Goal: Task Accomplishment & Management: Use online tool/utility

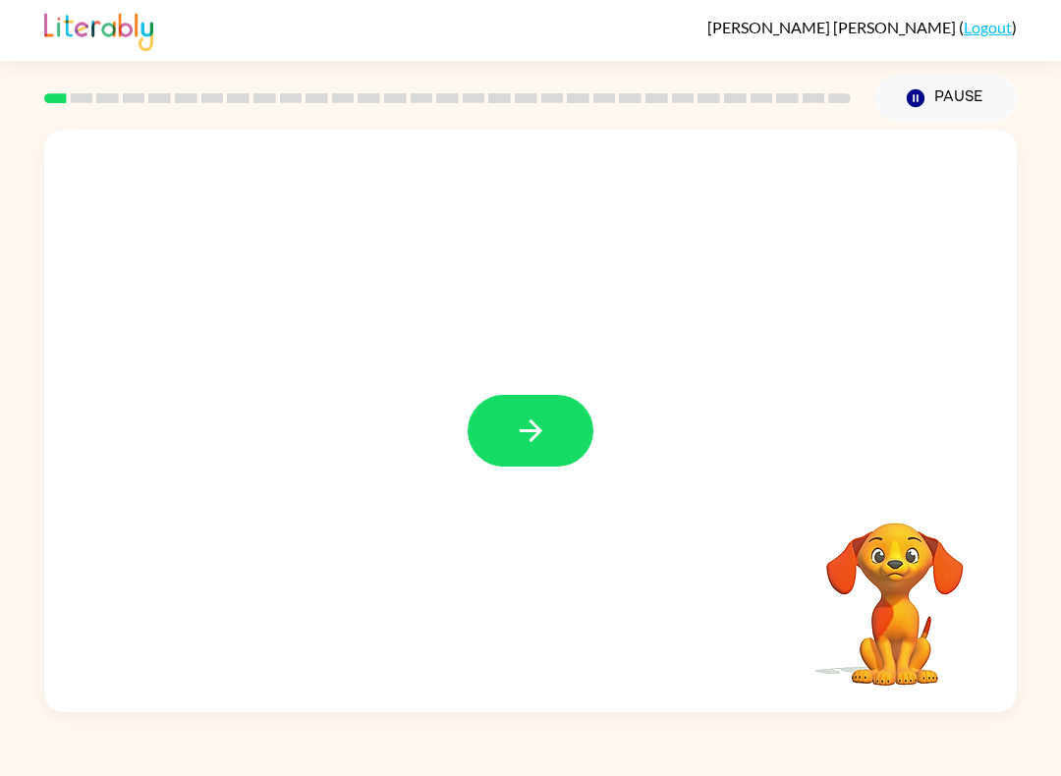
click at [528, 451] on button "button" at bounding box center [531, 431] width 126 height 72
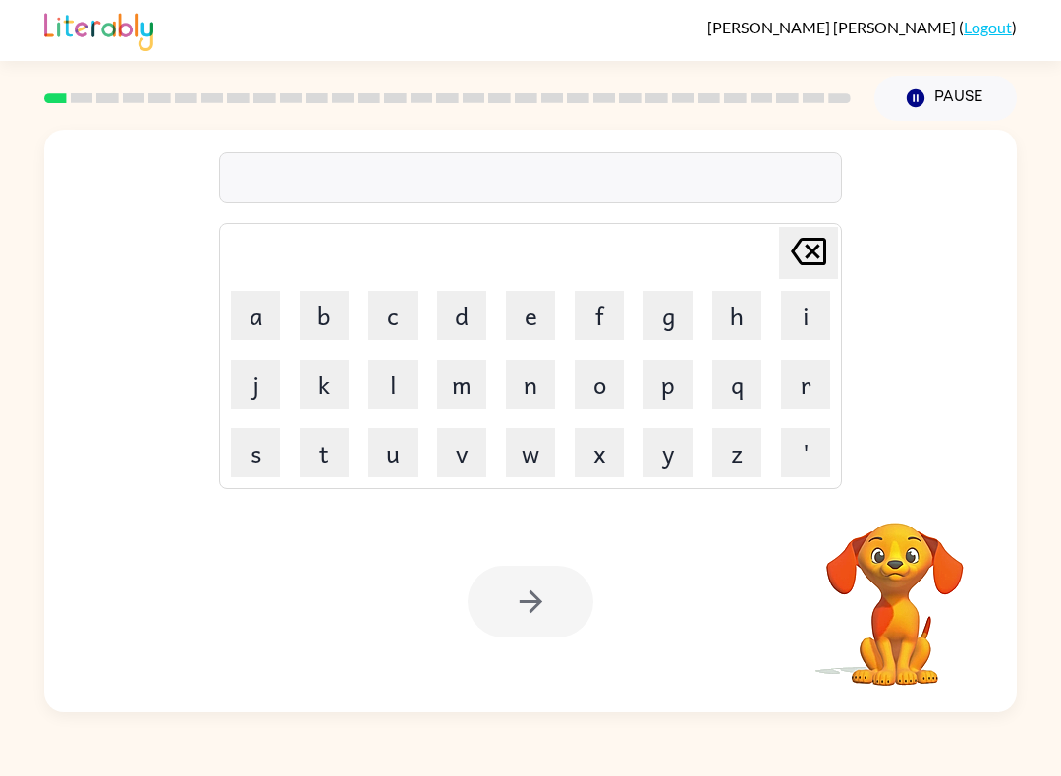
click at [324, 324] on button "b" at bounding box center [324, 315] width 49 height 49
click at [602, 399] on button "o" at bounding box center [599, 384] width 49 height 49
click at [811, 399] on button "r" at bounding box center [805, 384] width 49 height 49
click at [477, 318] on button "d" at bounding box center [461, 315] width 49 height 49
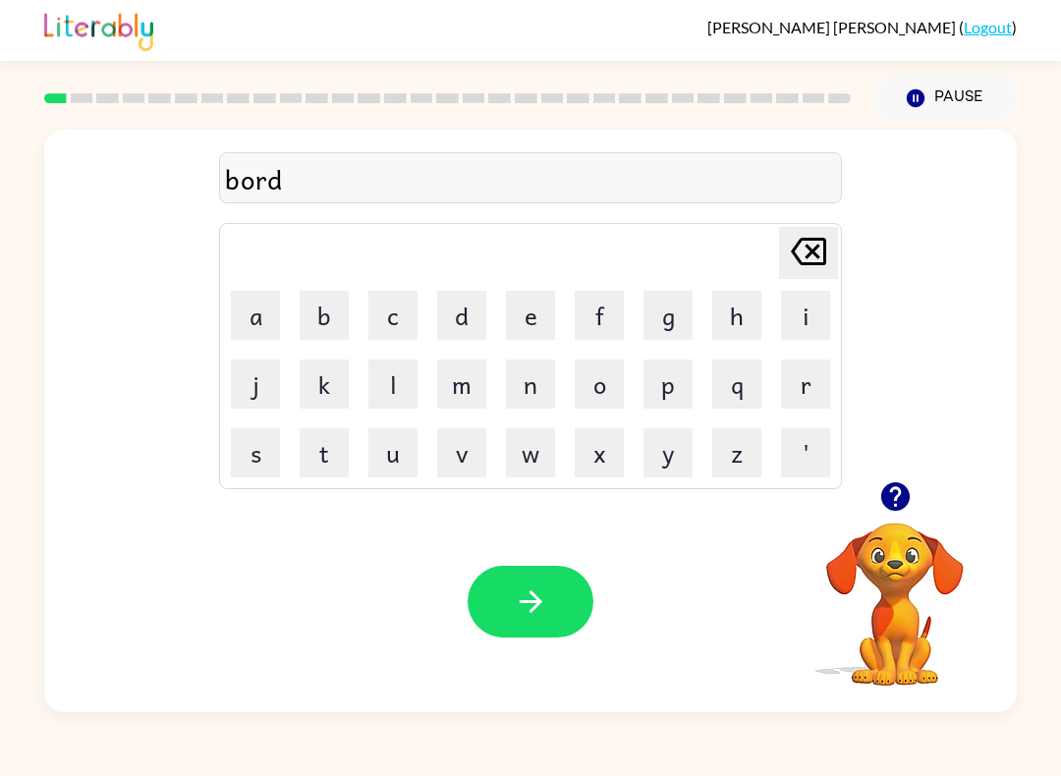
click at [821, 401] on button "r" at bounding box center [805, 384] width 49 height 49
click at [829, 240] on icon "[PERSON_NAME] last character input" at bounding box center [808, 251] width 47 height 47
click at [537, 329] on button "e" at bounding box center [530, 315] width 49 height 49
click at [821, 385] on button "r" at bounding box center [805, 384] width 49 height 49
click at [482, 561] on div "Your browser must support playing .mp4 files to use Literably. Please try using…" at bounding box center [530, 601] width 973 height 221
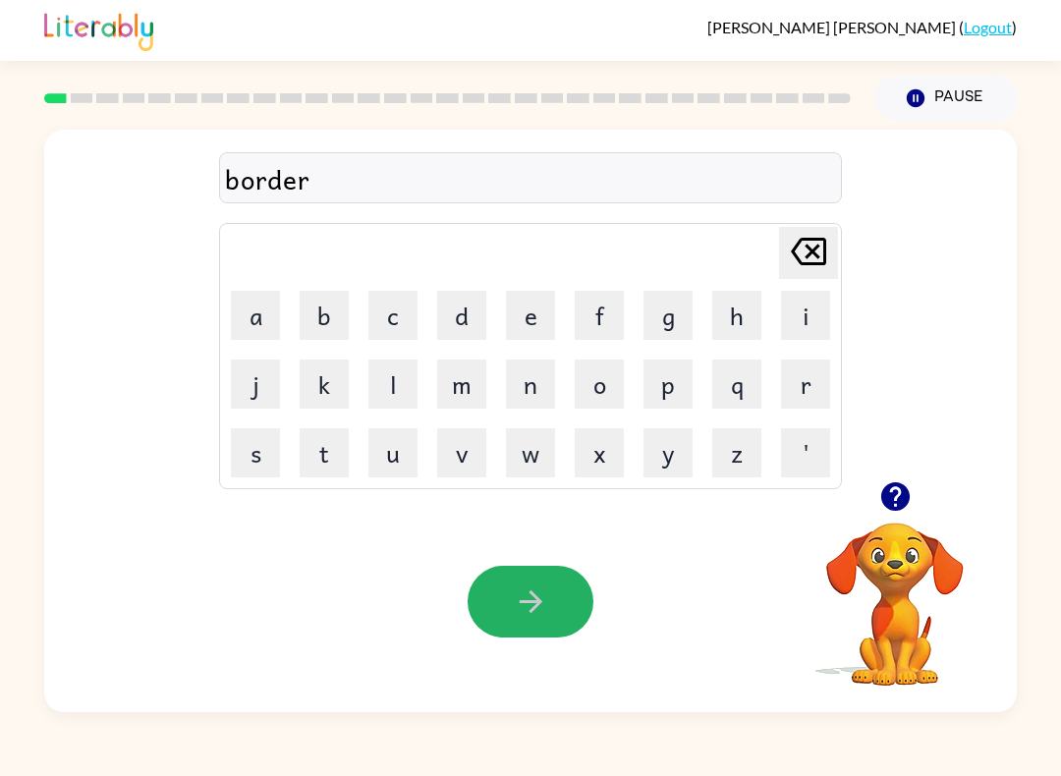
click at [489, 596] on button "button" at bounding box center [531, 602] width 126 height 72
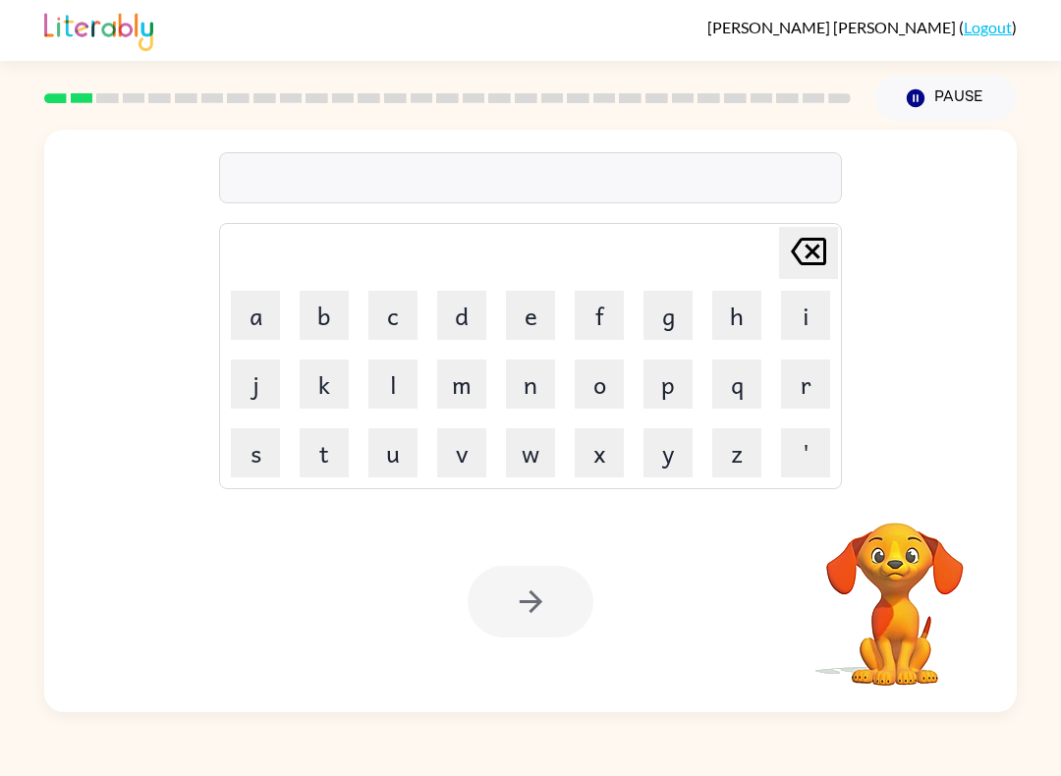
click at [821, 387] on button "r" at bounding box center [805, 384] width 49 height 49
click at [600, 392] on button "o" at bounding box center [599, 384] width 49 height 49
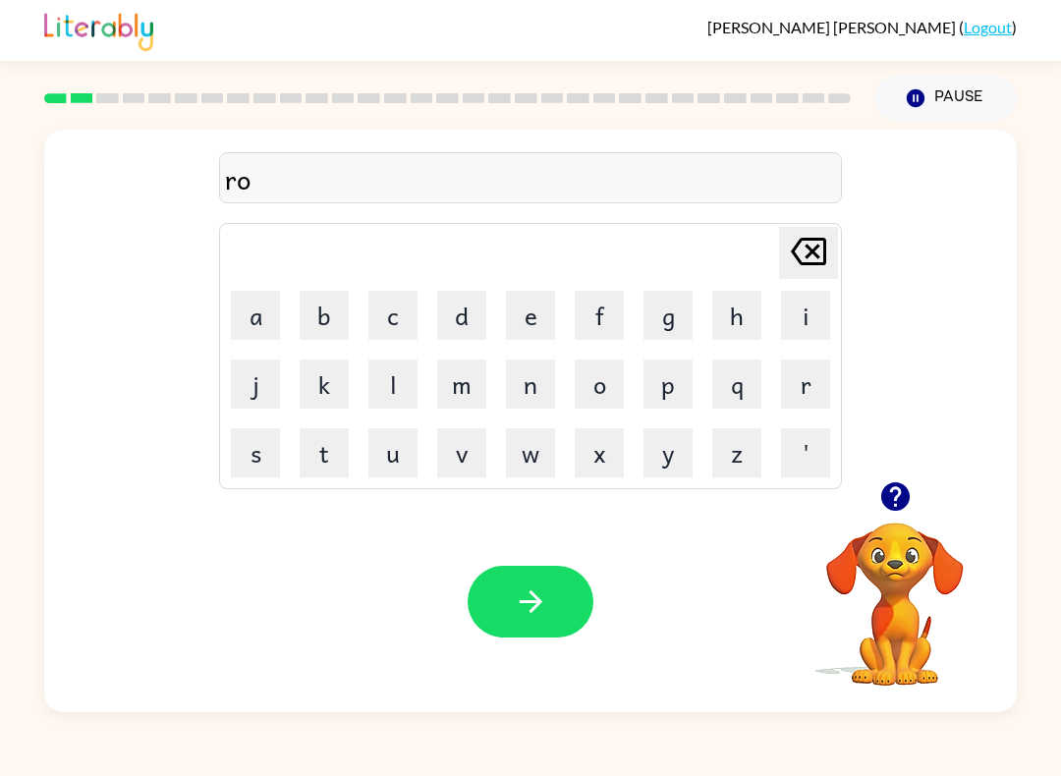
click at [390, 454] on button "u" at bounding box center [392, 452] width 49 height 49
click at [533, 384] on button "n" at bounding box center [530, 384] width 49 height 49
click at [481, 329] on button "d" at bounding box center [461, 315] width 49 height 49
click at [544, 600] on icon "button" at bounding box center [531, 602] width 34 height 34
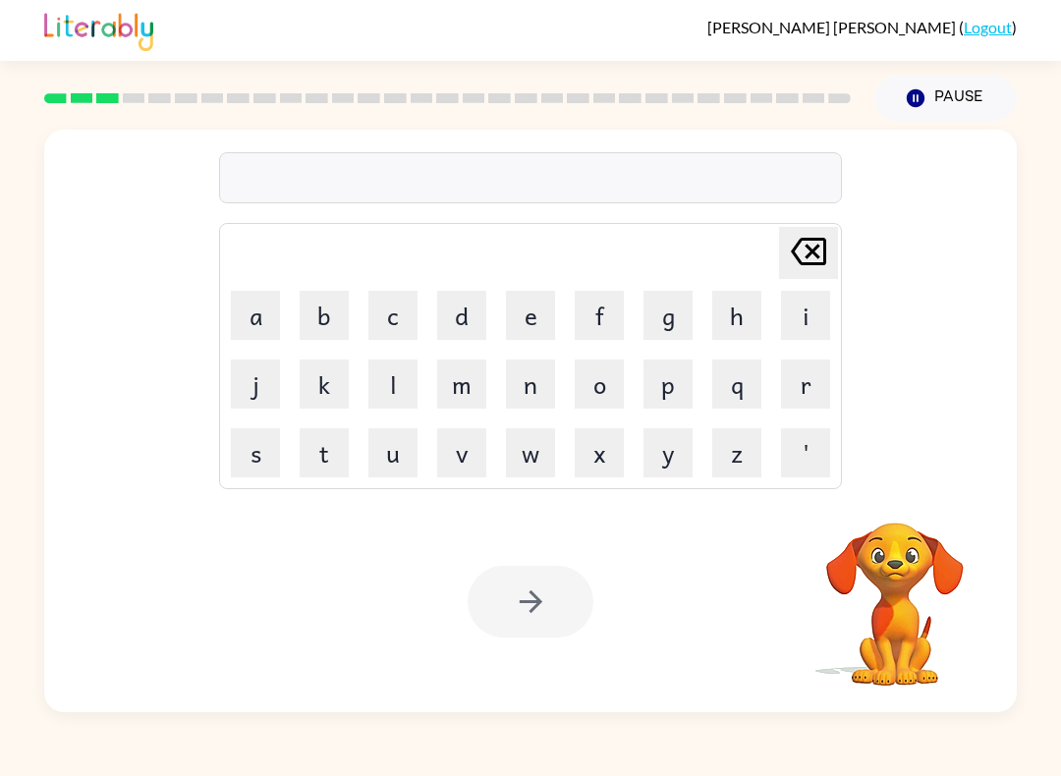
click at [484, 358] on td "m" at bounding box center [461, 384] width 67 height 67
click at [263, 333] on button "a" at bounding box center [255, 315] width 49 height 49
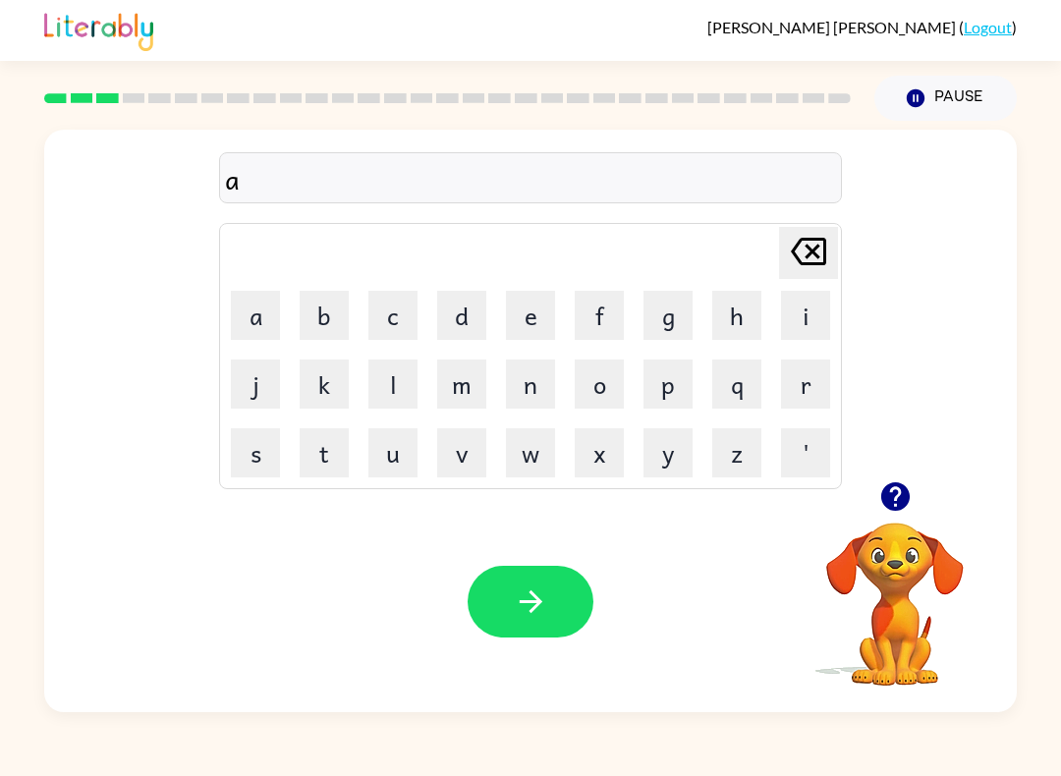
click at [817, 248] on icon at bounding box center [808, 252] width 35 height 28
click at [461, 396] on button "m" at bounding box center [461, 384] width 49 height 49
click at [246, 311] on button "a" at bounding box center [255, 315] width 49 height 49
click at [388, 328] on button "c" at bounding box center [392, 315] width 49 height 49
click at [732, 333] on button "h" at bounding box center [736, 315] width 49 height 49
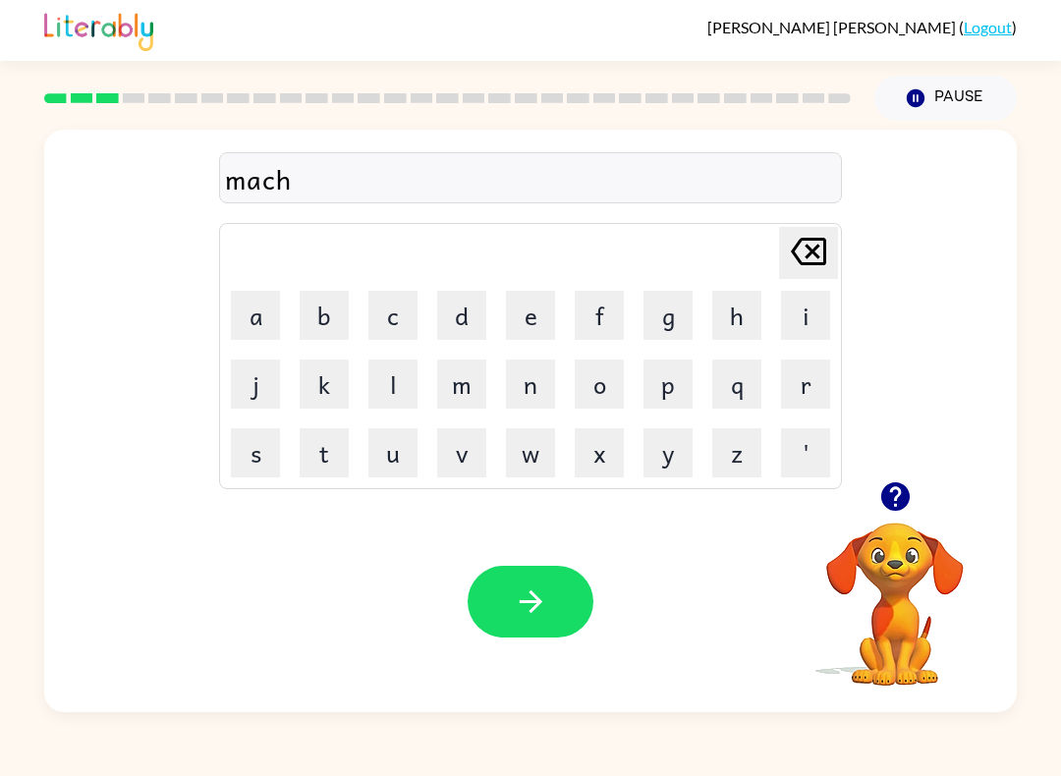
click at [805, 304] on button "i" at bounding box center [805, 315] width 49 height 49
click at [526, 369] on button "n" at bounding box center [530, 384] width 49 height 49
click at [544, 324] on button "e" at bounding box center [530, 315] width 49 height 49
click at [523, 555] on div "Your browser must support playing .mp4 files to use Literably. Please try using…" at bounding box center [530, 601] width 973 height 221
click at [518, 600] on icon "button" at bounding box center [531, 602] width 34 height 34
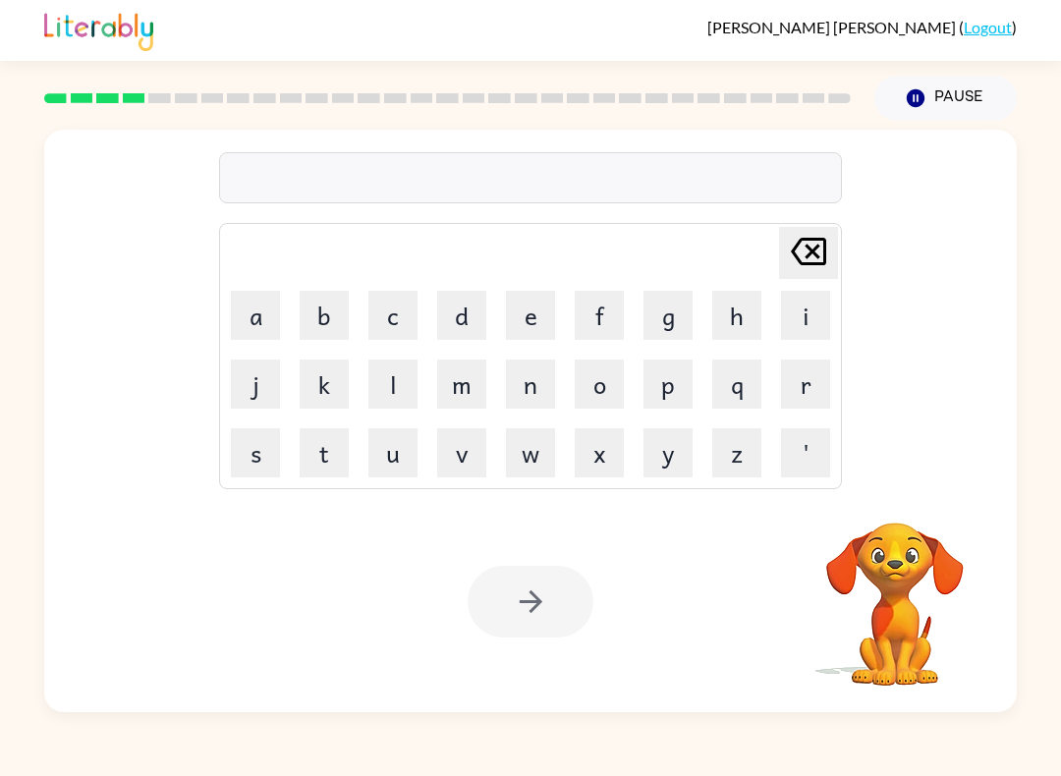
click at [327, 441] on button "t" at bounding box center [324, 452] width 49 height 49
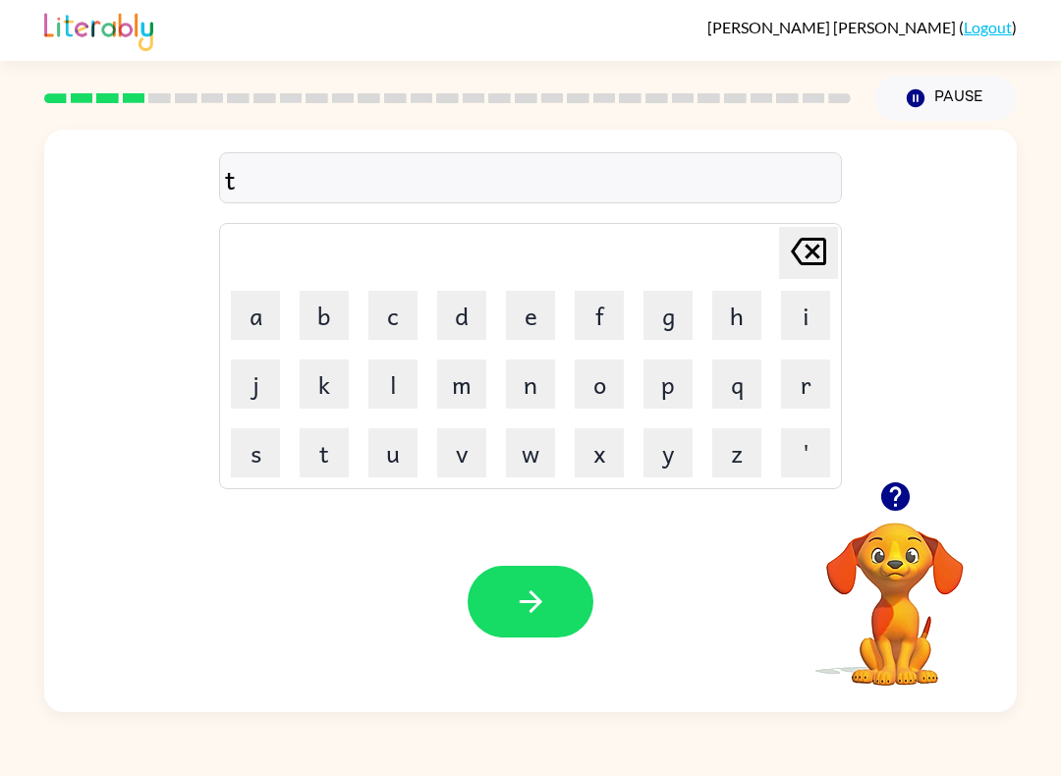
click at [794, 390] on button "r" at bounding box center [805, 384] width 49 height 49
click at [264, 304] on button "a" at bounding box center [255, 315] width 49 height 49
click at [817, 313] on button "i" at bounding box center [805, 315] width 49 height 49
click at [529, 396] on button "n" at bounding box center [530, 384] width 49 height 49
click at [521, 589] on icon "button" at bounding box center [531, 602] width 34 height 34
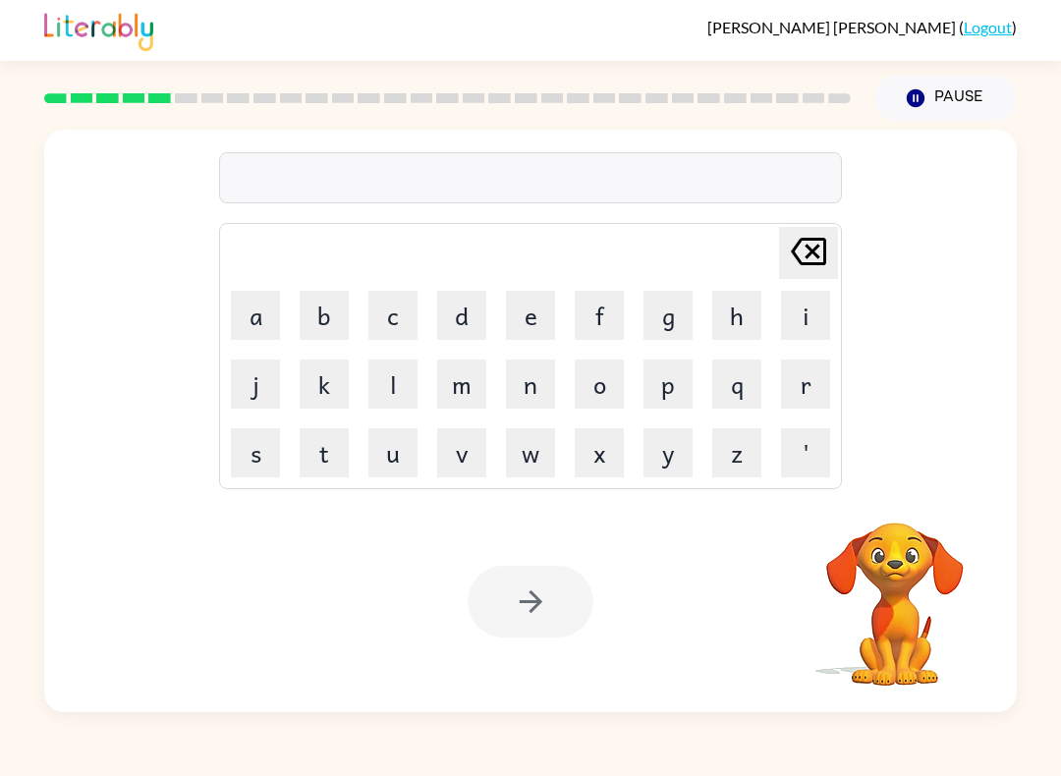
click at [471, 317] on button "d" at bounding box center [461, 315] width 49 height 49
click at [527, 310] on button "e" at bounding box center [530, 315] width 49 height 49
click at [605, 306] on button "f" at bounding box center [599, 315] width 49 height 49
click at [526, 303] on button "e" at bounding box center [530, 315] width 49 height 49
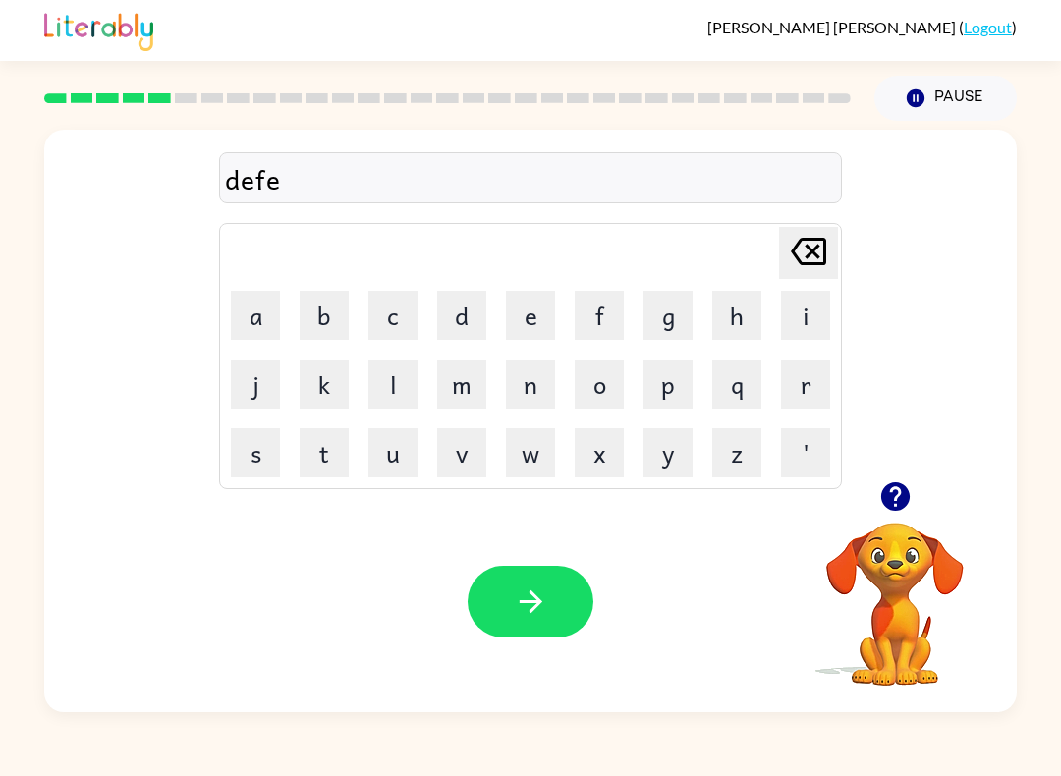
click at [533, 376] on button "n" at bounding box center [530, 384] width 49 height 49
click at [254, 446] on button "s" at bounding box center [255, 452] width 49 height 49
click at [798, 321] on button "i" at bounding box center [805, 315] width 49 height 49
click at [463, 457] on button "v" at bounding box center [461, 452] width 49 height 49
click at [533, 313] on button "e" at bounding box center [530, 315] width 49 height 49
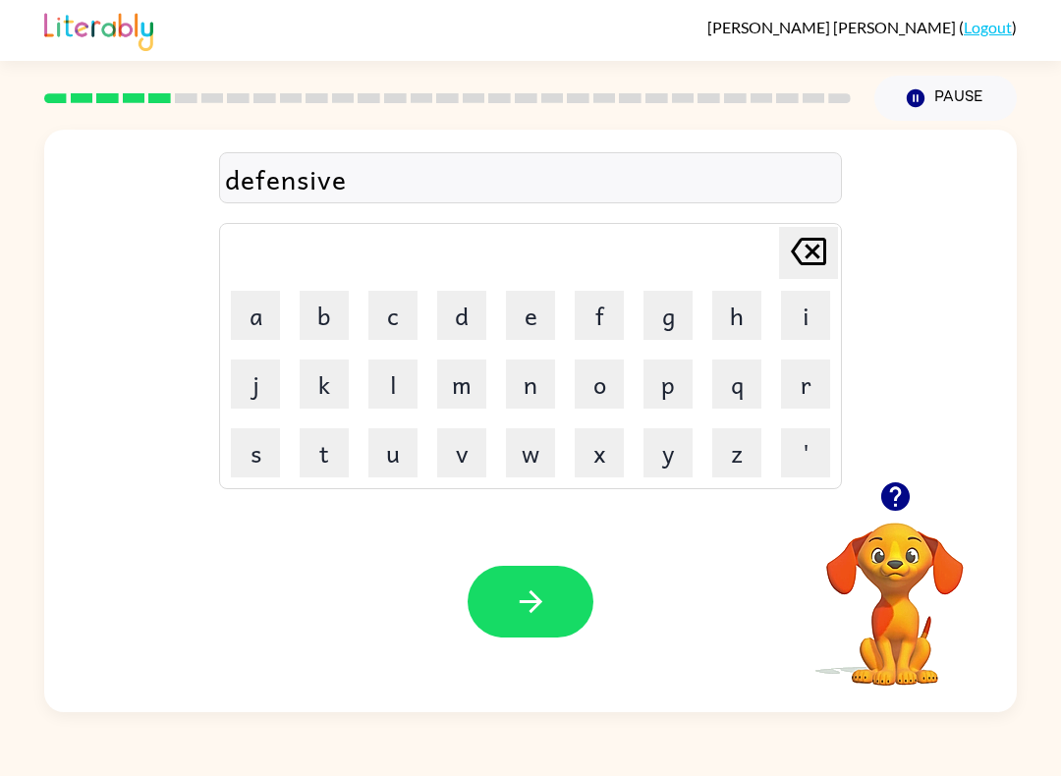
click at [557, 598] on button "button" at bounding box center [531, 602] width 126 height 72
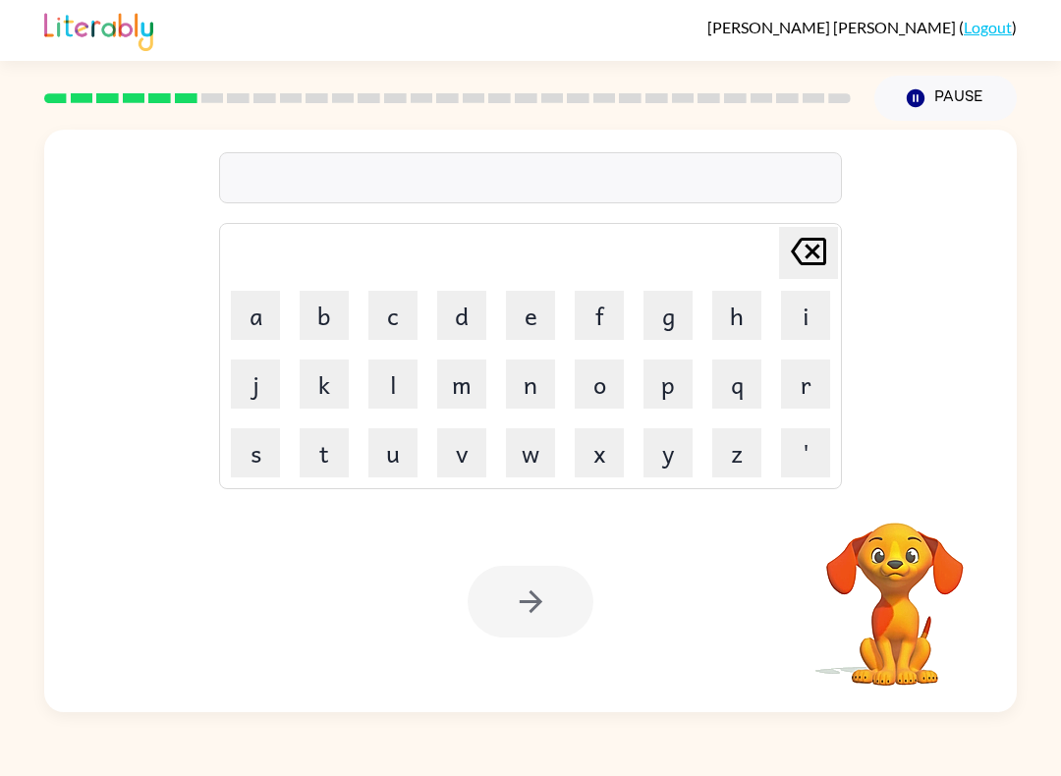
click at [463, 448] on button "v" at bounding box center [461, 452] width 49 height 49
click at [259, 310] on button "a" at bounding box center [255, 315] width 49 height 49
click at [387, 319] on button "c" at bounding box center [392, 315] width 49 height 49
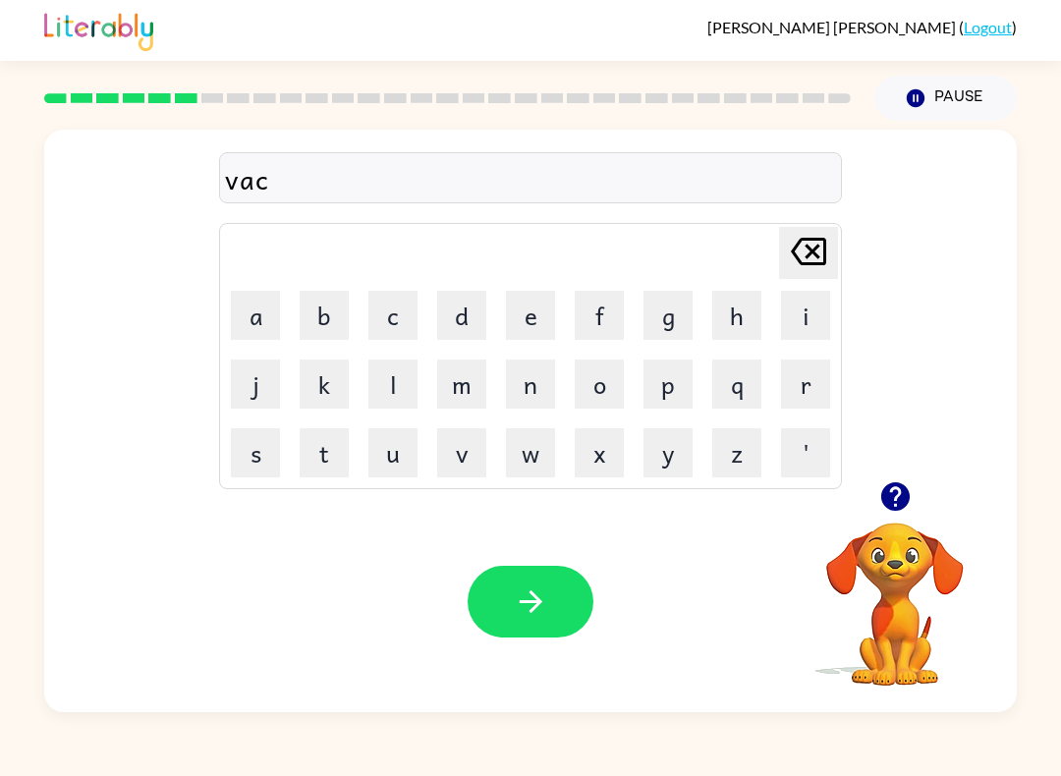
click at [266, 317] on button "a" at bounding box center [255, 315] width 49 height 49
click at [685, 456] on button "y" at bounding box center [668, 452] width 49 height 49
click at [316, 470] on button "t" at bounding box center [324, 452] width 49 height 49
click at [799, 314] on button "i" at bounding box center [805, 315] width 49 height 49
click at [792, 257] on icon "Delete Delete last character input" at bounding box center [808, 251] width 47 height 47
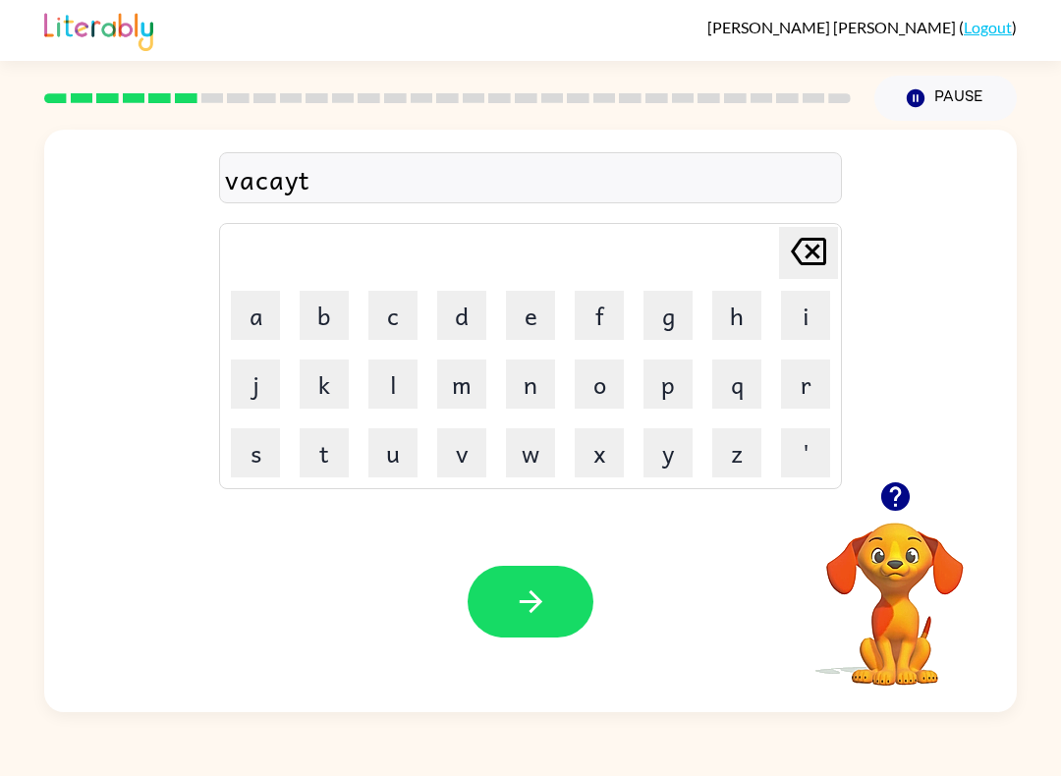
click at [792, 256] on icon "Delete Delete last character input" at bounding box center [808, 251] width 47 height 47
click at [809, 263] on icon at bounding box center [808, 252] width 35 height 28
click at [325, 464] on button "t" at bounding box center [324, 452] width 49 height 49
click at [809, 308] on button "i" at bounding box center [805, 315] width 49 height 49
click at [607, 389] on button "o" at bounding box center [599, 384] width 49 height 49
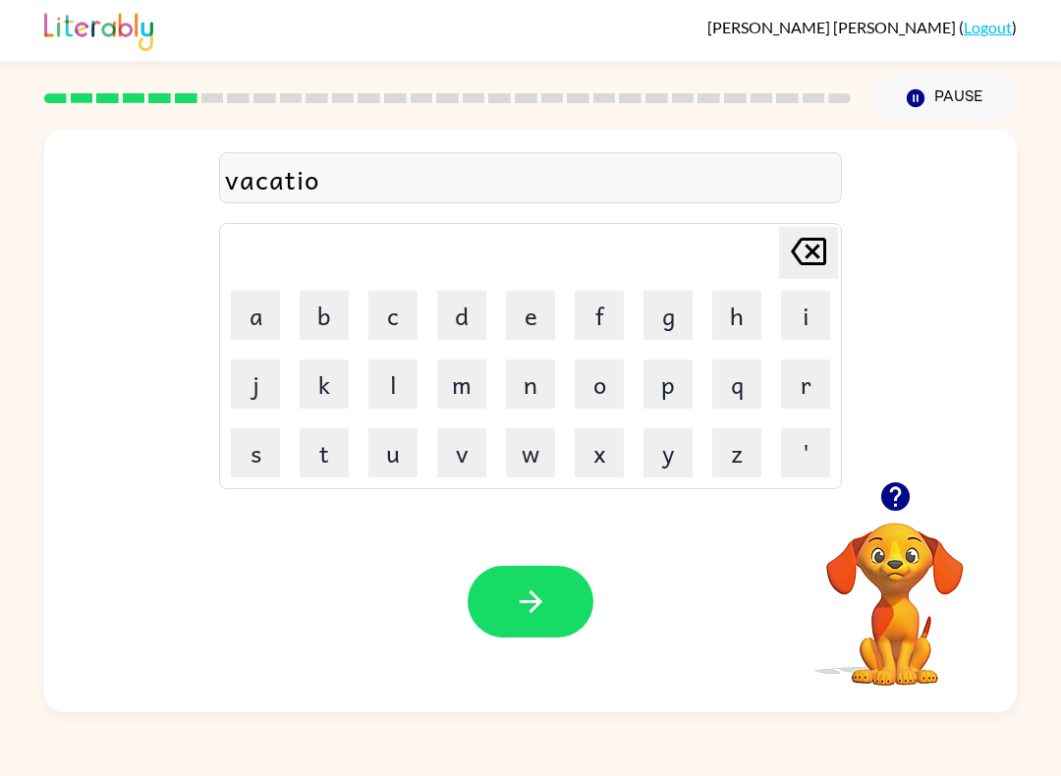
click at [547, 394] on button "n" at bounding box center [530, 384] width 49 height 49
click at [526, 571] on button "button" at bounding box center [531, 602] width 126 height 72
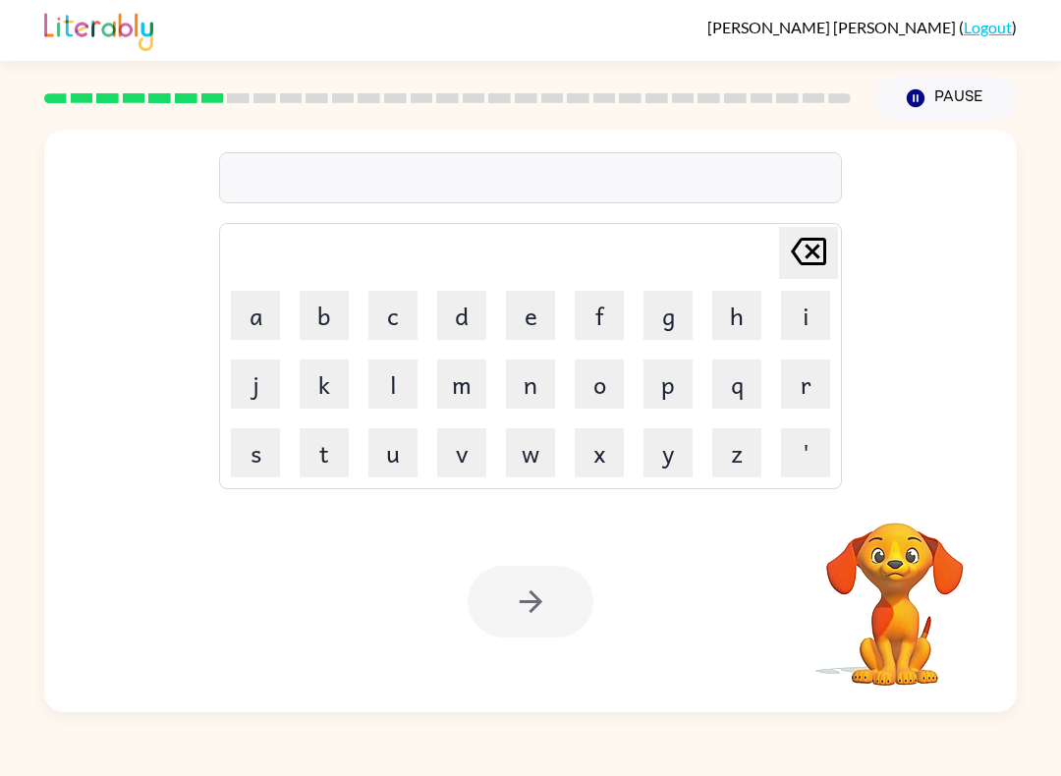
click at [670, 390] on button "p" at bounding box center [668, 384] width 49 height 49
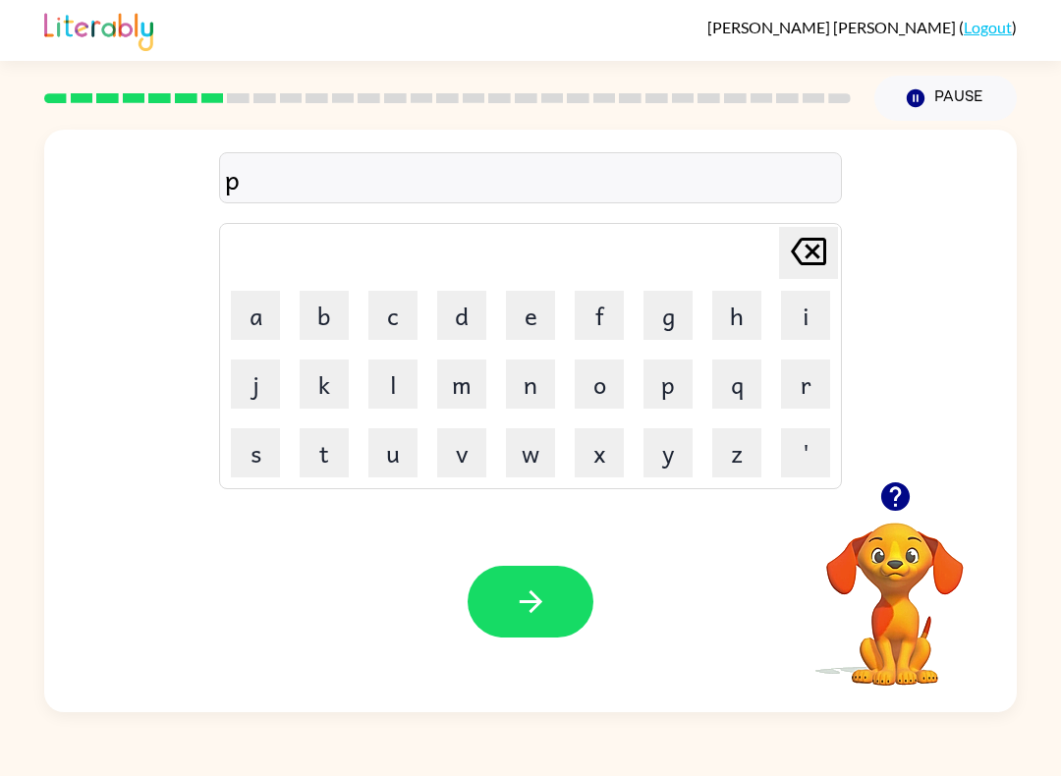
click at [396, 448] on button "u" at bounding box center [392, 452] width 49 height 49
click at [475, 311] on button "d" at bounding box center [461, 315] width 49 height 49
click at [369, 404] on button "l" at bounding box center [392, 384] width 49 height 49
click at [540, 328] on button "e" at bounding box center [530, 315] width 49 height 49
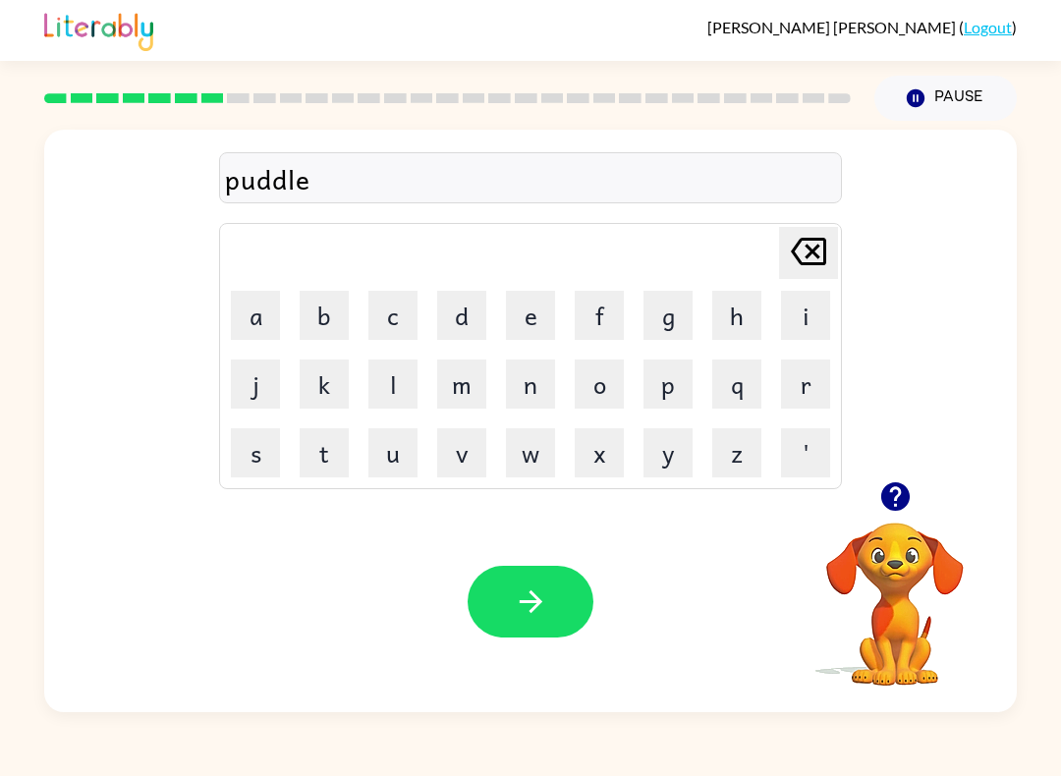
click at [523, 593] on icon "button" at bounding box center [531, 602] width 34 height 34
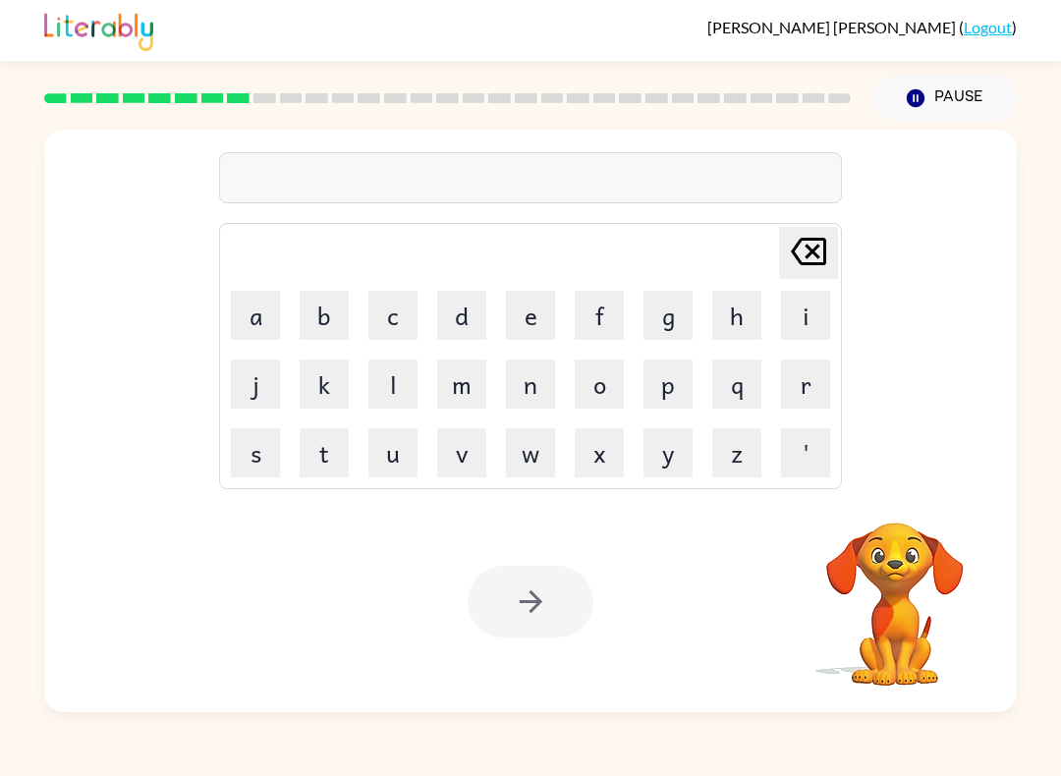
click at [451, 377] on button "m" at bounding box center [461, 384] width 49 height 49
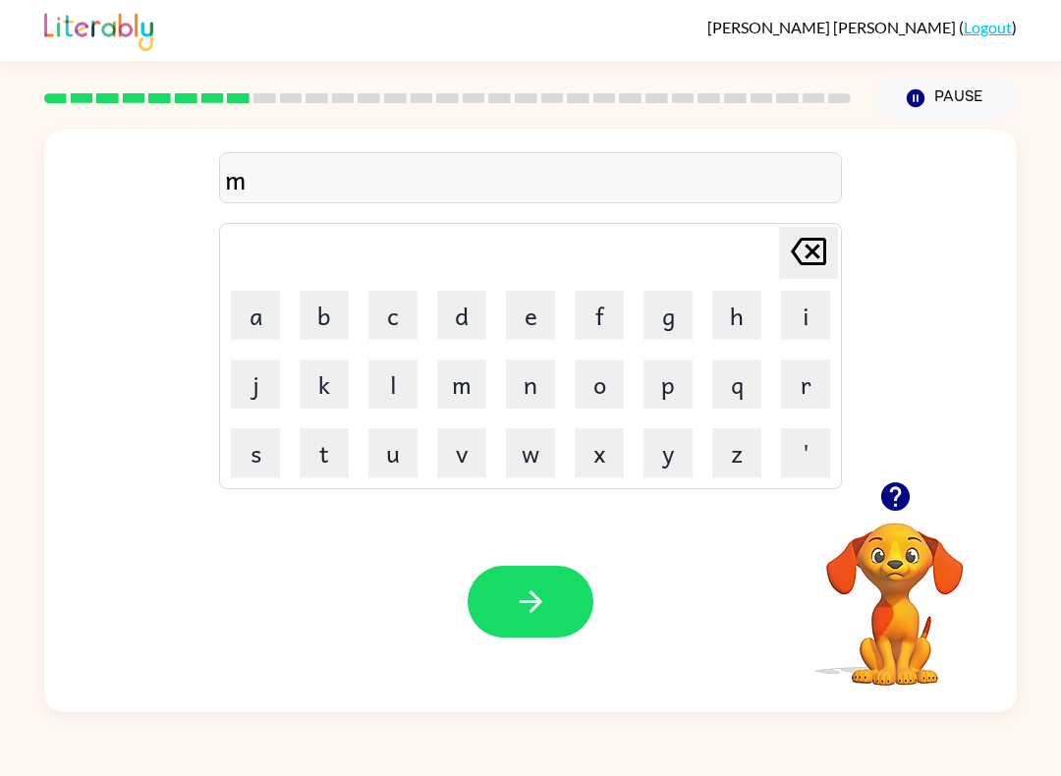
click at [804, 326] on button "i" at bounding box center [805, 315] width 49 height 49
click at [784, 386] on button "r" at bounding box center [805, 384] width 49 height 49
click at [246, 328] on button "a" at bounding box center [255, 315] width 49 height 49
click at [375, 304] on button "c" at bounding box center [392, 315] width 49 height 49
click at [376, 378] on button "l" at bounding box center [392, 384] width 49 height 49
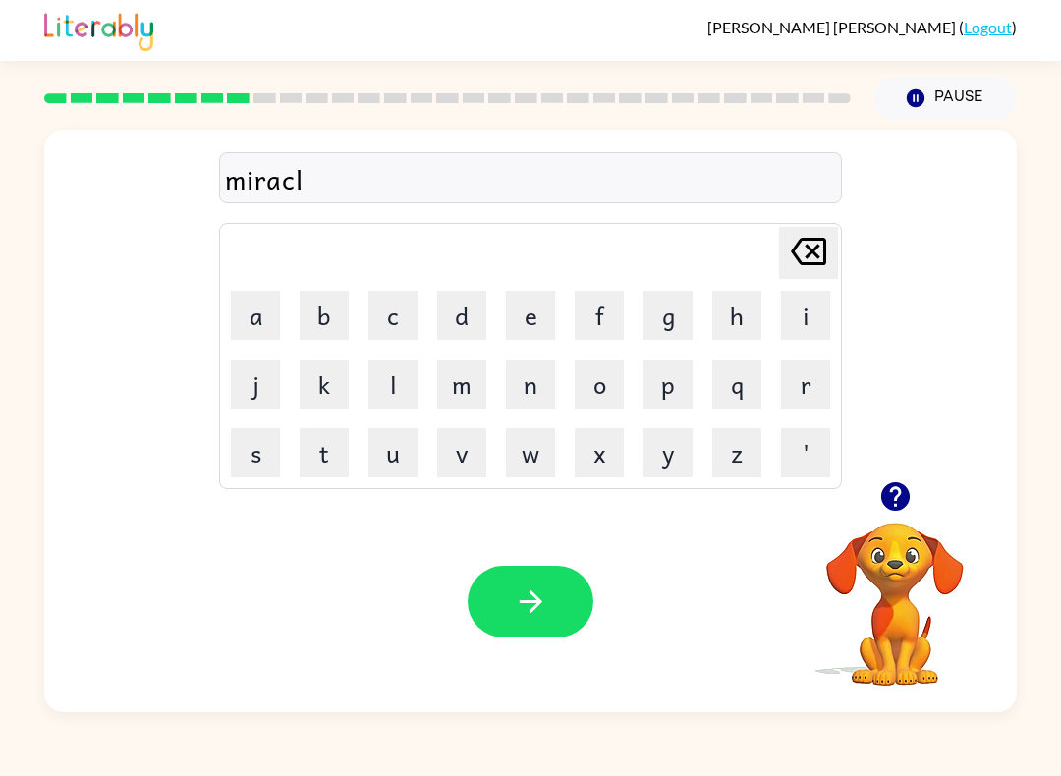
click at [517, 315] on button "e" at bounding box center [530, 315] width 49 height 49
click at [561, 575] on button "button" at bounding box center [531, 602] width 126 height 72
click at [878, 488] on icon "button" at bounding box center [895, 497] width 34 height 34
click at [460, 405] on button "m" at bounding box center [461, 384] width 49 height 49
click at [548, 304] on button "e" at bounding box center [530, 315] width 49 height 49
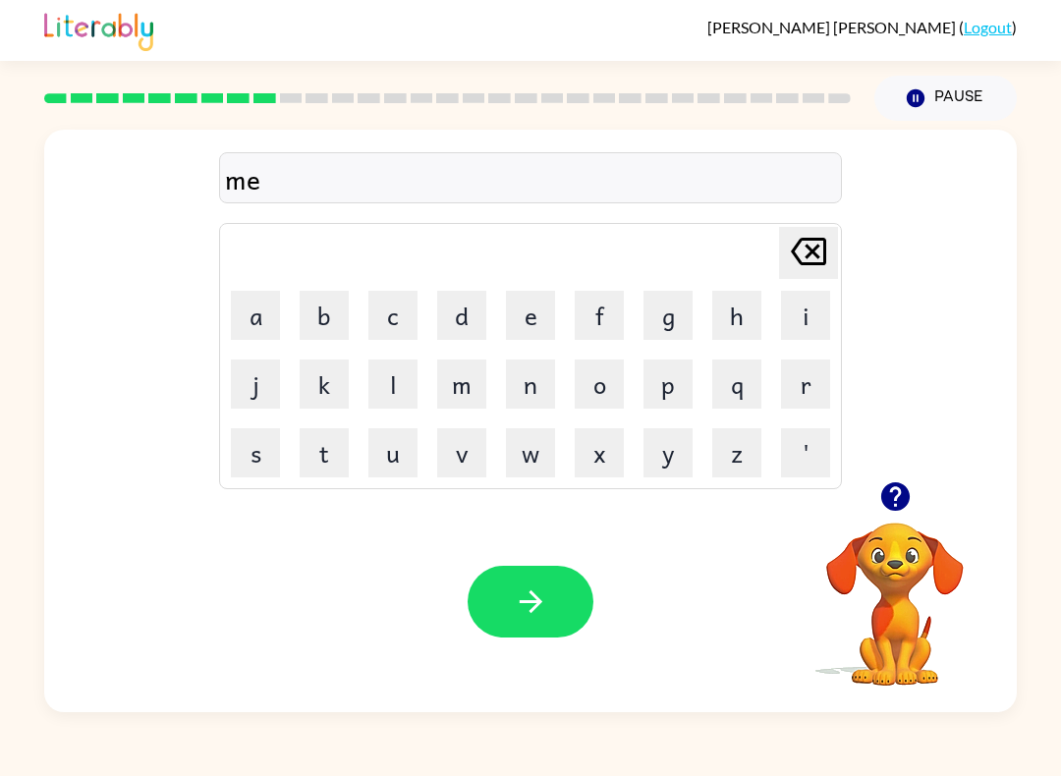
click at [551, 312] on button "e" at bounding box center [530, 315] width 49 height 49
click at [820, 261] on icon "Delete Delete last character input" at bounding box center [808, 251] width 47 height 47
click at [819, 261] on icon "Delete Delete last character input" at bounding box center [808, 251] width 47 height 47
click at [817, 312] on button "i" at bounding box center [805, 315] width 49 height 49
click at [458, 327] on button "d" at bounding box center [461, 315] width 49 height 49
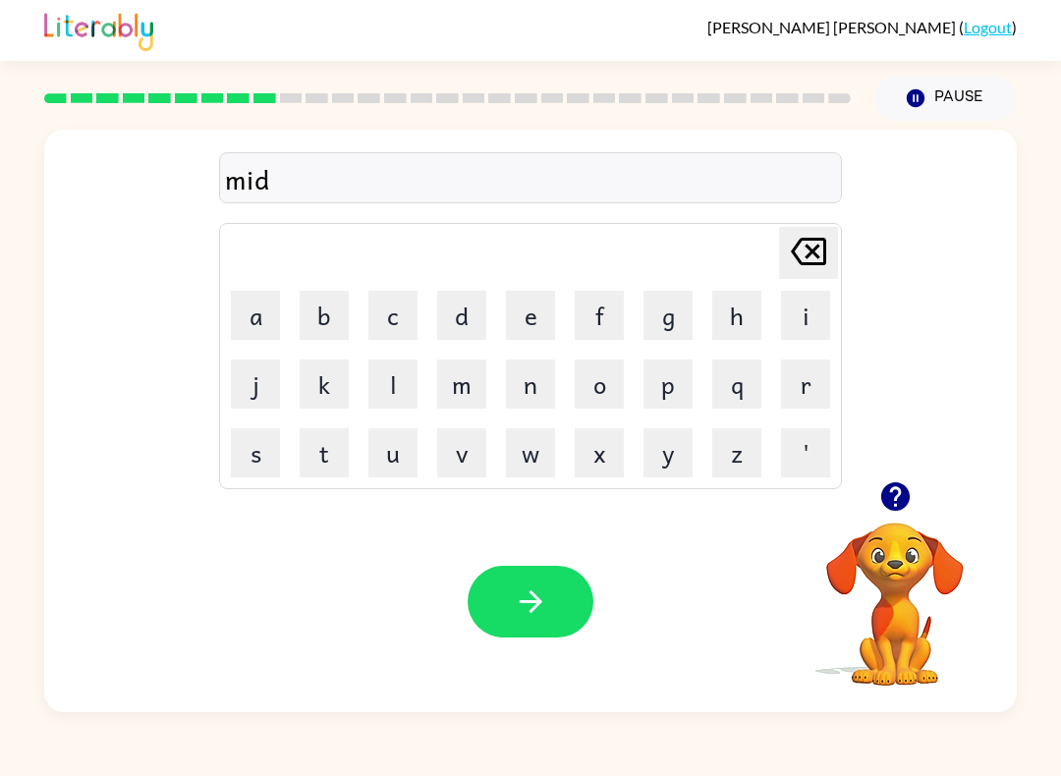
click at [449, 391] on button "m" at bounding box center [461, 384] width 49 height 49
click at [614, 387] on button "o" at bounding box center [599, 384] width 49 height 49
click at [807, 402] on button "r" at bounding box center [805, 384] width 49 height 49
click at [533, 393] on button "n" at bounding box center [530, 384] width 49 height 49
click at [800, 320] on button "i" at bounding box center [805, 315] width 49 height 49
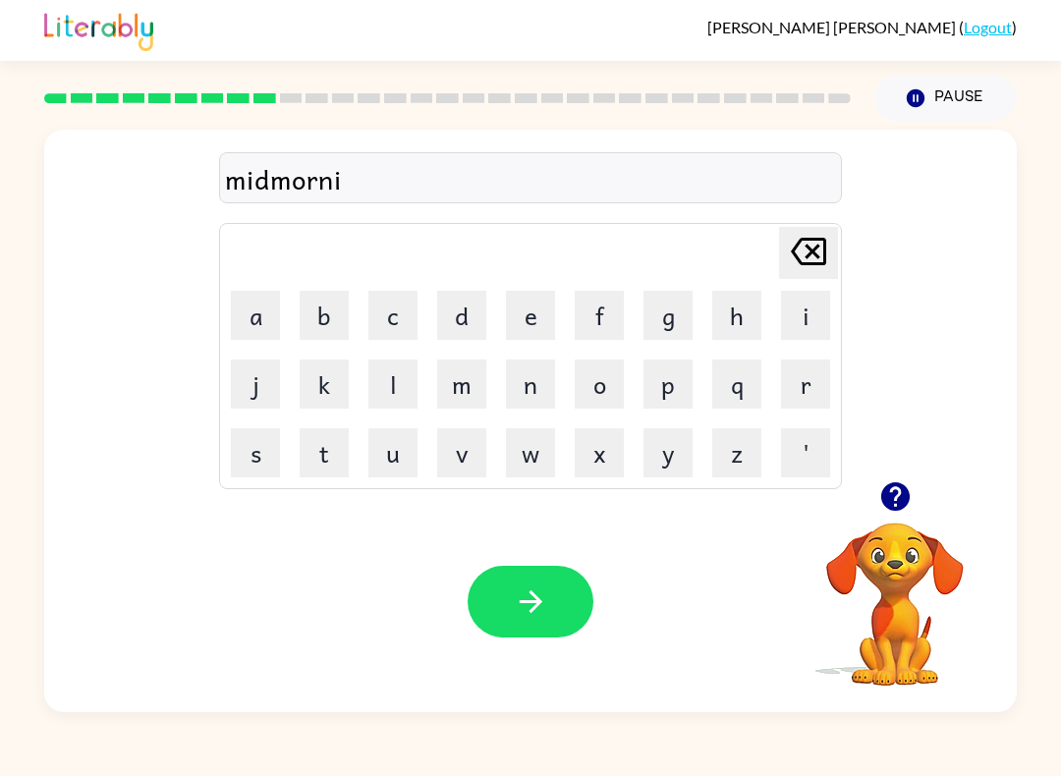
click at [533, 389] on button "n" at bounding box center [530, 384] width 49 height 49
click at [679, 319] on button "g" at bounding box center [668, 315] width 49 height 49
click at [569, 627] on button "button" at bounding box center [531, 602] width 126 height 72
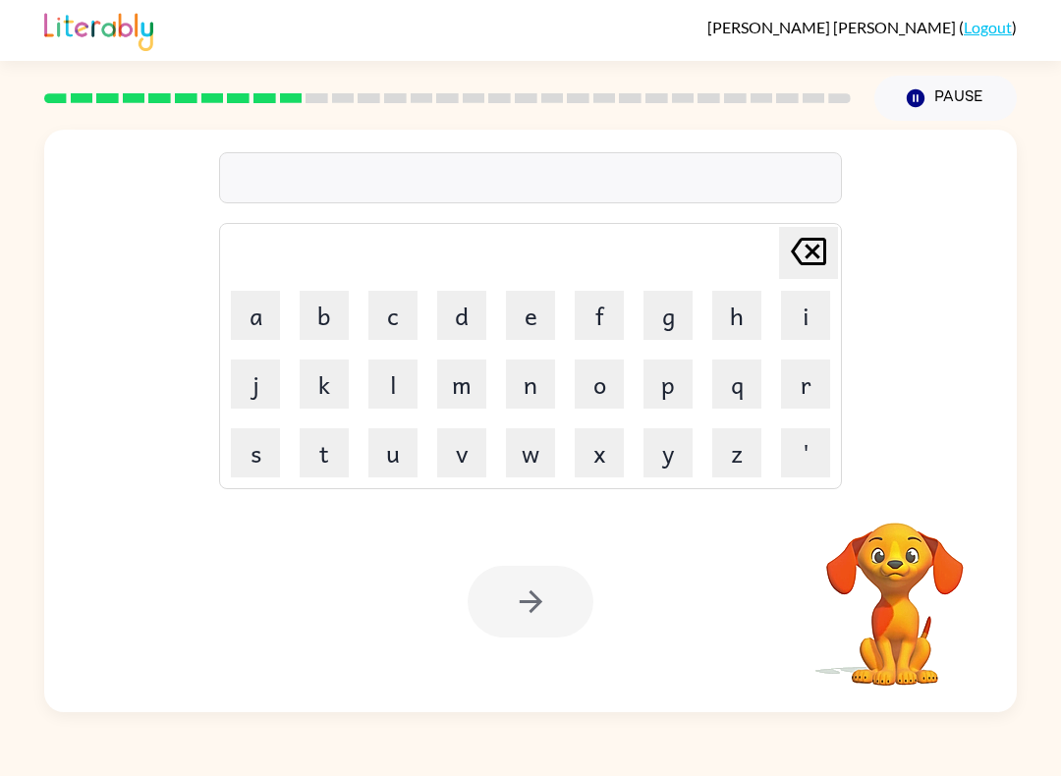
click at [464, 326] on button "d" at bounding box center [461, 315] width 49 height 49
click at [806, 315] on button "i" at bounding box center [805, 315] width 49 height 49
click at [259, 461] on button "s" at bounding box center [255, 452] width 49 height 49
click at [323, 465] on button "t" at bounding box center [324, 452] width 49 height 49
click at [815, 379] on button "r" at bounding box center [805, 384] width 49 height 49
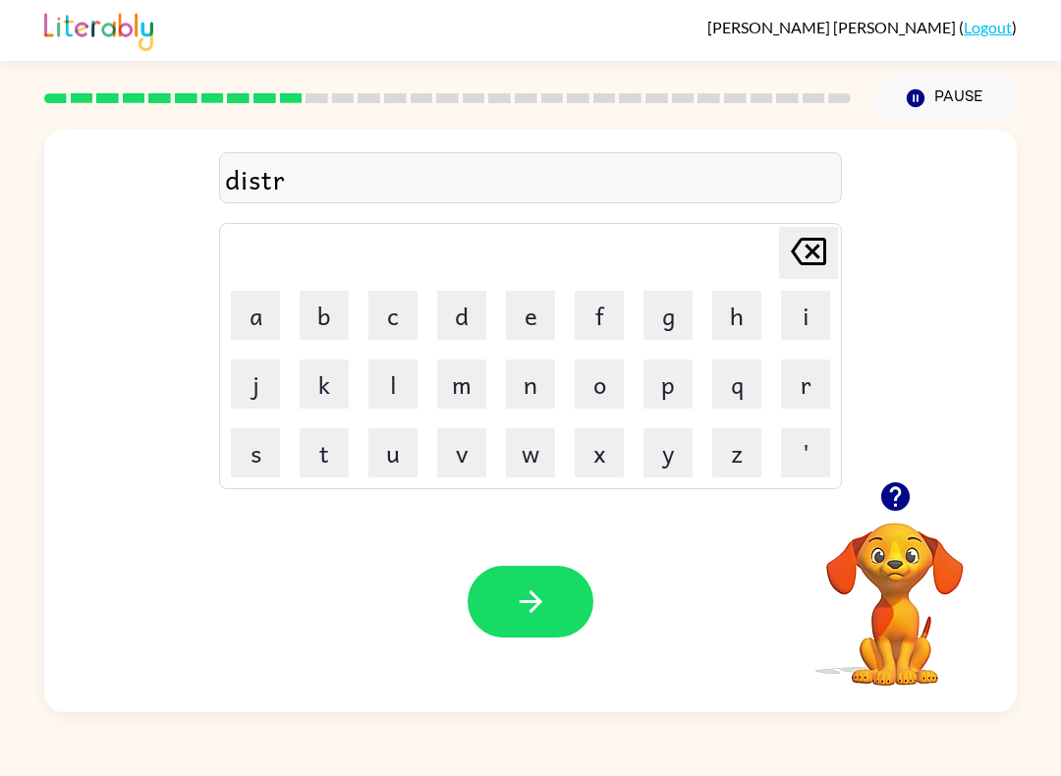
click at [380, 451] on button "u" at bounding box center [392, 452] width 49 height 49
click at [254, 473] on button "s" at bounding box center [255, 452] width 49 height 49
click at [309, 466] on button "t" at bounding box center [324, 452] width 49 height 49
click at [567, 615] on button "button" at bounding box center [531, 602] width 126 height 72
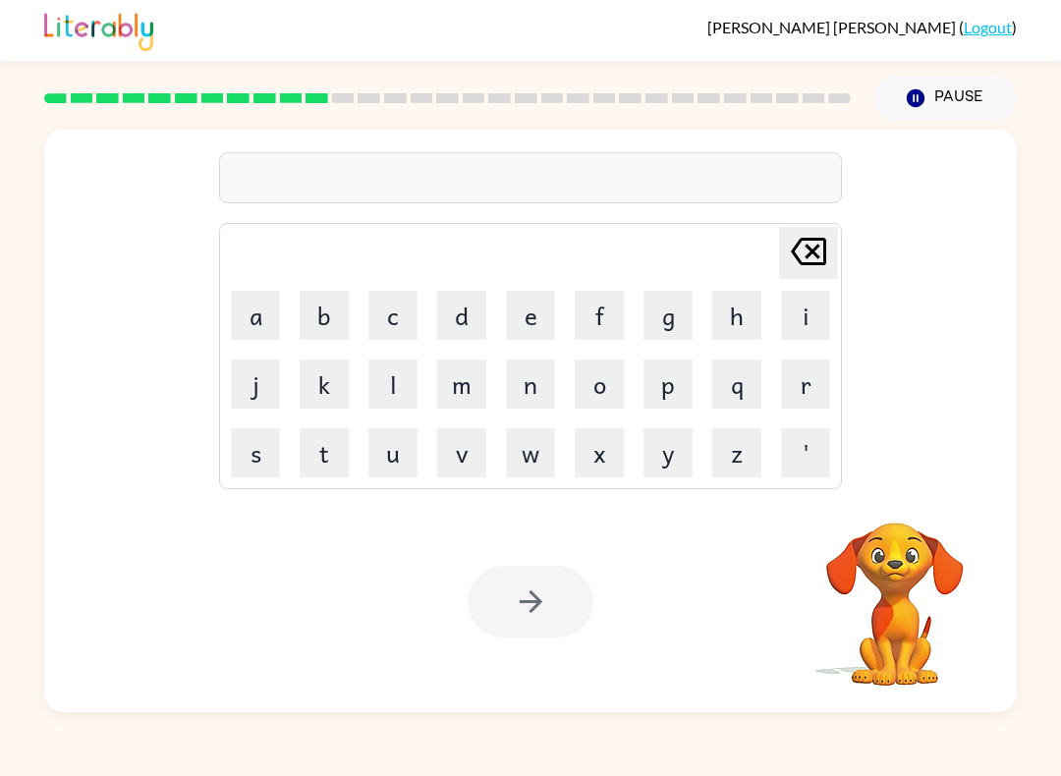
click at [816, 395] on button "r" at bounding box center [805, 384] width 49 height 49
click at [601, 395] on button "o" at bounding box center [599, 384] width 49 height 49
click at [392, 451] on button "u" at bounding box center [392, 452] width 49 height 49
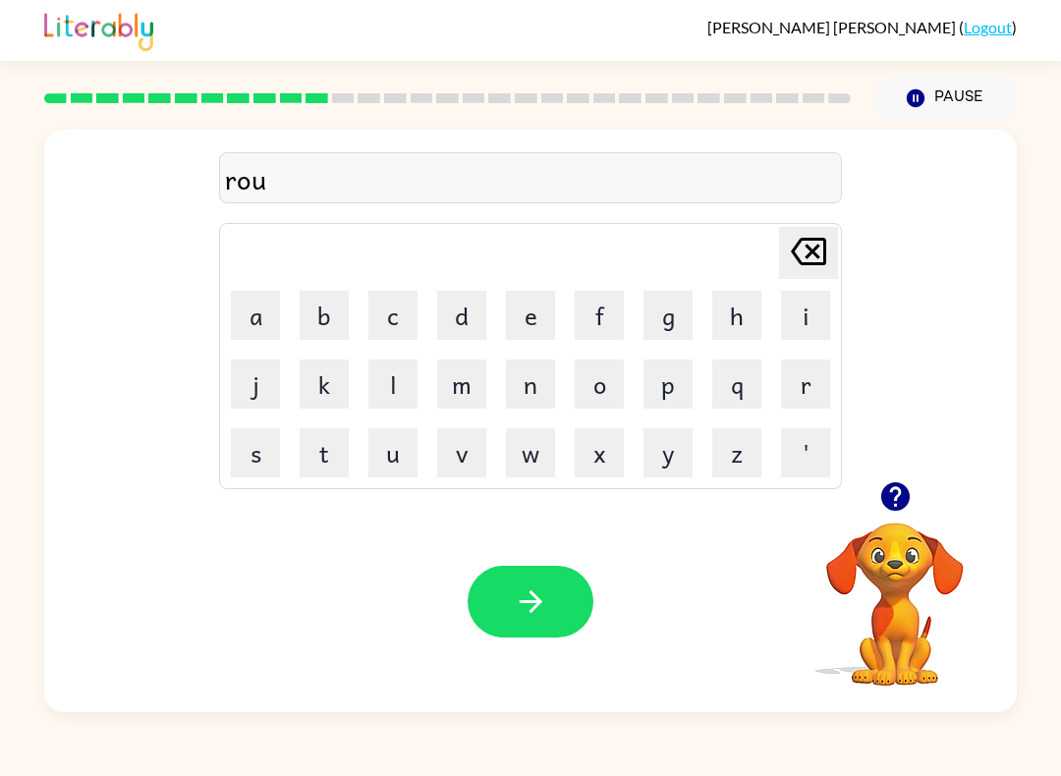
click at [822, 251] on icon "Delete Delete last character input" at bounding box center [808, 251] width 47 height 47
click at [440, 321] on button "d" at bounding box center [461, 315] width 49 height 49
click at [574, 600] on button "button" at bounding box center [531, 602] width 126 height 72
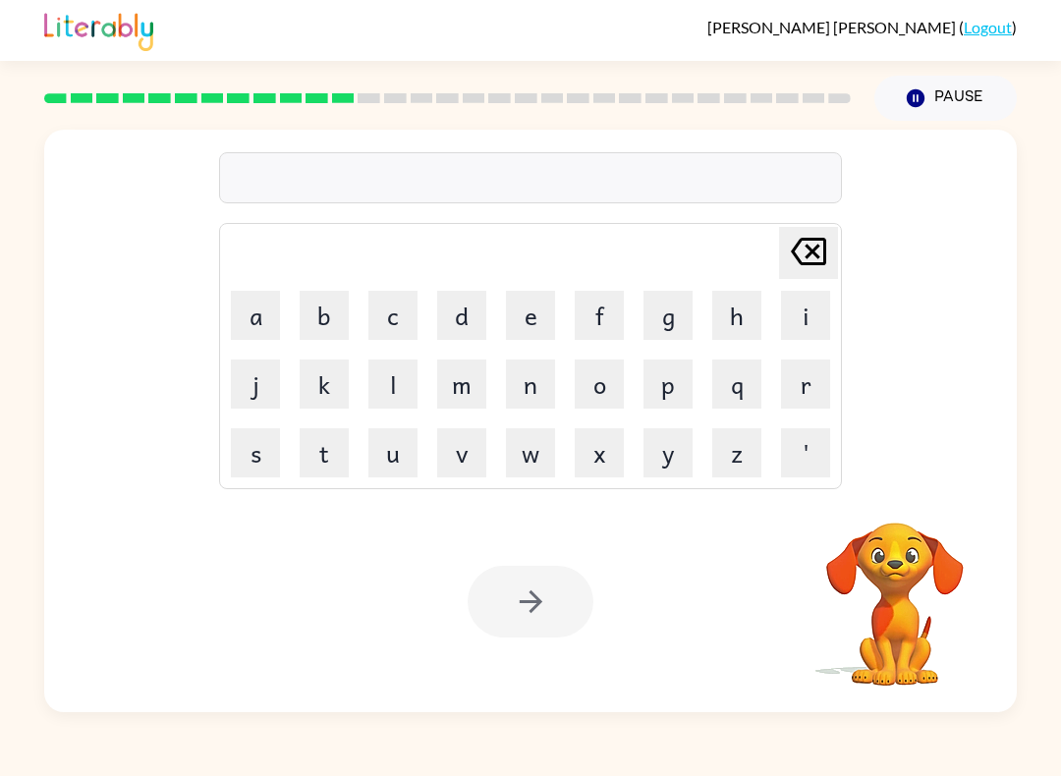
click at [415, 440] on button "u" at bounding box center [392, 452] width 49 height 49
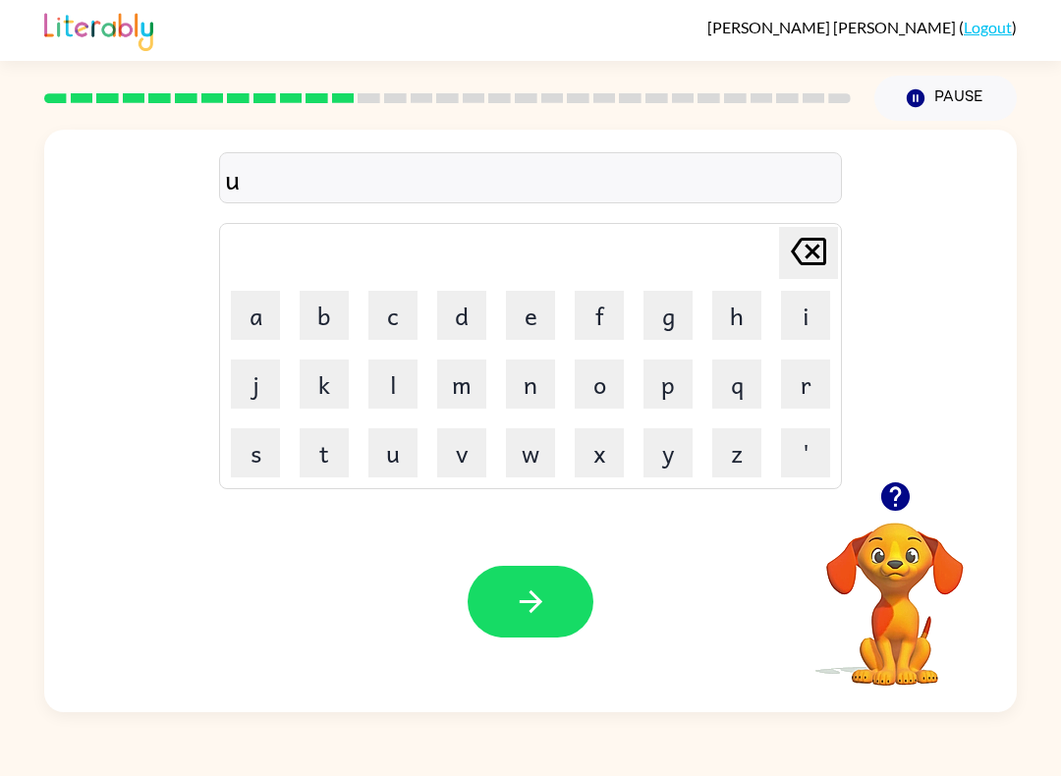
click at [684, 396] on button "p" at bounding box center [668, 384] width 49 height 49
click at [621, 319] on button "f" at bounding box center [599, 315] width 49 height 49
click at [810, 253] on icon "Delete Delete last character input" at bounding box center [808, 251] width 47 height 47
click at [679, 329] on button "g" at bounding box center [668, 315] width 49 height 49
click at [814, 382] on button "r" at bounding box center [805, 384] width 49 height 49
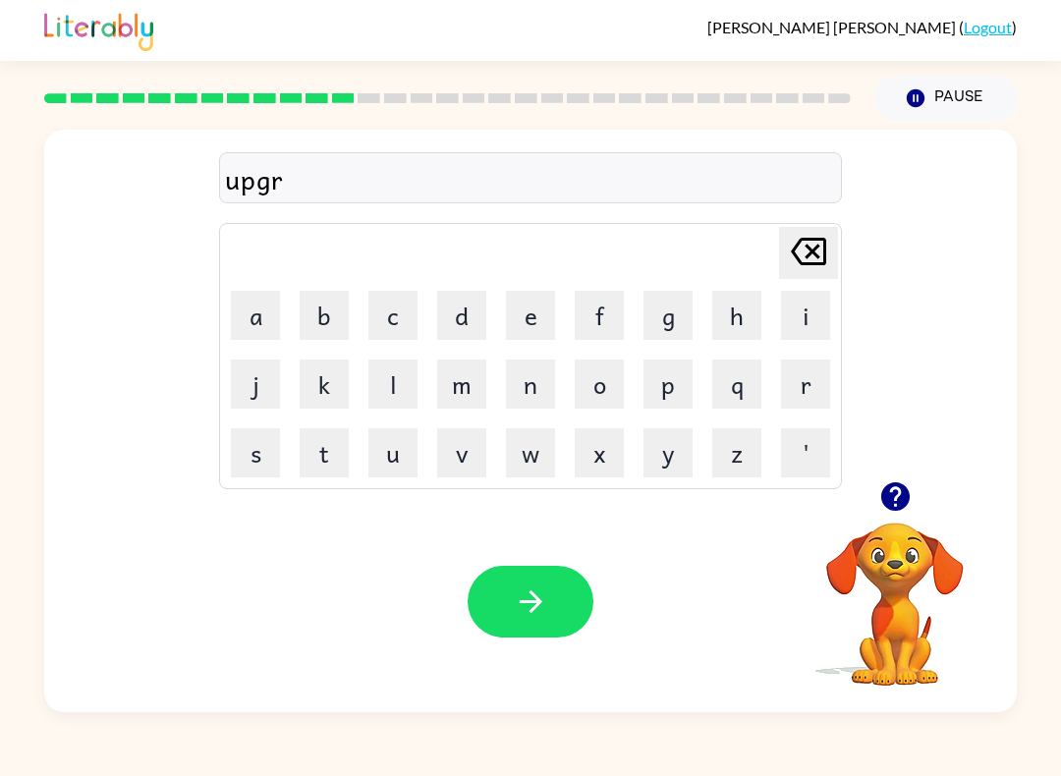
click at [252, 314] on button "a" at bounding box center [255, 315] width 49 height 49
click at [526, 310] on button "e" at bounding box center [530, 315] width 49 height 49
click at [818, 254] on icon "Delete Delete last character input" at bounding box center [808, 251] width 47 height 47
click at [460, 314] on button "d" at bounding box center [461, 315] width 49 height 49
click at [553, 310] on button "e" at bounding box center [530, 315] width 49 height 49
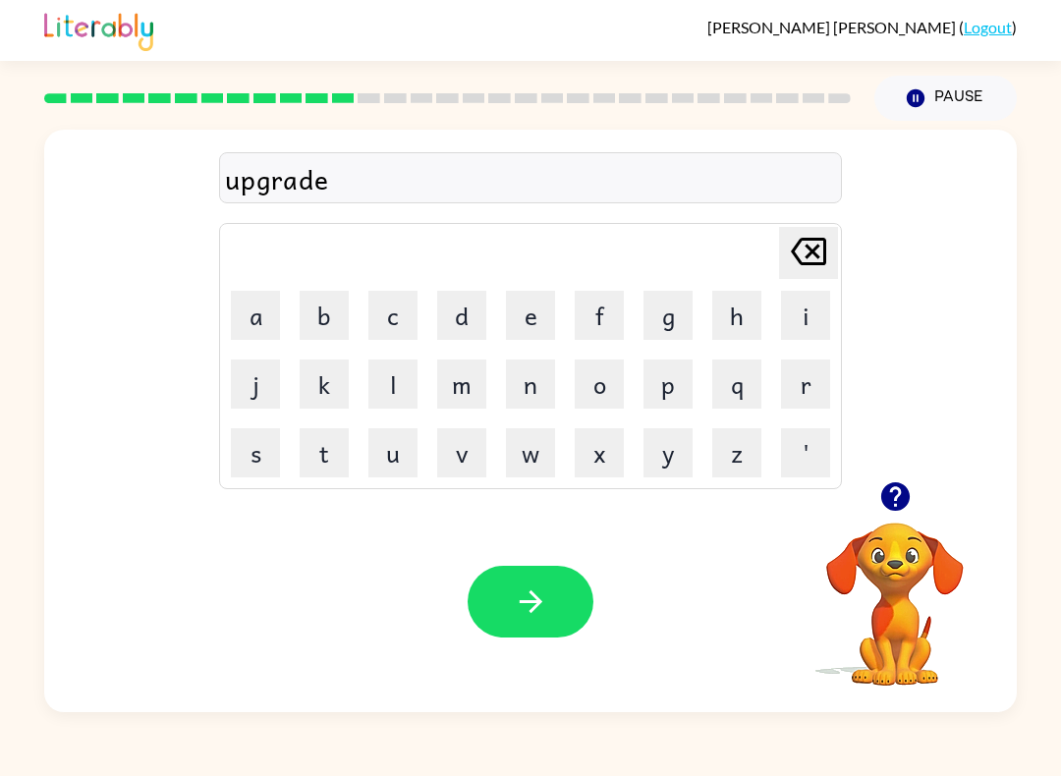
click at [538, 567] on button "button" at bounding box center [531, 602] width 126 height 72
click at [906, 512] on icon "button" at bounding box center [895, 497] width 34 height 34
click at [458, 396] on button "m" at bounding box center [461, 384] width 49 height 49
click at [260, 322] on button "a" at bounding box center [255, 315] width 49 height 49
click at [459, 338] on button "d" at bounding box center [461, 315] width 49 height 49
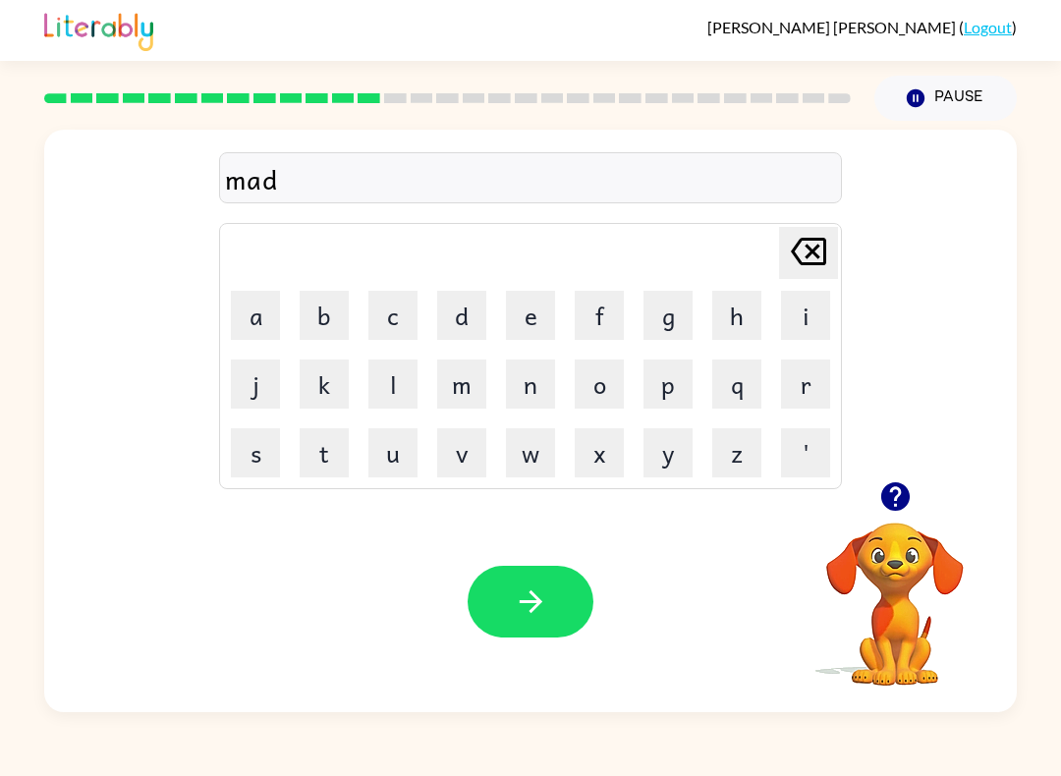
click at [533, 393] on button "n" at bounding box center [530, 384] width 49 height 49
click at [531, 316] on button "e" at bounding box center [530, 315] width 49 height 49
click at [257, 473] on button "s" at bounding box center [255, 452] width 49 height 49
click at [256, 472] on button "s" at bounding box center [255, 452] width 49 height 49
click at [546, 614] on icon "button" at bounding box center [531, 602] width 34 height 34
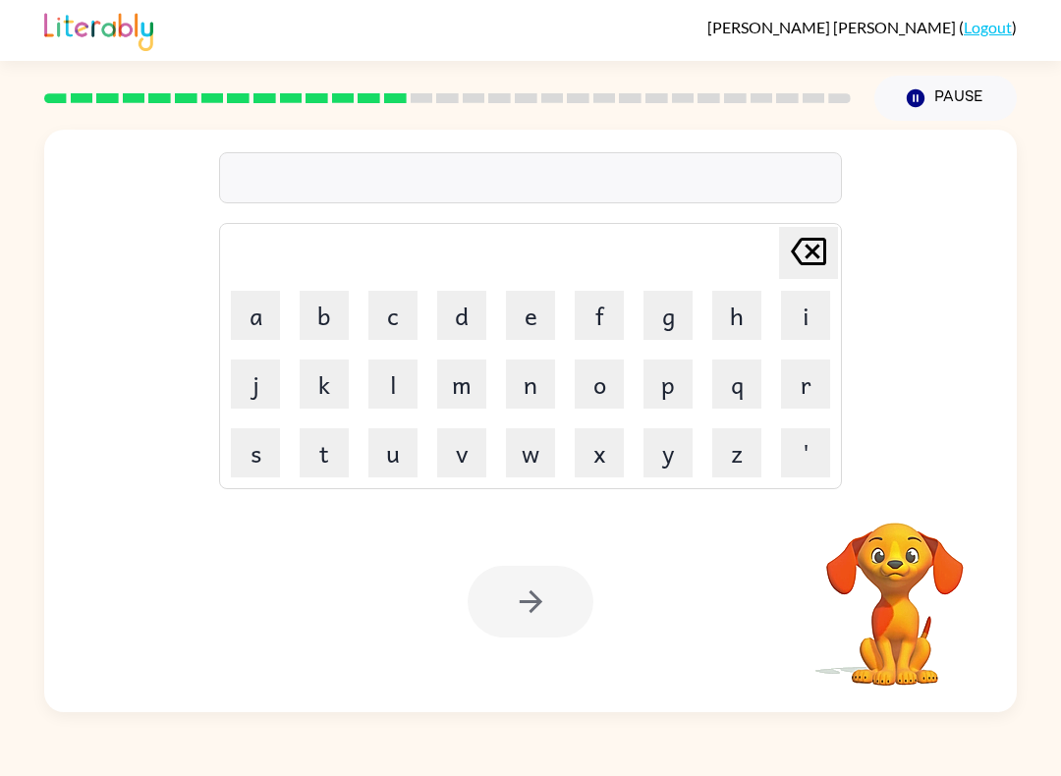
click at [323, 312] on button "b" at bounding box center [324, 315] width 49 height 49
click at [538, 394] on button "n" at bounding box center [530, 384] width 49 height 49
click at [389, 463] on button "u" at bounding box center [392, 452] width 49 height 49
click at [279, 476] on button "s" at bounding box center [255, 452] width 49 height 49
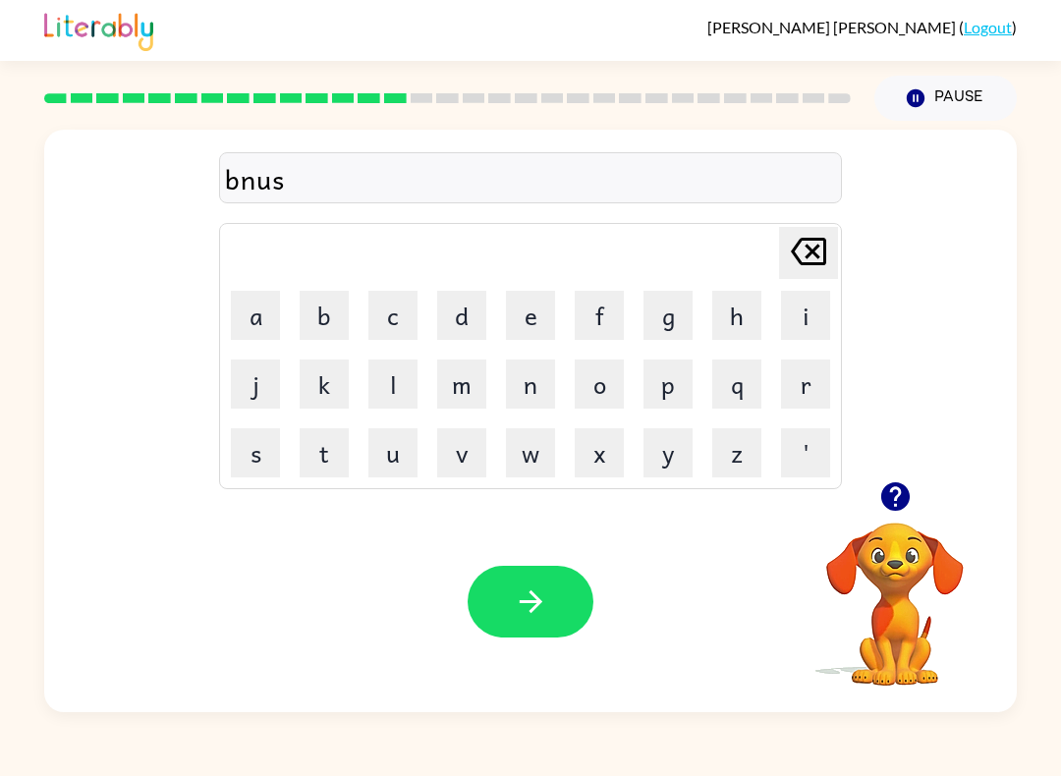
click at [816, 261] on icon "Delete Delete last character input" at bounding box center [808, 251] width 47 height 47
click at [817, 257] on icon at bounding box center [808, 252] width 35 height 28
click at [606, 372] on button "o" at bounding box center [599, 384] width 49 height 49
click at [532, 386] on button "n" at bounding box center [530, 384] width 49 height 49
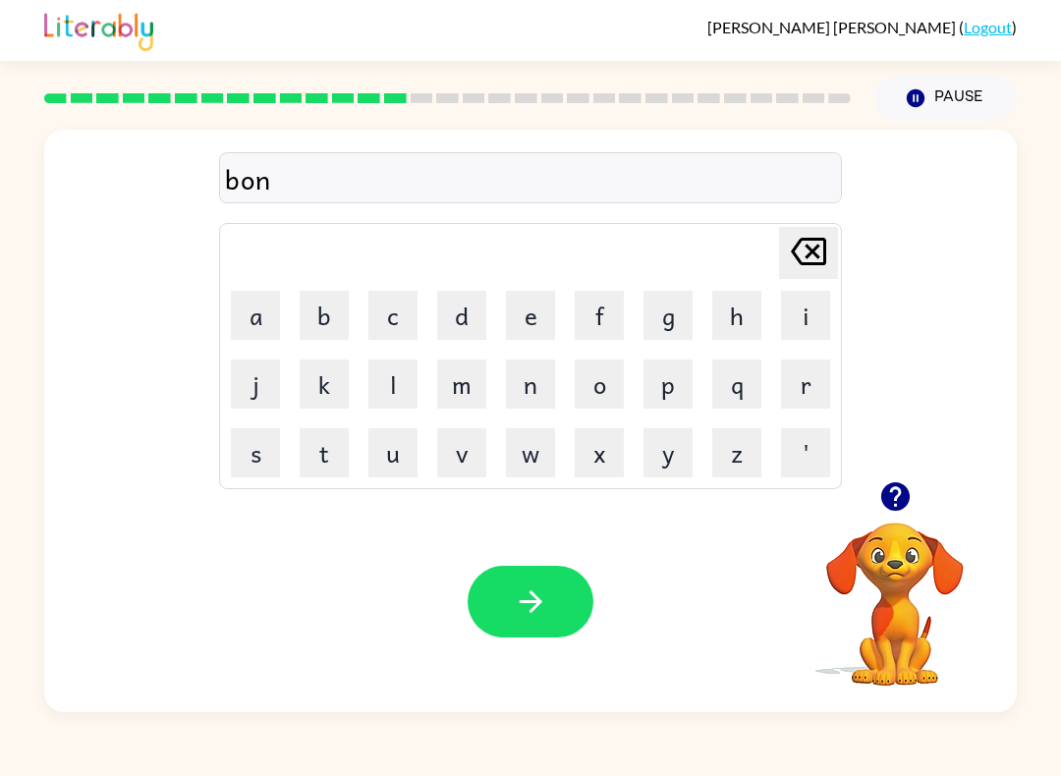
click at [385, 441] on button "u" at bounding box center [392, 452] width 49 height 49
click at [236, 466] on button "s" at bounding box center [255, 452] width 49 height 49
click at [519, 597] on icon "button" at bounding box center [531, 602] width 34 height 34
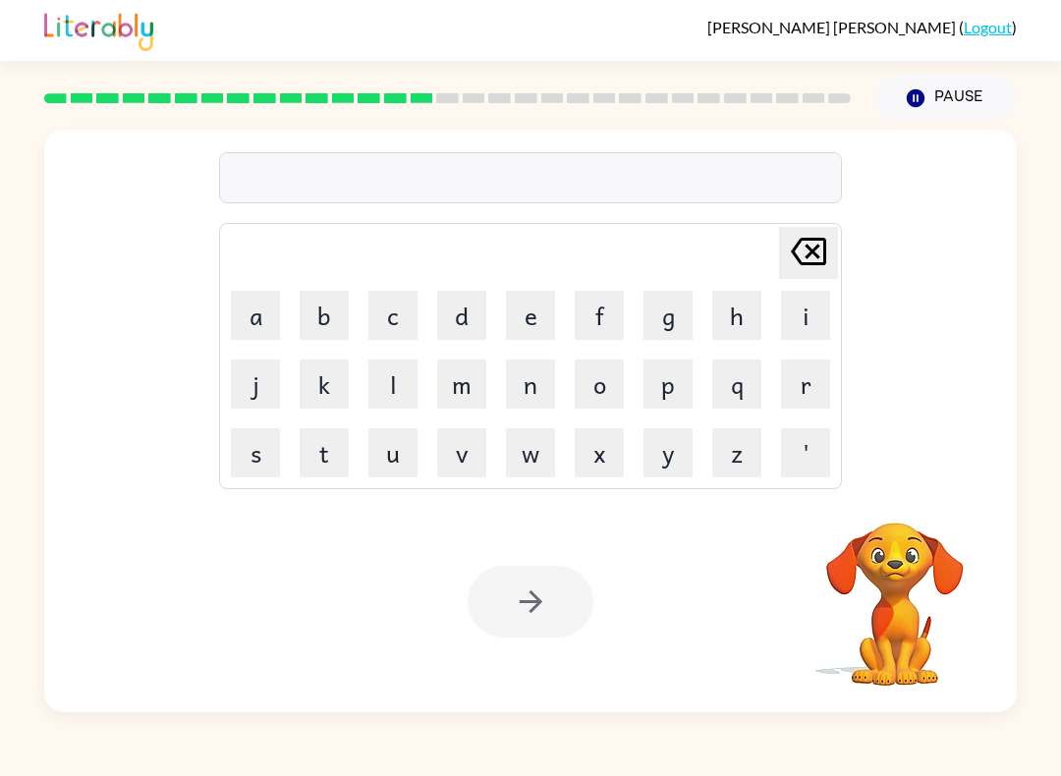
click at [241, 469] on button "s" at bounding box center [255, 452] width 49 height 49
click at [538, 460] on button "w" at bounding box center [530, 452] width 49 height 49
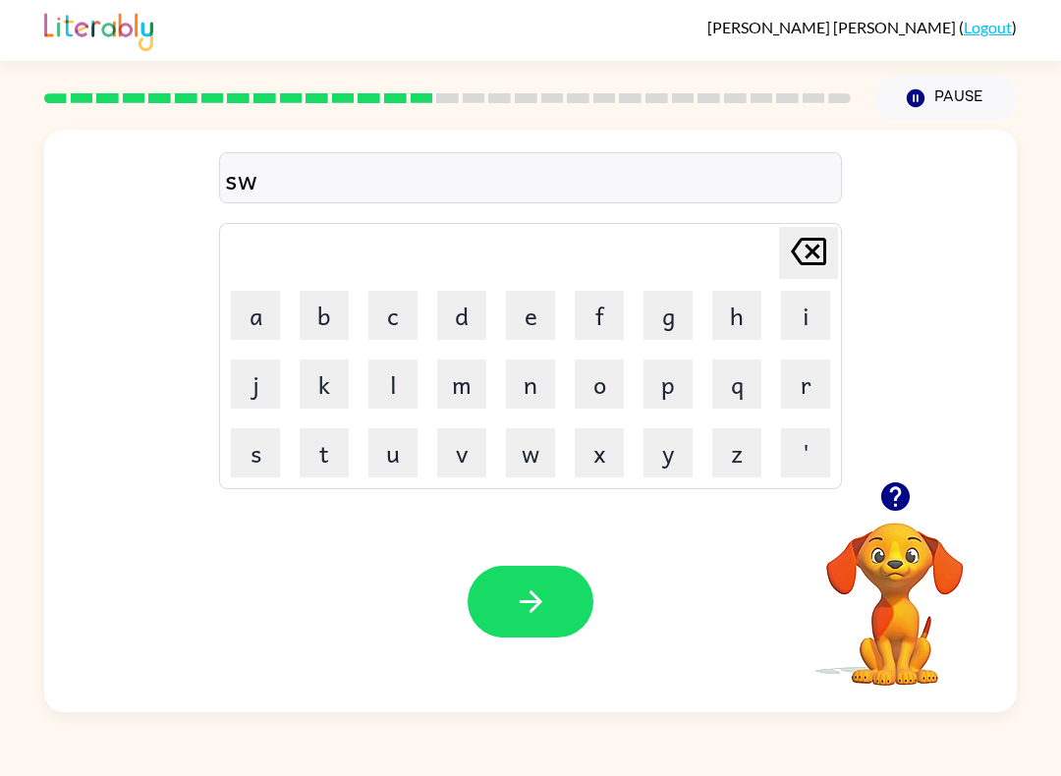
click at [251, 324] on button "a" at bounding box center [255, 315] width 49 height 49
click at [795, 386] on button "r" at bounding box center [805, 384] width 49 height 49
click at [478, 384] on button "m" at bounding box center [461, 384] width 49 height 49
click at [534, 612] on icon "button" at bounding box center [531, 602] width 34 height 34
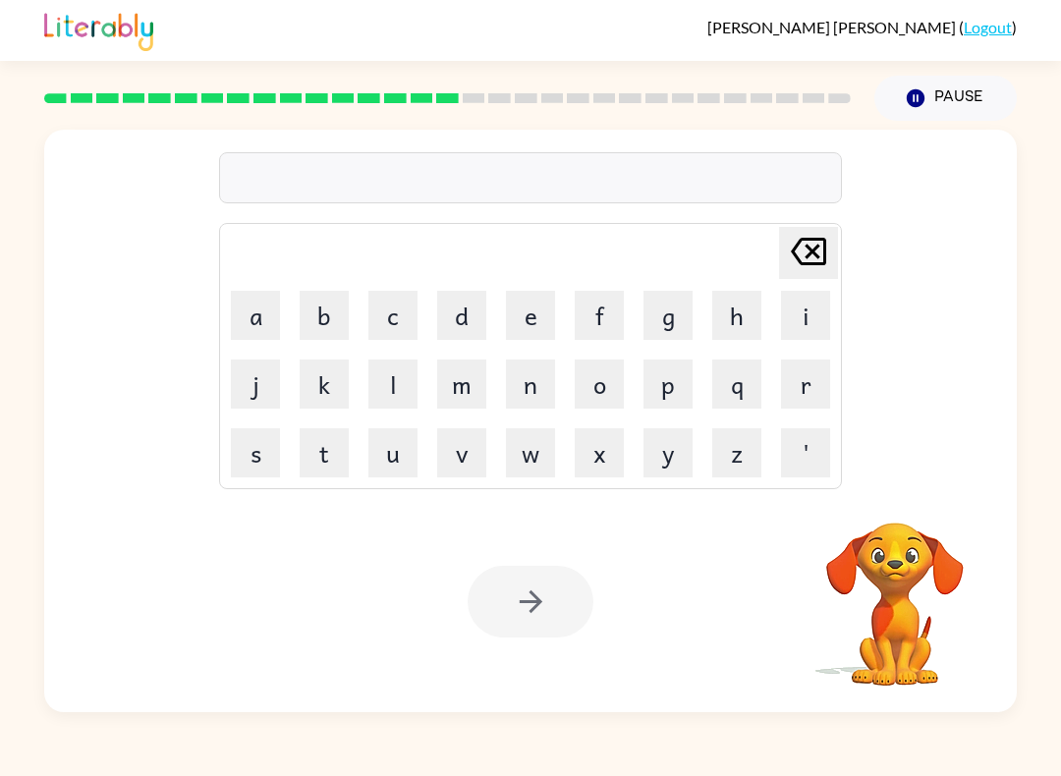
click at [817, 398] on button "r" at bounding box center [805, 384] width 49 height 49
click at [257, 310] on button "a" at bounding box center [255, 315] width 49 height 49
click at [460, 381] on button "m" at bounding box center [461, 384] width 49 height 49
click at [506, 601] on div at bounding box center [531, 602] width 126 height 72
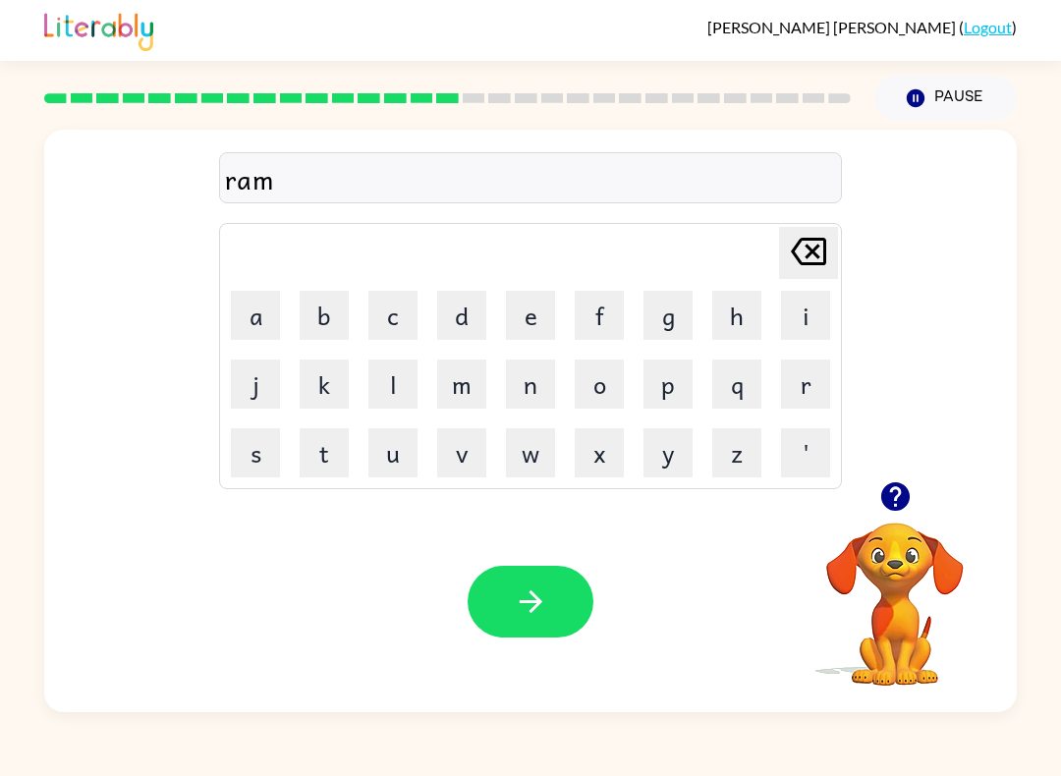
click at [543, 605] on icon "button" at bounding box center [531, 602] width 34 height 34
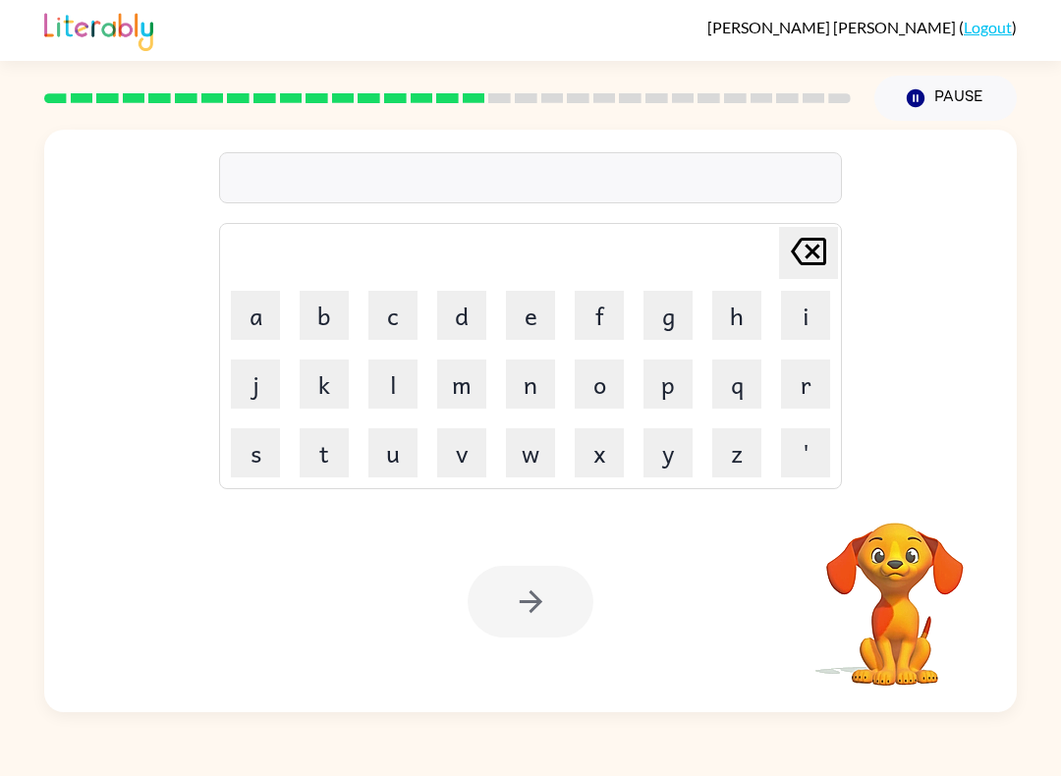
click at [291, 317] on td "b" at bounding box center [324, 315] width 67 height 67
click at [320, 322] on button "b" at bounding box center [324, 315] width 49 height 49
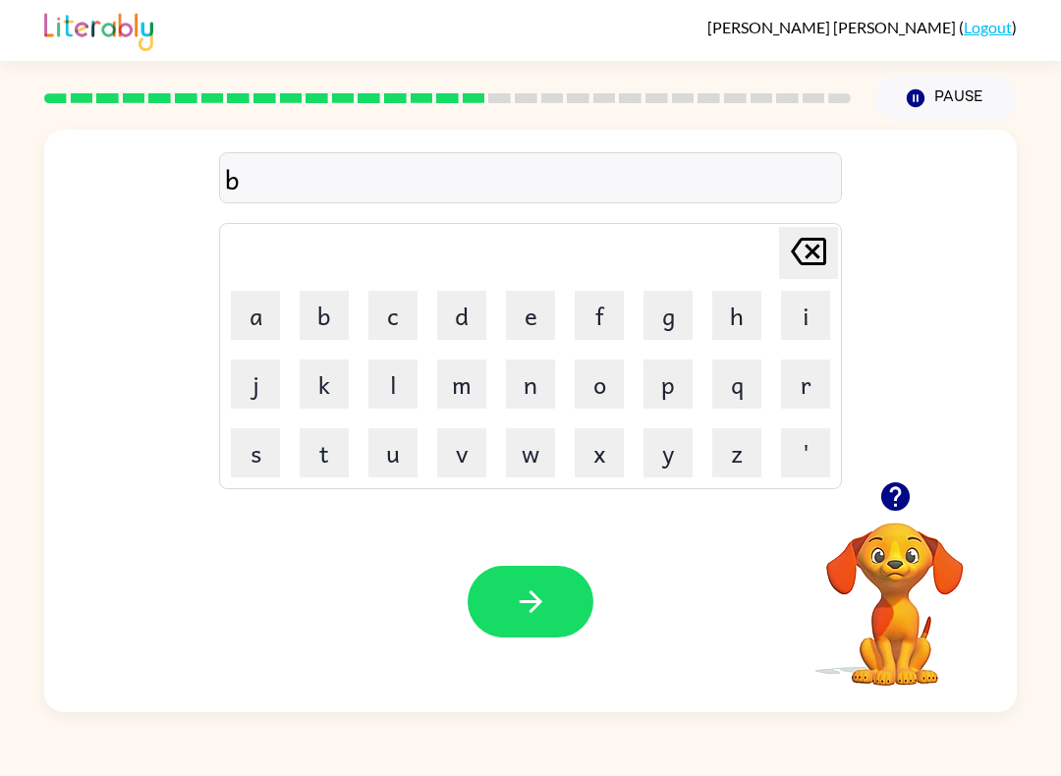
click at [815, 384] on button "r" at bounding box center [805, 384] width 49 height 49
click at [540, 316] on button "e" at bounding box center [530, 315] width 49 height 49
click at [467, 388] on button "m" at bounding box center [461, 384] width 49 height 49
click at [828, 323] on button "i" at bounding box center [805, 315] width 49 height 49
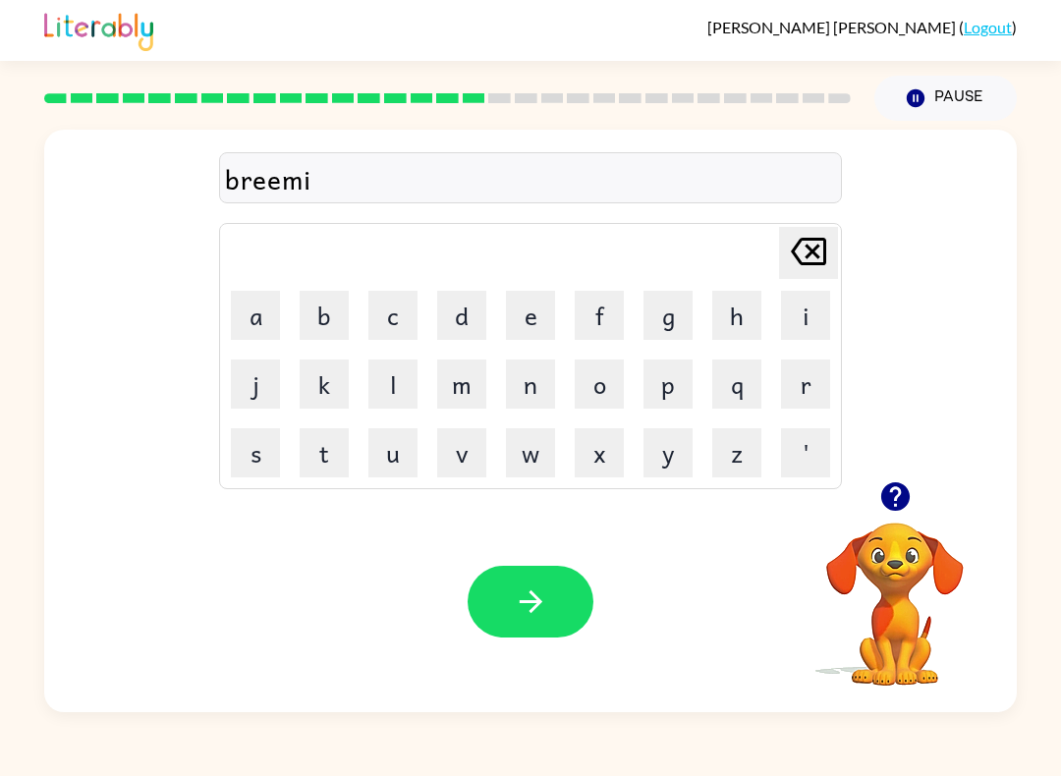
click at [518, 382] on button "n" at bounding box center [530, 384] width 49 height 49
click at [681, 320] on button "g" at bounding box center [668, 315] width 49 height 49
click at [508, 584] on button "button" at bounding box center [531, 602] width 126 height 72
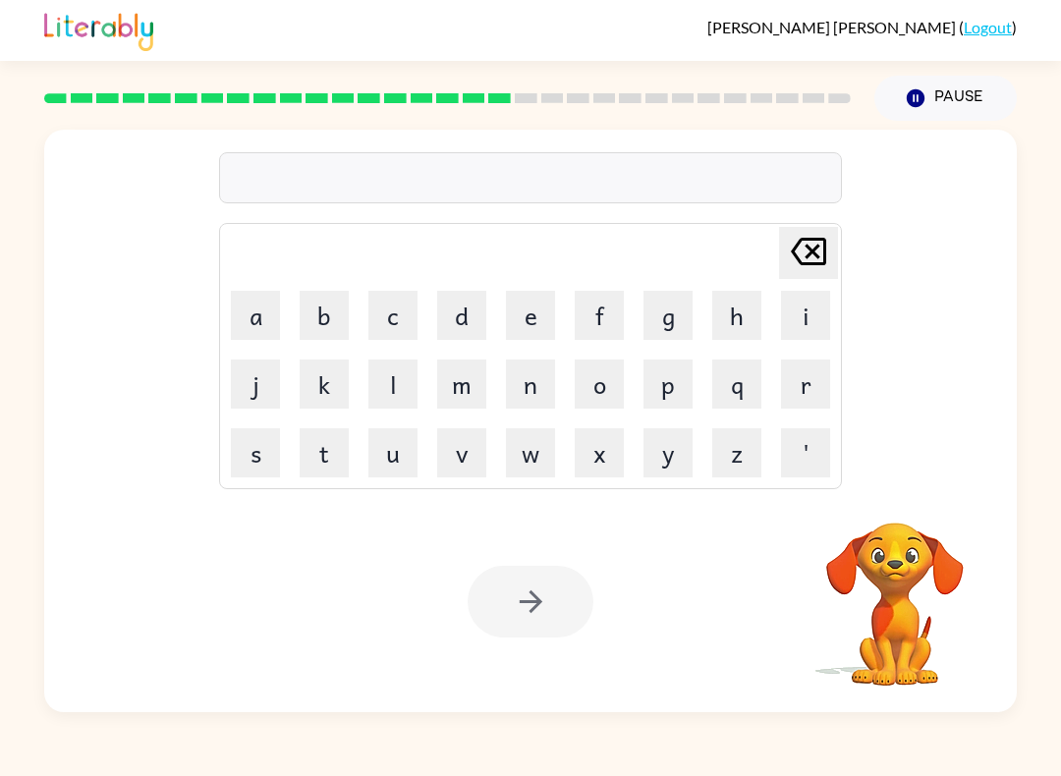
click at [828, 374] on button "r" at bounding box center [805, 384] width 49 height 49
click at [803, 326] on button "i" at bounding box center [805, 315] width 49 height 49
click at [250, 461] on button "s" at bounding box center [255, 452] width 49 height 49
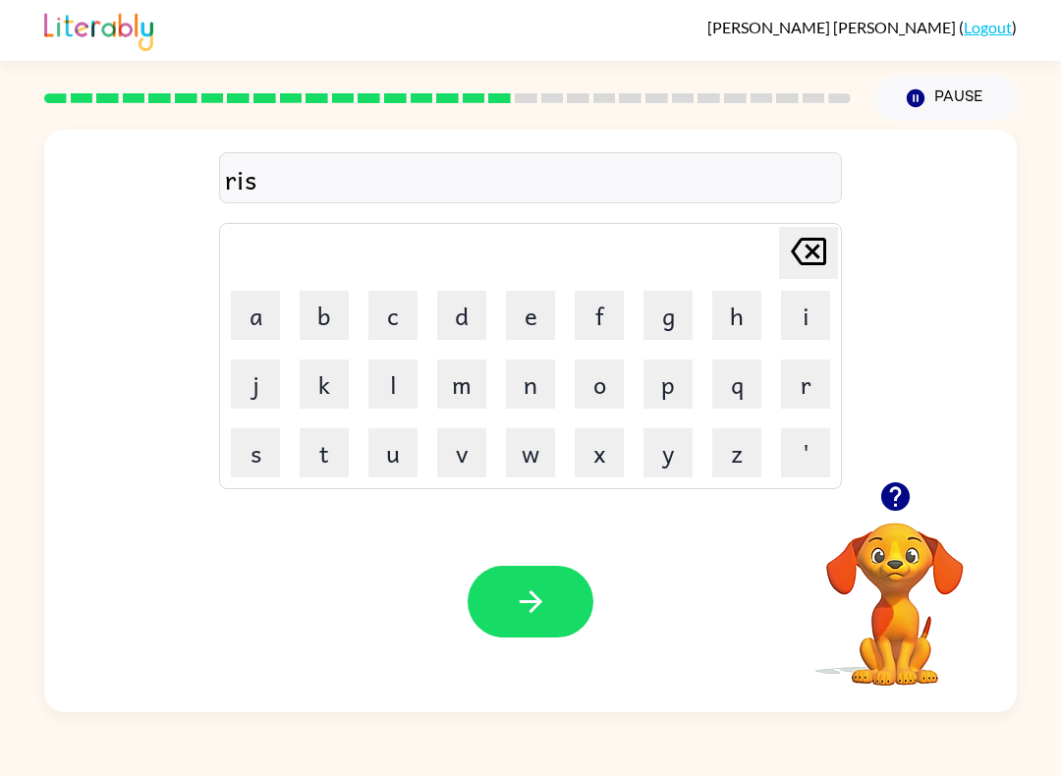
click at [309, 395] on button "k" at bounding box center [324, 384] width 49 height 49
click at [810, 336] on button "i" at bounding box center [805, 315] width 49 height 49
click at [535, 321] on button "e" at bounding box center [530, 315] width 49 height 49
click at [271, 466] on button "s" at bounding box center [255, 452] width 49 height 49
click at [334, 464] on button "t" at bounding box center [324, 452] width 49 height 49
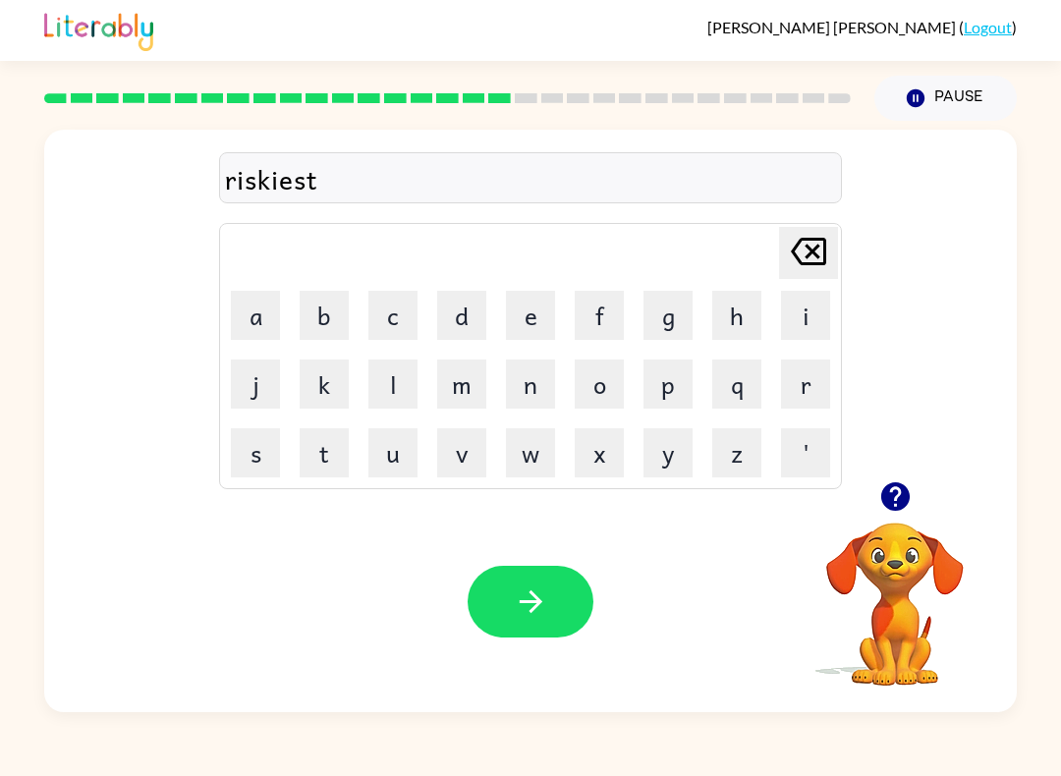
click at [581, 611] on button "button" at bounding box center [531, 602] width 126 height 72
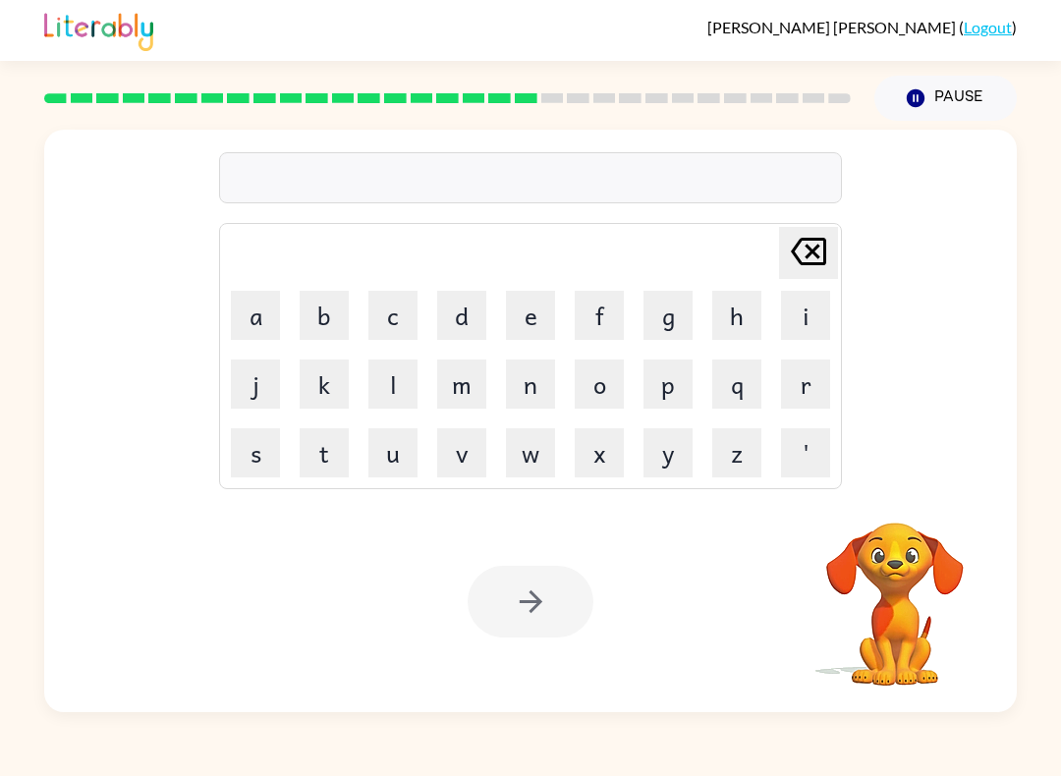
click at [248, 318] on button "a" at bounding box center [255, 315] width 49 height 49
click at [811, 379] on button "r" at bounding box center [805, 384] width 49 height 49
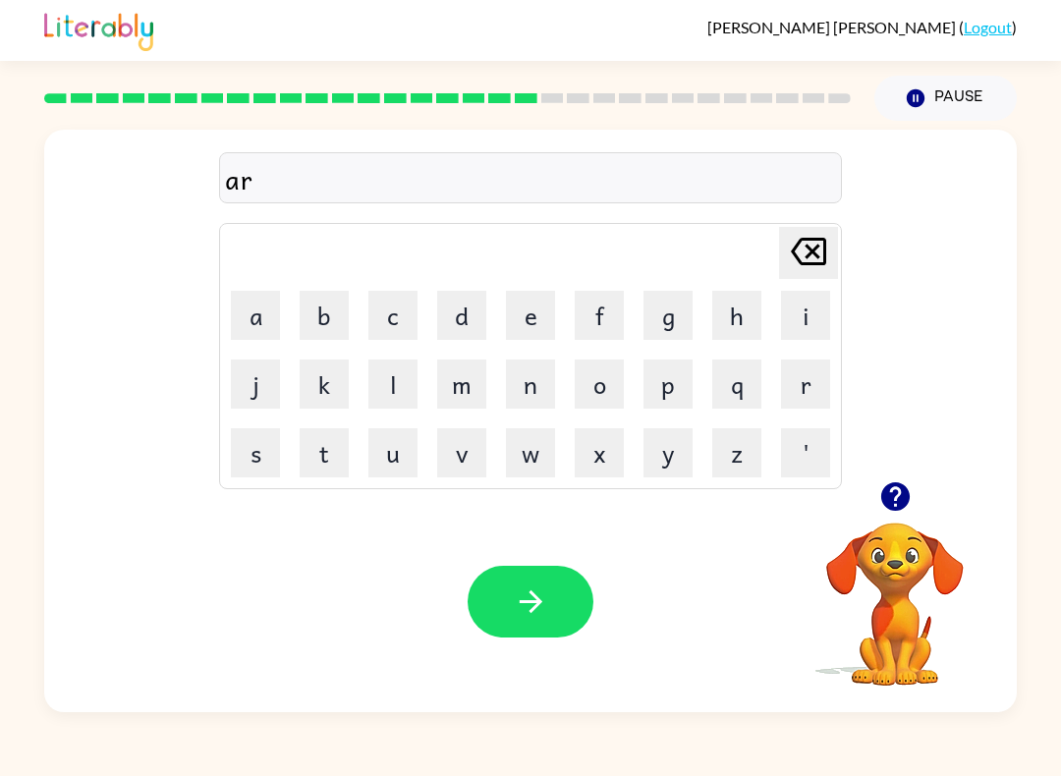
click at [398, 316] on button "c" at bounding box center [392, 315] width 49 height 49
click at [742, 316] on button "h" at bounding box center [736, 315] width 49 height 49
click at [898, 492] on icon "button" at bounding box center [895, 497] width 34 height 34
click at [529, 466] on button "w" at bounding box center [530, 452] width 49 height 49
click at [260, 328] on button "a" at bounding box center [255, 315] width 49 height 49
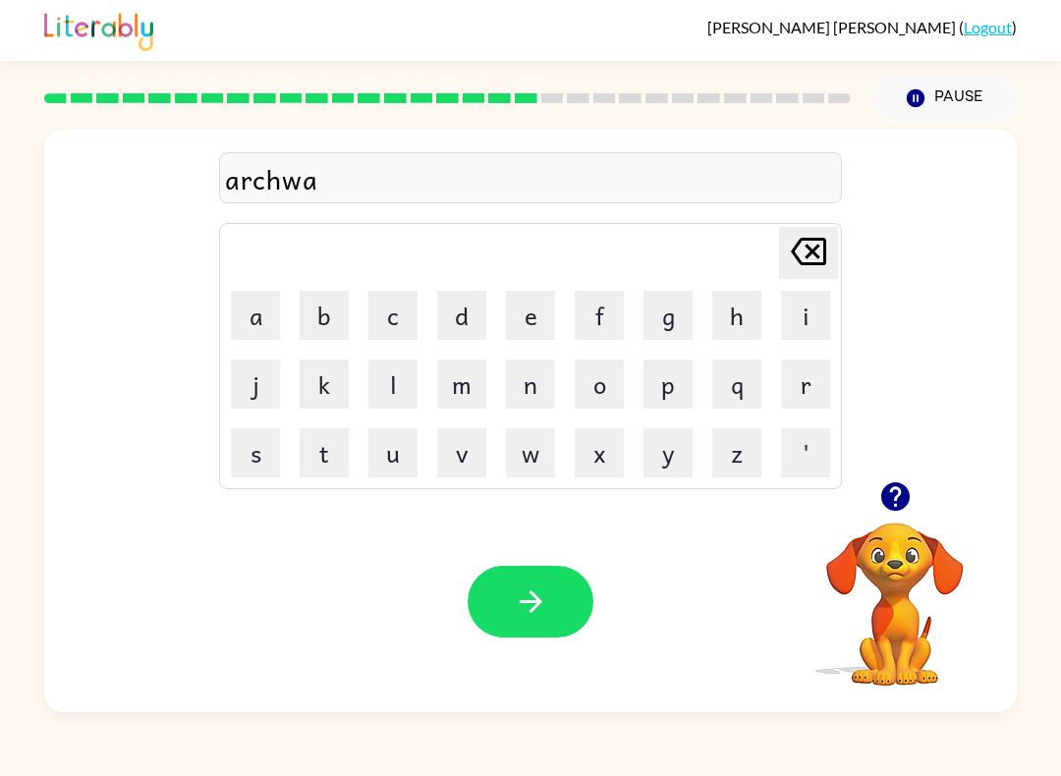
click at [688, 464] on button "y" at bounding box center [668, 452] width 49 height 49
click at [517, 587] on icon "button" at bounding box center [531, 602] width 34 height 34
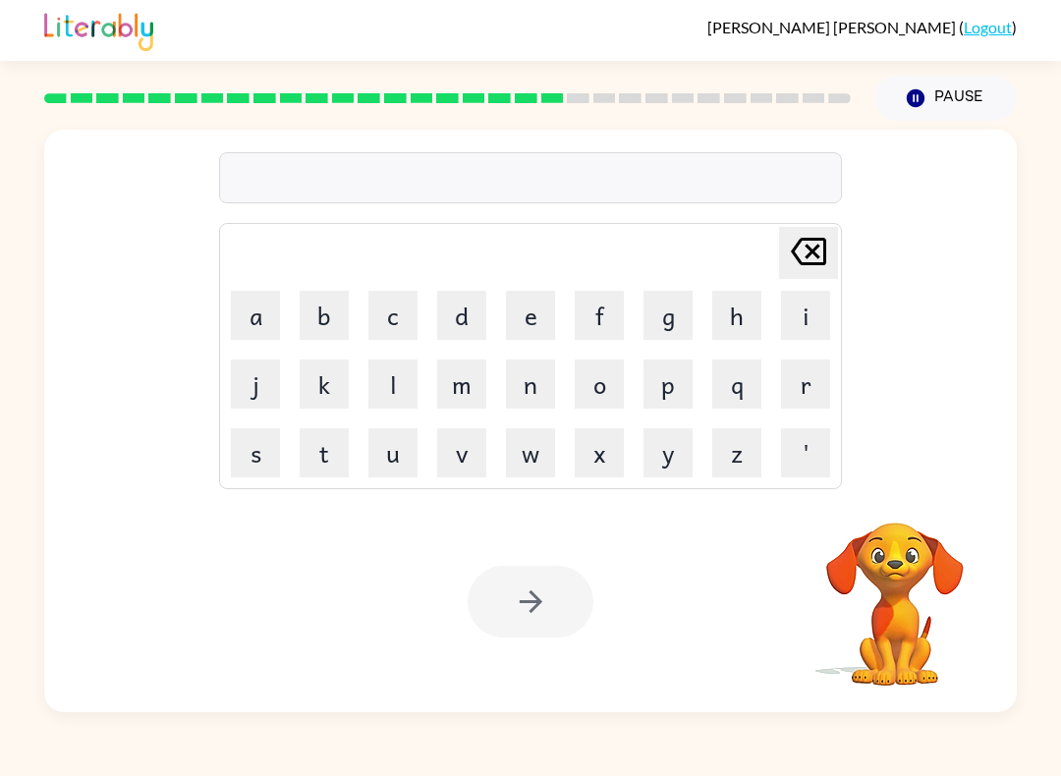
click at [614, 312] on button "f" at bounding box center [599, 315] width 49 height 49
click at [599, 389] on button "o" at bounding box center [599, 384] width 49 height 49
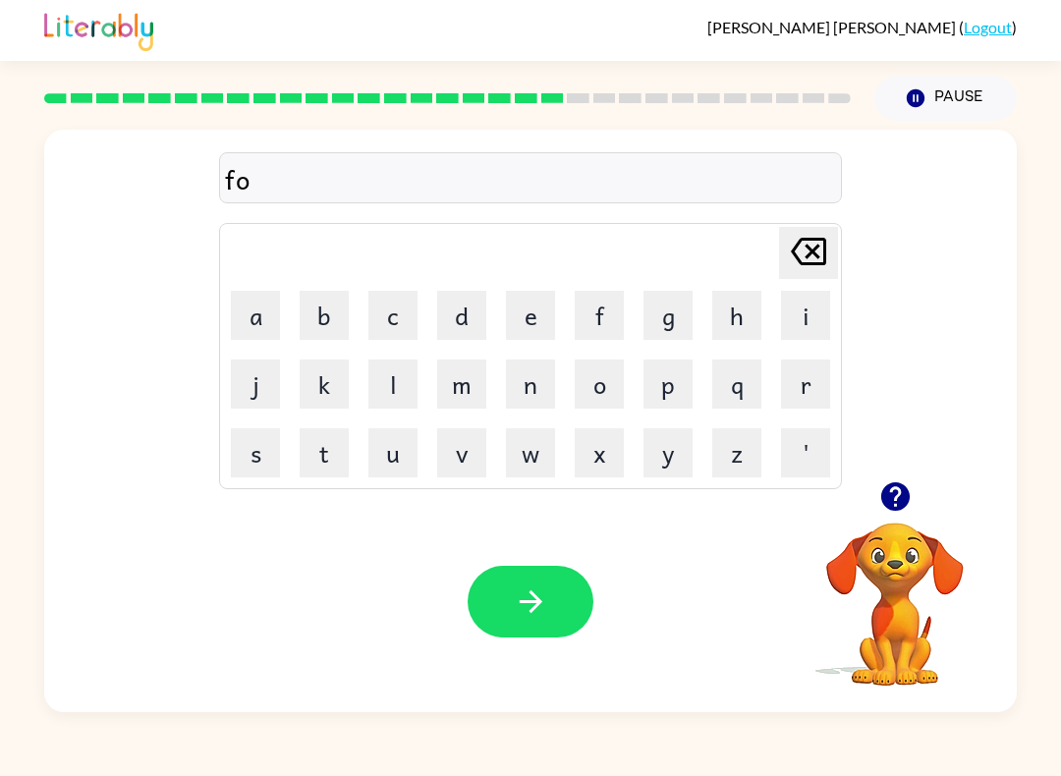
click at [430, 385] on td "m" at bounding box center [461, 384] width 67 height 67
click at [385, 383] on button "l" at bounding box center [392, 384] width 49 height 49
click at [378, 377] on button "l" at bounding box center [392, 384] width 49 height 49
click at [596, 377] on button "o" at bounding box center [599, 384] width 49 height 49
click at [543, 447] on button "w" at bounding box center [530, 452] width 49 height 49
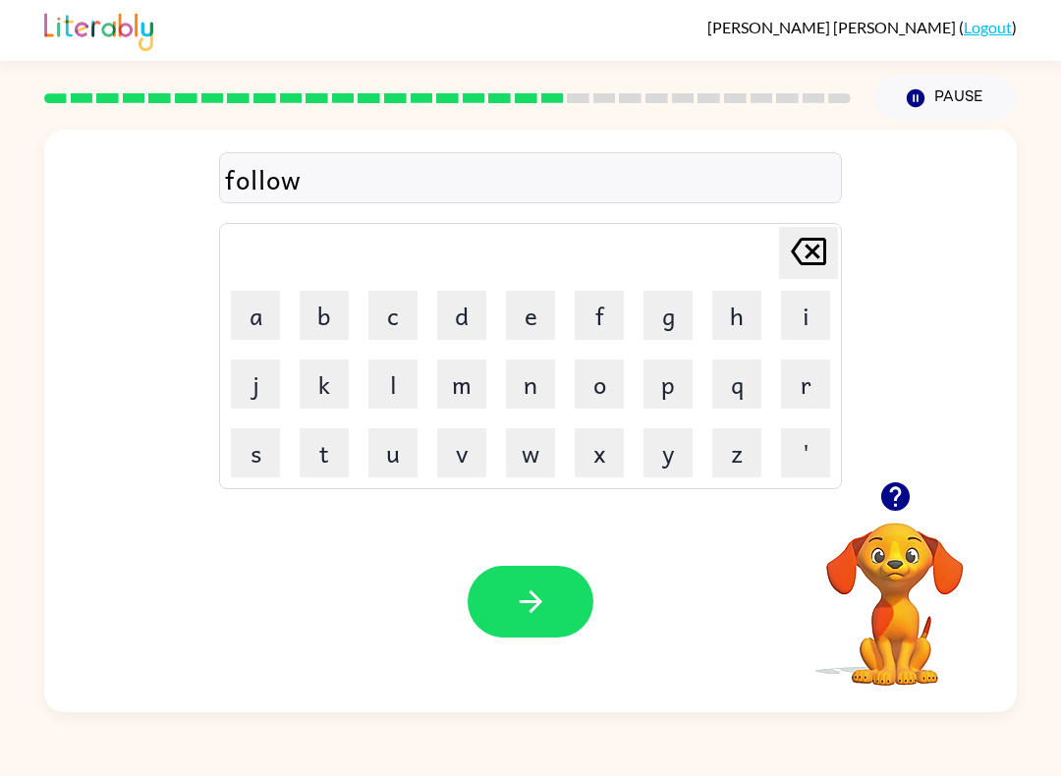
click at [539, 316] on button "e" at bounding box center [530, 315] width 49 height 49
click at [482, 313] on button "d" at bounding box center [461, 315] width 49 height 49
click at [570, 591] on button "button" at bounding box center [531, 602] width 126 height 72
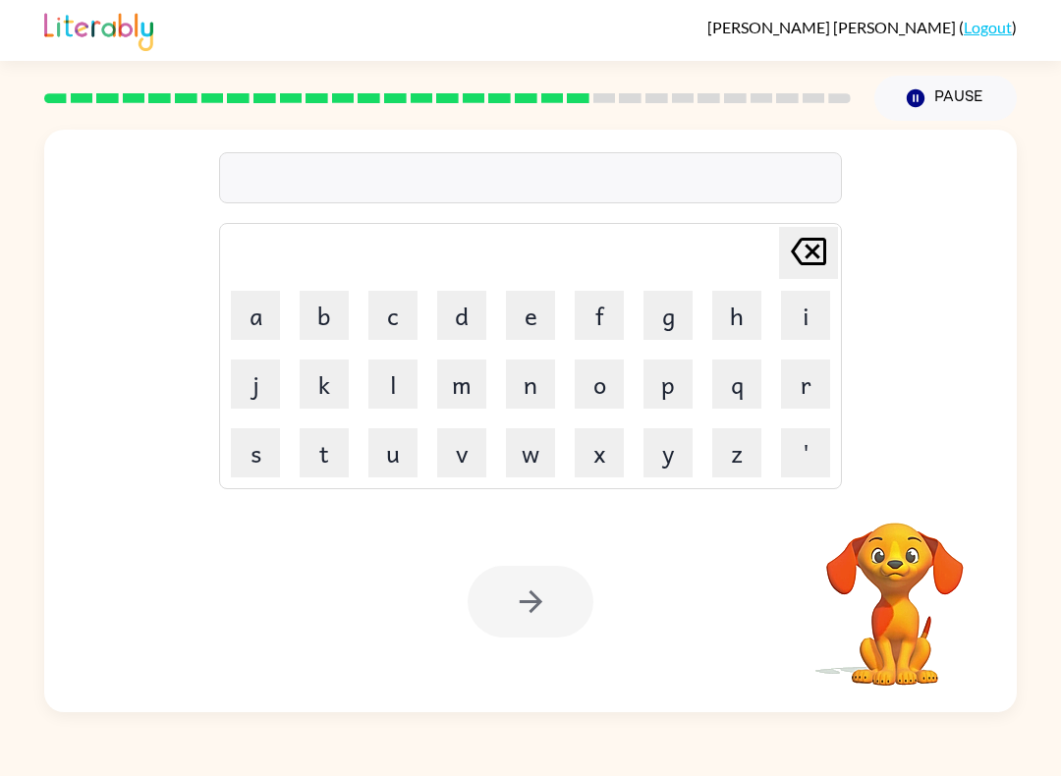
click at [397, 321] on button "c" at bounding box center [392, 315] width 49 height 49
click at [527, 320] on button "e" at bounding box center [530, 315] width 49 height 49
click at [539, 377] on button "n" at bounding box center [530, 384] width 49 height 49
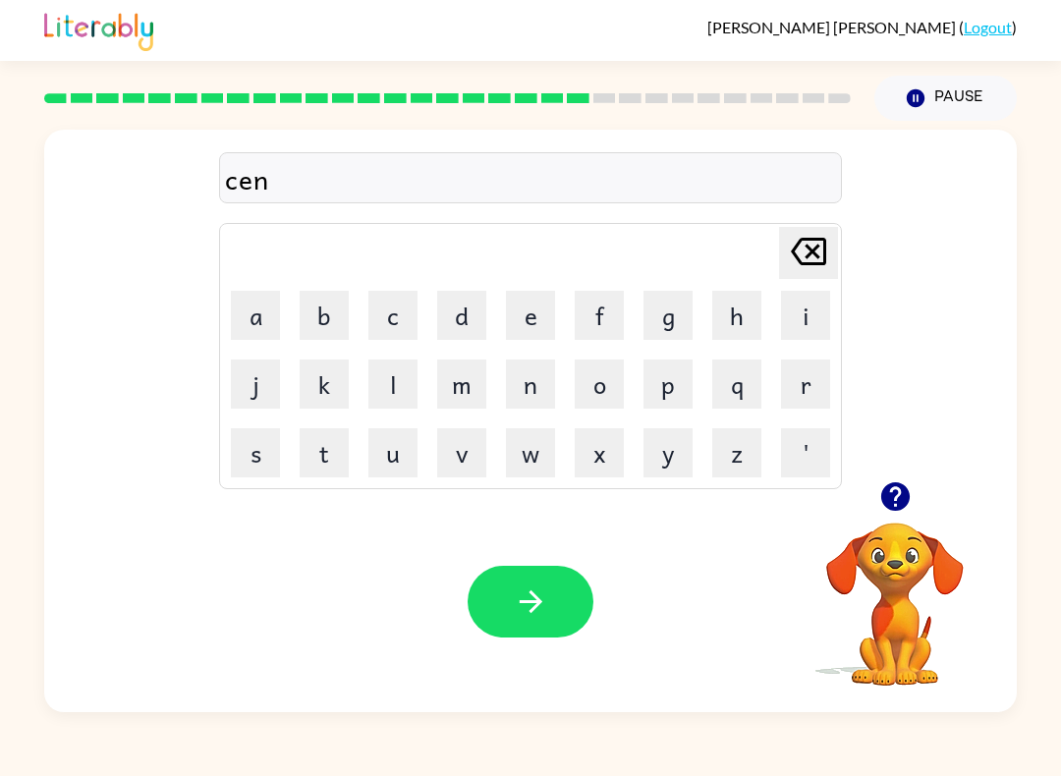
click at [310, 455] on button "t" at bounding box center [324, 452] width 49 height 49
click at [530, 308] on button "e" at bounding box center [530, 315] width 49 height 49
click at [743, 381] on button "q" at bounding box center [736, 384] width 49 height 49
click at [820, 256] on icon "Delete Delete last character input" at bounding box center [808, 251] width 47 height 47
click at [683, 384] on button "p" at bounding box center [668, 384] width 49 height 49
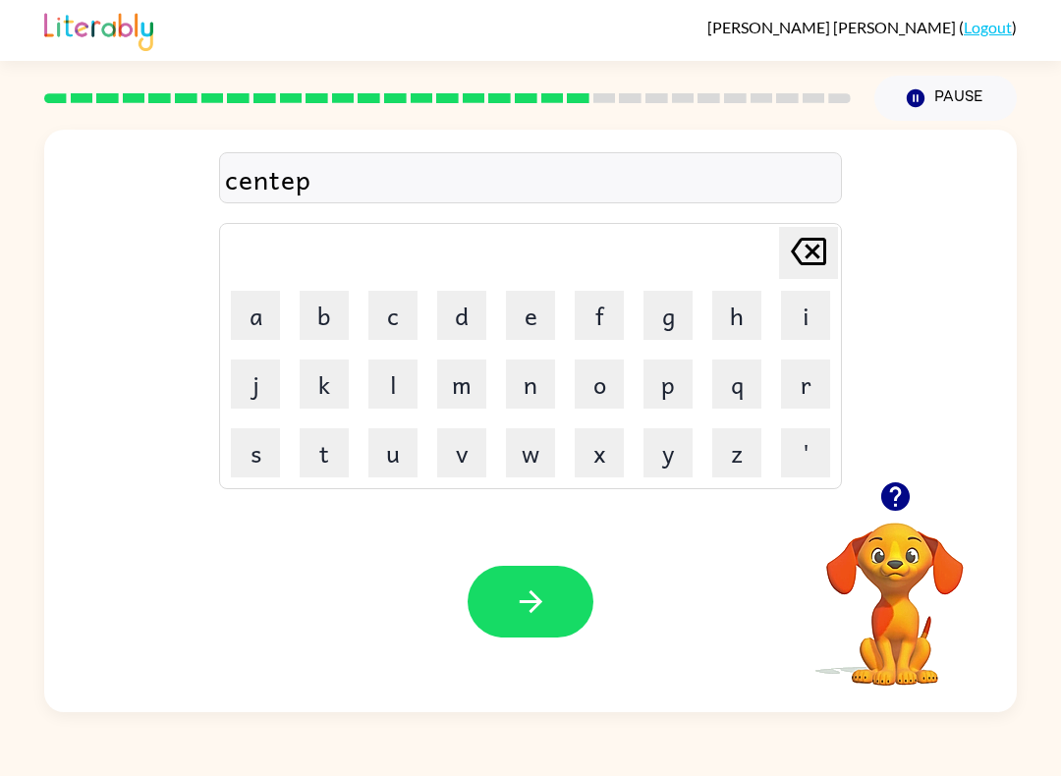
click at [552, 308] on button "e" at bounding box center [530, 315] width 49 height 49
click at [469, 315] on button "d" at bounding box center [461, 315] width 49 height 49
click at [537, 305] on button "e" at bounding box center [530, 315] width 49 height 49
click at [560, 637] on button "button" at bounding box center [531, 602] width 126 height 72
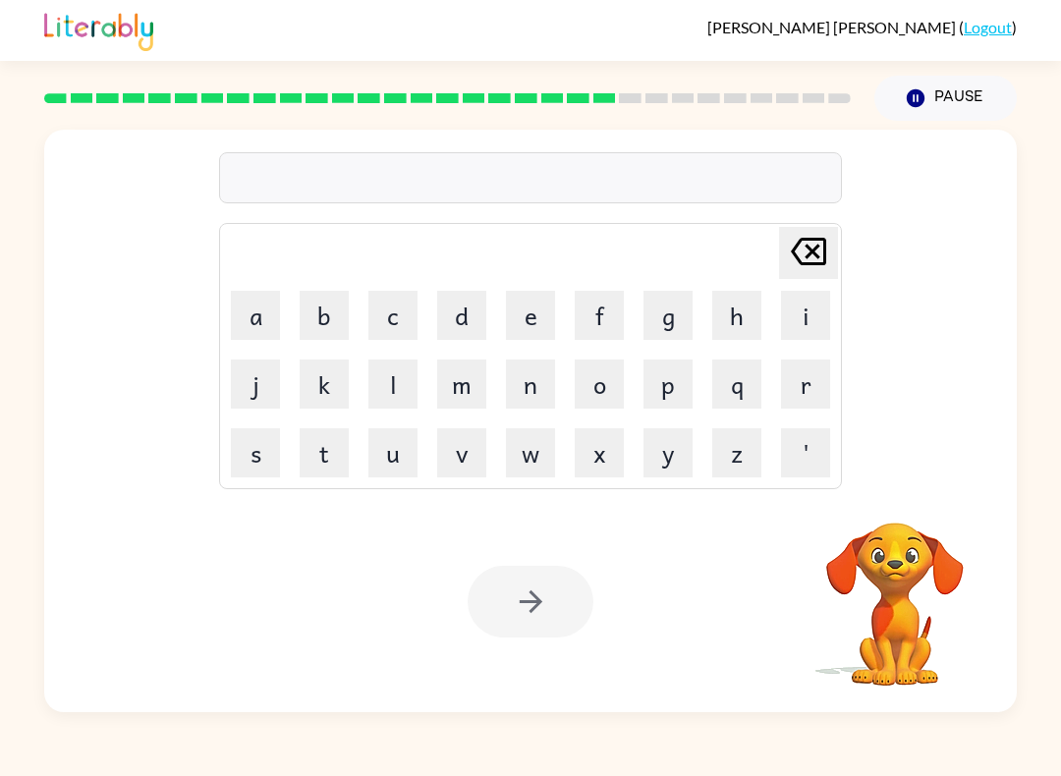
click at [253, 475] on button "s" at bounding box center [255, 452] width 49 height 49
click at [397, 457] on button "u" at bounding box center [392, 452] width 49 height 49
click at [255, 456] on button "s" at bounding box center [255, 452] width 49 height 49
click at [317, 444] on button "t" at bounding box center [324, 452] width 49 height 49
click at [257, 460] on button "s" at bounding box center [255, 452] width 49 height 49
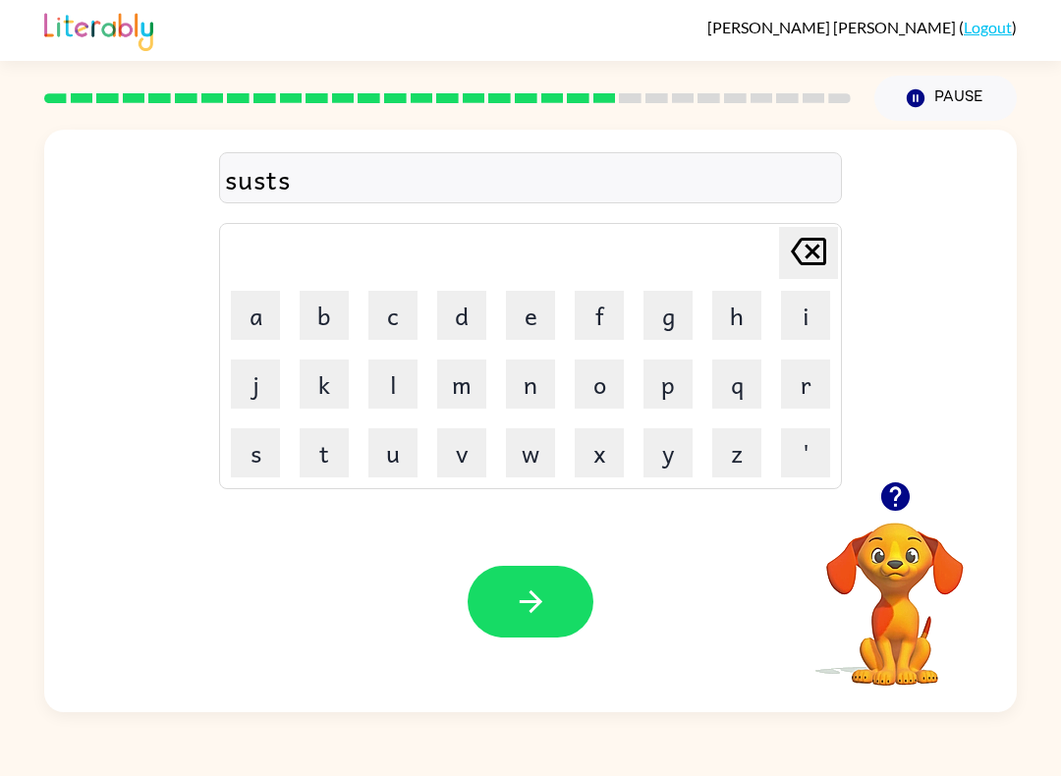
click at [812, 268] on icon "Delete Delete last character input" at bounding box center [808, 251] width 47 height 47
click at [253, 456] on button "s" at bounding box center [255, 452] width 49 height 49
click at [823, 264] on icon at bounding box center [808, 252] width 35 height 28
click at [265, 310] on button "a" at bounding box center [255, 315] width 49 height 49
click at [821, 321] on button "i" at bounding box center [805, 315] width 49 height 49
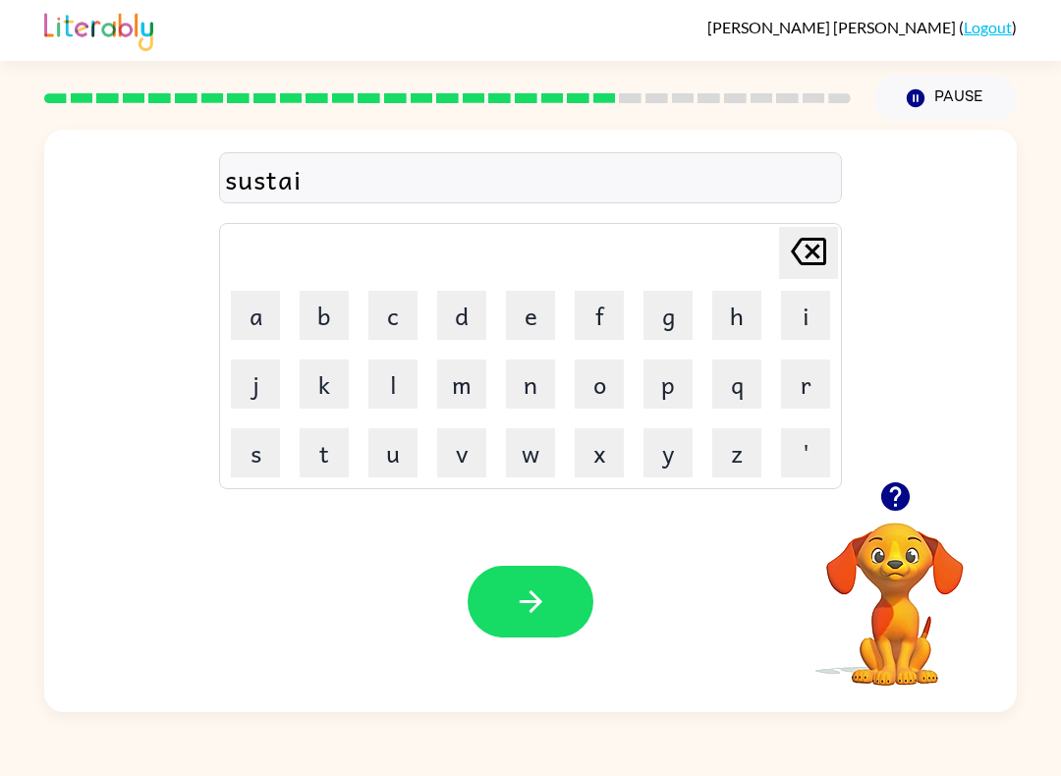
click at [522, 390] on button "n" at bounding box center [530, 384] width 49 height 49
click at [490, 569] on button "button" at bounding box center [531, 602] width 126 height 72
click at [534, 605] on div at bounding box center [531, 602] width 126 height 72
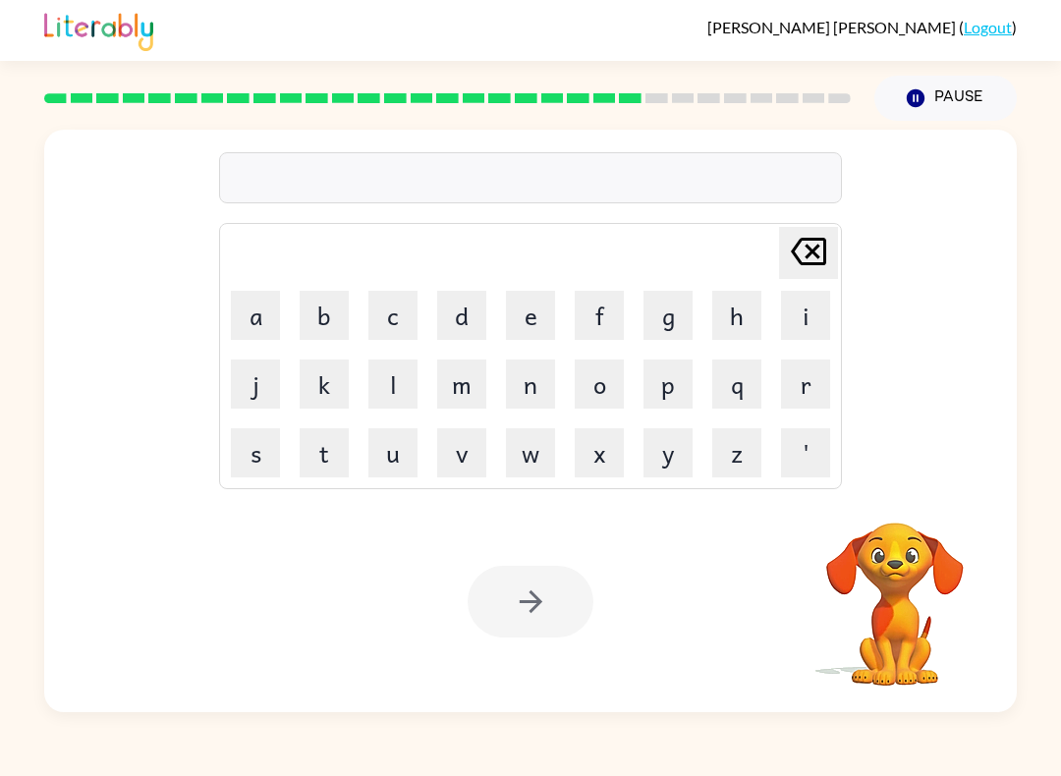
click at [604, 307] on button "f" at bounding box center [599, 315] width 49 height 49
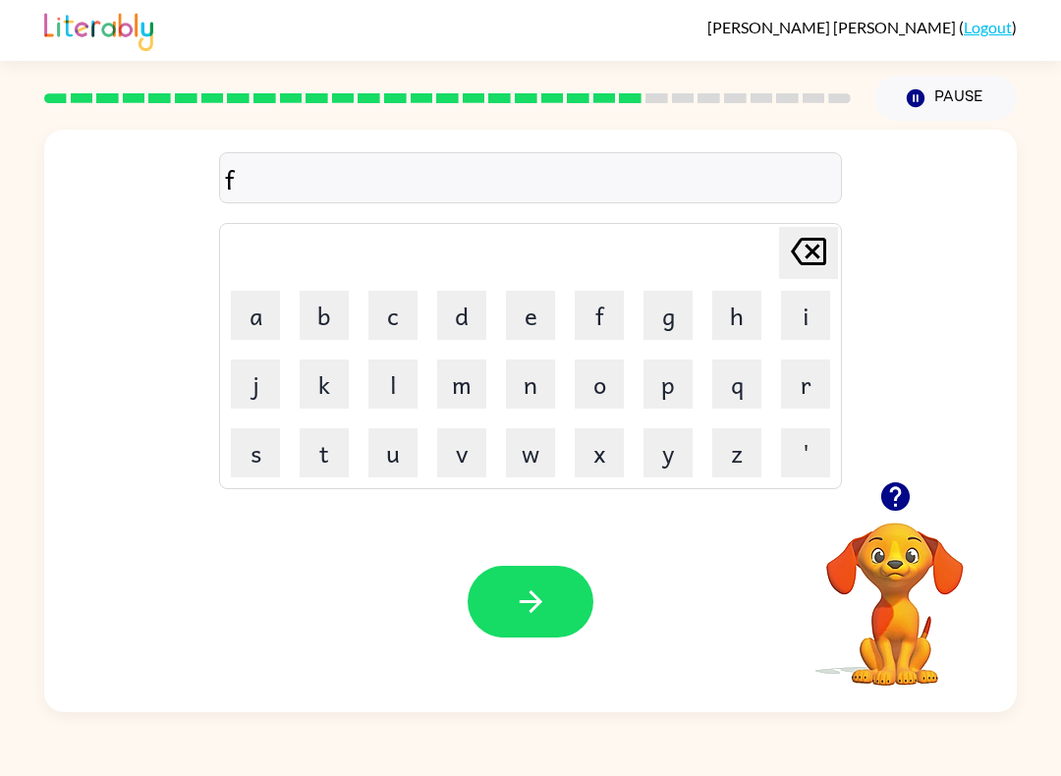
click at [597, 393] on button "o" at bounding box center [599, 384] width 49 height 49
click at [809, 399] on button "r" at bounding box center [805, 384] width 49 height 49
click at [537, 471] on button "w" at bounding box center [530, 452] width 49 height 49
click at [260, 316] on button "a" at bounding box center [255, 315] width 49 height 49
click at [820, 387] on button "r" at bounding box center [805, 384] width 49 height 49
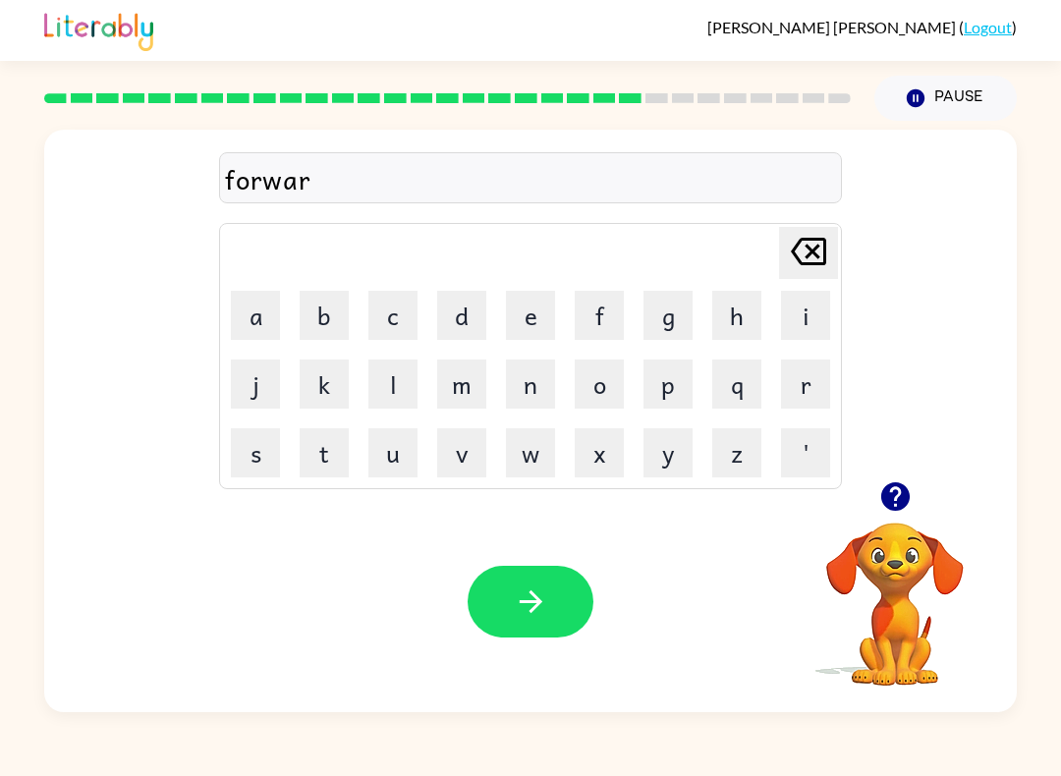
click at [453, 327] on button "d" at bounding box center [461, 315] width 49 height 49
click at [807, 257] on icon at bounding box center [808, 252] width 35 height 28
click at [475, 315] on button "d" at bounding box center [461, 315] width 49 height 49
click at [541, 626] on button "button" at bounding box center [531, 602] width 126 height 72
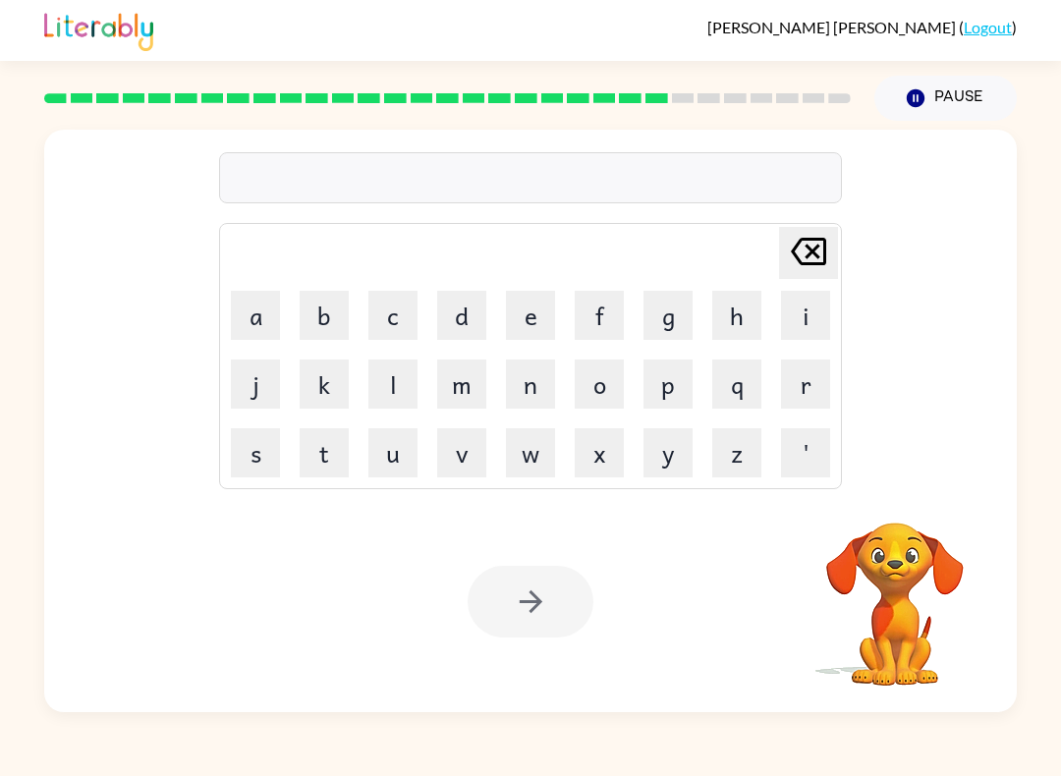
click at [725, 451] on button "z" at bounding box center [736, 452] width 49 height 49
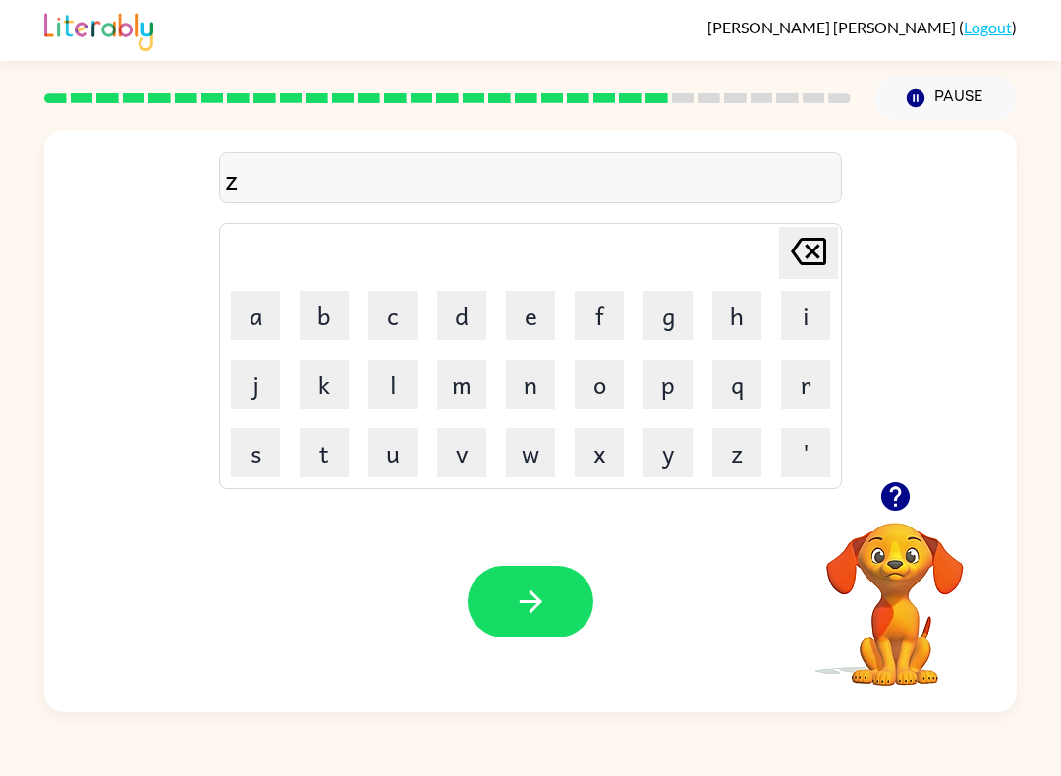
click at [792, 254] on icon "Delete Delete last character input" at bounding box center [808, 251] width 47 height 47
click at [810, 373] on button "r" at bounding box center [805, 384] width 49 height 49
click at [529, 314] on button "e" at bounding box center [530, 315] width 49 height 49
click at [528, 314] on button "e" at bounding box center [530, 315] width 49 height 49
click at [818, 249] on icon at bounding box center [808, 252] width 35 height 28
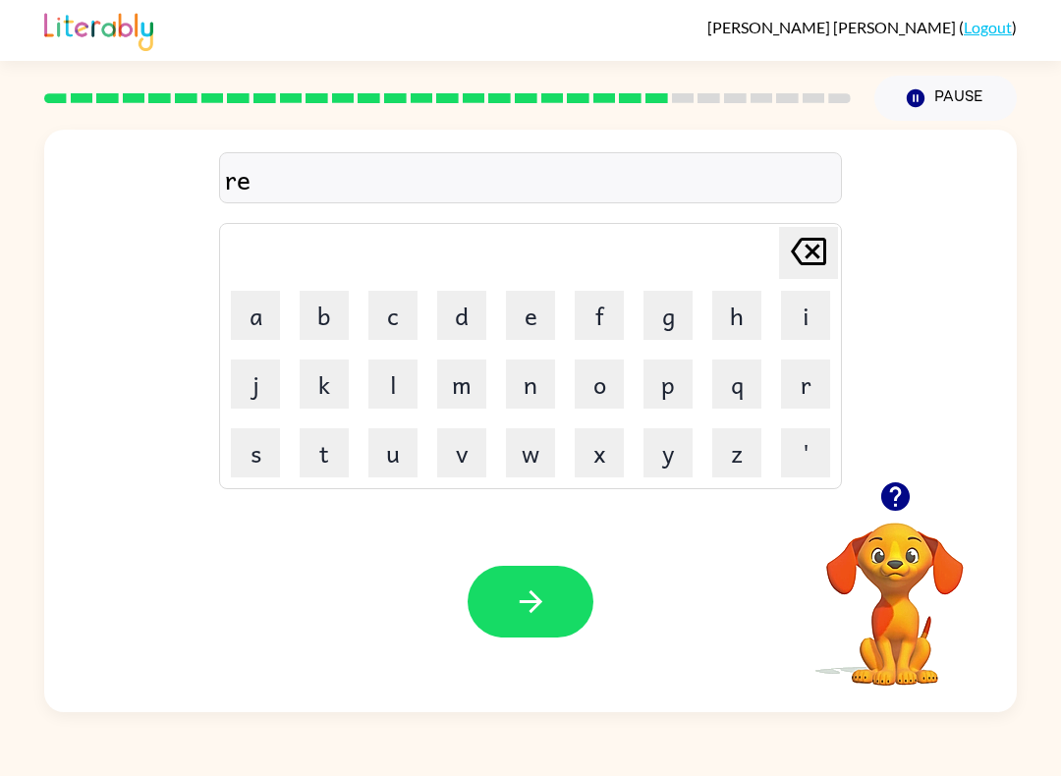
click at [404, 377] on button "l" at bounding box center [392, 384] width 49 height 49
click at [261, 311] on button "a" at bounding box center [255, 315] width 49 height 49
click at [320, 453] on button "t" at bounding box center [324, 452] width 49 height 49
click at [536, 318] on button "e" at bounding box center [530, 315] width 49 height 49
click at [461, 329] on button "d" at bounding box center [461, 315] width 49 height 49
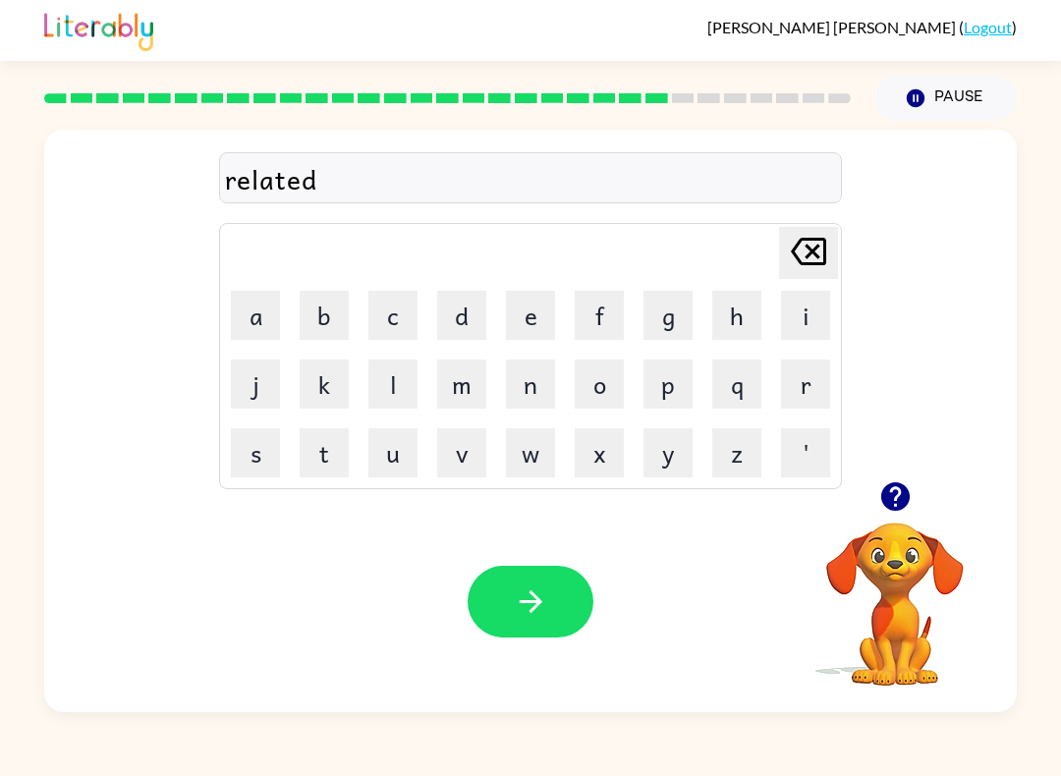
click at [484, 591] on button "button" at bounding box center [531, 602] width 126 height 72
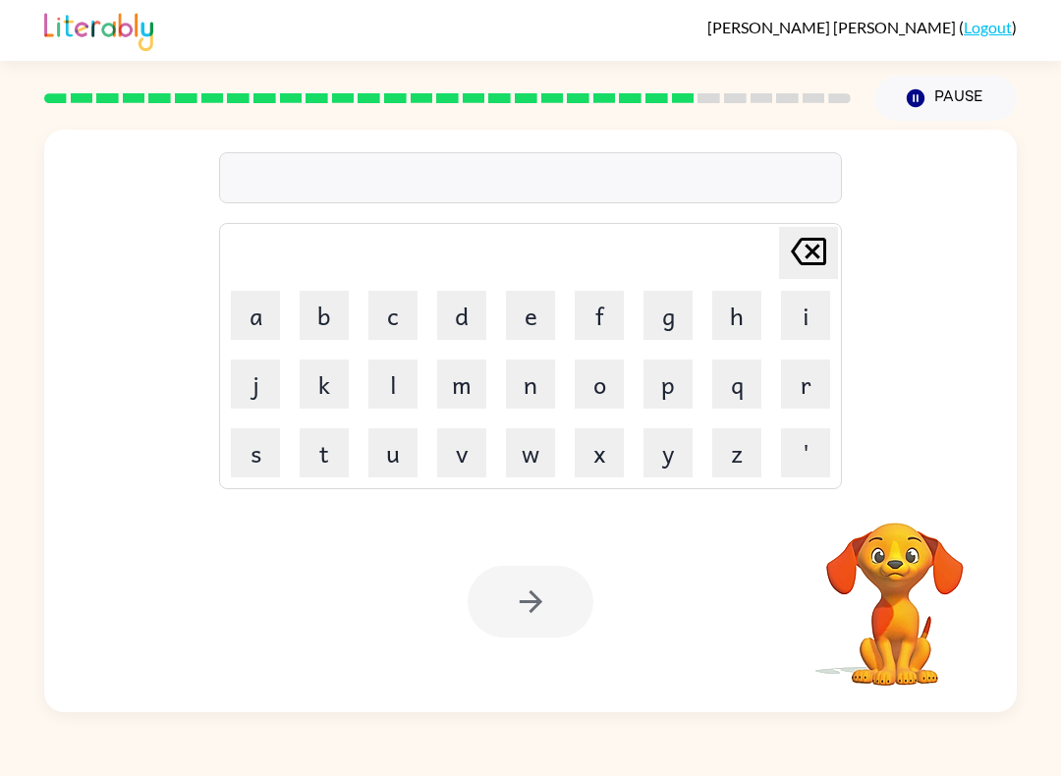
click at [660, 321] on button "g" at bounding box center [668, 315] width 49 height 49
click at [599, 385] on button "o" at bounding box center [599, 384] width 49 height 49
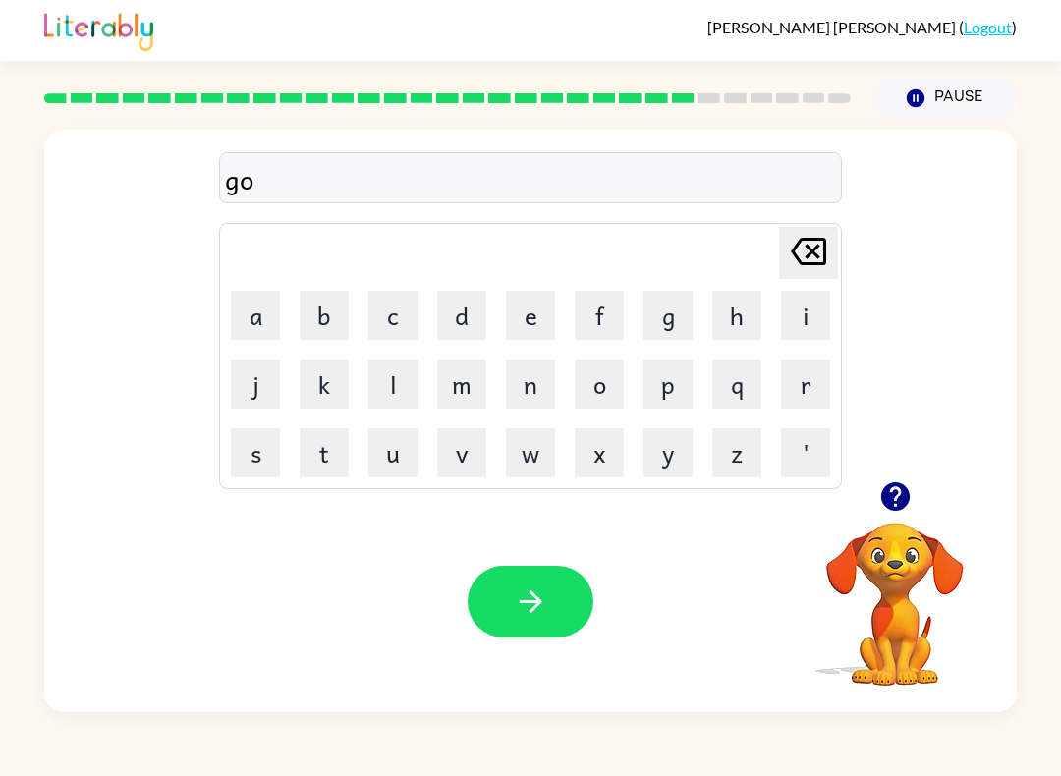
click at [329, 318] on button "b" at bounding box center [324, 315] width 49 height 49
click at [417, 392] on button "l" at bounding box center [392, 384] width 49 height 49
click at [799, 326] on button "i" at bounding box center [805, 315] width 49 height 49
click at [541, 400] on button "n" at bounding box center [530, 384] width 49 height 49
click at [549, 576] on button "button" at bounding box center [531, 602] width 126 height 72
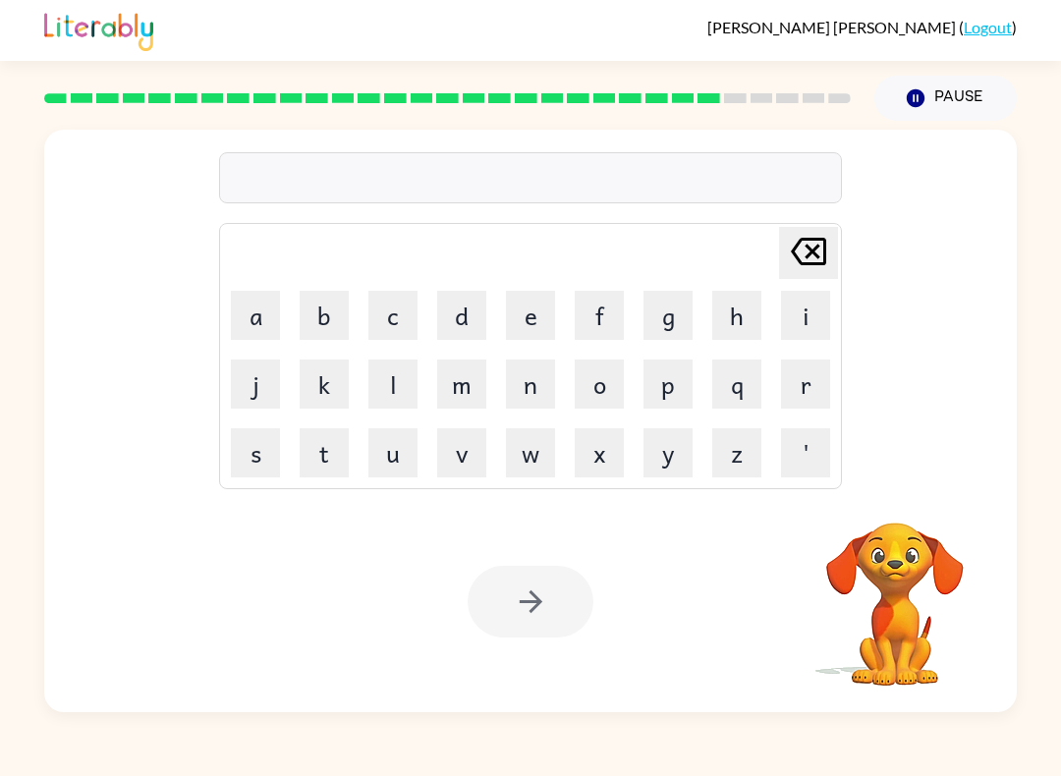
click at [385, 377] on button "l" at bounding box center [392, 384] width 49 height 49
click at [376, 474] on button "u" at bounding box center [392, 452] width 49 height 49
click at [461, 396] on button "m" at bounding box center [461, 384] width 49 height 49
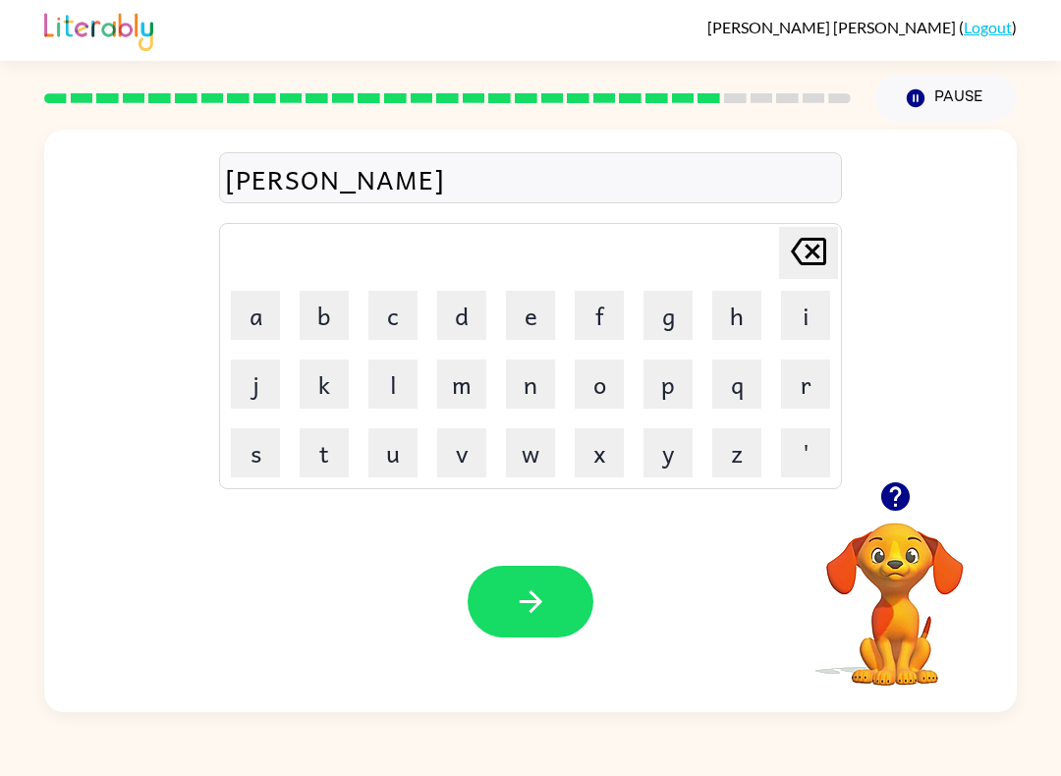
click at [345, 311] on button "b" at bounding box center [324, 315] width 49 height 49
click at [540, 314] on button "e" at bounding box center [530, 315] width 49 height 49
click at [815, 386] on button "r" at bounding box center [805, 384] width 49 height 49
click at [235, 373] on button "j" at bounding box center [255, 384] width 49 height 49
click at [254, 308] on button "a" at bounding box center [255, 315] width 49 height 49
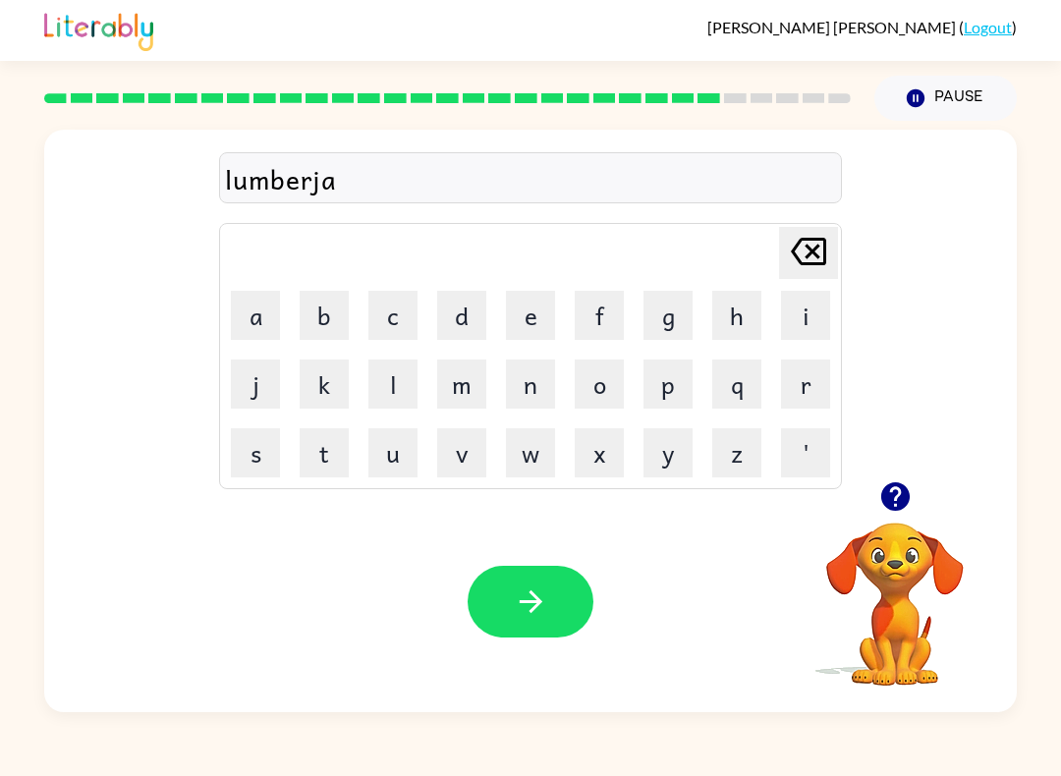
click at [394, 324] on button "c" at bounding box center [392, 315] width 49 height 49
click at [305, 376] on button "k" at bounding box center [324, 384] width 49 height 49
click at [499, 597] on button "button" at bounding box center [531, 602] width 126 height 72
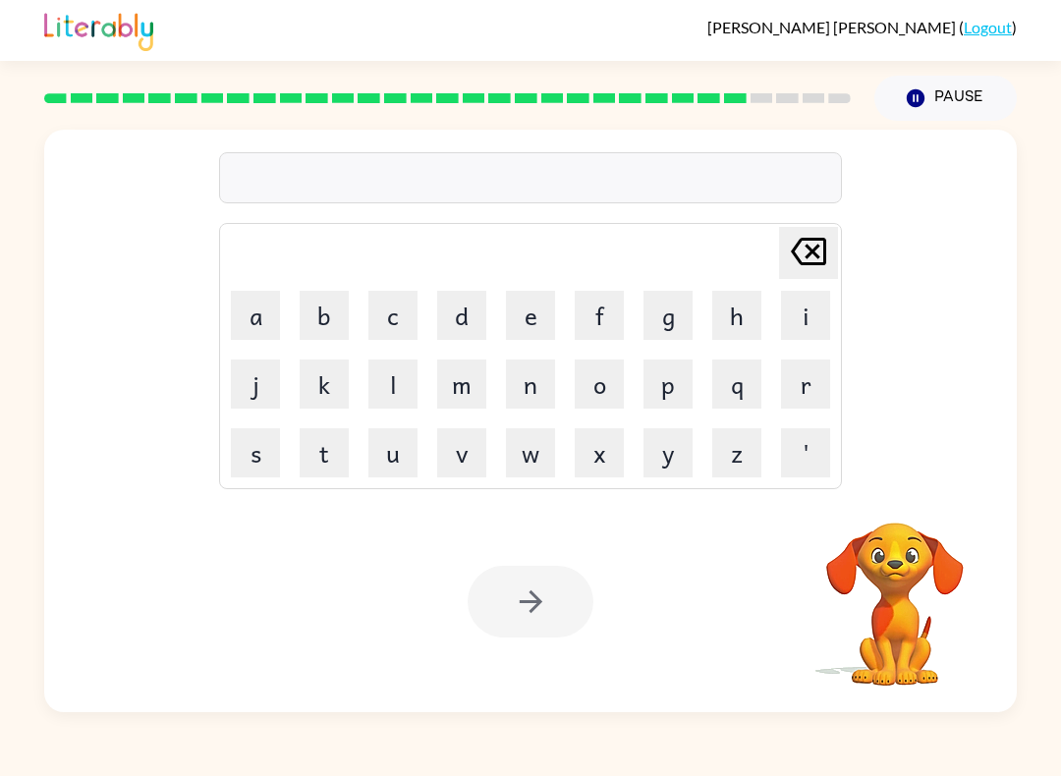
click at [679, 384] on button "p" at bounding box center [668, 384] width 49 height 49
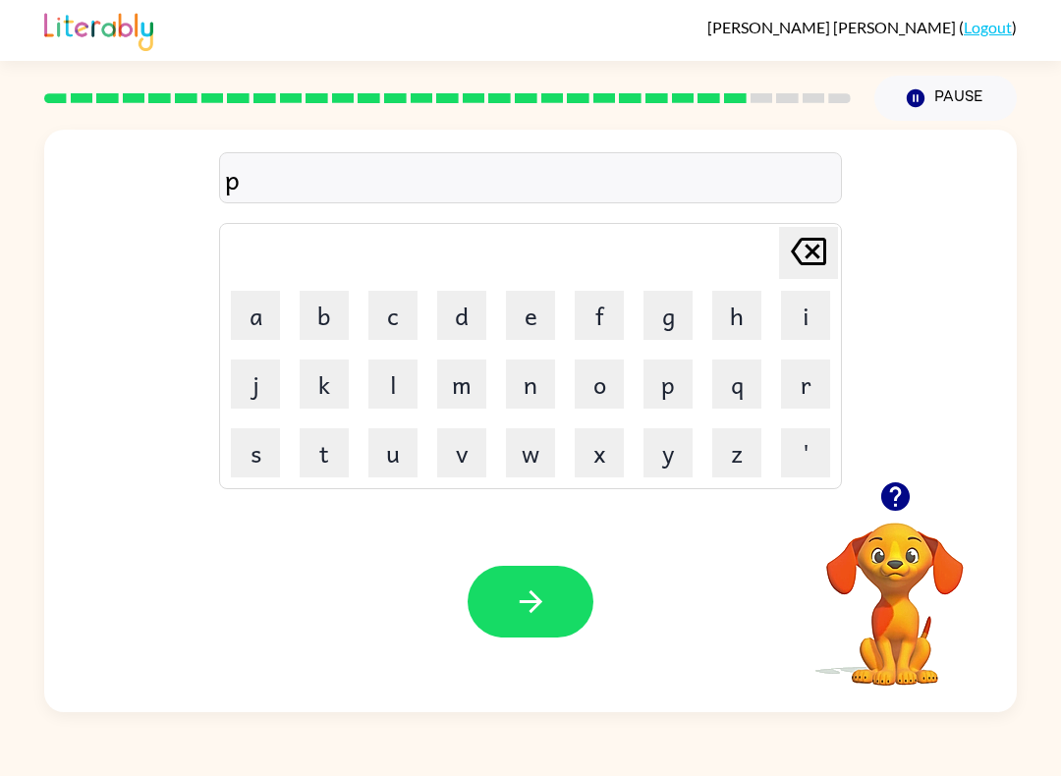
click at [800, 314] on button "i" at bounding box center [805, 315] width 49 height 49
click at [553, 318] on button "e" at bounding box center [530, 315] width 49 height 49
click at [820, 374] on button "r" at bounding box center [805, 384] width 49 height 49
click at [400, 310] on button "c" at bounding box center [392, 315] width 49 height 49
click at [538, 324] on button "e" at bounding box center [530, 315] width 49 height 49
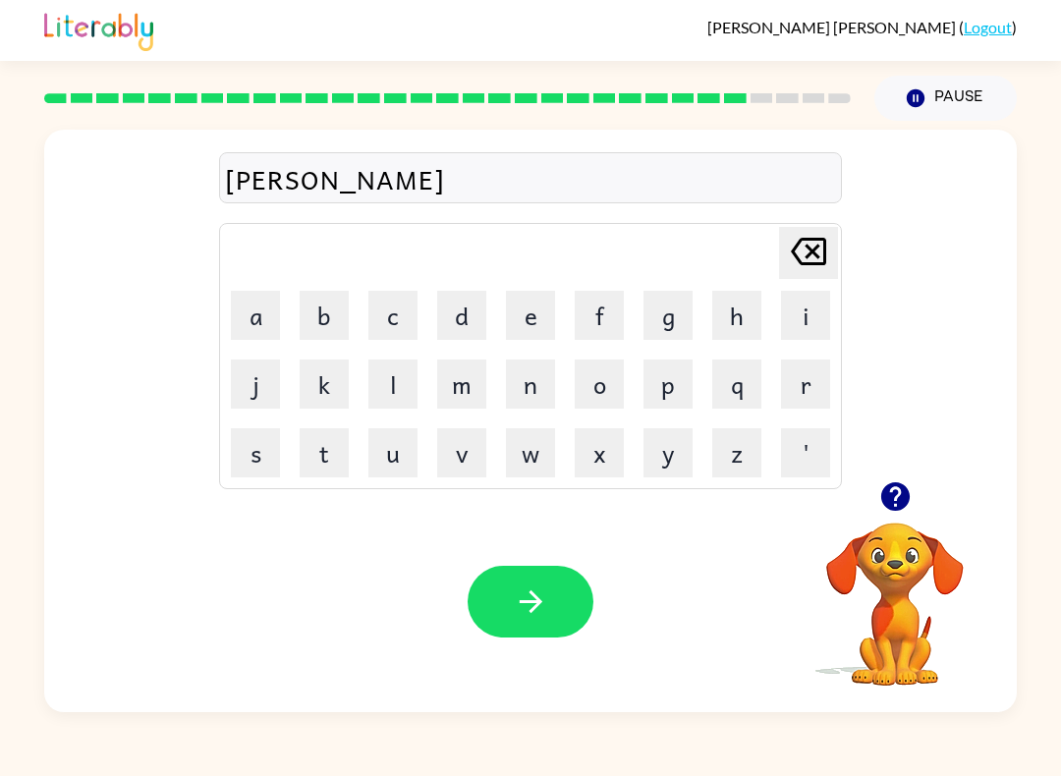
click at [503, 594] on button "button" at bounding box center [531, 602] width 126 height 72
click at [751, 313] on button "h" at bounding box center [736, 315] width 49 height 49
click at [804, 252] on icon "Delete Delete last character input" at bounding box center [808, 251] width 47 height 47
click at [325, 445] on button "t" at bounding box center [324, 452] width 49 height 49
click at [729, 312] on button "h" at bounding box center [736, 315] width 49 height 49
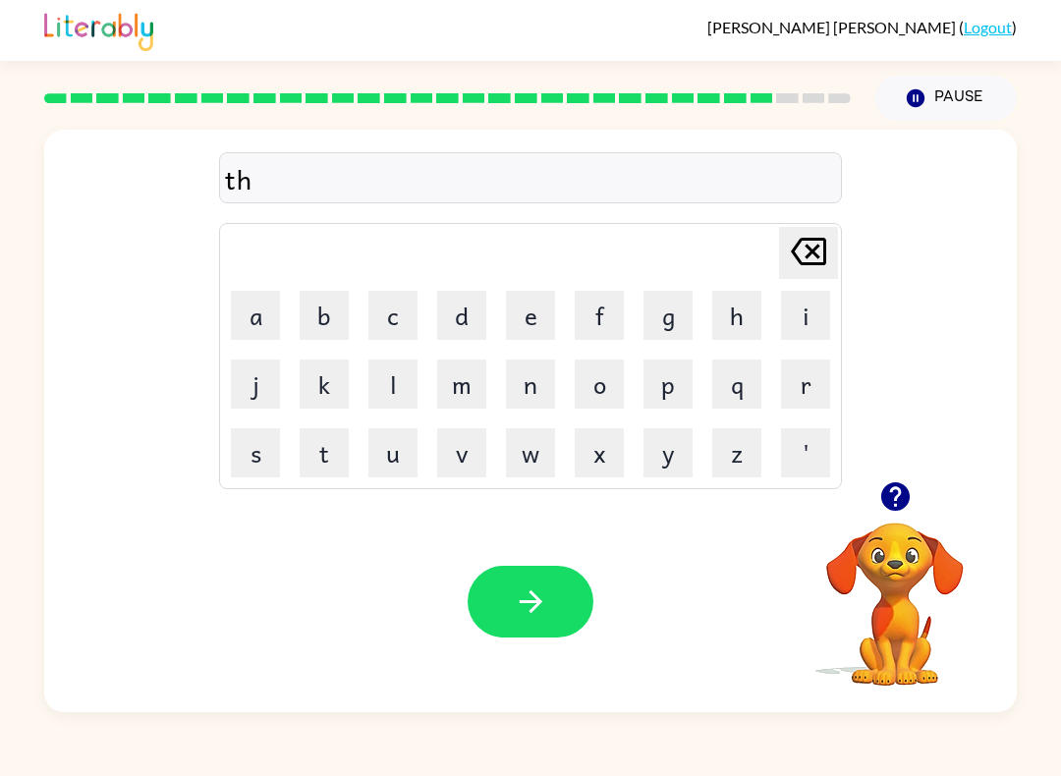
click at [813, 304] on button "i" at bounding box center [805, 315] width 49 height 49
click at [553, 375] on button "n" at bounding box center [530, 384] width 49 height 49
click at [525, 613] on icon "button" at bounding box center [531, 602] width 34 height 34
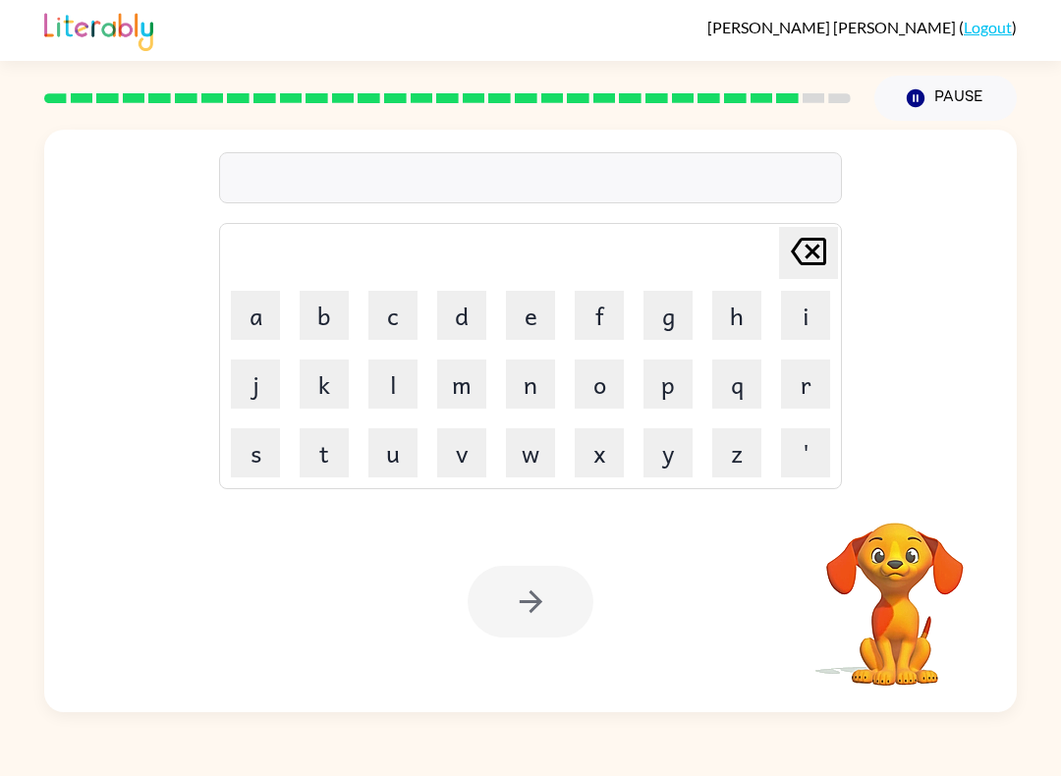
click at [259, 453] on button "s" at bounding box center [255, 452] width 49 height 49
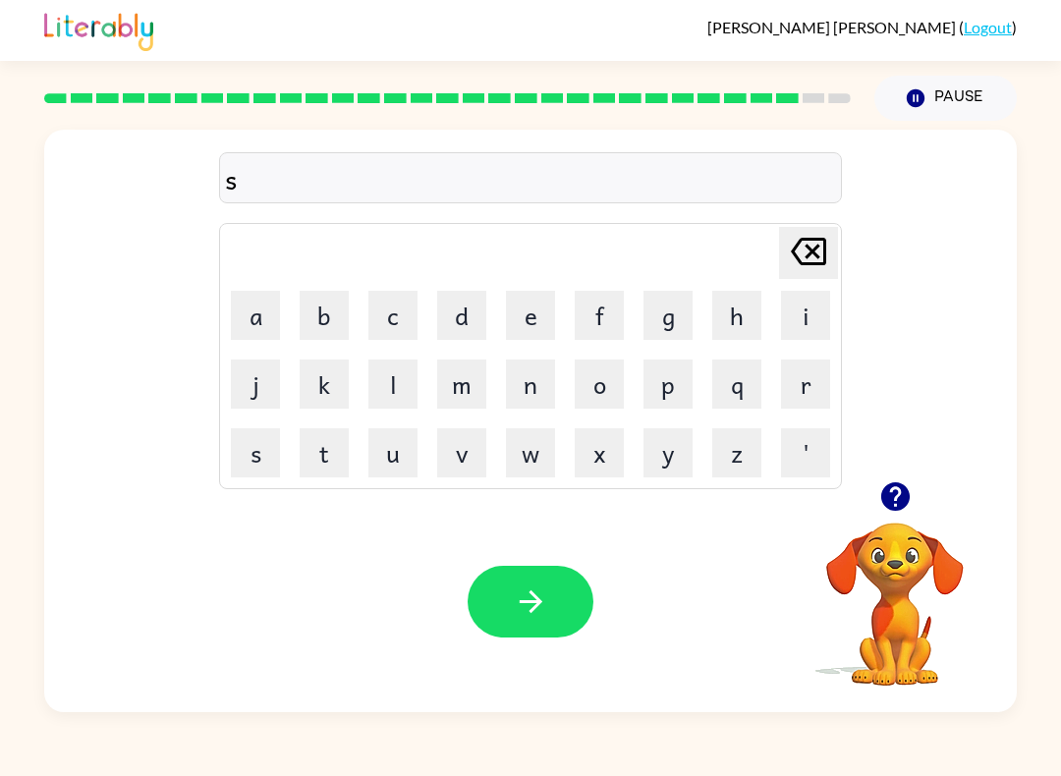
click at [812, 321] on button "i" at bounding box center [805, 315] width 49 height 49
click at [396, 384] on button "l" at bounding box center [392, 384] width 49 height 49
click at [475, 465] on button "v" at bounding box center [461, 452] width 49 height 49
click at [533, 317] on button "e" at bounding box center [530, 315] width 49 height 49
click at [805, 379] on button "r" at bounding box center [805, 384] width 49 height 49
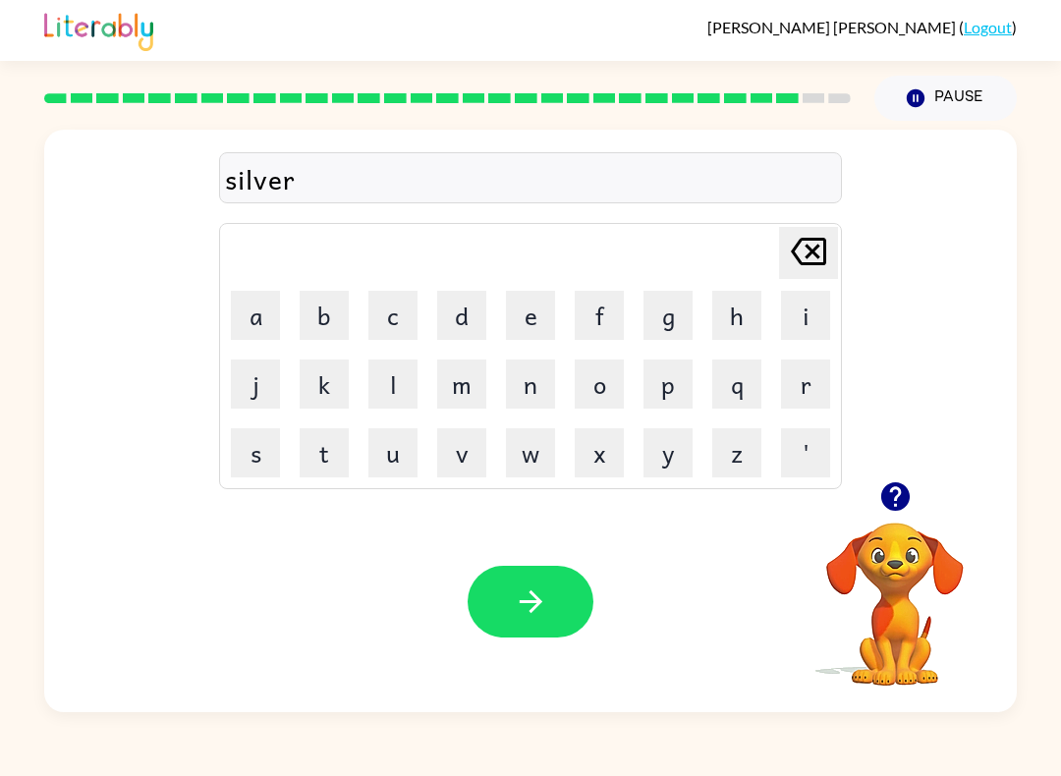
click at [533, 451] on button "w" at bounding box center [530, 452] width 49 height 49
click at [264, 319] on button "a" at bounding box center [255, 315] width 49 height 49
click at [820, 381] on button "r" at bounding box center [805, 384] width 49 height 49
click at [534, 316] on button "e" at bounding box center [530, 315] width 49 height 49
click at [538, 598] on icon "button" at bounding box center [530, 602] width 23 height 23
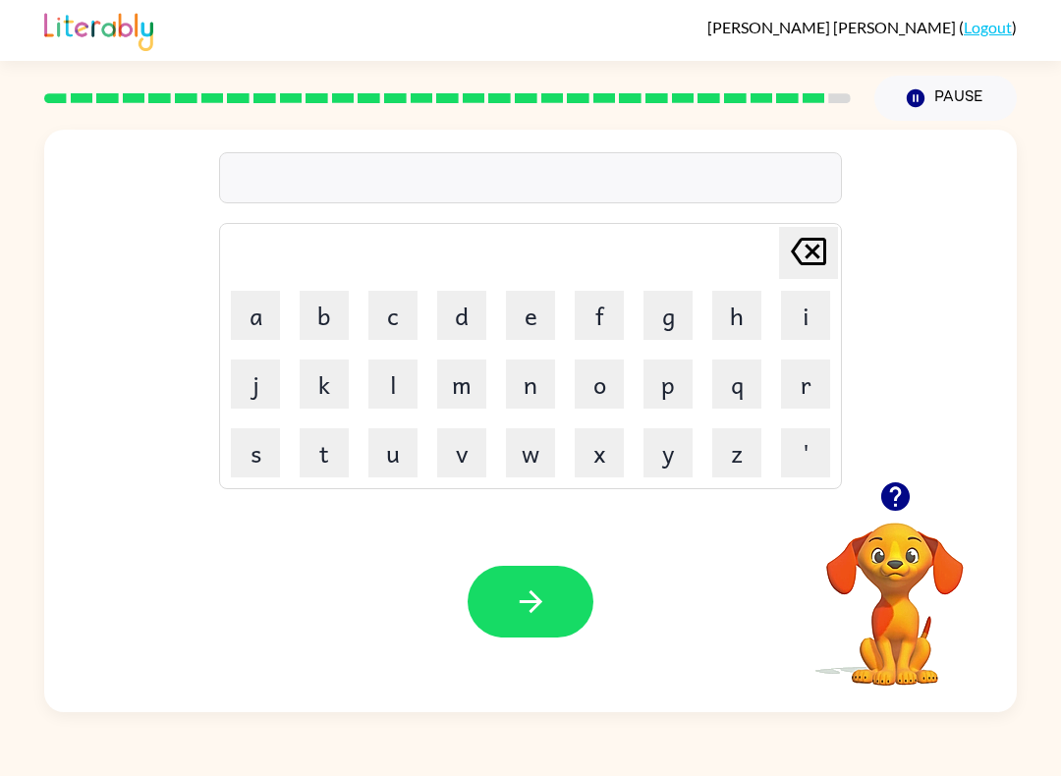
click at [382, 471] on button "u" at bounding box center [392, 452] width 49 height 49
click at [536, 393] on button "n" at bounding box center [530, 384] width 49 height 49
click at [248, 321] on button "a" at bounding box center [255, 315] width 49 height 49
click at [606, 313] on button "f" at bounding box center [599, 315] width 49 height 49
click at [799, 399] on button "r" at bounding box center [805, 384] width 49 height 49
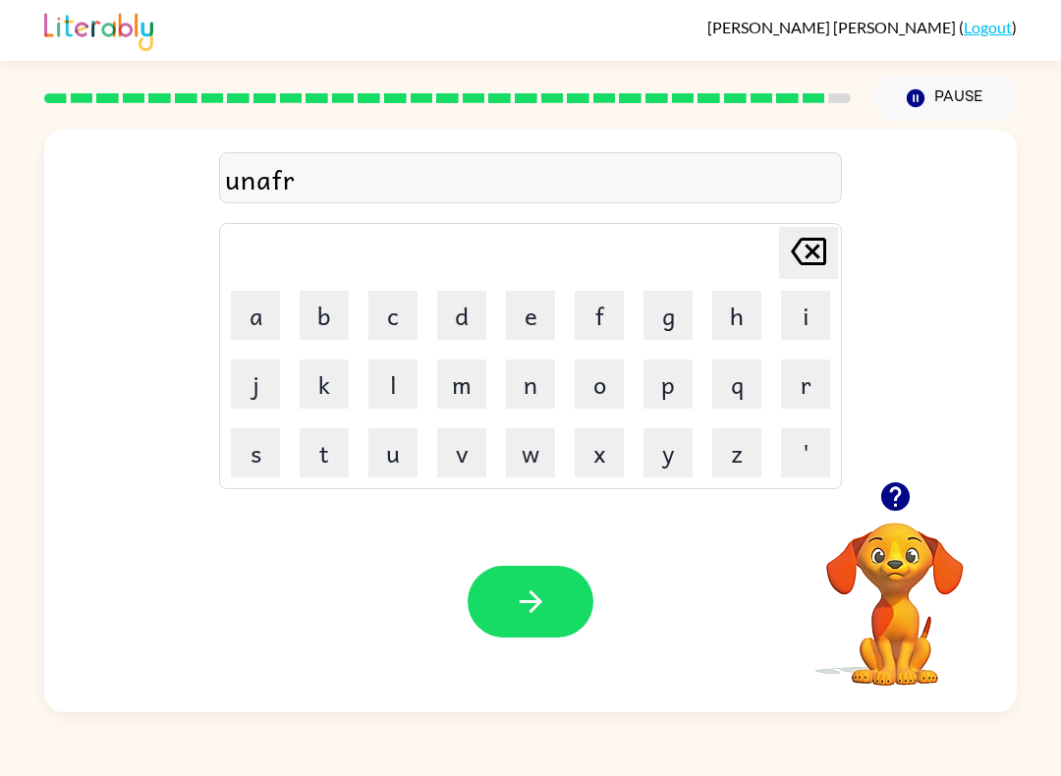
click at [264, 309] on button "a" at bounding box center [255, 315] width 49 height 49
click at [815, 373] on button "r" at bounding box center [805, 384] width 49 height 49
click at [818, 254] on icon "Delete Delete last character input" at bounding box center [808, 251] width 47 height 47
click at [815, 326] on button "i" at bounding box center [805, 315] width 49 height 49
click at [464, 331] on button "d" at bounding box center [461, 315] width 49 height 49
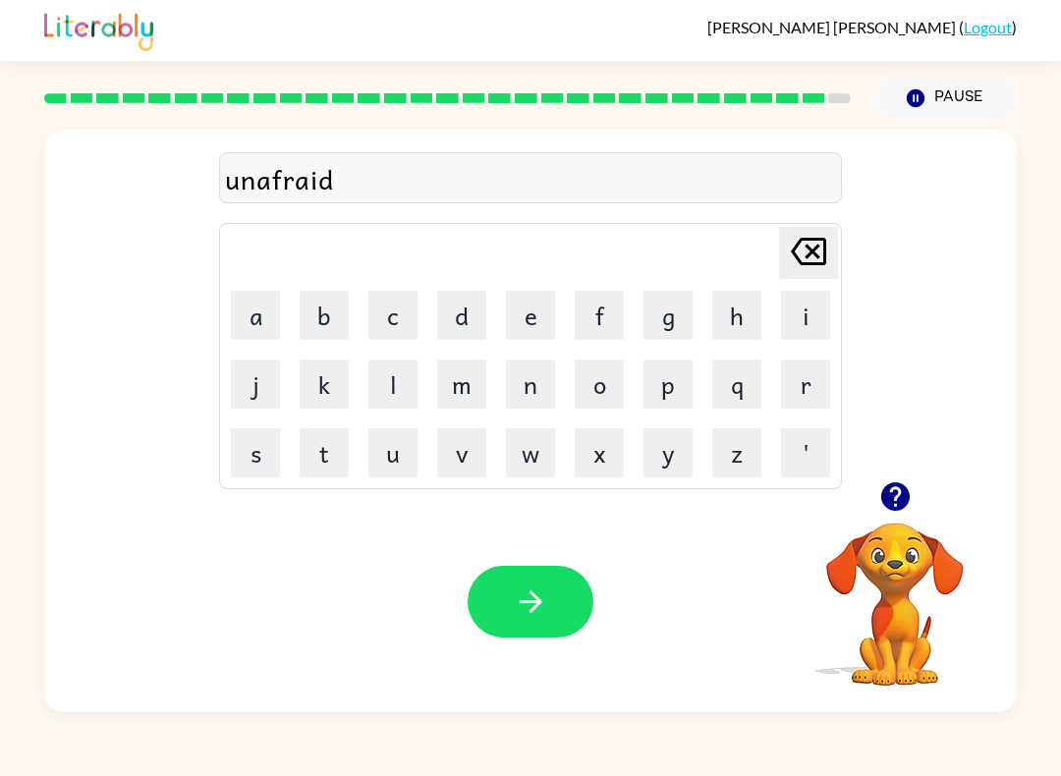
click at [514, 617] on icon "button" at bounding box center [531, 602] width 34 height 34
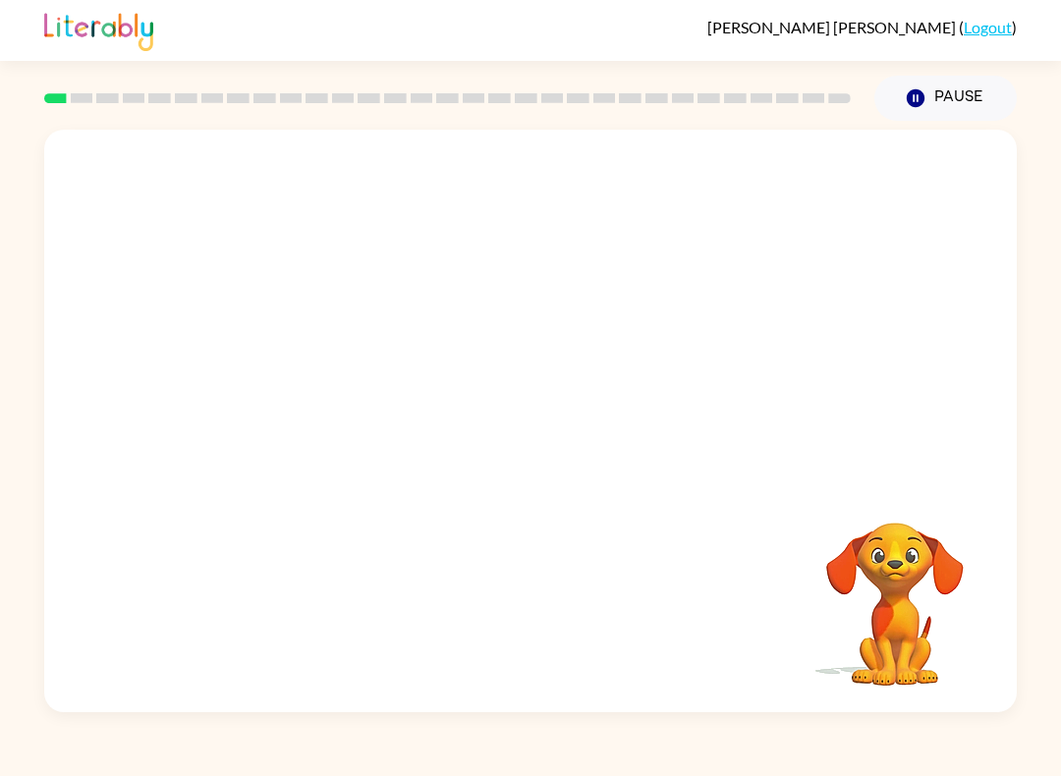
click at [598, 256] on video "Your browser must support playing .mp4 files to use Literably. Please try using…" at bounding box center [530, 306] width 973 height 352
click at [598, 255] on video "Your browser must support playing .mp4 files to use Literably. Please try using…" at bounding box center [530, 306] width 973 height 352
click at [583, 259] on video "Your browser must support playing .mp4 files to use Literably. Please try using…" at bounding box center [530, 306] width 973 height 352
click at [309, 431] on video "Your browser must support playing .mp4 files to use Literably. Please try using…" at bounding box center [530, 306] width 973 height 352
click at [350, 457] on video "Your browser must support playing .mp4 files to use Literably. Please try using…" at bounding box center [530, 306] width 973 height 352
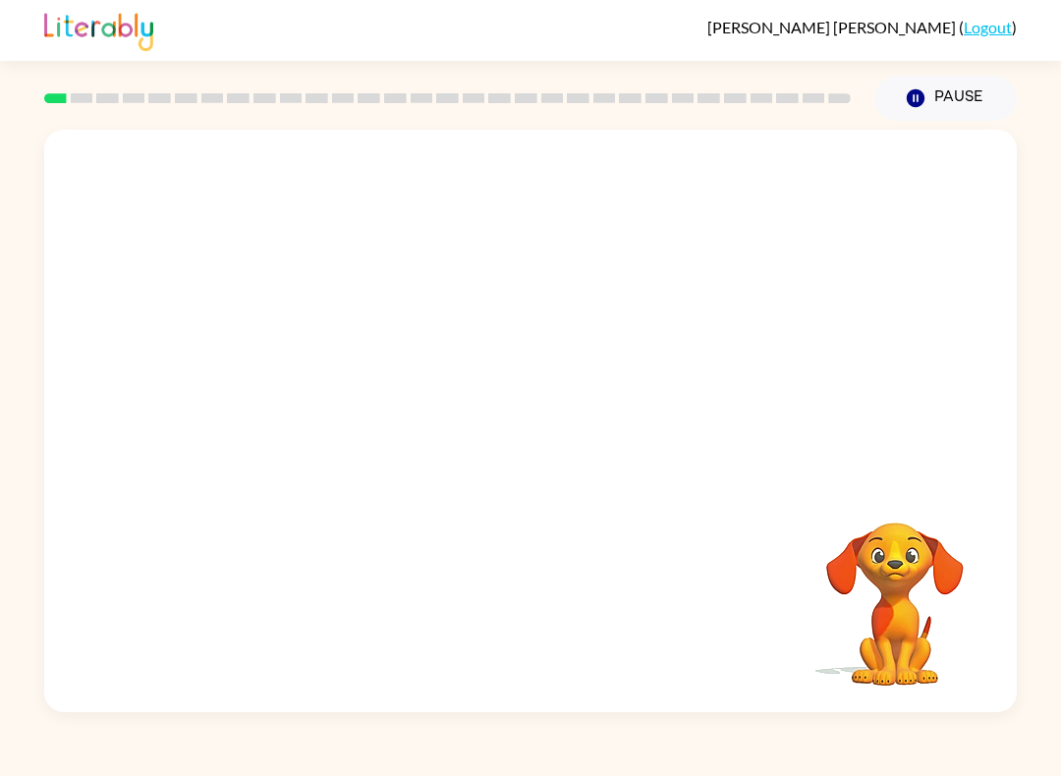
click at [319, 441] on video "Your browser must support playing .mp4 files to use Literably. Please try using…" at bounding box center [530, 306] width 973 height 352
click at [287, 401] on video "Your browser must support playing .mp4 files to use Literably. Please try using…" at bounding box center [530, 306] width 973 height 352
click at [287, 400] on video "Your browser must support playing .mp4 files to use Literably. Please try using…" at bounding box center [530, 306] width 973 height 352
click at [275, 403] on video "Your browser must support playing .mp4 files to use Literably. Please try using…" at bounding box center [530, 306] width 973 height 352
click at [275, 402] on video "Your browser must support playing .mp4 files to use Literably. Please try using…" at bounding box center [530, 306] width 973 height 352
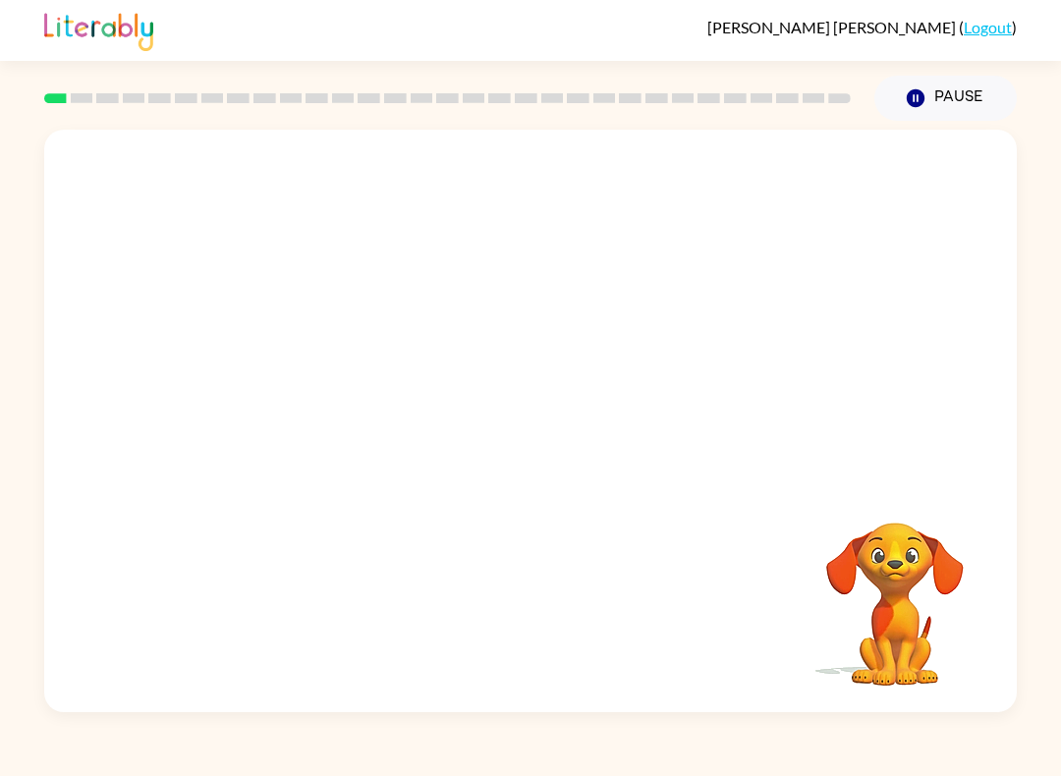
click at [298, 396] on video "Your browser must support playing .mp4 files to use Literably. Please try using…" at bounding box center [530, 306] width 973 height 352
click at [297, 395] on video "Your browser must support playing .mp4 files to use Literably. Please try using…" at bounding box center [530, 306] width 973 height 352
click at [291, 384] on video "Your browser must support playing .mp4 files to use Literably. Please try using…" at bounding box center [530, 306] width 973 height 352
click at [273, 400] on video "Your browser must support playing .mp4 files to use Literably. Please try using…" at bounding box center [530, 306] width 973 height 352
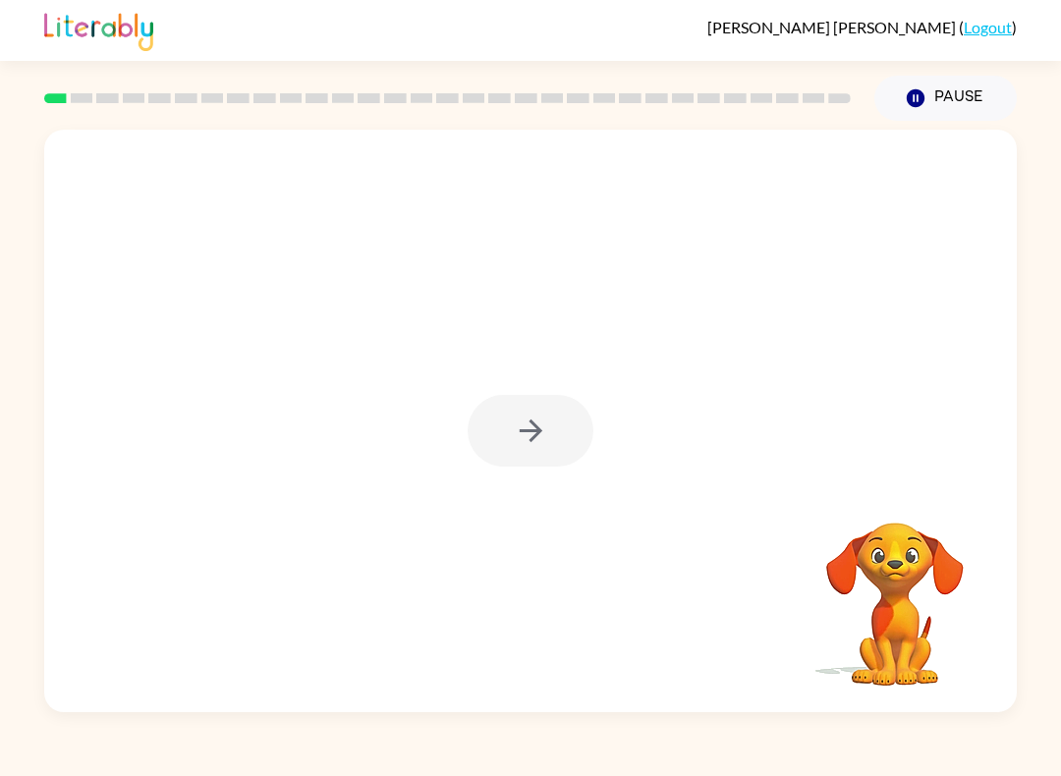
click at [554, 445] on div at bounding box center [531, 431] width 126 height 72
click at [538, 424] on div at bounding box center [531, 431] width 126 height 72
click at [537, 424] on div at bounding box center [531, 431] width 126 height 72
click at [539, 427] on div at bounding box center [531, 431] width 126 height 72
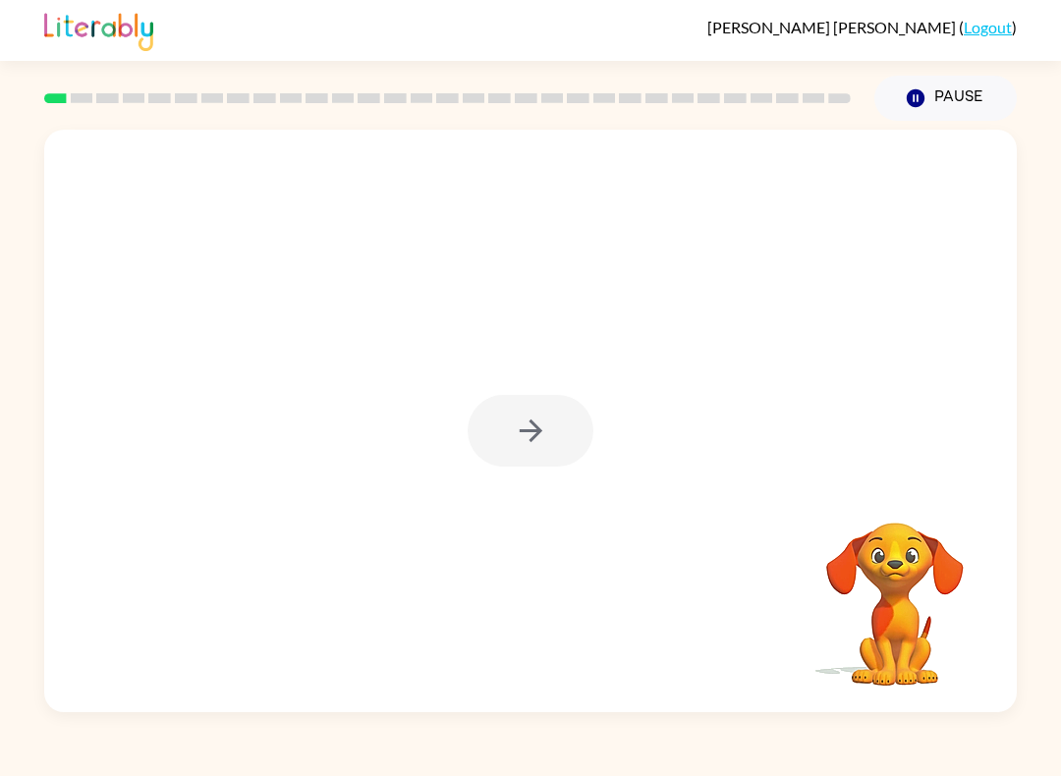
click at [539, 427] on div at bounding box center [531, 431] width 126 height 72
click at [541, 428] on div at bounding box center [531, 431] width 126 height 72
click at [911, 573] on video "Your browser must support playing .mp4 files to use Literably. Please try using…" at bounding box center [895, 590] width 197 height 197
click at [534, 441] on icon "button" at bounding box center [531, 431] width 34 height 34
click at [534, 440] on div at bounding box center [531, 431] width 126 height 72
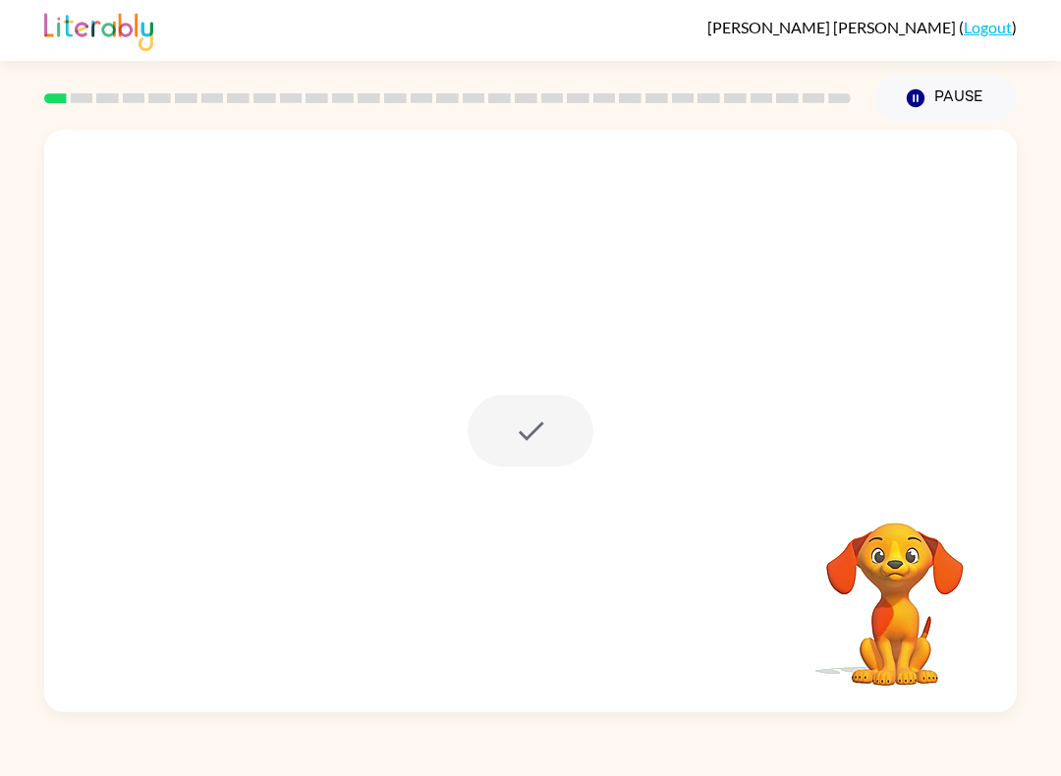
click at [526, 439] on div at bounding box center [531, 431] width 126 height 72
click at [526, 438] on div at bounding box center [531, 431] width 126 height 72
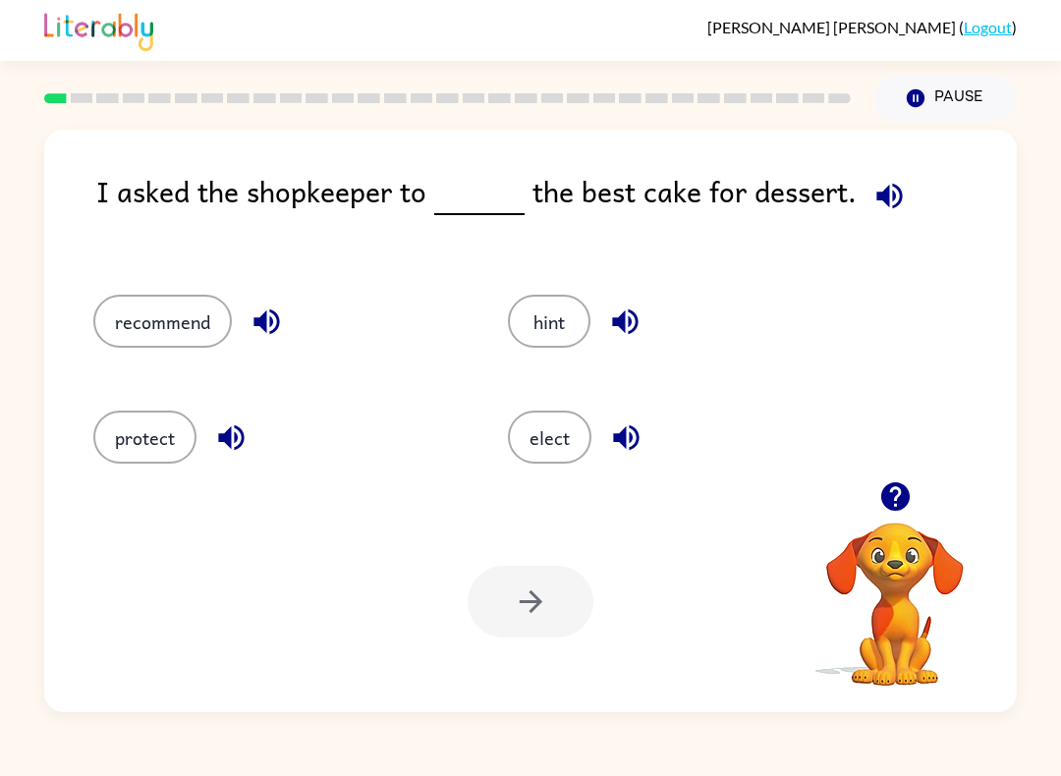
click at [886, 505] on icon "button" at bounding box center [894, 496] width 28 height 28
click at [170, 311] on button "recommend" at bounding box center [162, 321] width 139 height 53
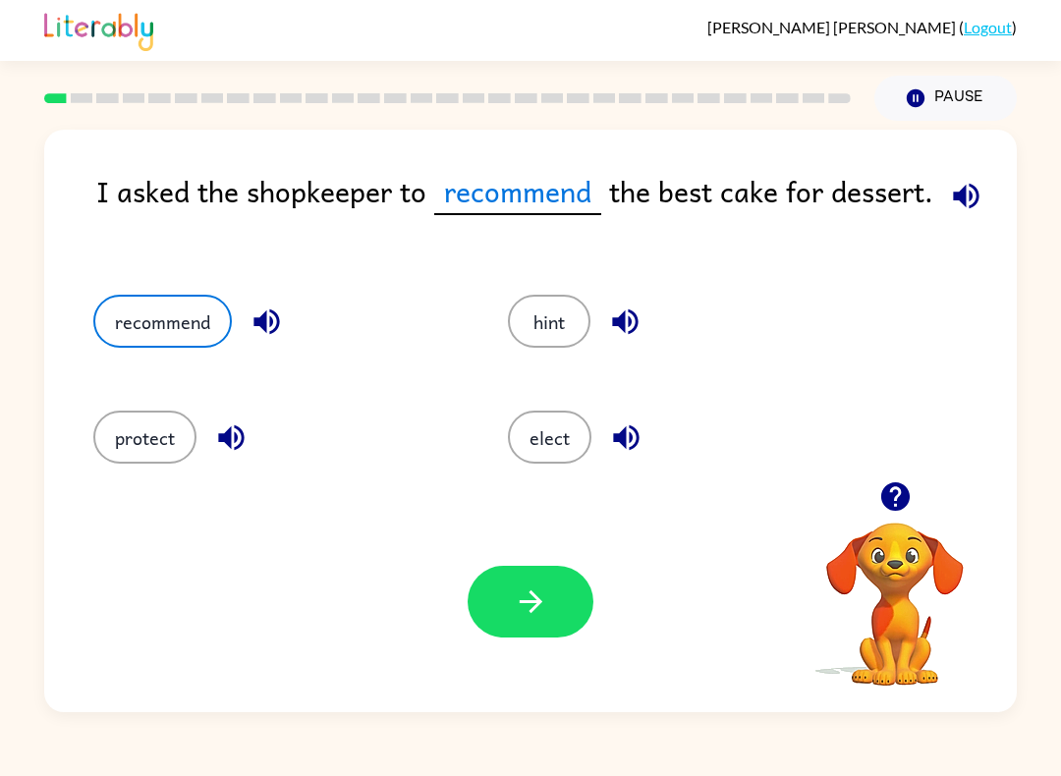
click at [541, 625] on button "button" at bounding box center [531, 602] width 126 height 72
click at [541, 625] on div at bounding box center [531, 602] width 126 height 72
click at [538, 597] on div at bounding box center [531, 602] width 126 height 72
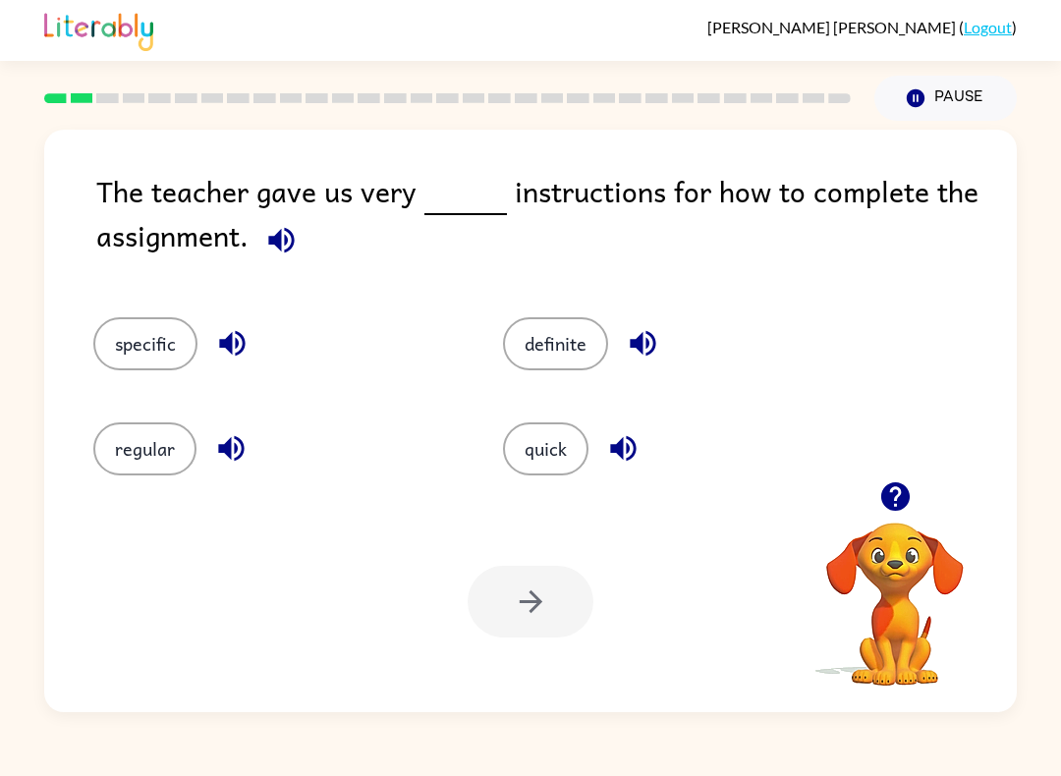
click at [151, 395] on div "regular" at bounding box center [261, 437] width 410 height 105
click at [150, 395] on div "regular" at bounding box center [261, 437] width 410 height 105
click at [160, 359] on button "specific" at bounding box center [145, 343] width 104 height 53
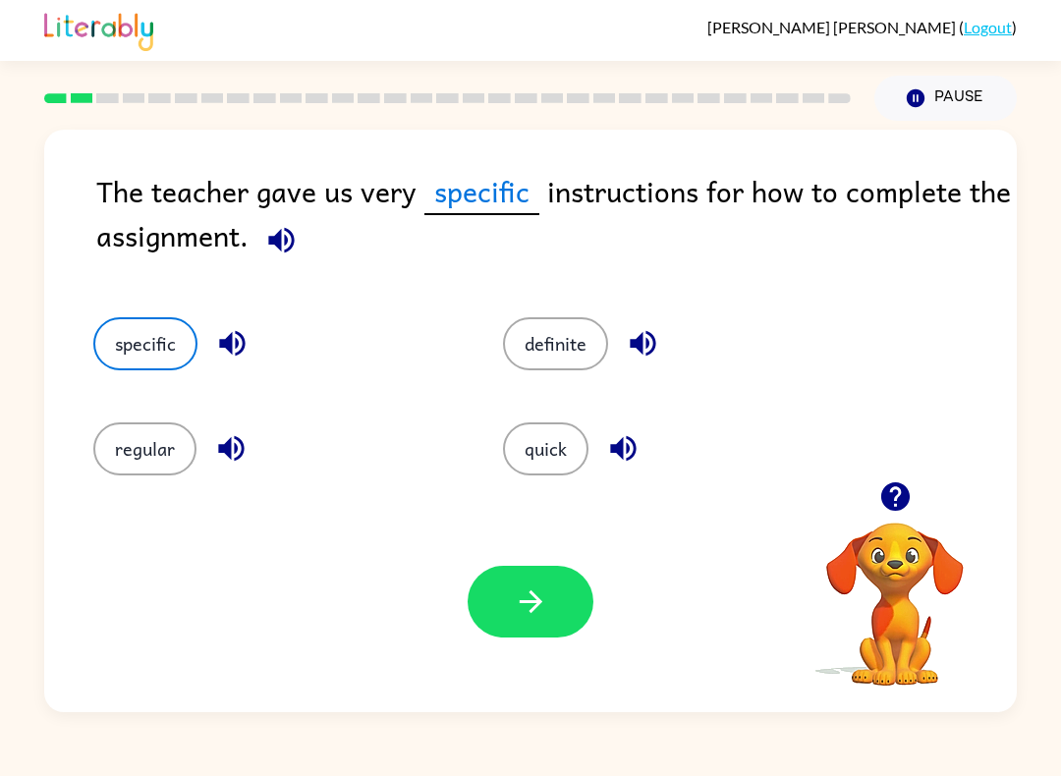
click at [160, 358] on button "specific" at bounding box center [145, 343] width 104 height 53
click at [561, 637] on button "button" at bounding box center [531, 602] width 126 height 72
click at [570, 646] on div "Your browser must support playing .mp4 files to use Literably. Please try using…" at bounding box center [530, 601] width 973 height 221
click at [540, 620] on div at bounding box center [531, 602] width 126 height 72
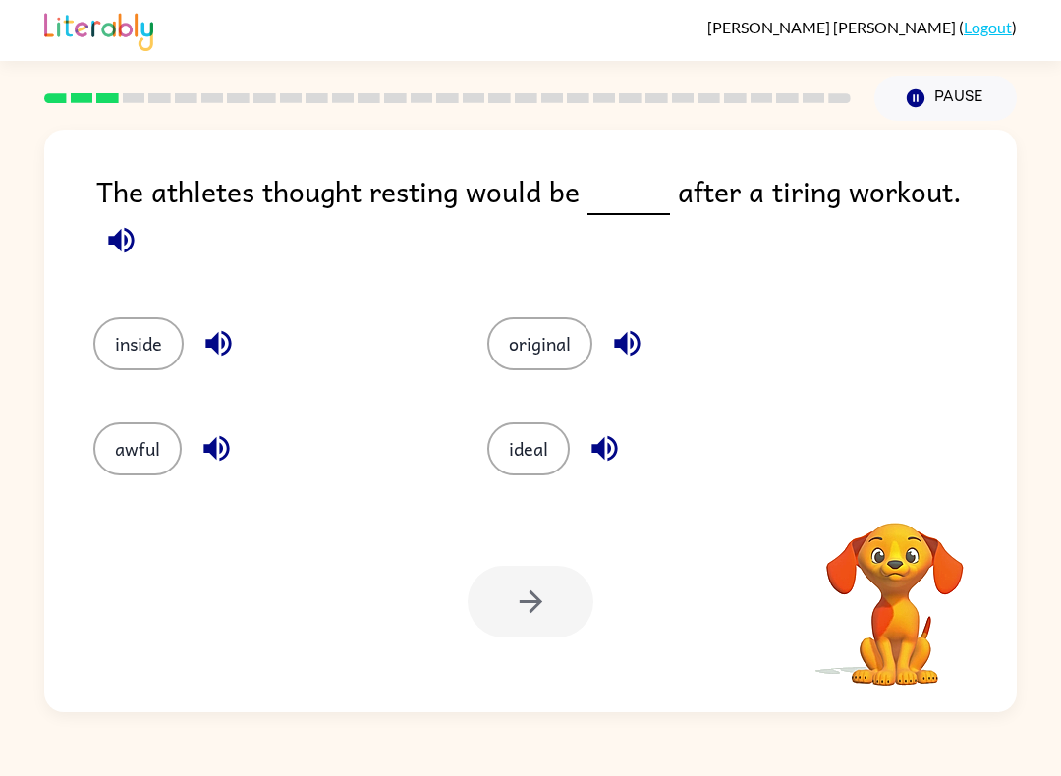
click at [551, 600] on div at bounding box center [531, 602] width 126 height 72
click at [550, 599] on div at bounding box center [531, 602] width 126 height 72
click at [534, 455] on button "ideal" at bounding box center [528, 449] width 83 height 53
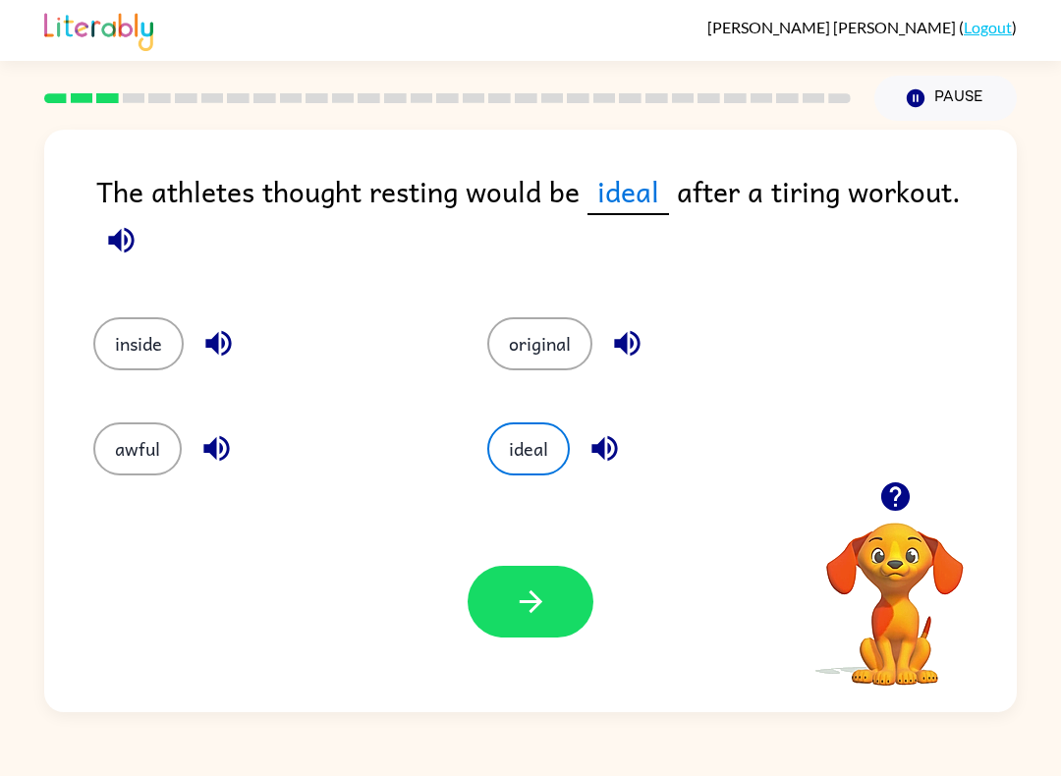
click at [539, 582] on button "button" at bounding box center [531, 602] width 126 height 72
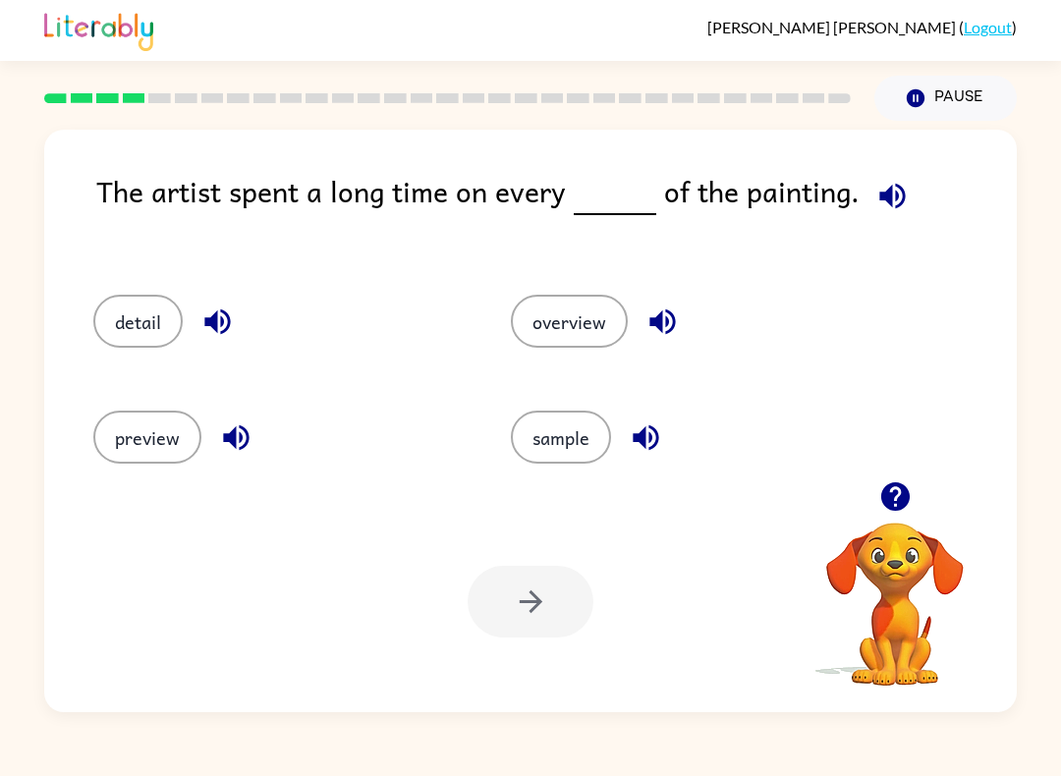
click at [160, 335] on button "detail" at bounding box center [137, 321] width 89 height 53
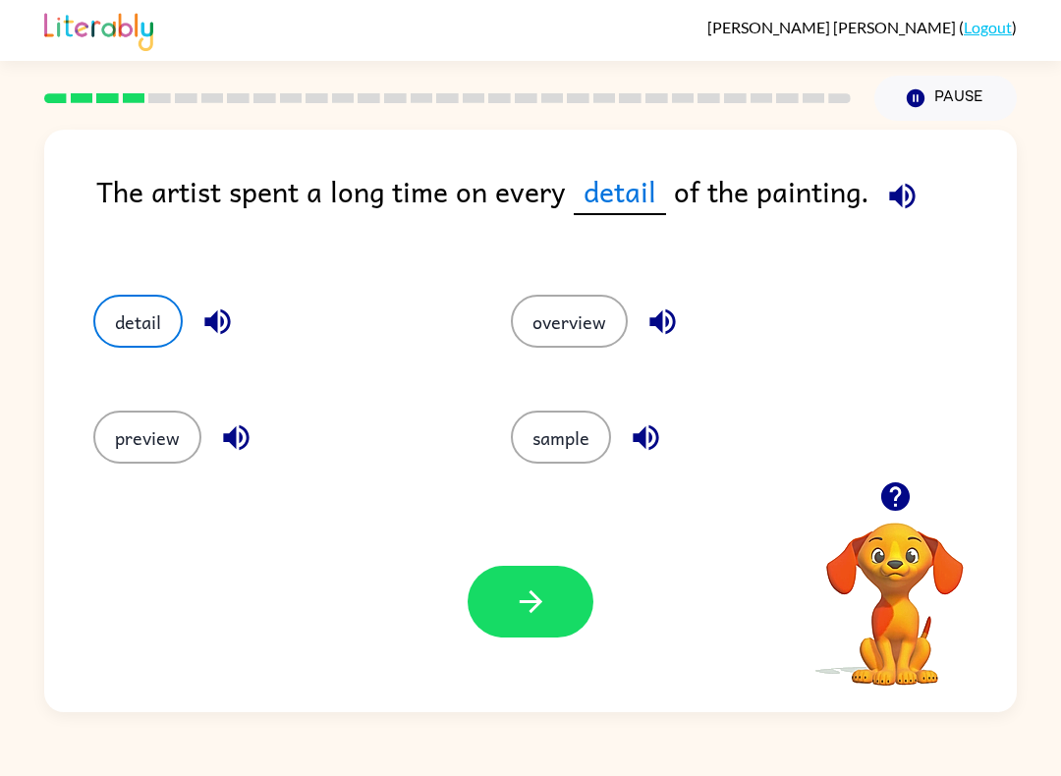
click at [515, 573] on button "button" at bounding box center [531, 602] width 126 height 72
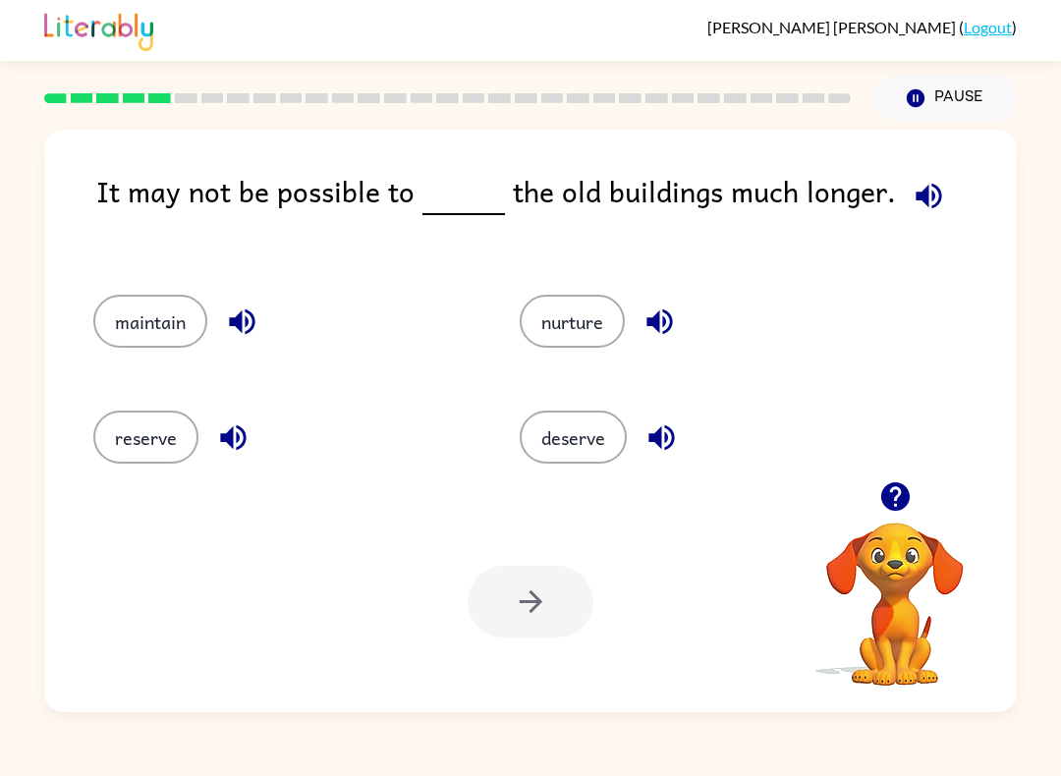
click at [147, 331] on button "maintain" at bounding box center [150, 321] width 114 height 53
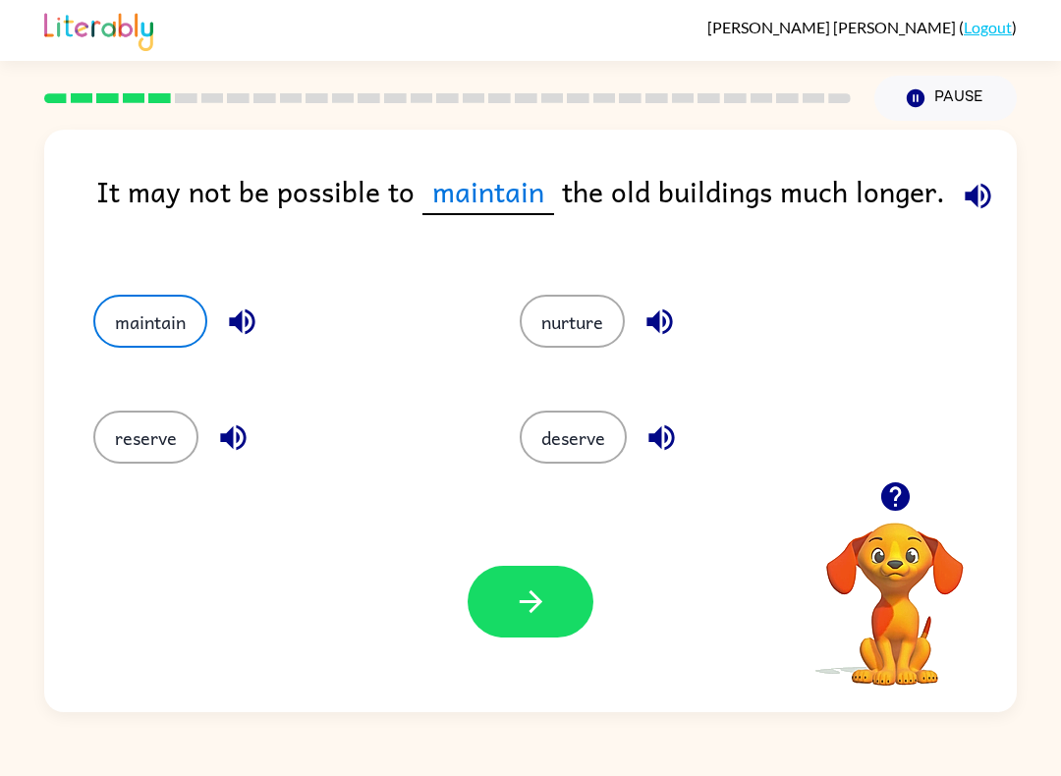
click at [551, 585] on button "button" at bounding box center [531, 602] width 126 height 72
click at [551, 585] on div at bounding box center [531, 602] width 126 height 72
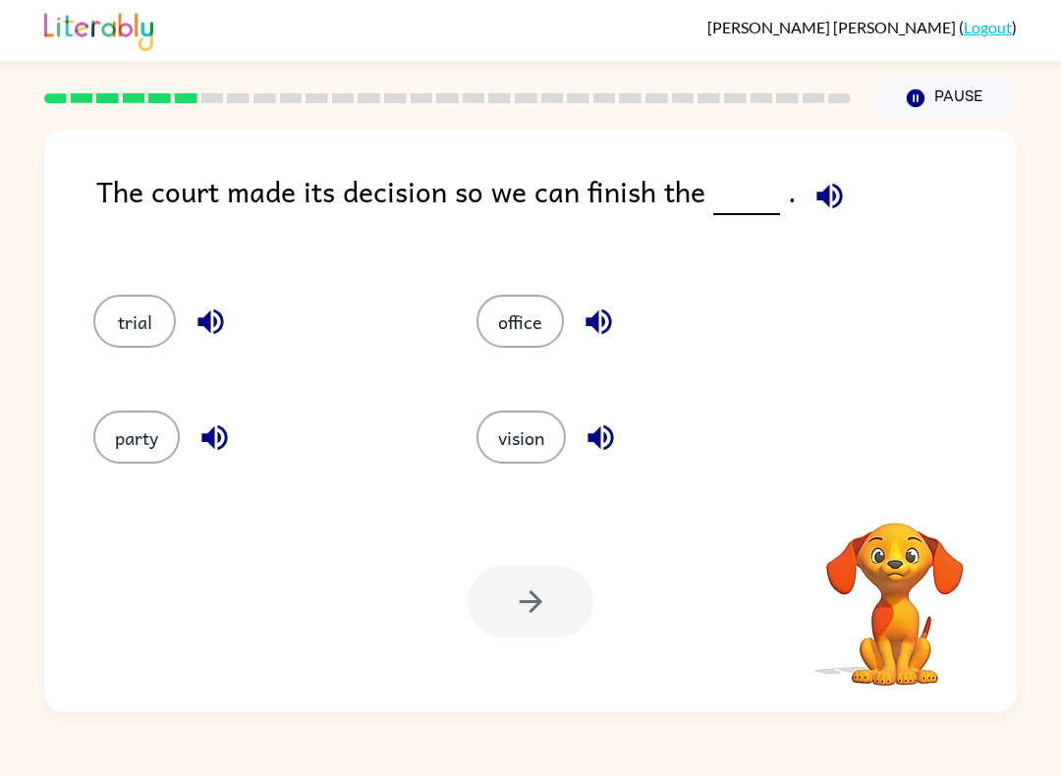
click at [573, 565] on div "Your browser must support playing .mp4 files to use Literably. Please try using…" at bounding box center [530, 601] width 973 height 221
click at [572, 564] on div "Your browser must support playing .mp4 files to use Literably. Please try using…" at bounding box center [530, 601] width 973 height 221
click at [573, 560] on div "Your browser must support playing .mp4 files to use Literably. Please try using…" at bounding box center [530, 601] width 973 height 221
click at [573, 559] on div "Your browser must support playing .mp4 files to use Literably. Please try using…" at bounding box center [530, 601] width 973 height 221
click at [572, 566] on div "Your browser must support playing .mp4 files to use Literably. Please try using…" at bounding box center [530, 601] width 973 height 221
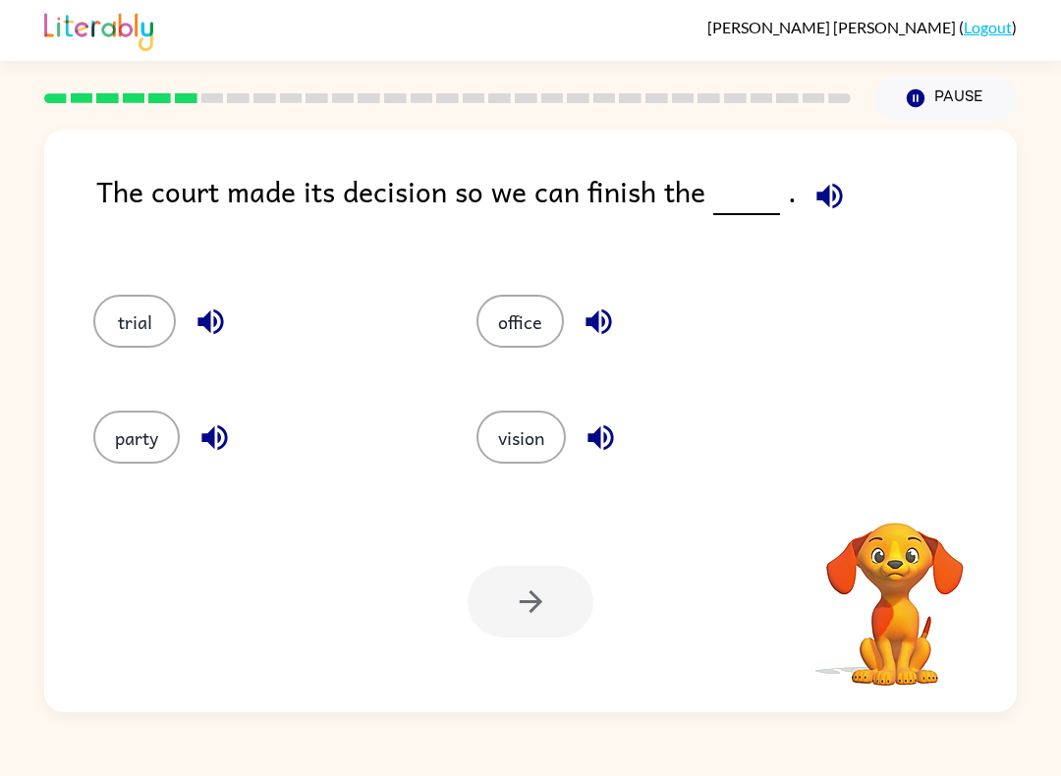
click at [572, 566] on div "Your browser must support playing .mp4 files to use Literably. Please try using…" at bounding box center [530, 601] width 973 height 221
click at [567, 571] on div at bounding box center [531, 602] width 126 height 72
click at [566, 571] on div at bounding box center [531, 602] width 126 height 72
click at [601, 546] on div "Your browser must support playing .mp4 files to use Literably. Please try using…" at bounding box center [530, 601] width 973 height 221
click at [600, 545] on div "Your browser must support playing .mp4 files to use Literably. Please try using…" at bounding box center [530, 601] width 973 height 221
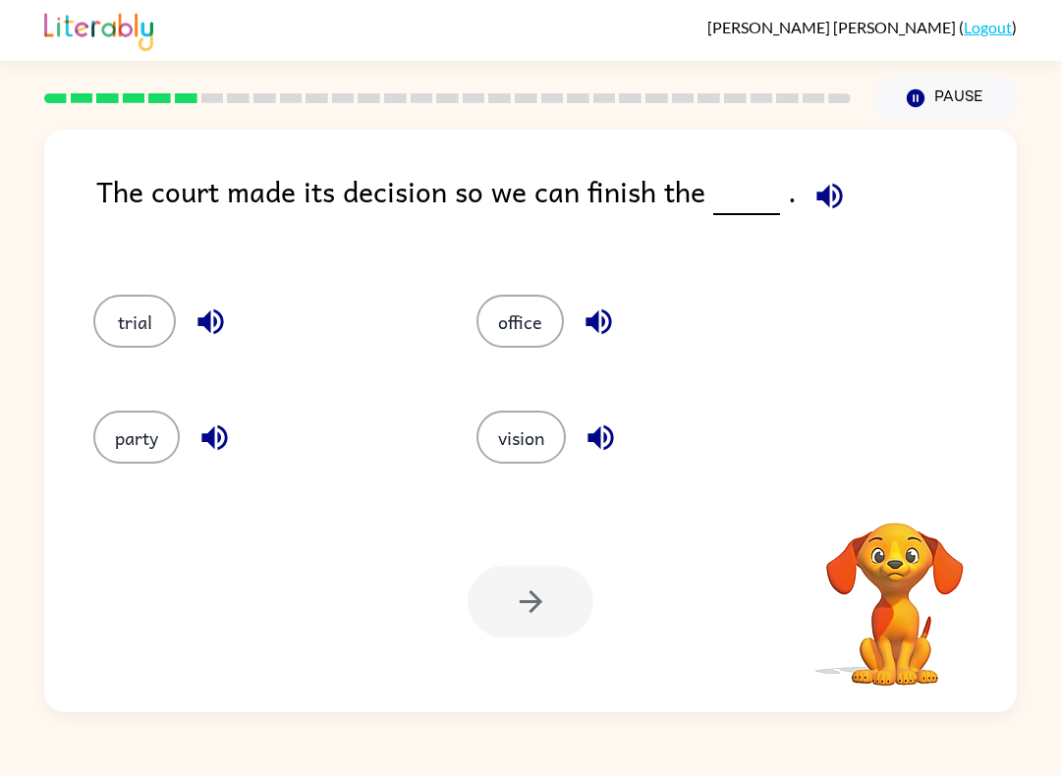
click at [591, 554] on div "Your browser must support playing .mp4 files to use Literably. Please try using…" at bounding box center [530, 601] width 973 height 221
click at [175, 321] on button "trial" at bounding box center [134, 321] width 83 height 53
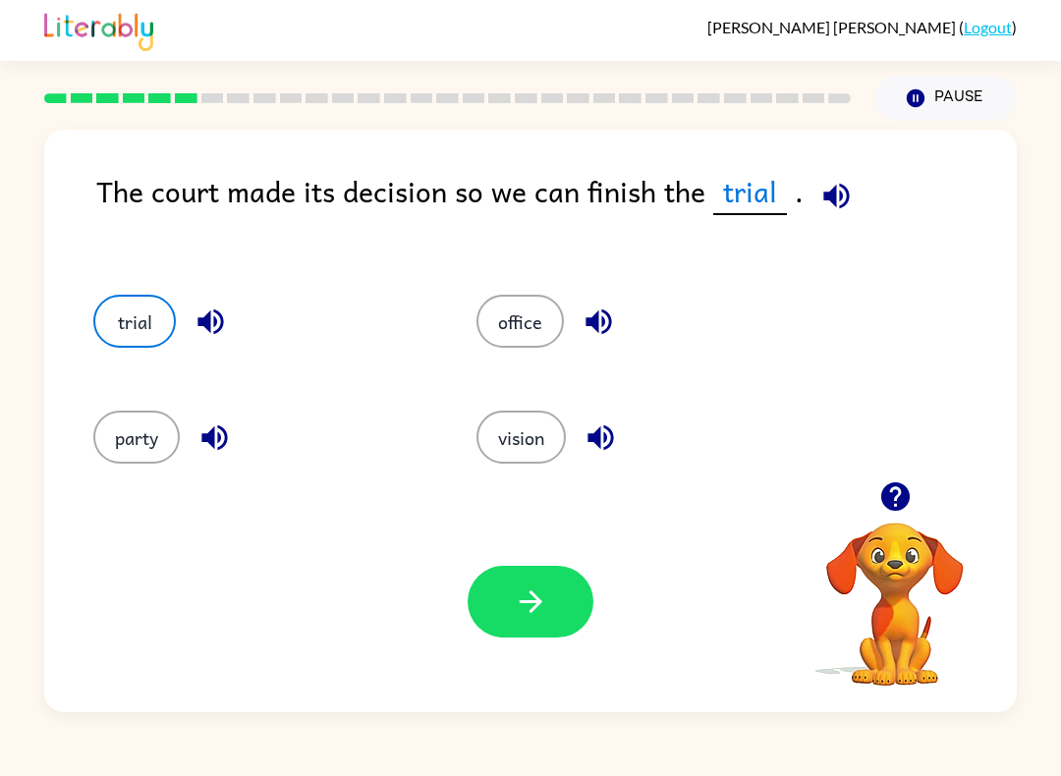
click at [569, 634] on button "button" at bounding box center [531, 602] width 126 height 72
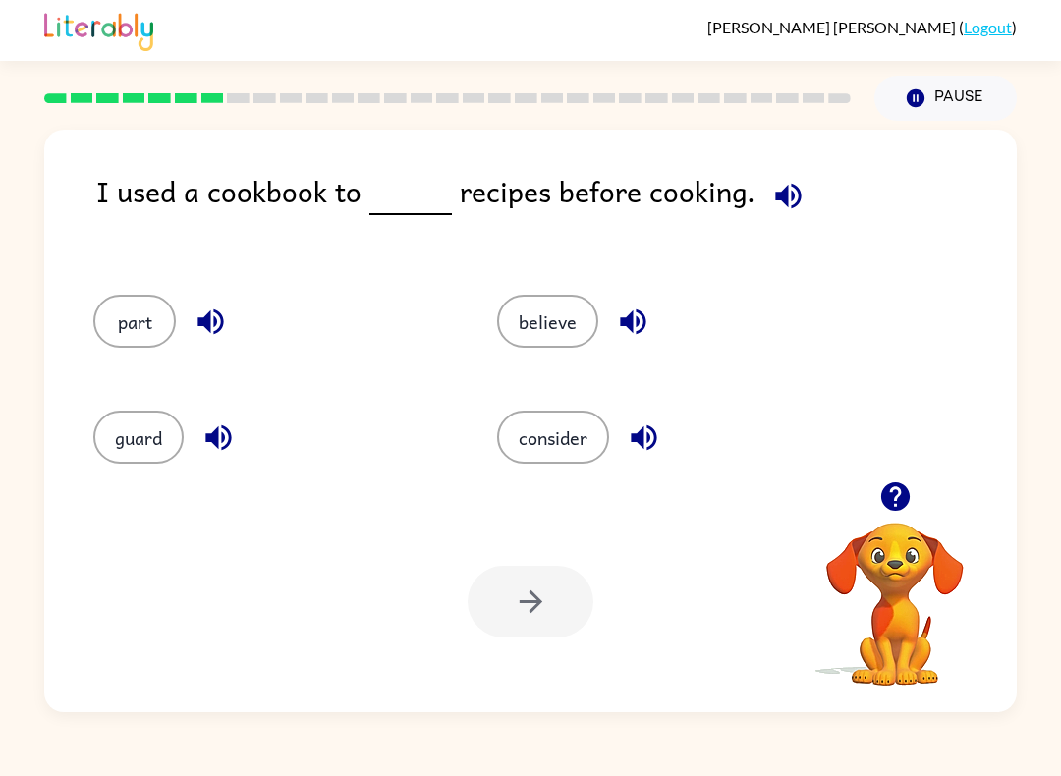
click at [123, 104] on div at bounding box center [447, 98] width 830 height 69
click at [559, 450] on button "consider" at bounding box center [553, 437] width 112 height 53
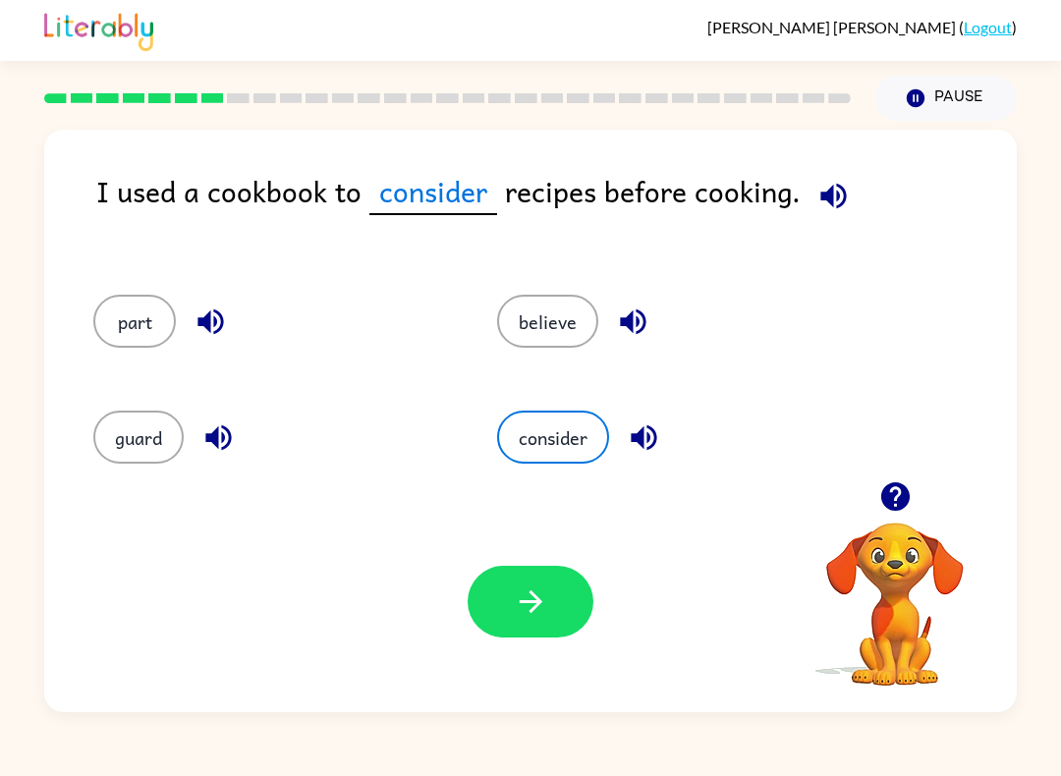
click at [516, 611] on icon "button" at bounding box center [531, 602] width 34 height 34
click at [516, 610] on div at bounding box center [531, 602] width 126 height 72
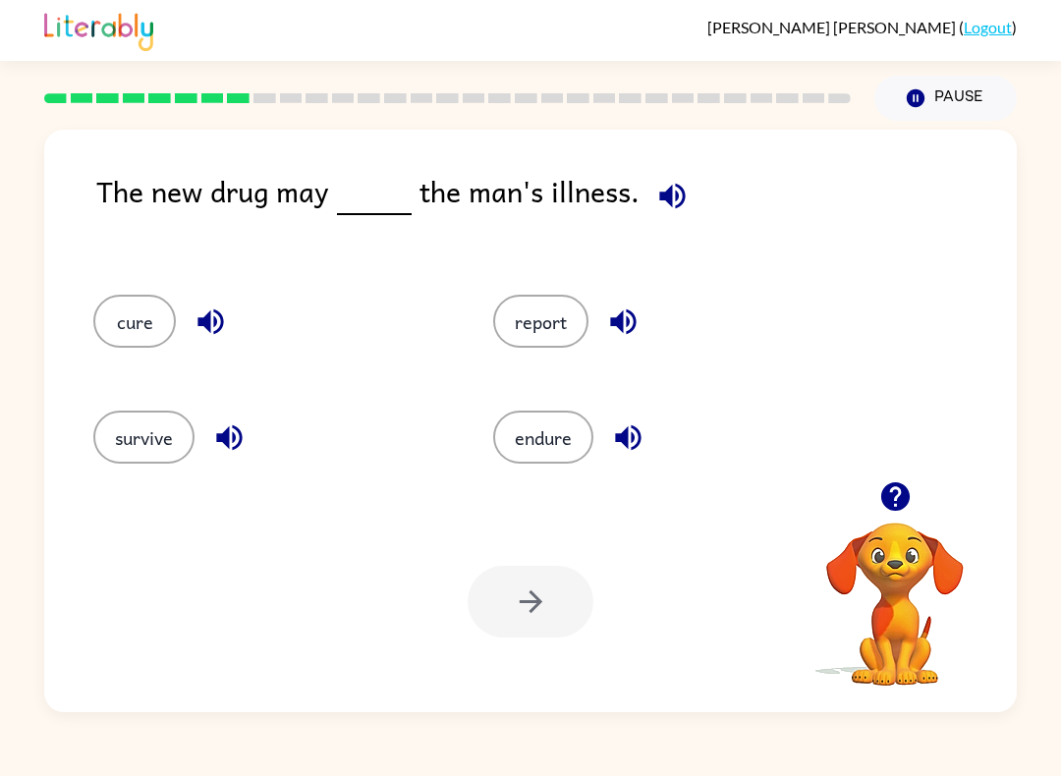
click at [140, 321] on button "cure" at bounding box center [134, 321] width 83 height 53
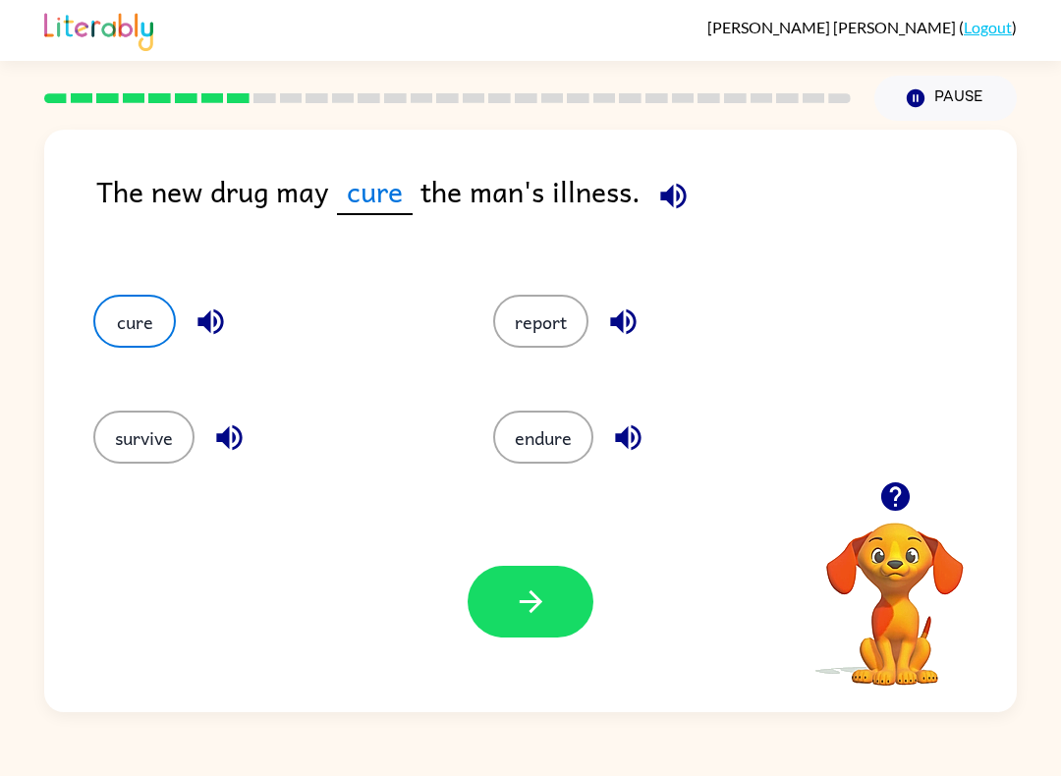
click at [511, 609] on button "button" at bounding box center [531, 602] width 126 height 72
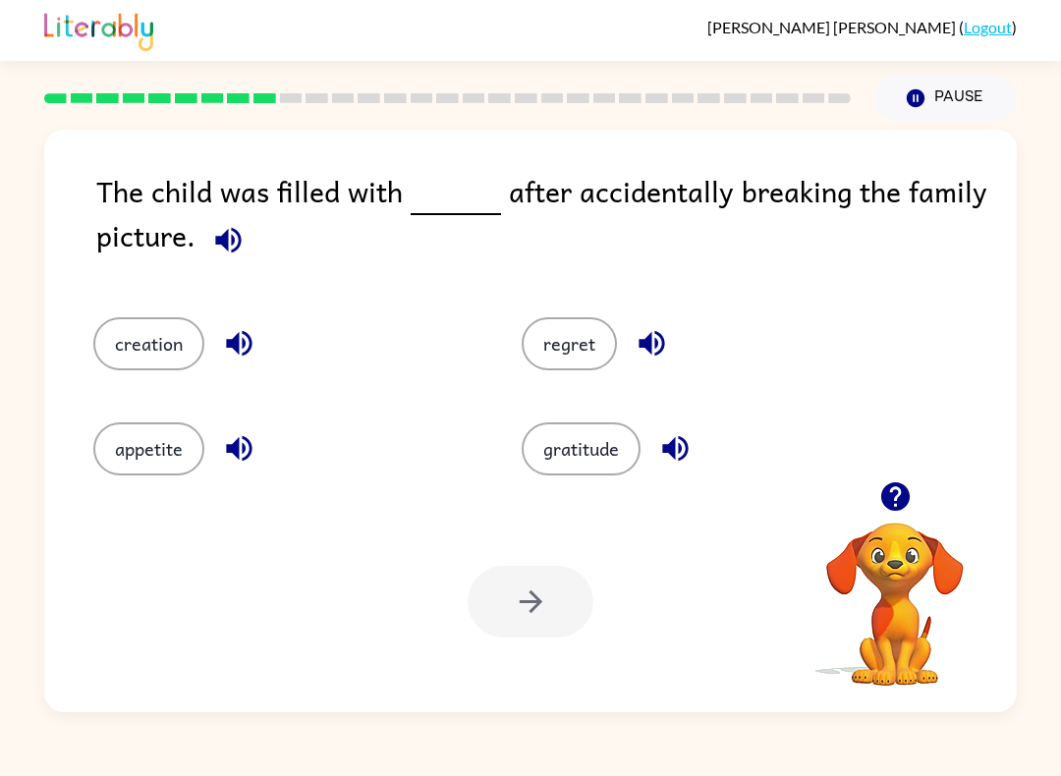
click at [573, 355] on button "regret" at bounding box center [569, 343] width 95 height 53
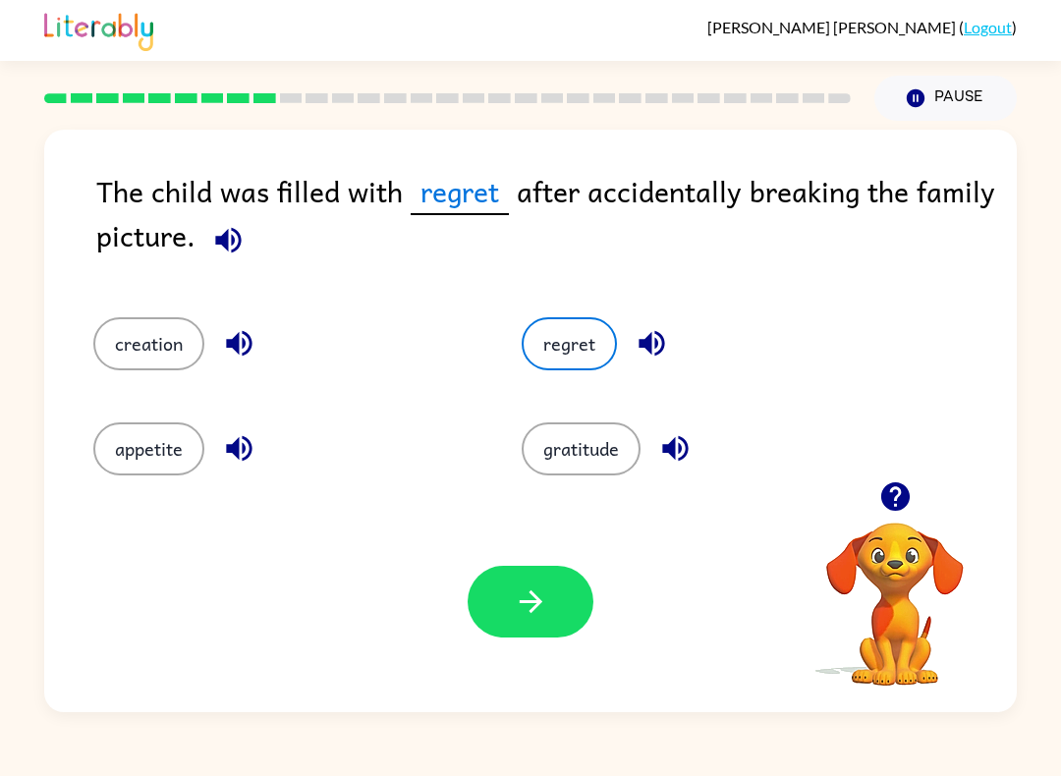
click at [545, 584] on button "button" at bounding box center [531, 602] width 126 height 72
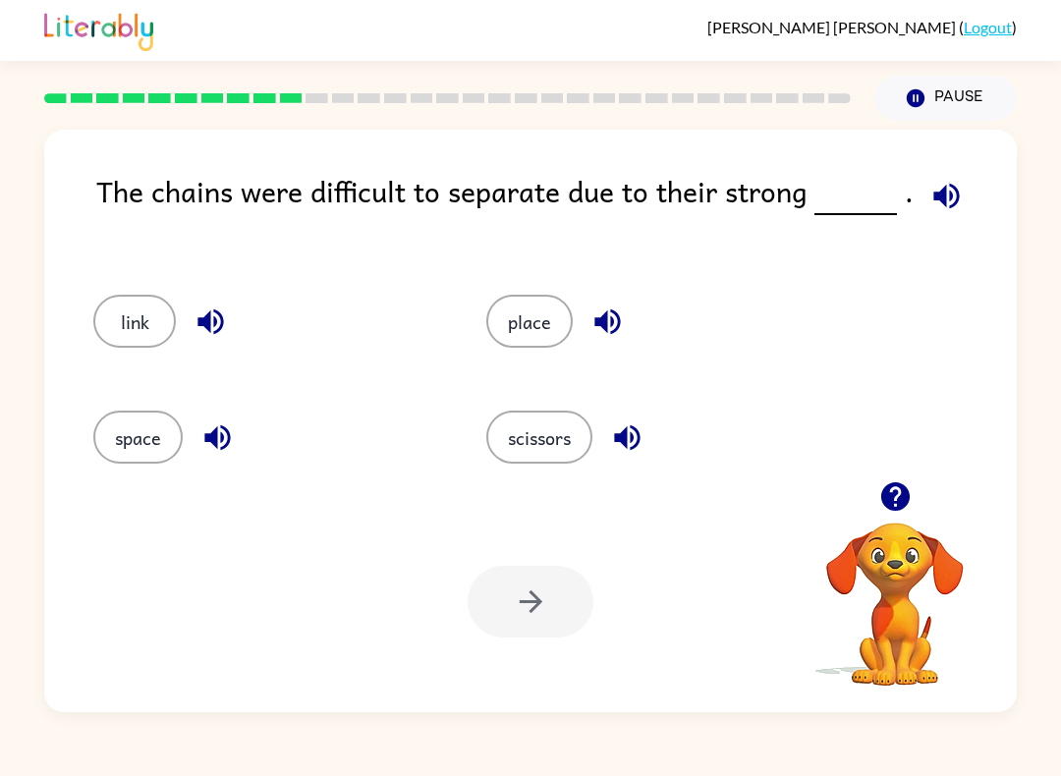
click at [127, 329] on button "link" at bounding box center [134, 321] width 83 height 53
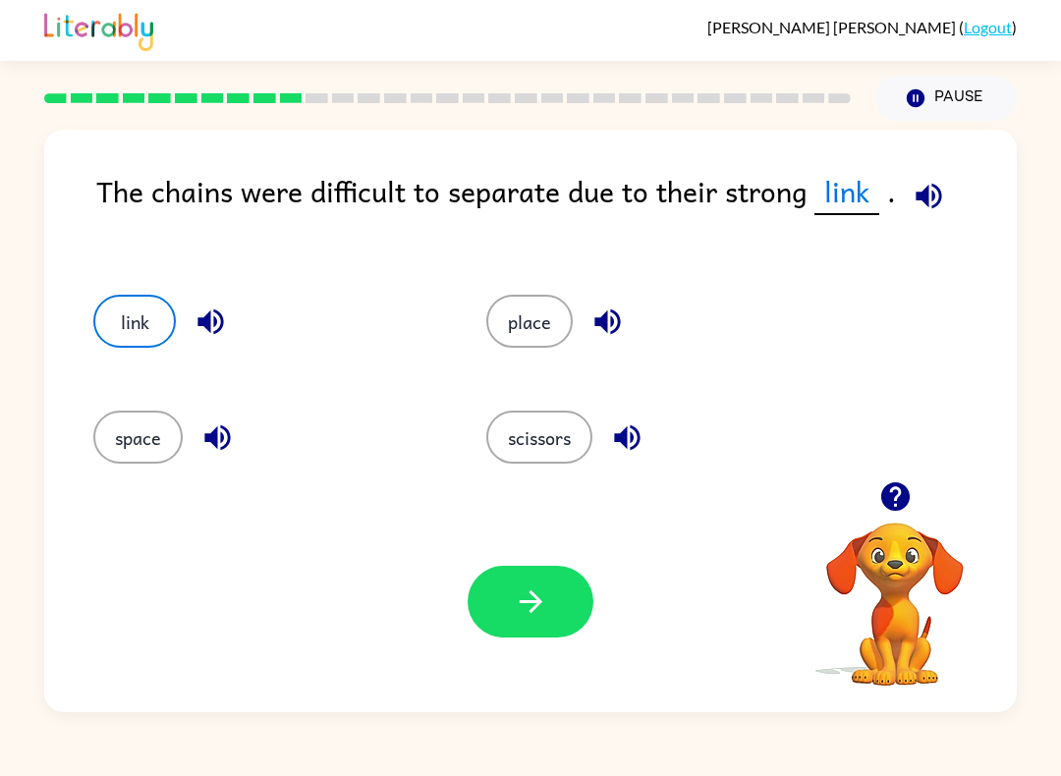
click at [559, 638] on button "button" at bounding box center [531, 602] width 126 height 72
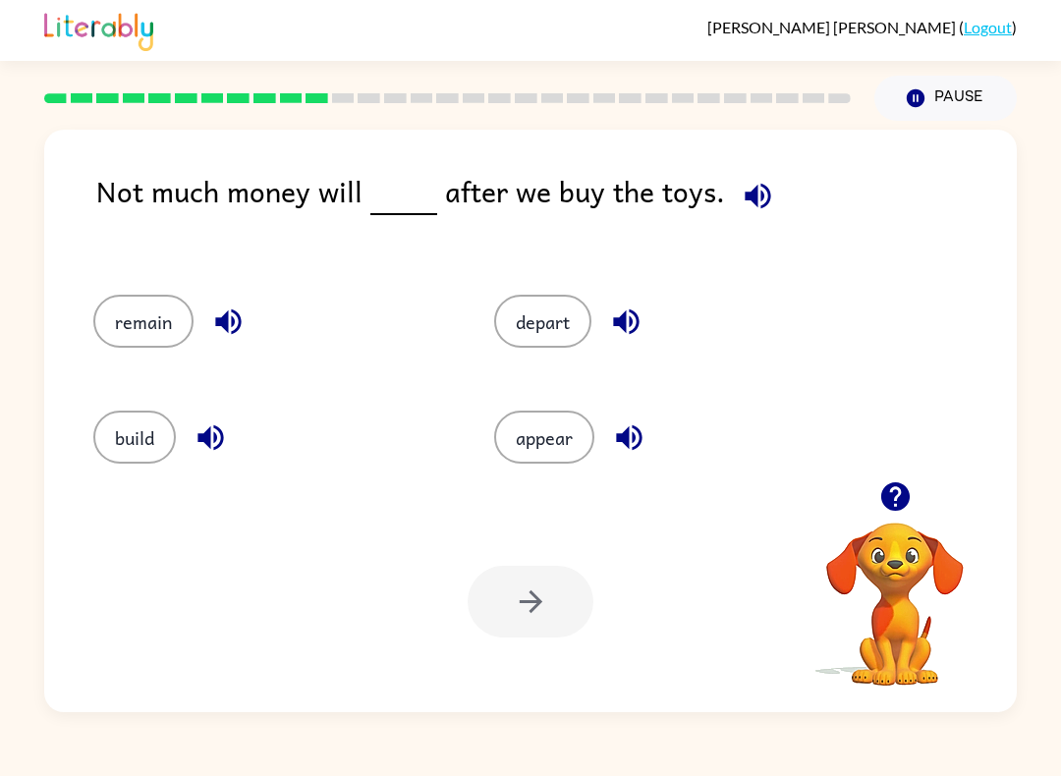
click at [131, 327] on button "remain" at bounding box center [143, 321] width 100 height 53
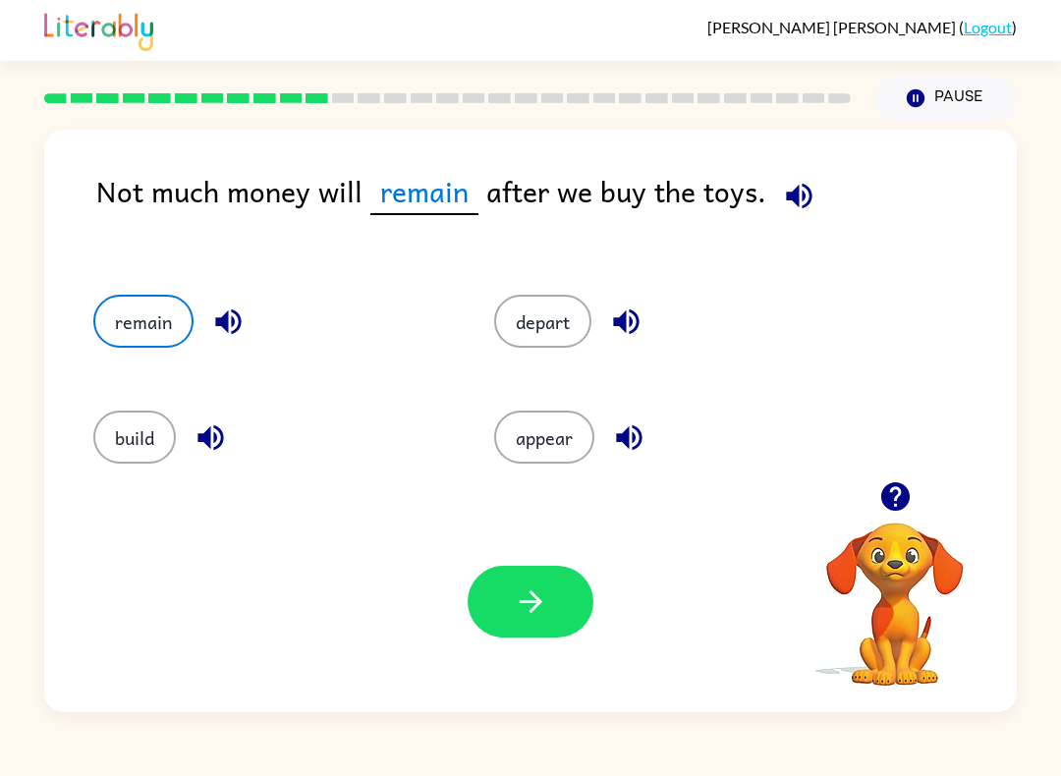
click at [492, 594] on button "button" at bounding box center [531, 602] width 126 height 72
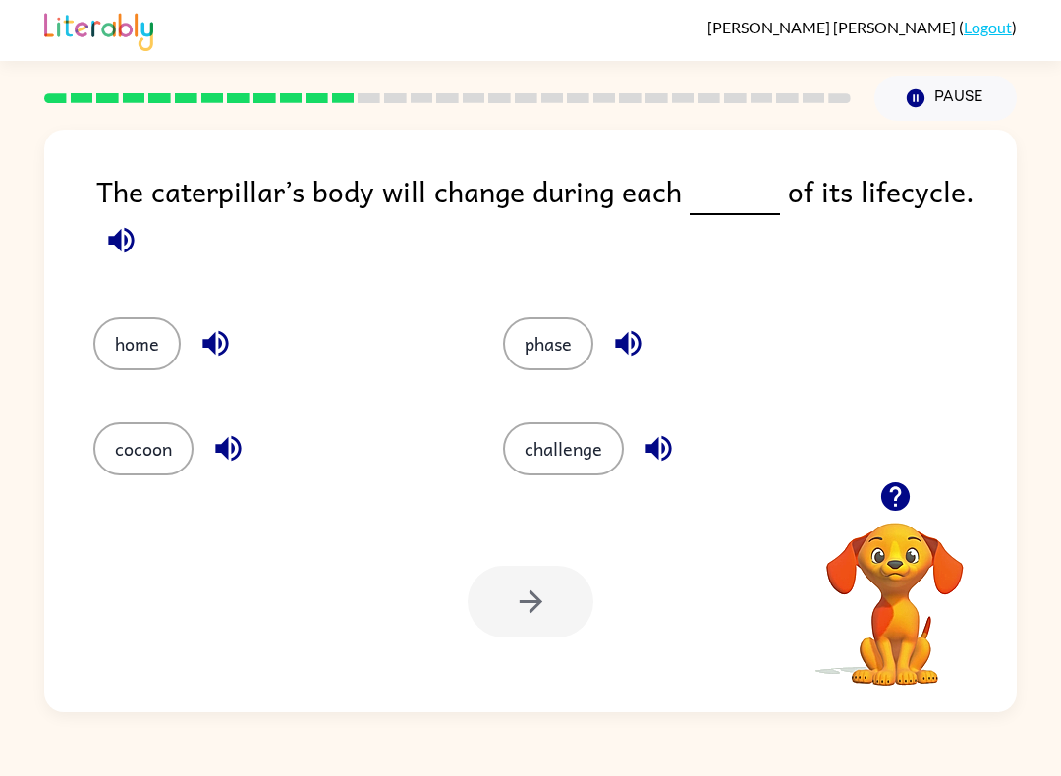
click at [552, 344] on button "phase" at bounding box center [548, 343] width 90 height 53
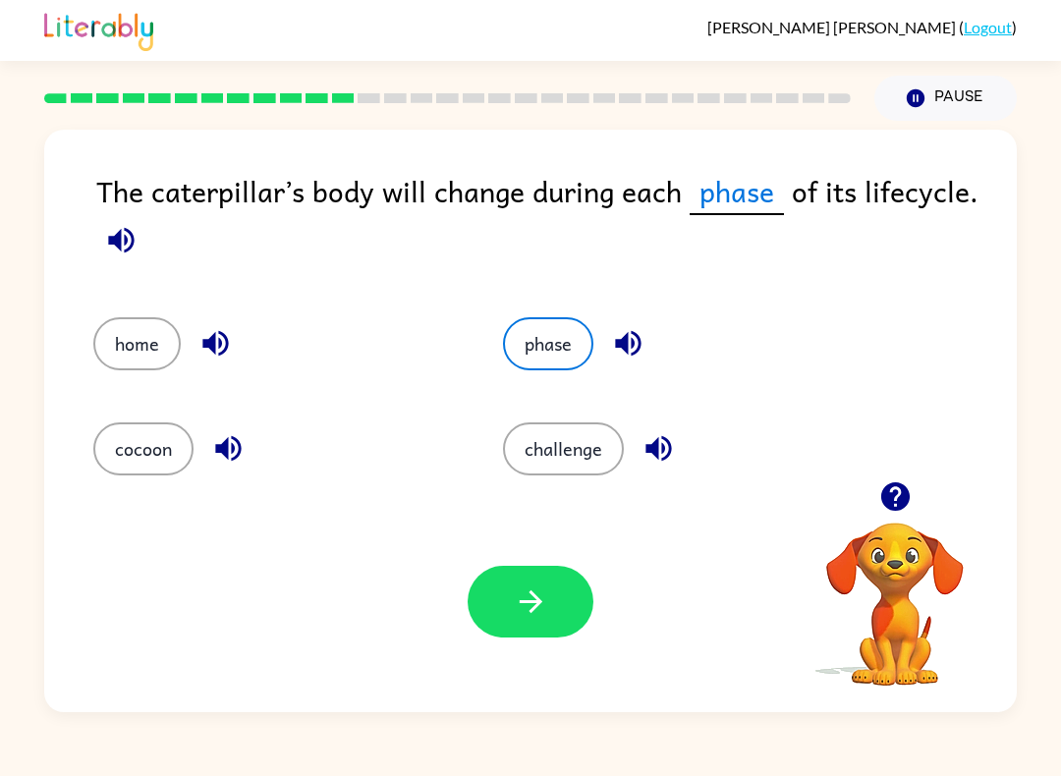
click at [546, 638] on button "button" at bounding box center [531, 602] width 126 height 72
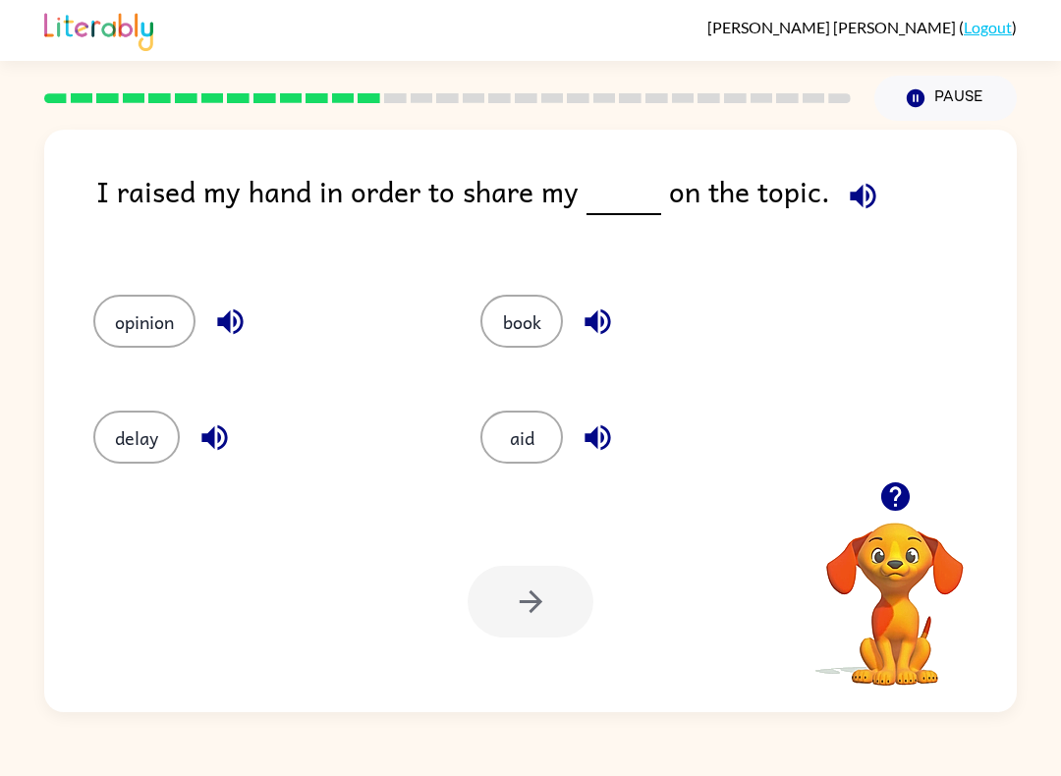
click at [98, 348] on div "opinion" at bounding box center [264, 321] width 342 height 53
click at [142, 307] on button "opinion" at bounding box center [144, 321] width 102 height 53
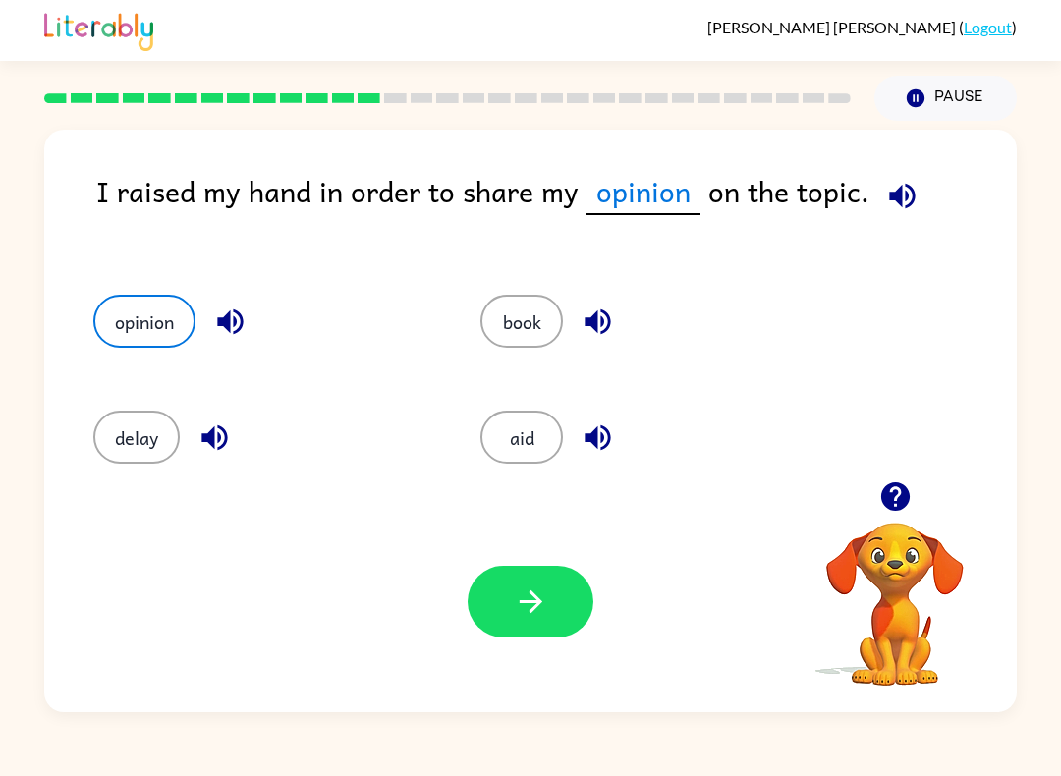
click at [543, 679] on div "Your browser must support playing .mp4 files to use Literably. Please try using…" at bounding box center [530, 601] width 973 height 221
click at [476, 600] on button "button" at bounding box center [531, 602] width 126 height 72
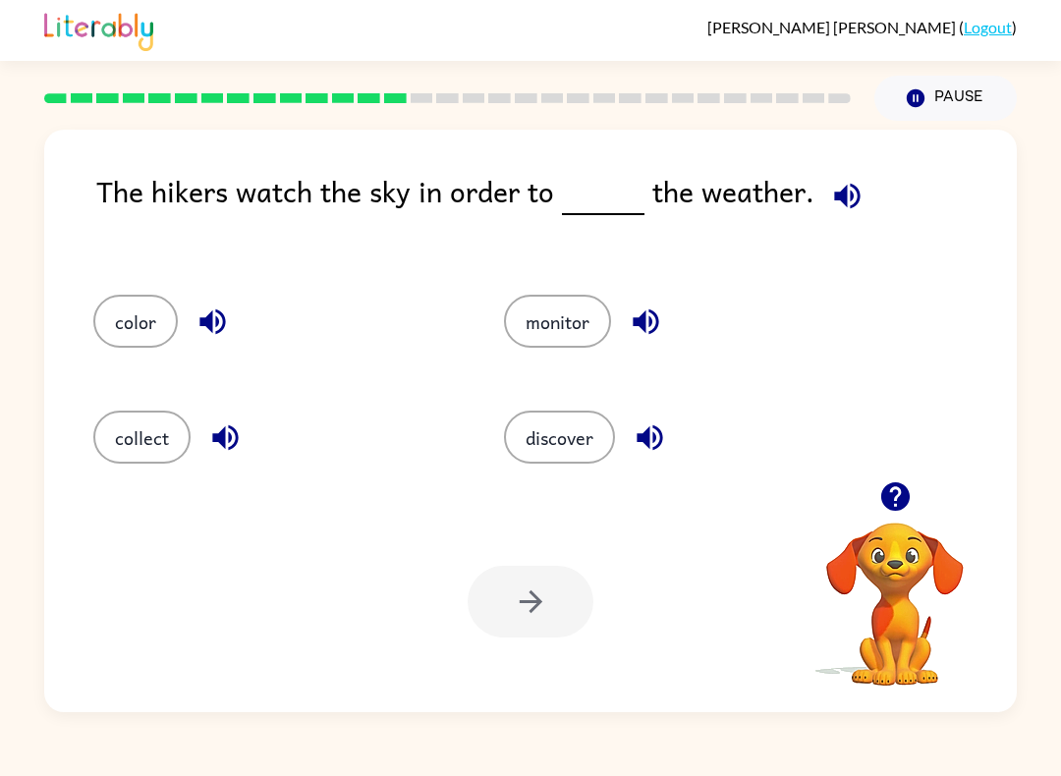
click at [559, 329] on button "monitor" at bounding box center [557, 321] width 107 height 53
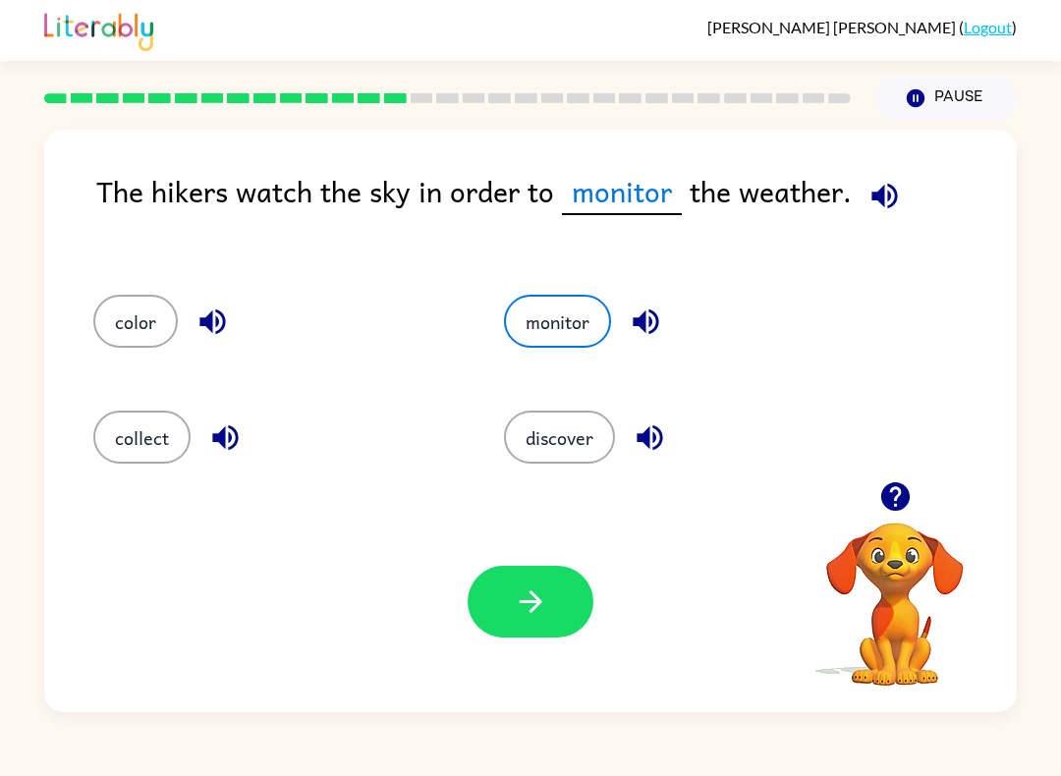
click at [570, 609] on button "button" at bounding box center [531, 602] width 126 height 72
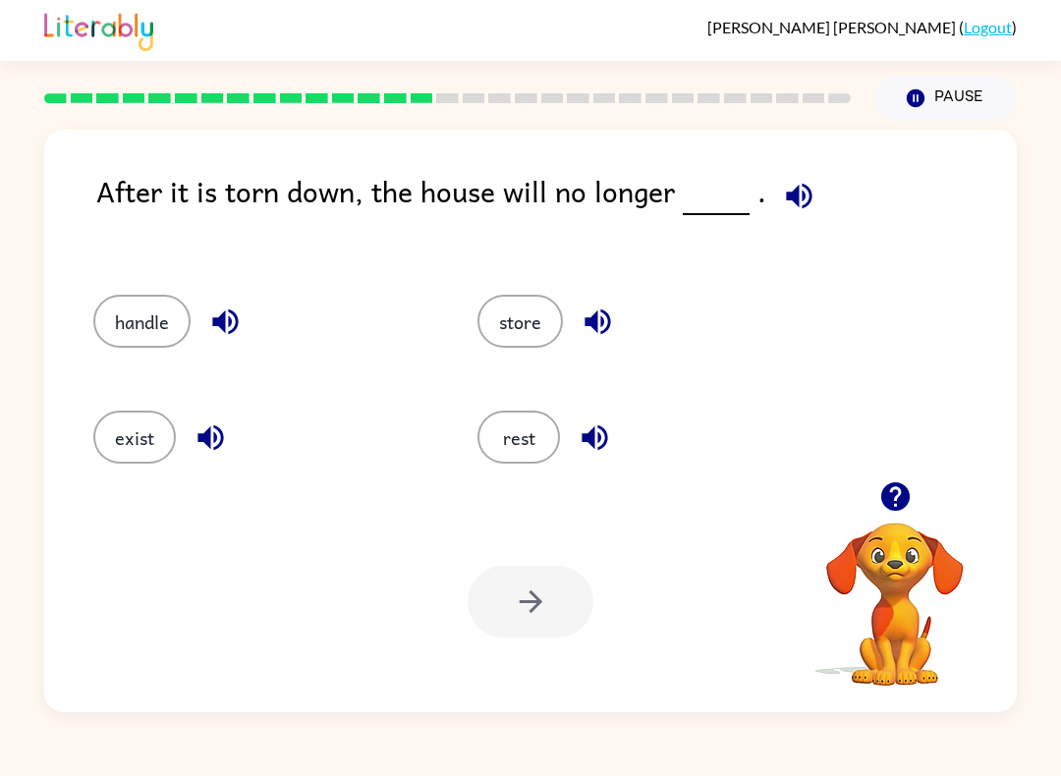
click at [147, 424] on button "exist" at bounding box center [134, 437] width 83 height 53
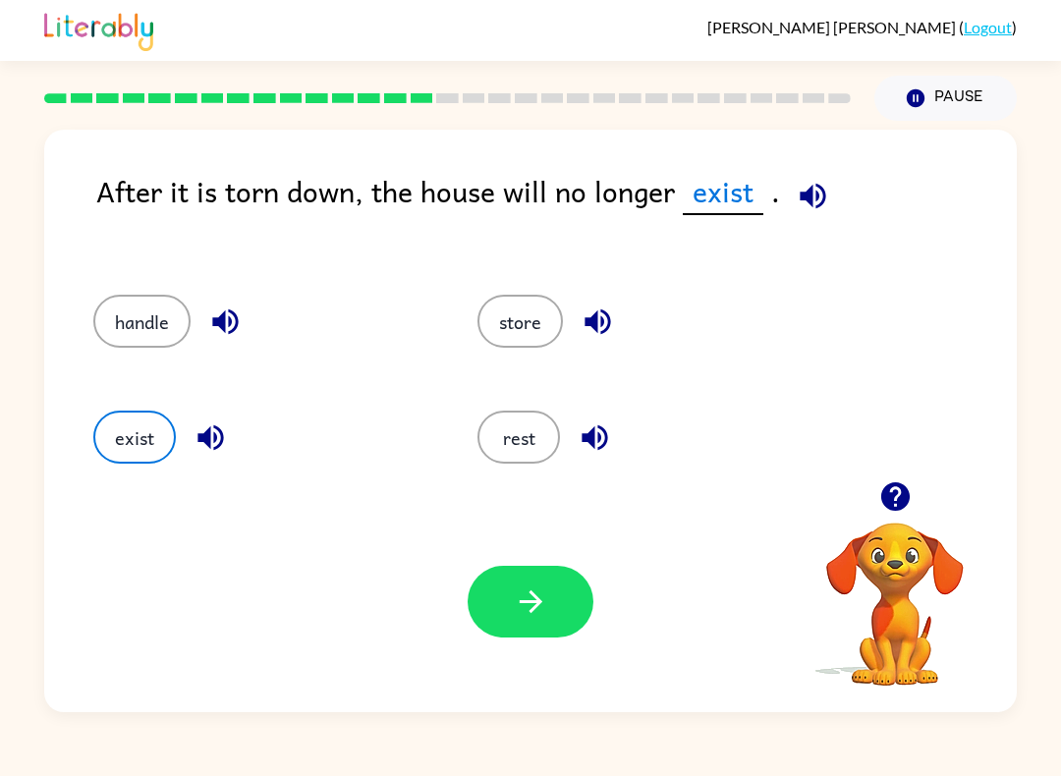
click at [512, 578] on button "button" at bounding box center [531, 602] width 126 height 72
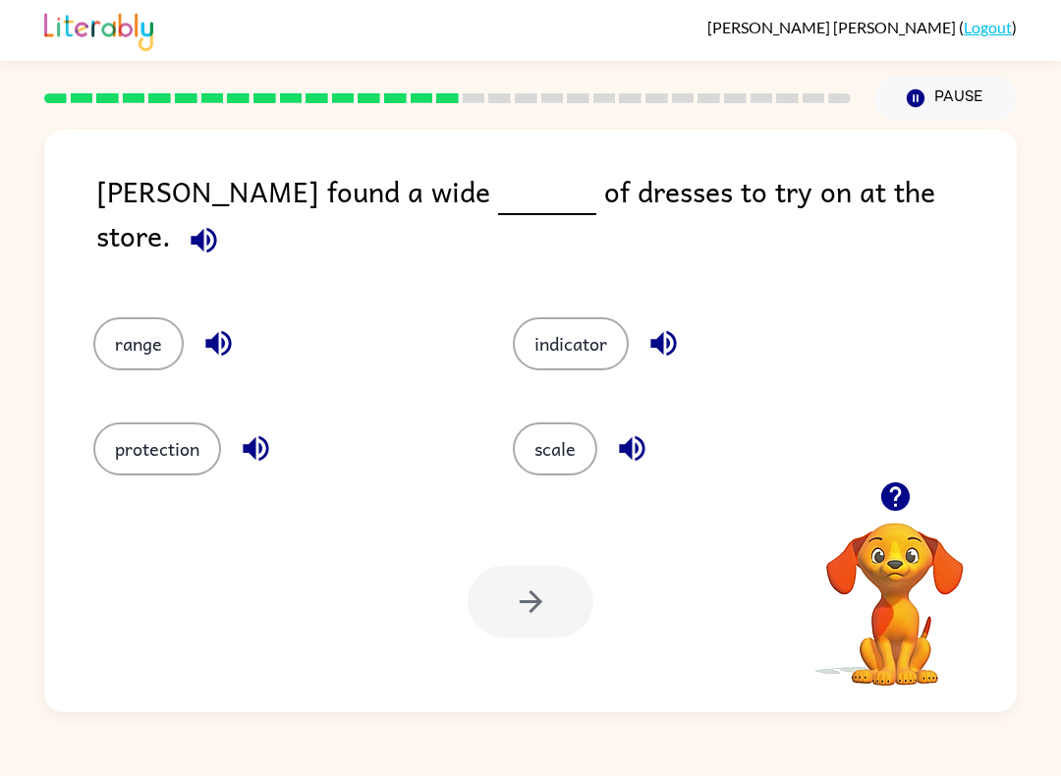
click at [144, 335] on button "range" at bounding box center [138, 343] width 90 height 53
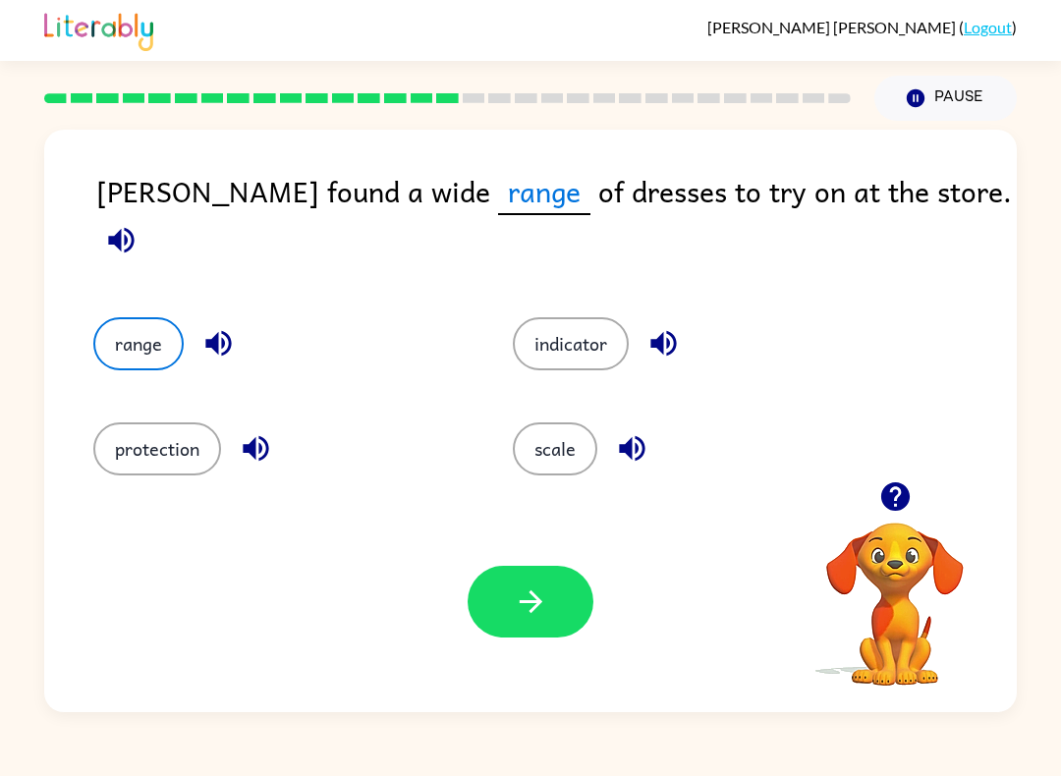
click at [530, 621] on button "button" at bounding box center [531, 602] width 126 height 72
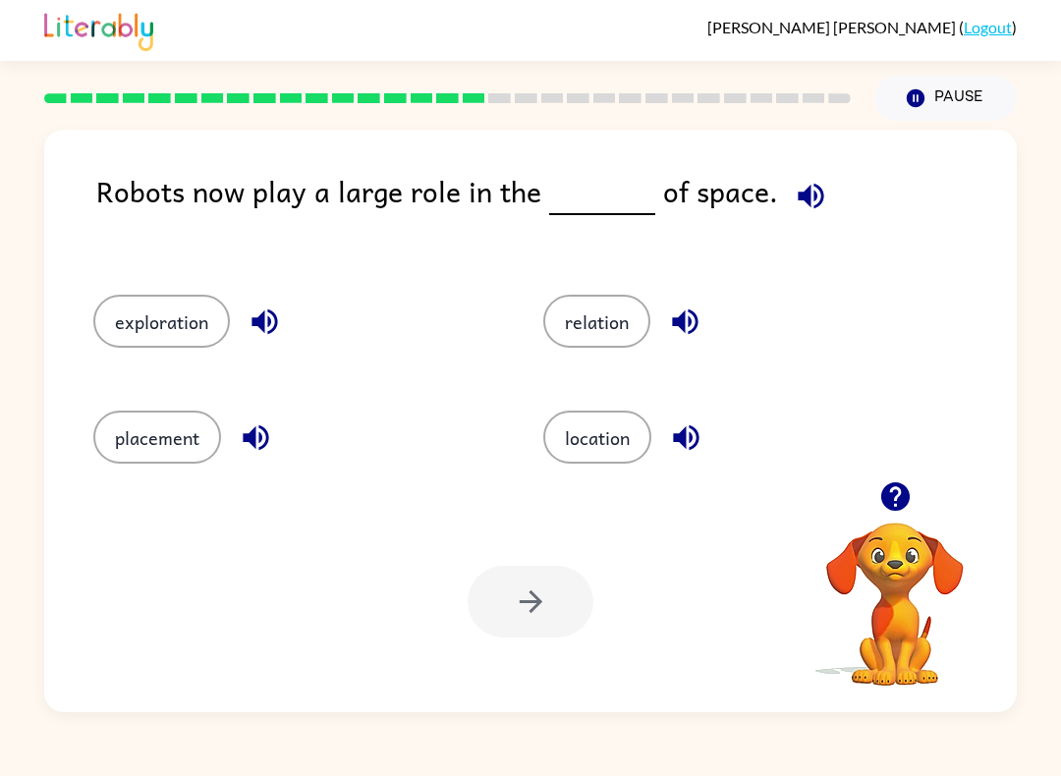
click at [122, 315] on button "exploration" at bounding box center [161, 321] width 137 height 53
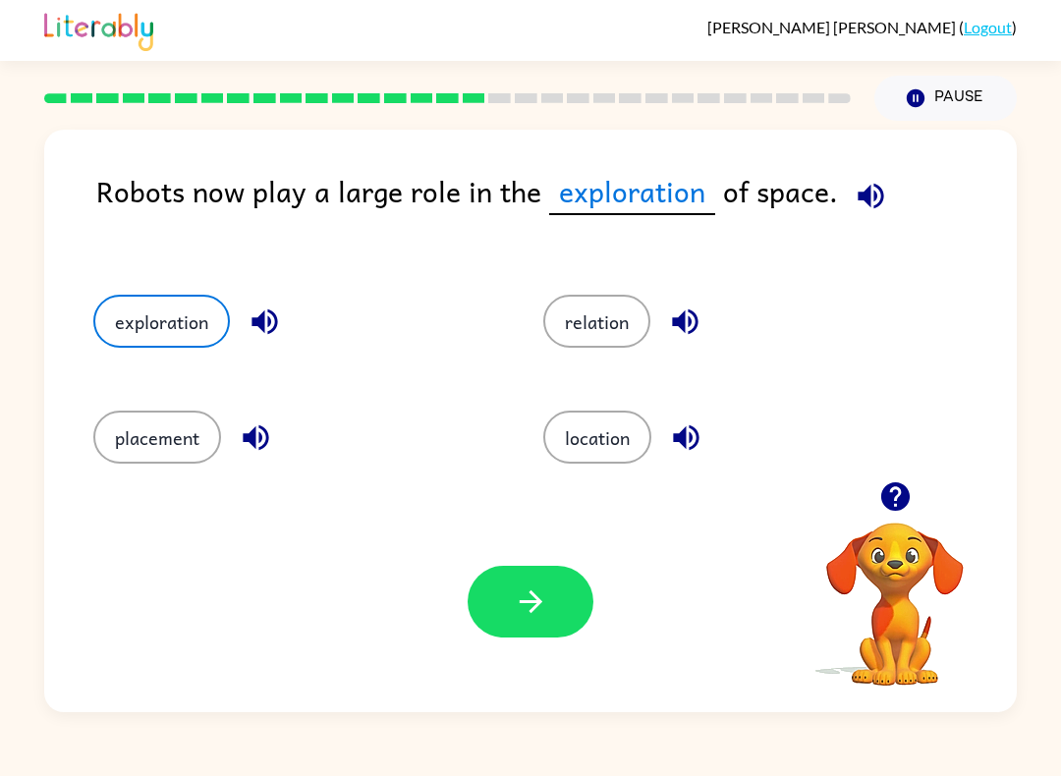
click at [536, 602] on icon "button" at bounding box center [530, 602] width 23 height 23
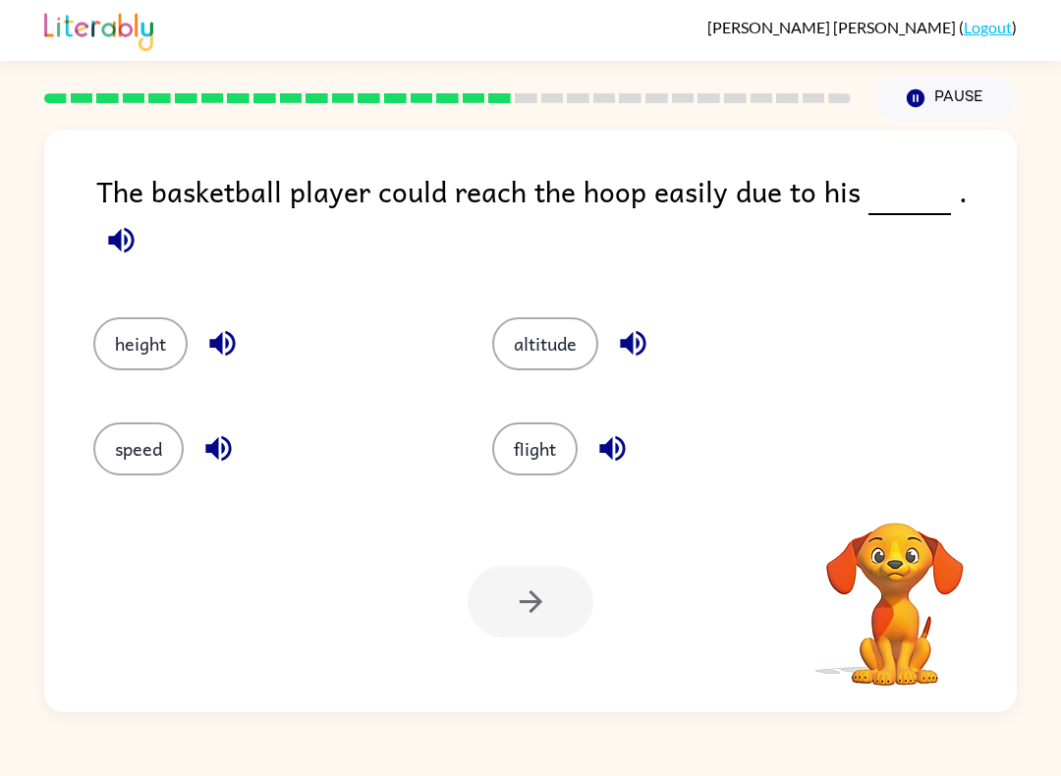
click at [533, 597] on div at bounding box center [531, 602] width 126 height 72
click at [552, 338] on button "altitude" at bounding box center [545, 343] width 106 height 53
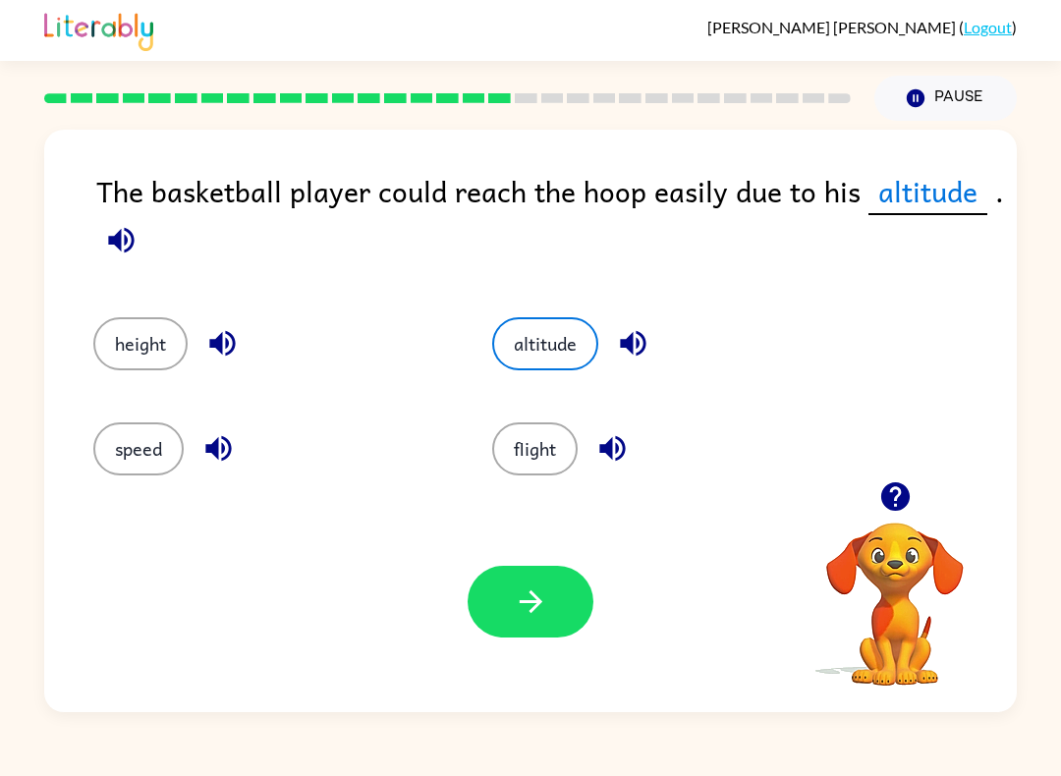
click at [495, 606] on button "button" at bounding box center [531, 602] width 126 height 72
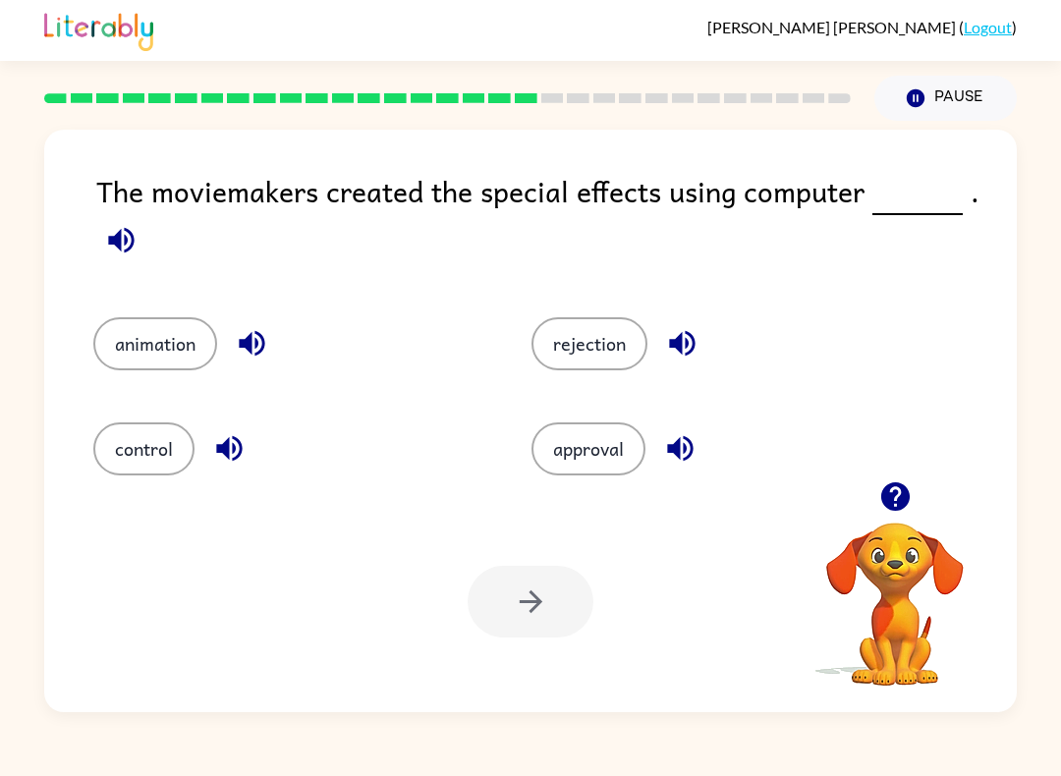
click at [598, 532] on div "Your browser must support playing .mp4 files to use Literably. Please try using…" at bounding box center [530, 601] width 973 height 221
click at [173, 341] on button "animation" at bounding box center [155, 343] width 124 height 53
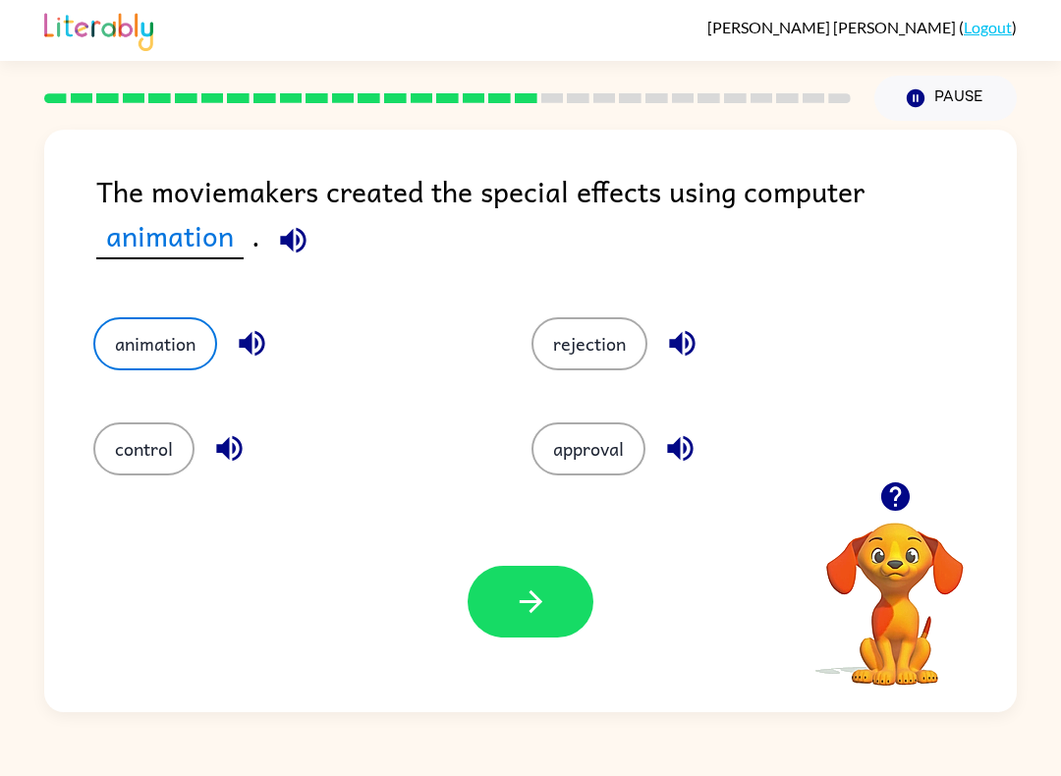
click at [531, 611] on icon "button" at bounding box center [530, 602] width 23 height 23
click at [530, 610] on div at bounding box center [531, 602] width 126 height 72
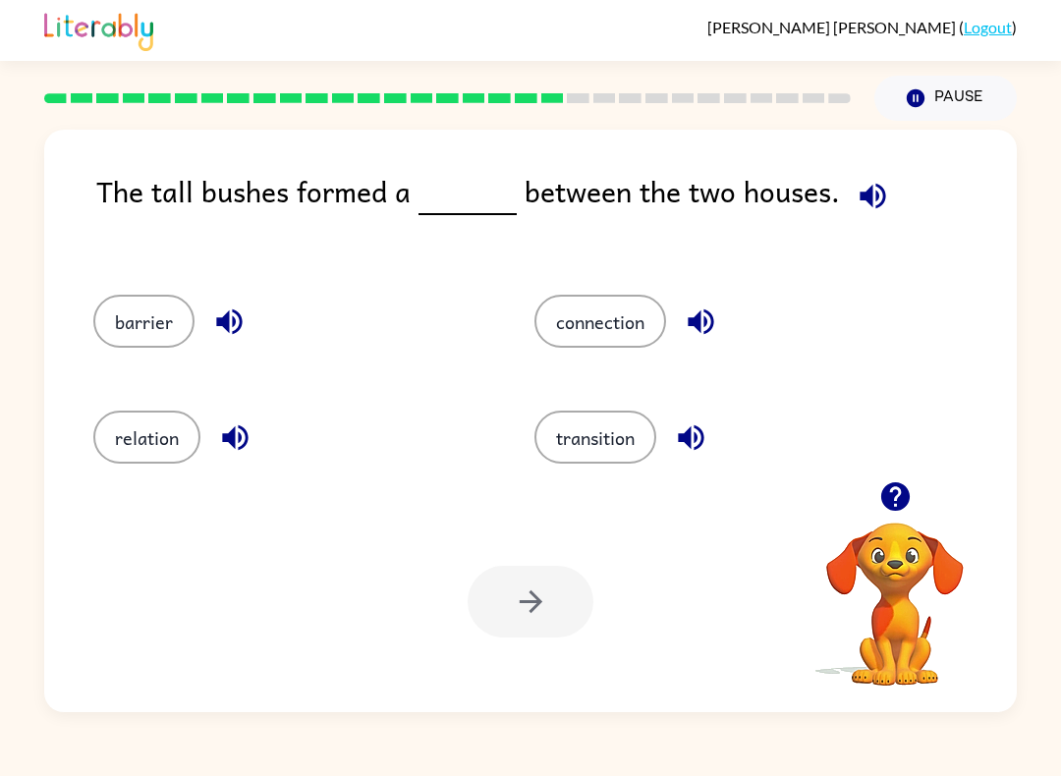
click at [114, 301] on button "barrier" at bounding box center [143, 321] width 101 height 53
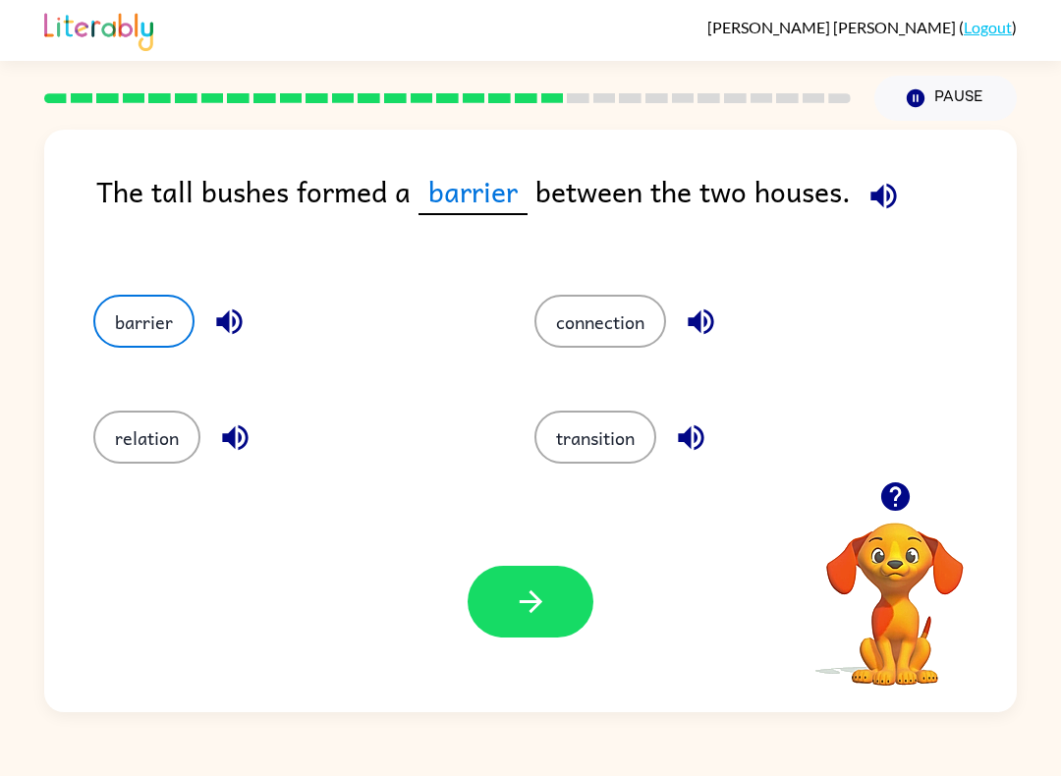
click at [565, 592] on button "button" at bounding box center [531, 602] width 126 height 72
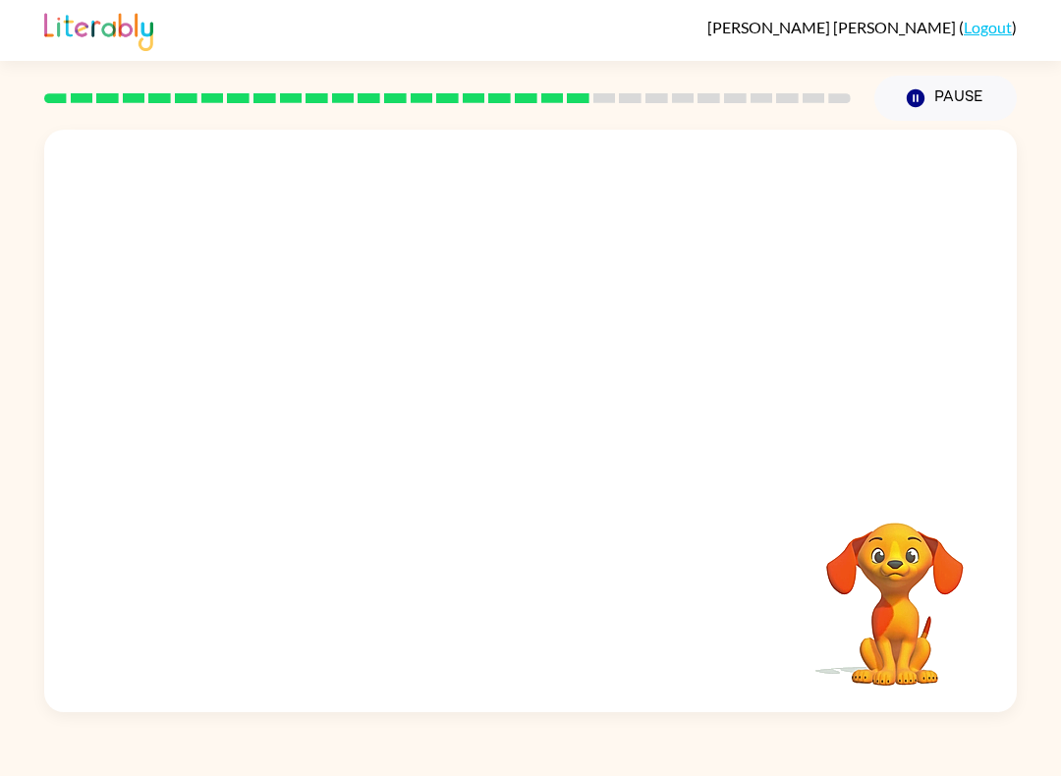
click at [368, 405] on video "Your browser must support playing .mp4 files to use Literably. Please try using…" at bounding box center [530, 306] width 973 height 352
click at [367, 405] on video "Your browser must support playing .mp4 files to use Literably. Please try using…" at bounding box center [530, 306] width 973 height 352
click at [358, 431] on video "Your browser must support playing .mp4 files to use Literably. Please try using…" at bounding box center [530, 306] width 973 height 352
click at [412, 437] on video "Your browser must support playing .mp4 files to use Literably. Please try using…" at bounding box center [530, 306] width 973 height 352
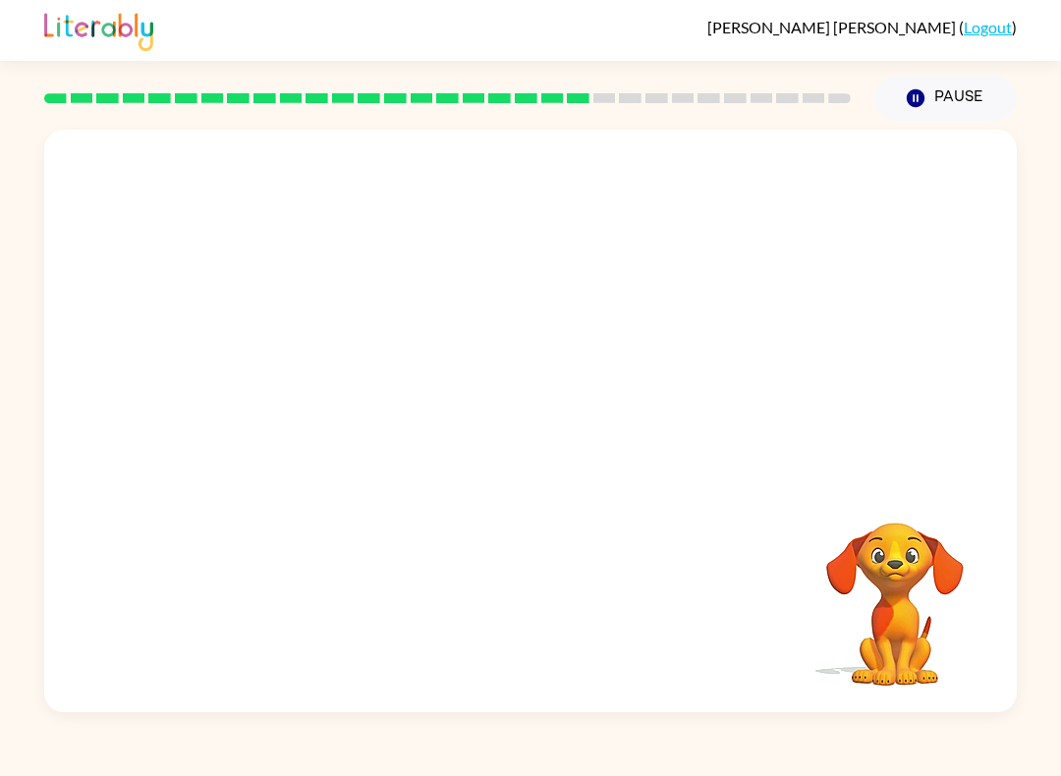
click at [411, 437] on video "Your browser must support playing .mp4 files to use Literably. Please try using…" at bounding box center [530, 306] width 973 height 352
click at [893, 534] on video "Your browser must support playing .mp4 files to use Literably. Please try using…" at bounding box center [895, 590] width 197 height 197
click at [447, 425] on video "Your browser must support playing .mp4 files to use Literably. Please try using…" at bounding box center [530, 306] width 973 height 352
click at [896, 603] on video "Your browser must support playing .mp4 files to use Literably. Please try using…" at bounding box center [895, 590] width 197 height 197
click at [895, 602] on video "Your browser must support playing .mp4 files to use Literably. Please try using…" at bounding box center [895, 590] width 197 height 197
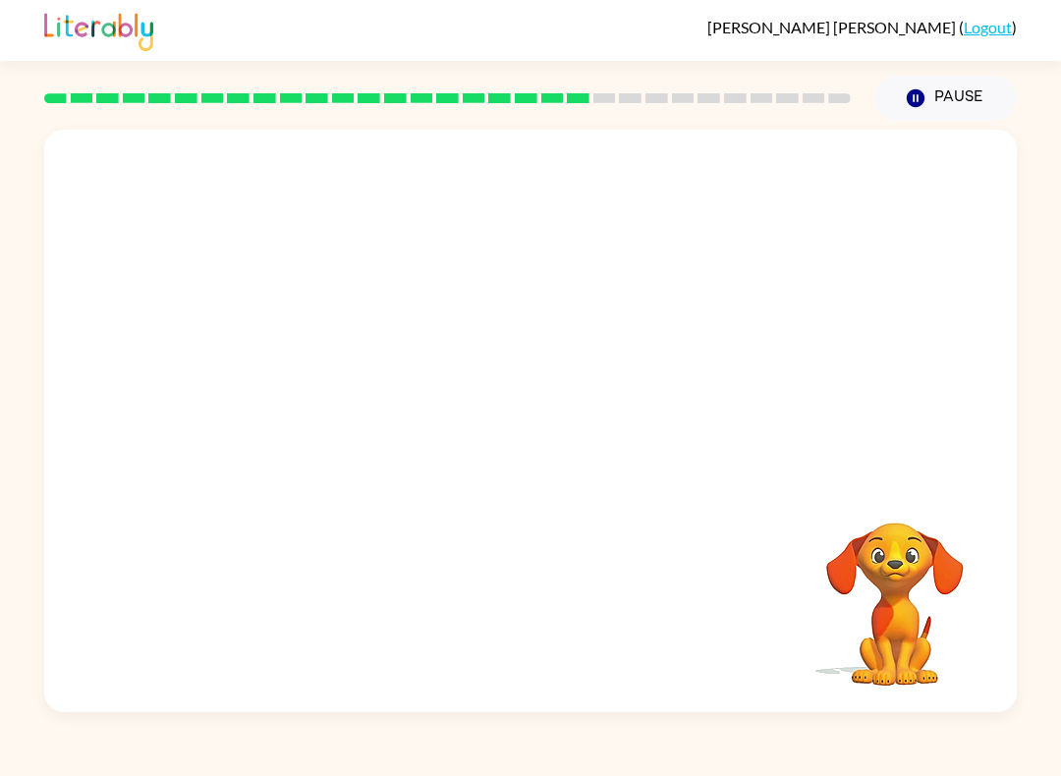
click at [867, 612] on video "Your browser must support playing .mp4 files to use Literably. Please try using…" at bounding box center [895, 590] width 197 height 197
click at [881, 575] on video "Your browser must support playing .mp4 files to use Literably. Please try using…" at bounding box center [895, 590] width 197 height 197
click at [899, 581] on video "Your browser must support playing .mp4 files to use Literably. Please try using…" at bounding box center [895, 590] width 197 height 197
click at [898, 580] on video "Your browser must support playing .mp4 files to use Literably. Please try using…" at bounding box center [895, 590] width 197 height 197
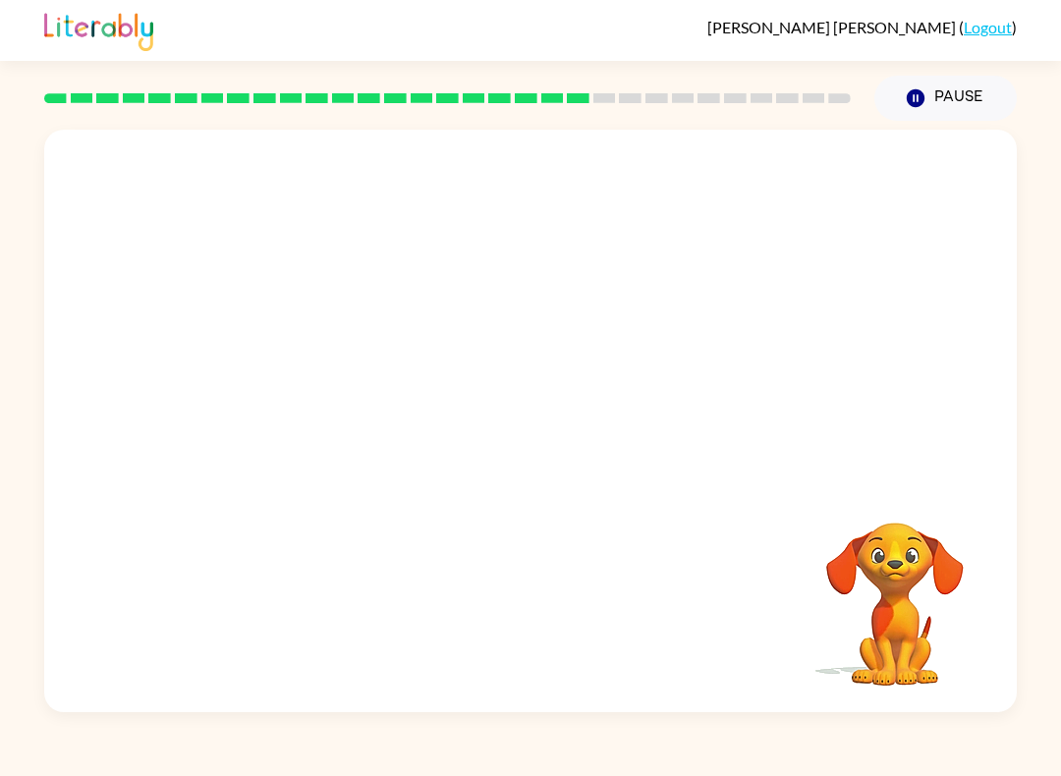
click at [898, 594] on video "Your browser must support playing .mp4 files to use Literably. Please try using…" at bounding box center [895, 590] width 197 height 197
click at [892, 589] on video "Your browser must support playing .mp4 files to use Literably. Please try using…" at bounding box center [895, 590] width 197 height 197
click at [891, 589] on video "Your browser must support playing .mp4 files to use Literably. Please try using…" at bounding box center [895, 590] width 197 height 197
click at [852, 630] on video "Your browser must support playing .mp4 files to use Literably. Please try using…" at bounding box center [895, 590] width 197 height 197
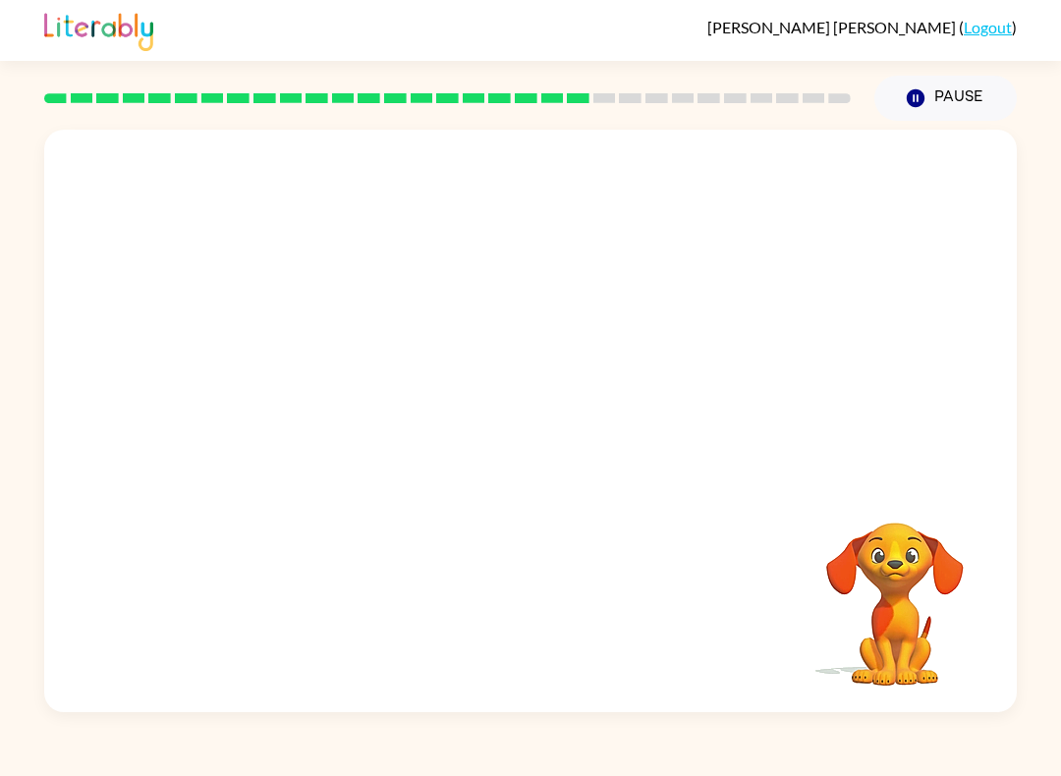
click at [851, 630] on video "Your browser must support playing .mp4 files to use Literably. Please try using…" at bounding box center [895, 590] width 197 height 197
click at [865, 603] on video "Your browser must support playing .mp4 files to use Literably. Please try using…" at bounding box center [895, 590] width 197 height 197
click at [865, 602] on video "Your browser must support playing .mp4 files to use Literably. Please try using…" at bounding box center [895, 590] width 197 height 197
click at [883, 600] on video "Your browser must support playing .mp4 files to use Literably. Please try using…" at bounding box center [895, 590] width 197 height 197
click at [883, 599] on video "Your browser must support playing .mp4 files to use Literably. Please try using…" at bounding box center [895, 590] width 197 height 197
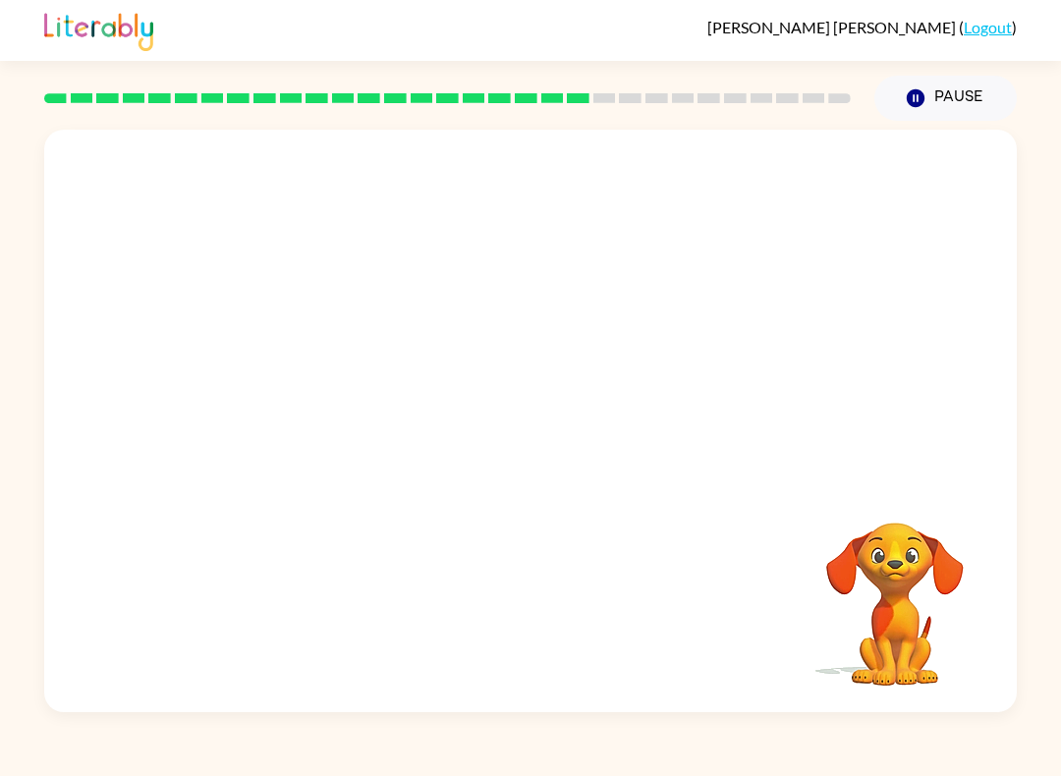
click at [895, 589] on video "Your browser must support playing .mp4 files to use Literably. Please try using…" at bounding box center [895, 590] width 197 height 197
click at [894, 589] on video "Your browser must support playing .mp4 files to use Literably. Please try using…" at bounding box center [895, 590] width 197 height 197
click at [882, 572] on video "Your browser must support playing .mp4 files to use Literably. Please try using…" at bounding box center [895, 590] width 197 height 197
click at [890, 563] on video "Your browser must support playing .mp4 files to use Literably. Please try using…" at bounding box center [895, 590] width 197 height 197
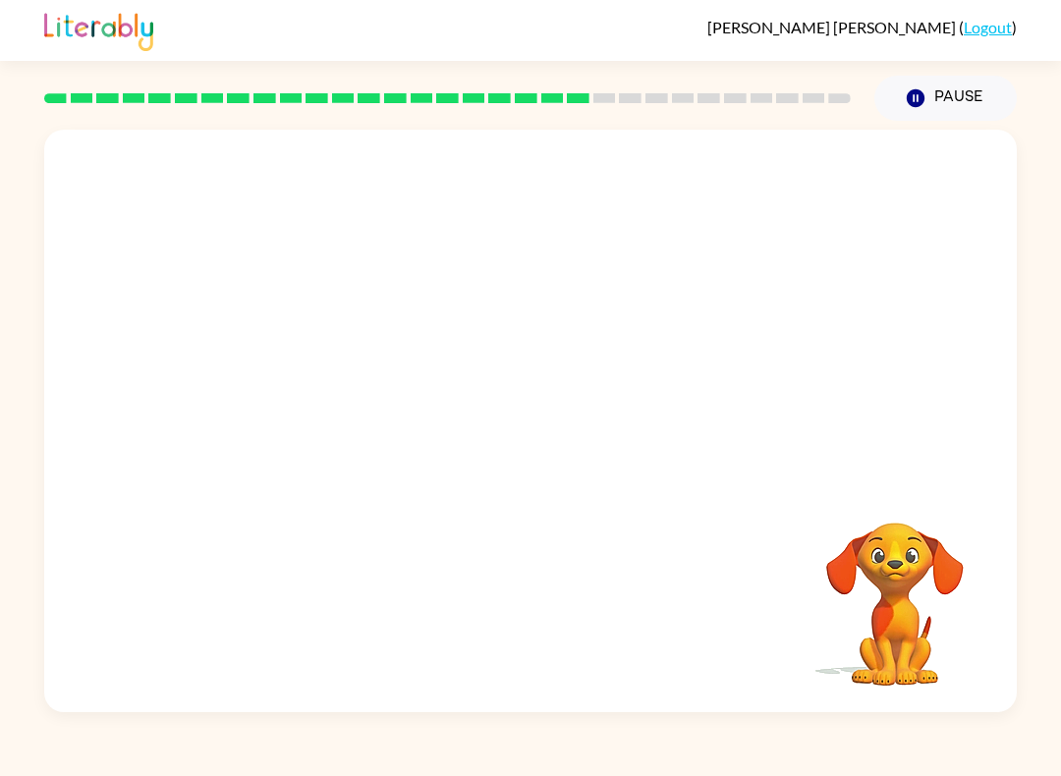
click at [889, 563] on video "Your browser must support playing .mp4 files to use Literably. Please try using…" at bounding box center [895, 590] width 197 height 197
click at [890, 568] on video "Your browser must support playing .mp4 files to use Literably. Please try using…" at bounding box center [895, 590] width 197 height 197
click at [896, 567] on video "Your browser must support playing .mp4 files to use Literably. Please try using…" at bounding box center [895, 590] width 197 height 197
click at [897, 567] on video "Your browser must support playing .mp4 files to use Literably. Please try using…" at bounding box center [895, 590] width 197 height 197
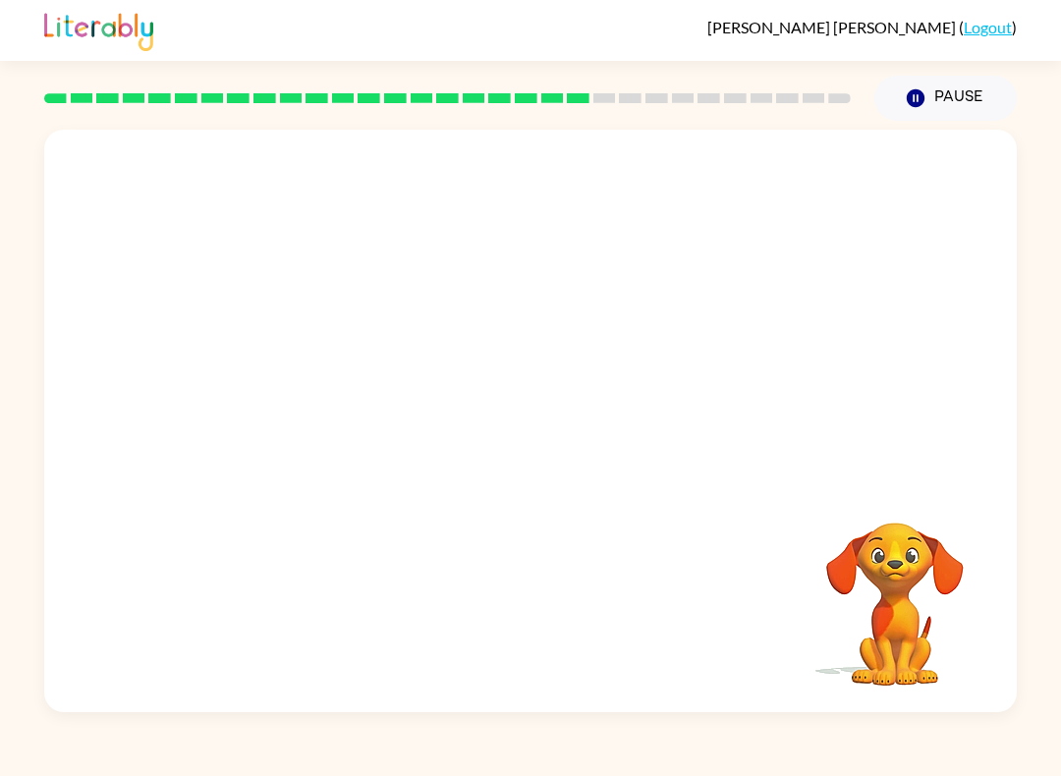
click at [898, 561] on video "Your browser must support playing .mp4 files to use Literably. Please try using…" at bounding box center [895, 590] width 197 height 197
click at [891, 577] on video "Your browser must support playing .mp4 files to use Literably. Please try using…" at bounding box center [895, 590] width 197 height 197
click at [908, 555] on video "Your browser must support playing .mp4 files to use Literably. Please try using…" at bounding box center [895, 590] width 197 height 197
click at [907, 554] on video "Your browser must support playing .mp4 files to use Literably. Please try using…" at bounding box center [895, 590] width 197 height 197
click at [896, 556] on video "Your browser must support playing .mp4 files to use Literably. Please try using…" at bounding box center [895, 590] width 197 height 197
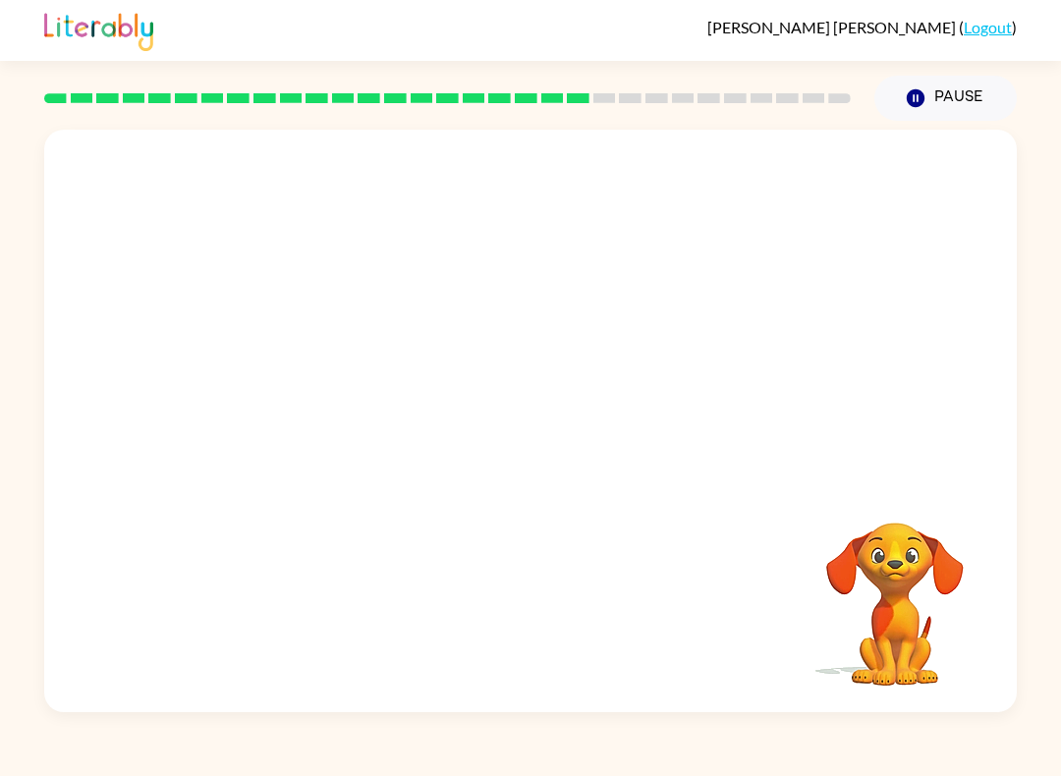
click at [895, 555] on video "Your browser must support playing .mp4 files to use Literably. Please try using…" at bounding box center [895, 590] width 197 height 197
click at [903, 561] on video "Your browser must support playing .mp4 files to use Literably. Please try using…" at bounding box center [895, 590] width 197 height 197
click at [903, 560] on video "Your browser must support playing .mp4 files to use Literably. Please try using…" at bounding box center [895, 590] width 197 height 197
click at [888, 583] on video "Your browser must support playing .mp4 files to use Literably. Please try using…" at bounding box center [895, 590] width 197 height 197
click at [887, 583] on video "Your browser must support playing .mp4 files to use Literably. Please try using…" at bounding box center [895, 590] width 197 height 197
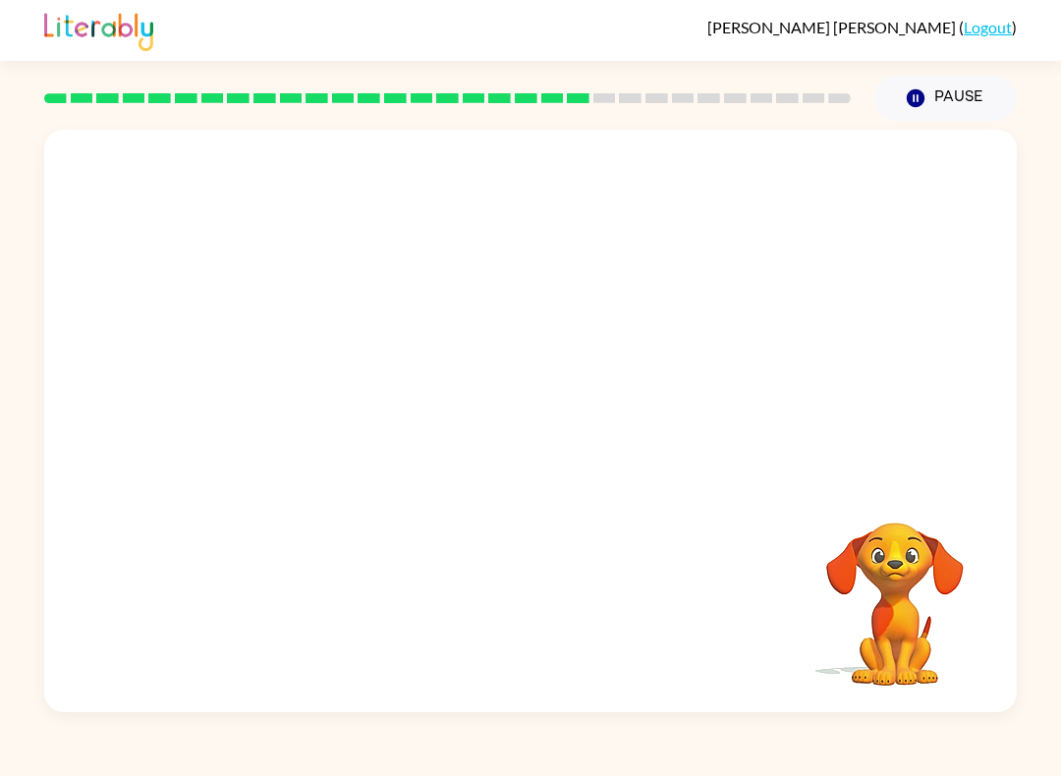
click at [888, 593] on video "Your browser must support playing .mp4 files to use Literably. Please try using…" at bounding box center [895, 590] width 197 height 197
click at [887, 593] on video "Your browser must support playing .mp4 files to use Literably. Please try using…" at bounding box center [895, 590] width 197 height 197
click at [887, 608] on video "Your browser must support playing .mp4 files to use Literably. Please try using…" at bounding box center [895, 590] width 197 height 197
click at [887, 607] on video "Your browser must support playing .mp4 files to use Literably. Please try using…" at bounding box center [895, 590] width 197 height 197
click at [891, 601] on video "Your browser must support playing .mp4 files to use Literably. Please try using…" at bounding box center [895, 590] width 197 height 197
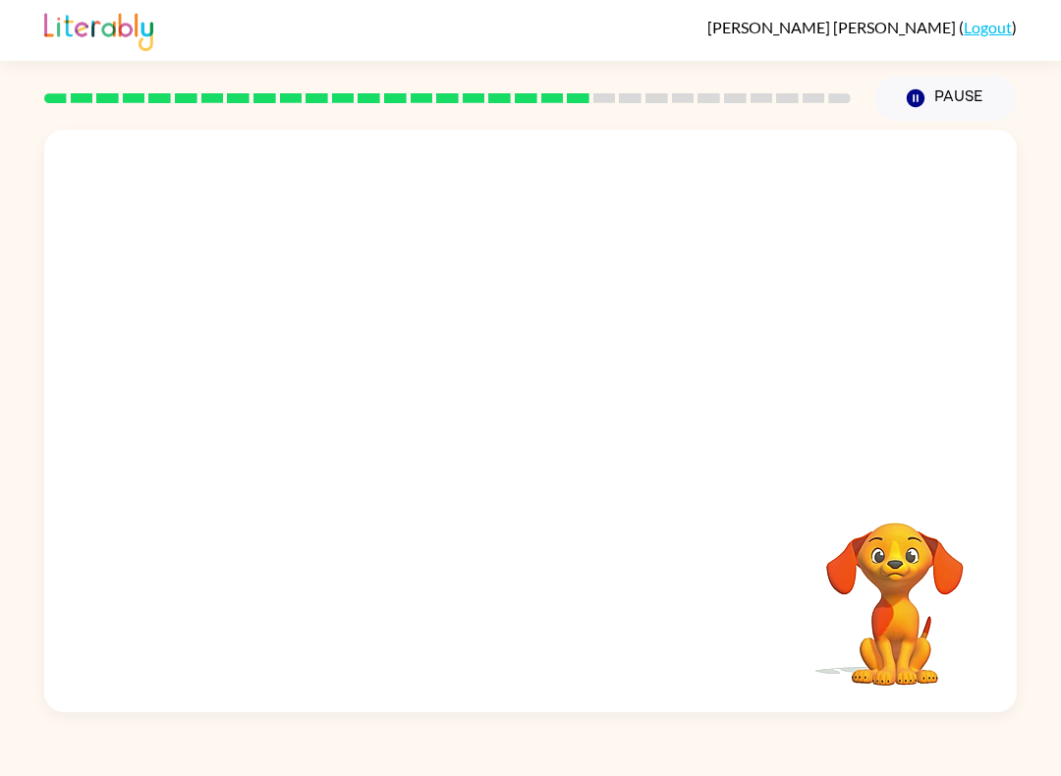
click at [891, 600] on video "Your browser must support playing .mp4 files to use Literably. Please try using…" at bounding box center [895, 590] width 197 height 197
click at [894, 563] on video "Your browser must support playing .mp4 files to use Literably. Please try using…" at bounding box center [895, 590] width 197 height 197
click at [893, 563] on video "Your browser must support playing .mp4 files to use Literably. Please try using…" at bounding box center [895, 590] width 197 height 197
click at [887, 571] on video "Your browser must support playing .mp4 files to use Literably. Please try using…" at bounding box center [895, 590] width 197 height 197
click at [887, 570] on video "Your browser must support playing .mp4 files to use Literably. Please try using…" at bounding box center [895, 590] width 197 height 197
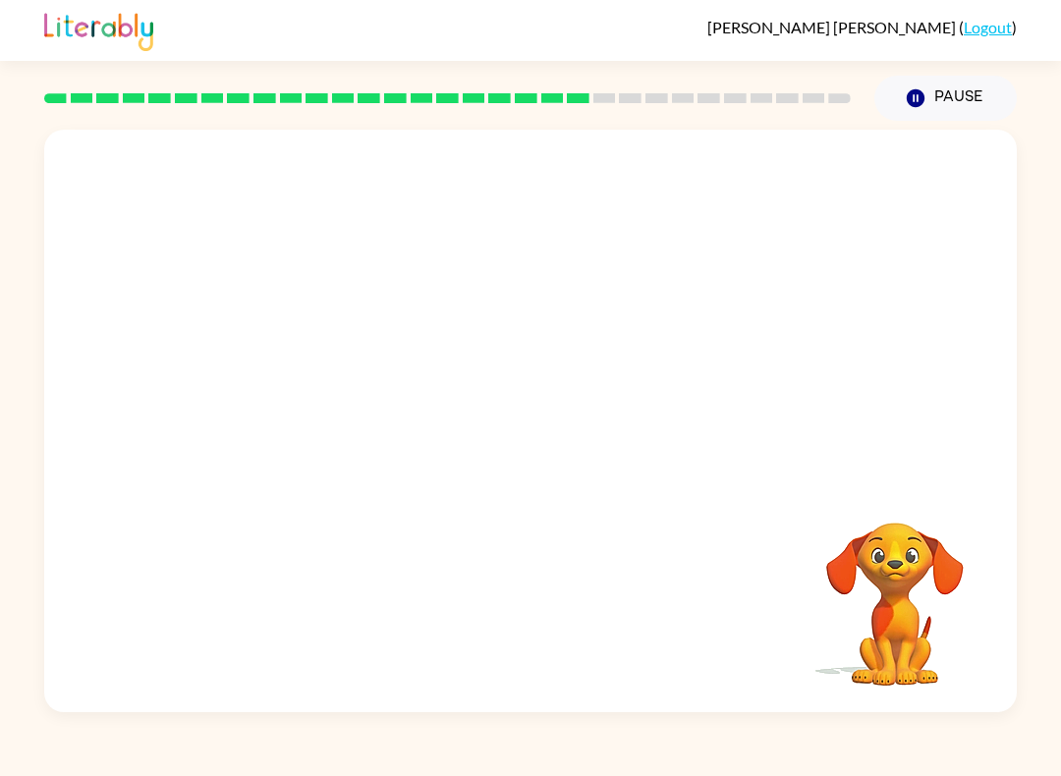
click at [886, 550] on video "Your browser must support playing .mp4 files to use Literably. Please try using…" at bounding box center [895, 590] width 197 height 197
click at [885, 549] on video "Your browser must support playing .mp4 files to use Literably. Please try using…" at bounding box center [895, 590] width 197 height 197
click at [877, 558] on video "Your browser must support playing .mp4 files to use Literably. Please try using…" at bounding box center [895, 590] width 197 height 197
click at [876, 557] on video "Your browser must support playing .mp4 files to use Literably. Please try using…" at bounding box center [895, 590] width 197 height 197
click at [885, 568] on video "Your browser must support playing .mp4 files to use Literably. Please try using…" at bounding box center [895, 590] width 197 height 197
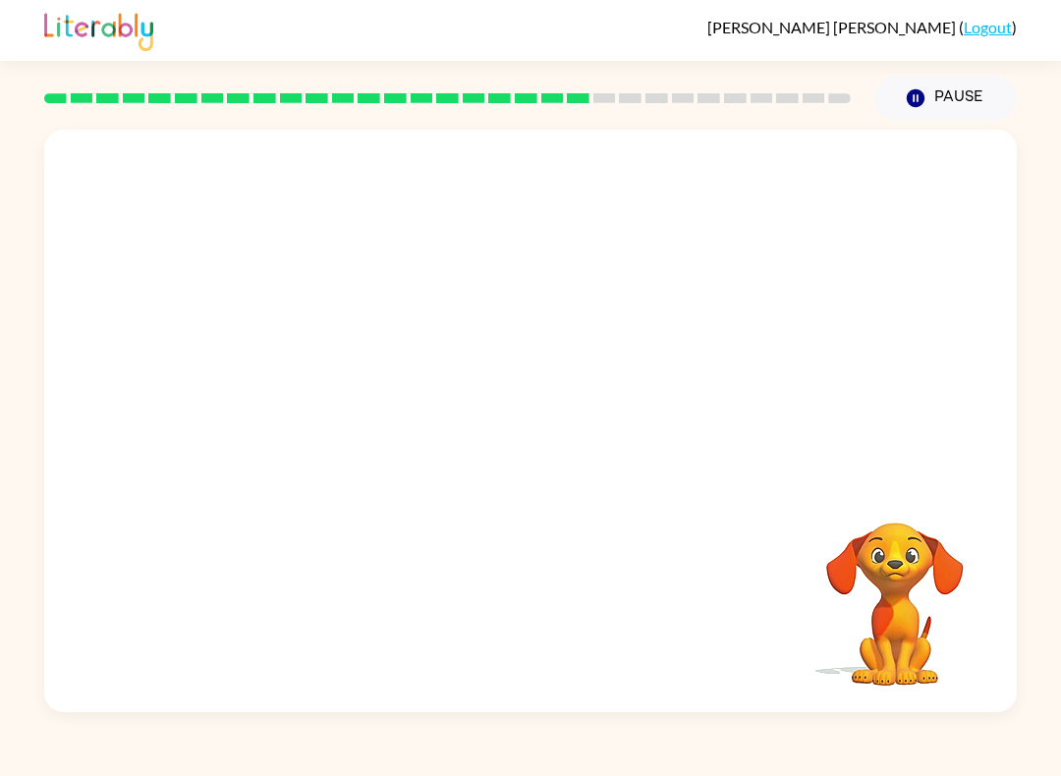
click at [893, 559] on video "Your browser must support playing .mp4 files to use Literably. Please try using…" at bounding box center [895, 590] width 197 height 197
click at [885, 562] on video "Your browser must support playing .mp4 files to use Literably. Please try using…" at bounding box center [895, 590] width 197 height 197
click at [885, 561] on video "Your browser must support playing .mp4 files to use Literably. Please try using…" at bounding box center [895, 590] width 197 height 197
click at [874, 568] on video "Your browser must support playing .mp4 files to use Literably. Please try using…" at bounding box center [895, 590] width 197 height 197
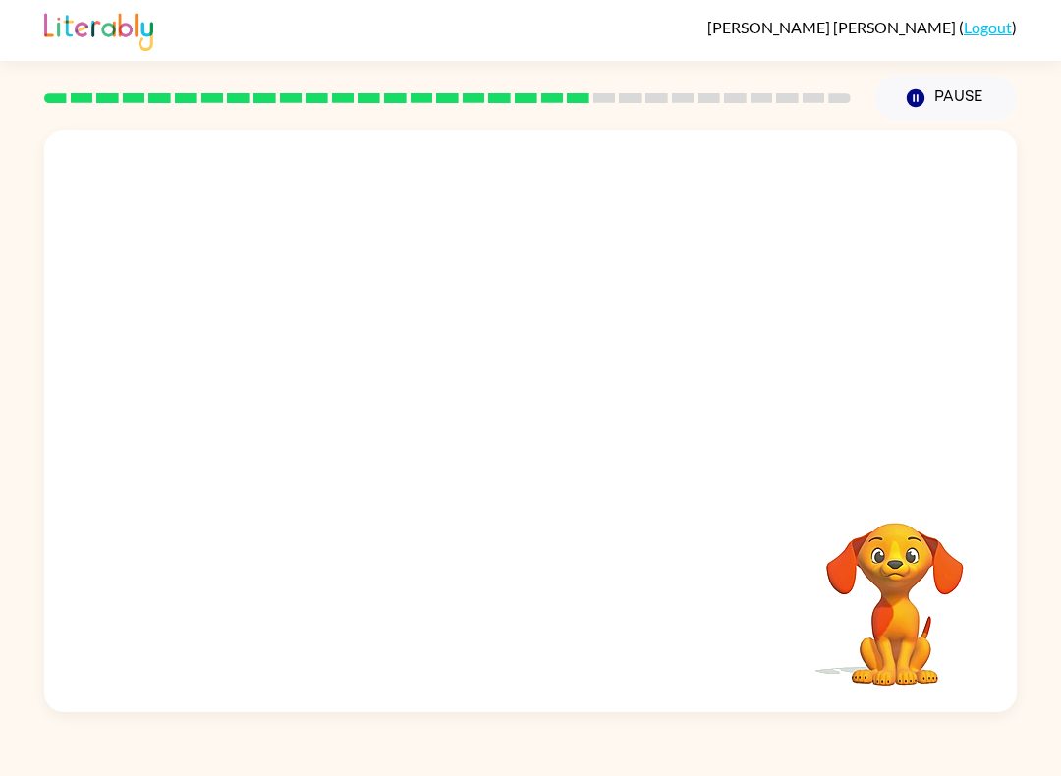
click at [878, 557] on video "Your browser must support playing .mp4 files to use Literably. Please try using…" at bounding box center [895, 590] width 197 height 197
click at [902, 532] on video "Your browser must support playing .mp4 files to use Literably. Please try using…" at bounding box center [895, 590] width 197 height 197
click at [901, 532] on video "Your browser must support playing .mp4 files to use Literably. Please try using…" at bounding box center [895, 590] width 197 height 197
click at [910, 530] on video "Your browser must support playing .mp4 files to use Literably. Please try using…" at bounding box center [895, 590] width 197 height 197
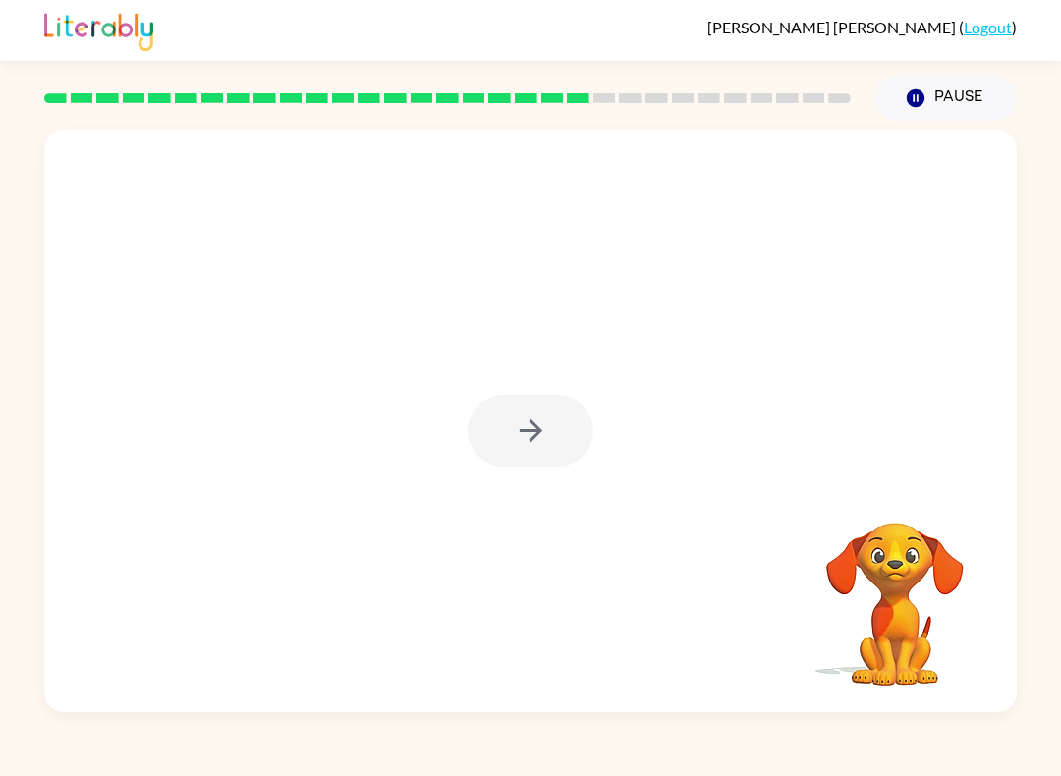
click at [923, 526] on video "Your browser must support playing .mp4 files to use Literably. Please try using…" at bounding box center [895, 590] width 197 height 197
click at [923, 525] on video "Your browser must support playing .mp4 files to use Literably. Please try using…" at bounding box center [895, 590] width 197 height 197
click at [893, 533] on video "Your browser must support playing .mp4 files to use Literably. Please try using…" at bounding box center [895, 590] width 197 height 197
click at [571, 431] on div at bounding box center [531, 431] width 126 height 72
click at [571, 430] on div at bounding box center [531, 431] width 126 height 72
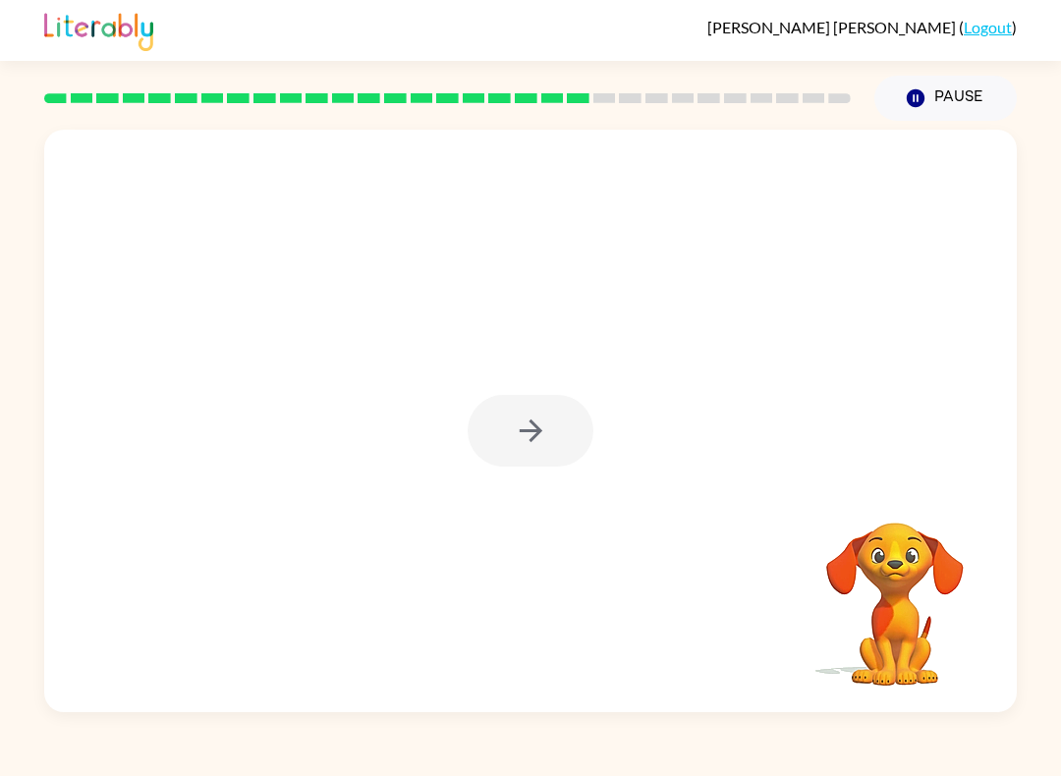
click at [525, 436] on div at bounding box center [531, 431] width 126 height 72
click at [525, 435] on div at bounding box center [531, 431] width 126 height 72
click at [551, 443] on div at bounding box center [531, 431] width 126 height 72
click at [550, 442] on div at bounding box center [531, 431] width 126 height 72
click at [549, 446] on div at bounding box center [531, 431] width 126 height 72
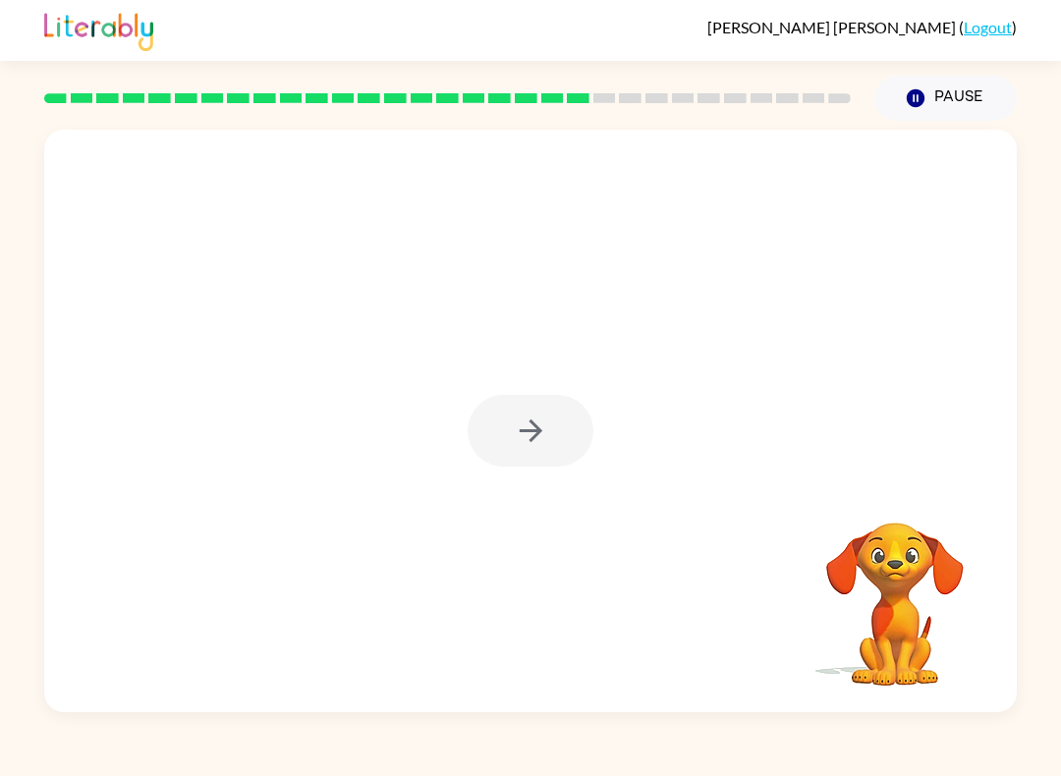
click at [548, 446] on div at bounding box center [531, 431] width 126 height 72
click at [583, 433] on div at bounding box center [531, 431] width 126 height 72
click at [607, 433] on div at bounding box center [530, 421] width 973 height 583
click at [569, 422] on button "button" at bounding box center [531, 431] width 126 height 72
click at [568, 422] on div at bounding box center [531, 431] width 126 height 72
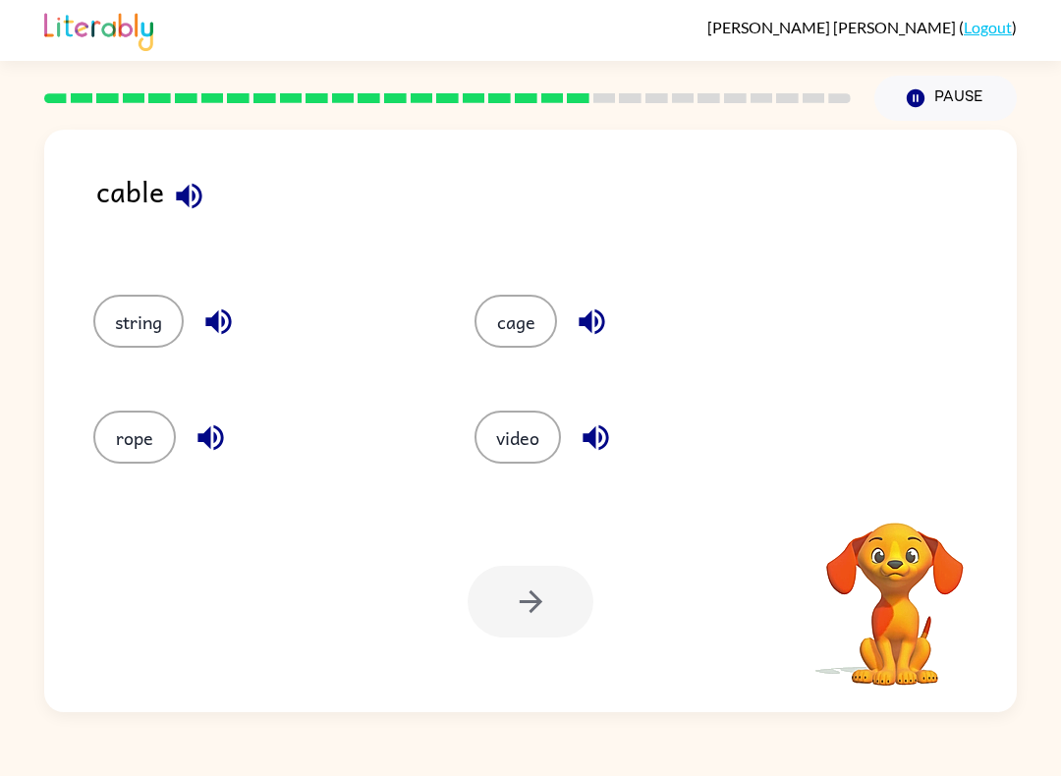
click at [121, 296] on button "string" at bounding box center [138, 321] width 90 height 53
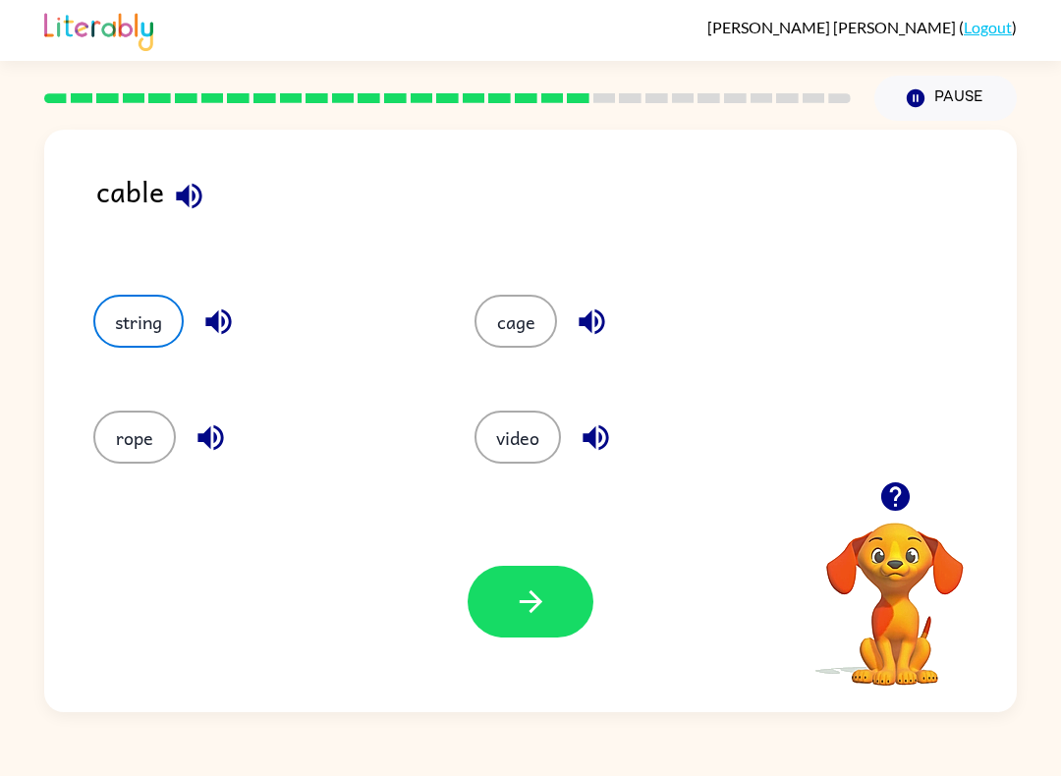
click at [496, 601] on button "button" at bounding box center [531, 602] width 126 height 72
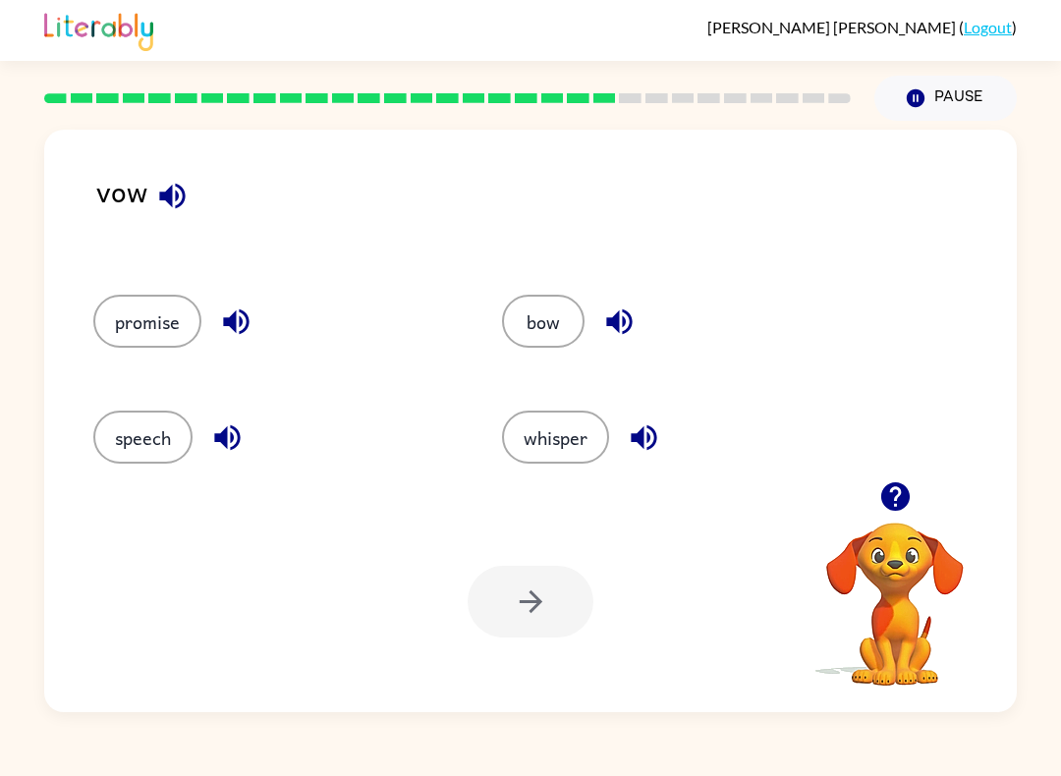
click at [604, 334] on icon "button" at bounding box center [619, 322] width 34 height 34
click at [625, 324] on icon "button" at bounding box center [619, 323] width 26 height 26
click at [627, 324] on icon "button" at bounding box center [619, 322] width 34 height 34
click at [616, 327] on icon "button" at bounding box center [619, 323] width 26 height 26
click at [165, 199] on icon "button" at bounding box center [172, 196] width 26 height 26
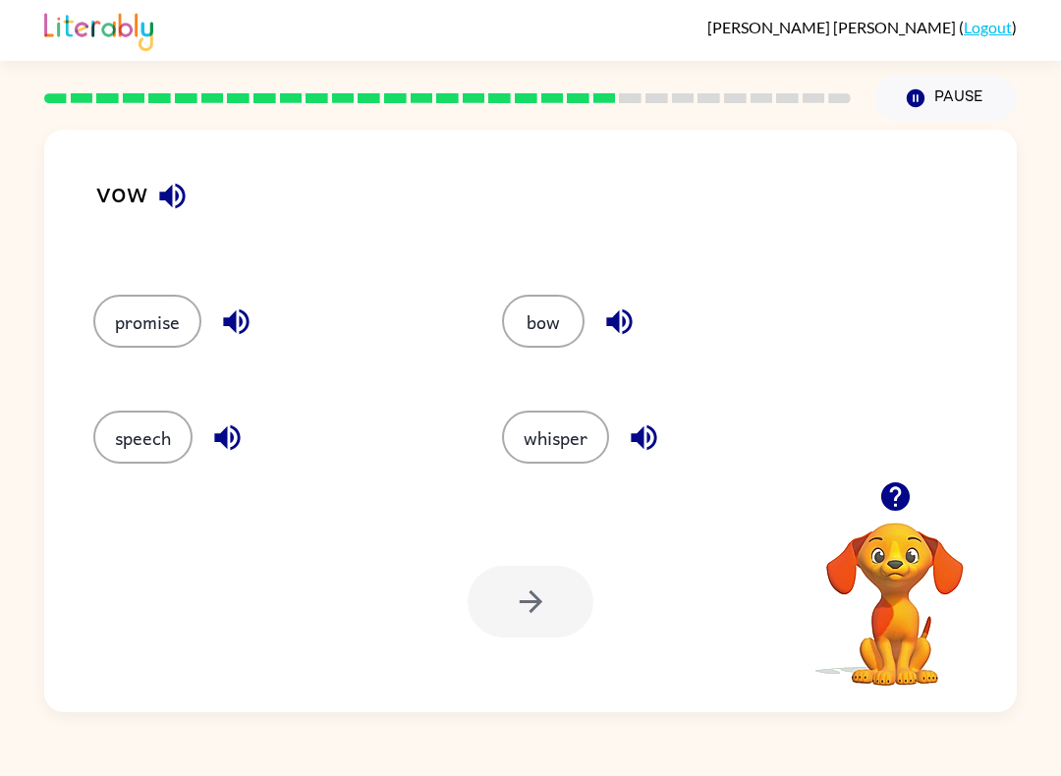
click at [583, 320] on button "bow" at bounding box center [543, 321] width 83 height 53
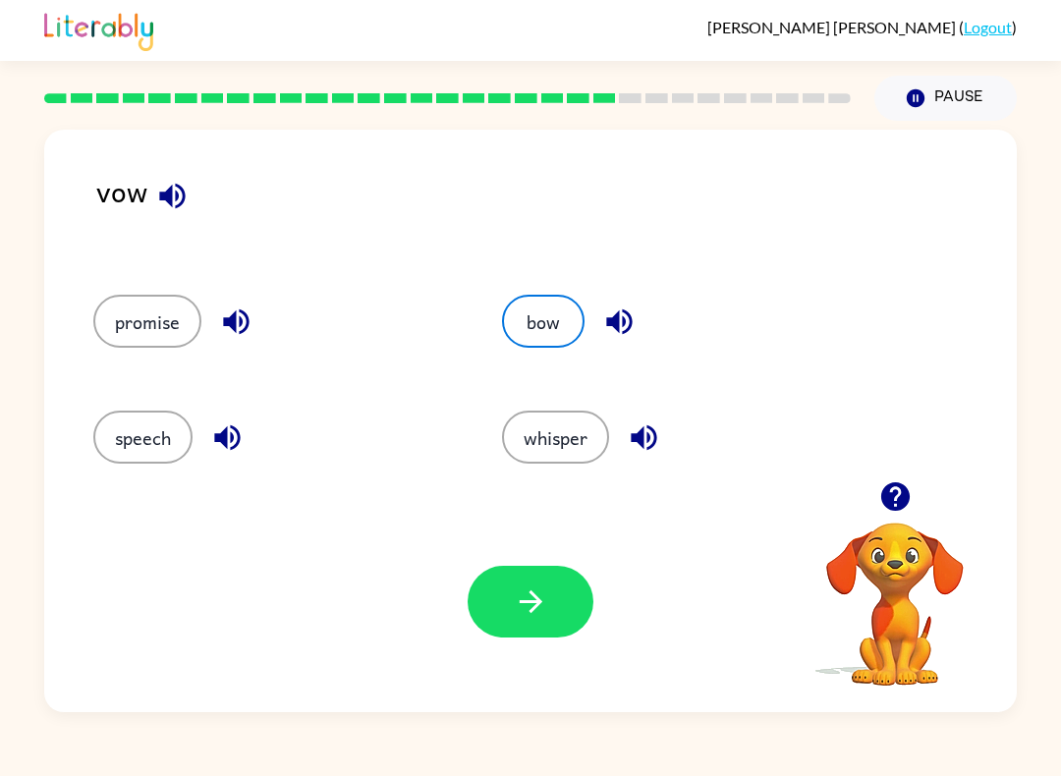
click at [543, 594] on icon "button" at bounding box center [531, 602] width 34 height 34
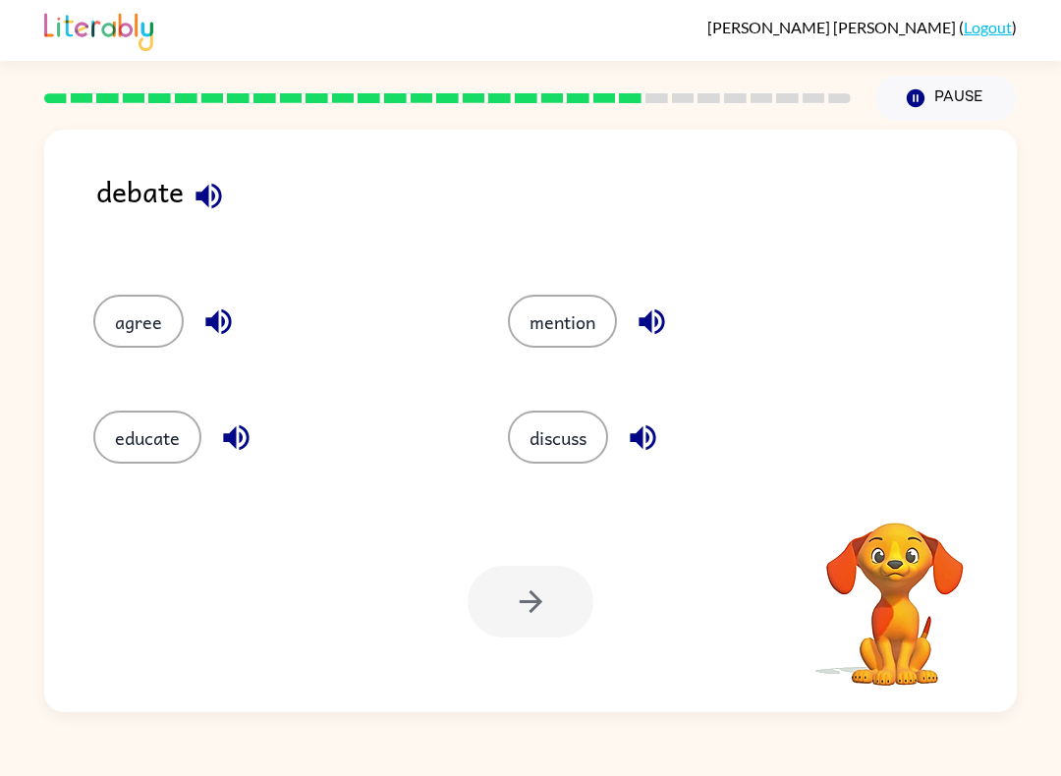
click at [655, 443] on icon "button" at bounding box center [643, 438] width 26 height 26
click at [573, 437] on button "discuss" at bounding box center [558, 437] width 100 height 53
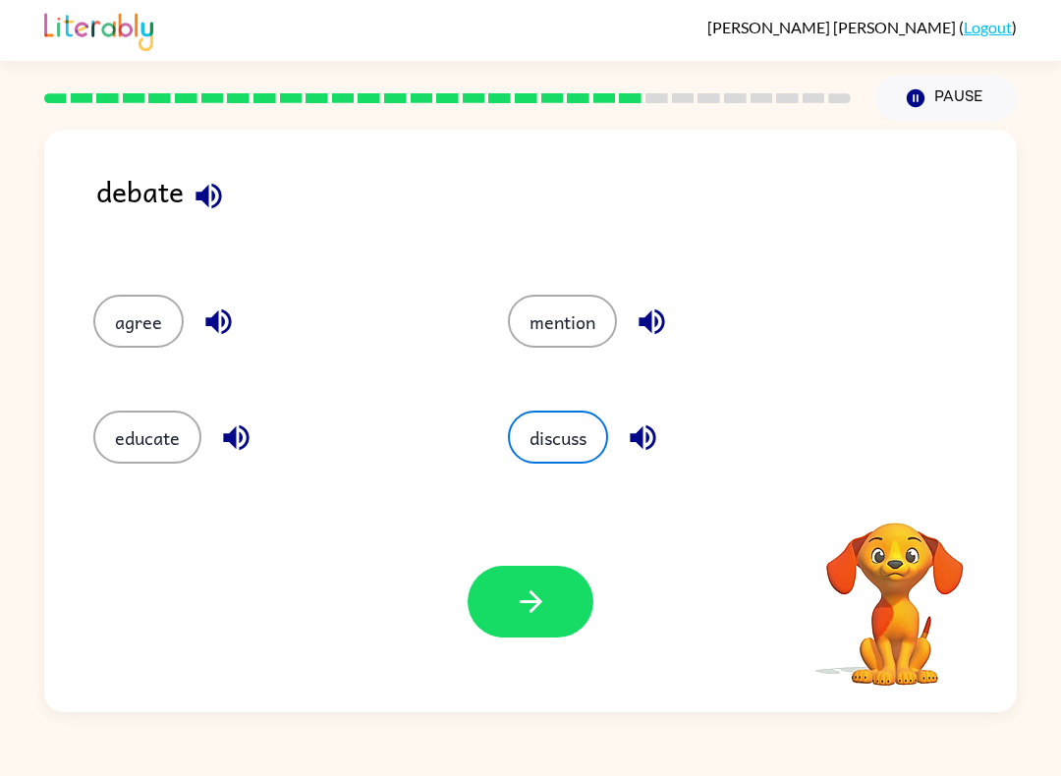
click at [524, 574] on button "button" at bounding box center [531, 602] width 126 height 72
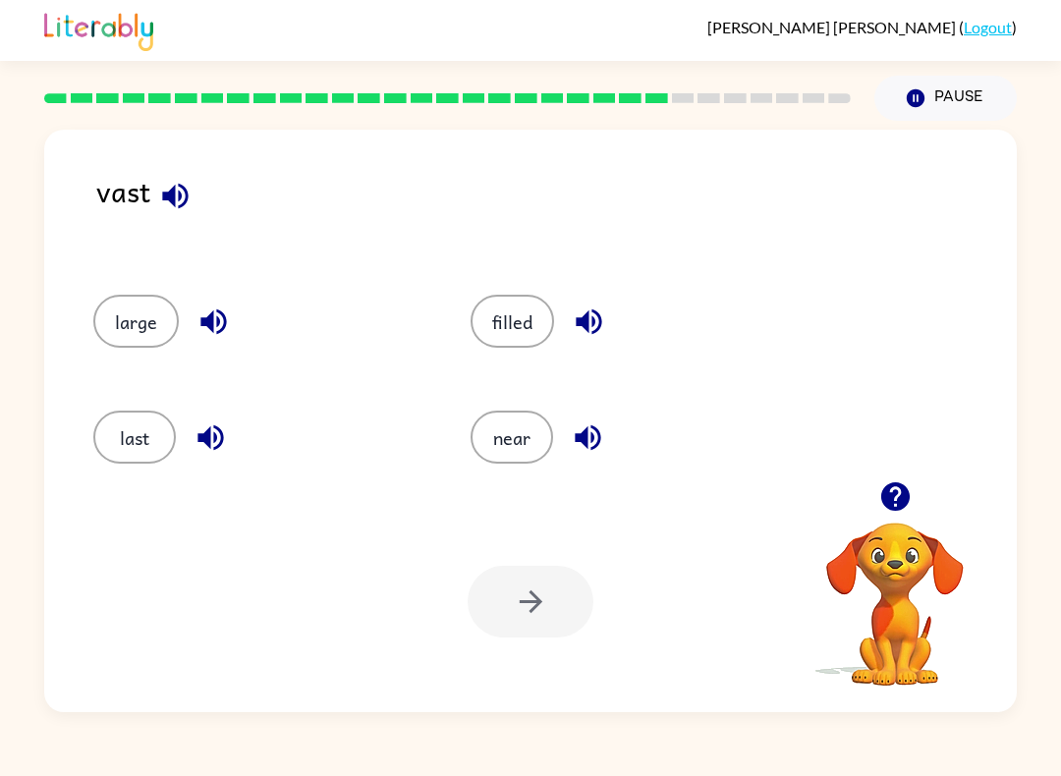
click at [501, 334] on button "filled" at bounding box center [513, 321] width 84 height 53
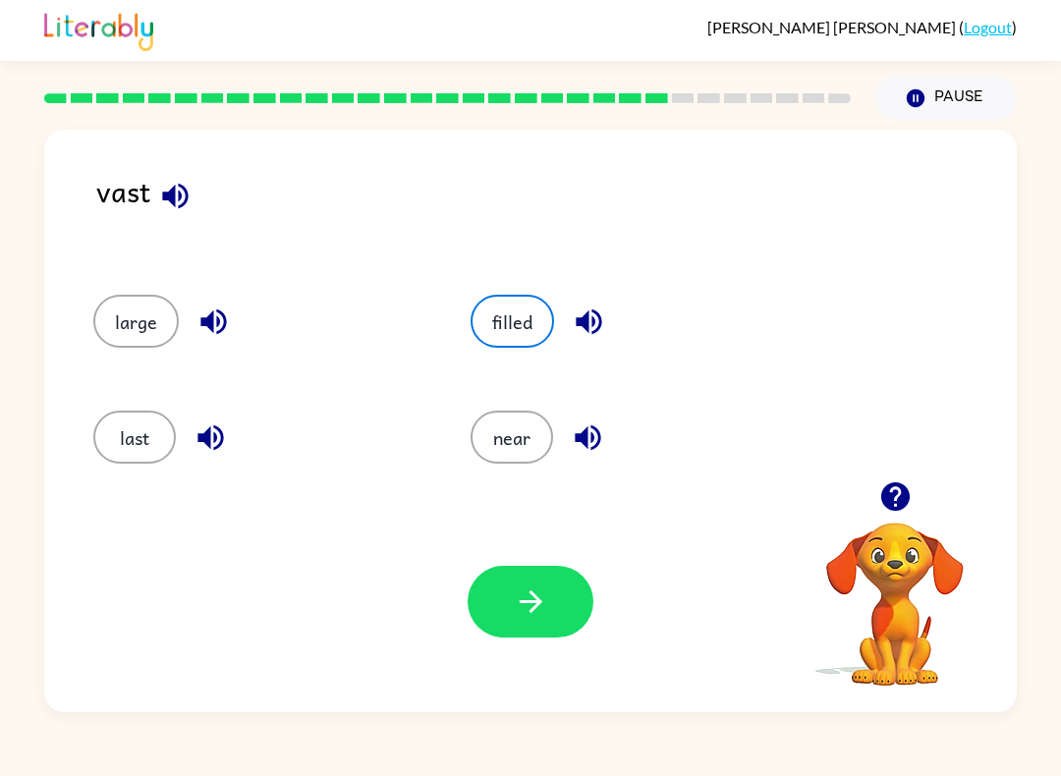
click at [576, 588] on button "button" at bounding box center [531, 602] width 126 height 72
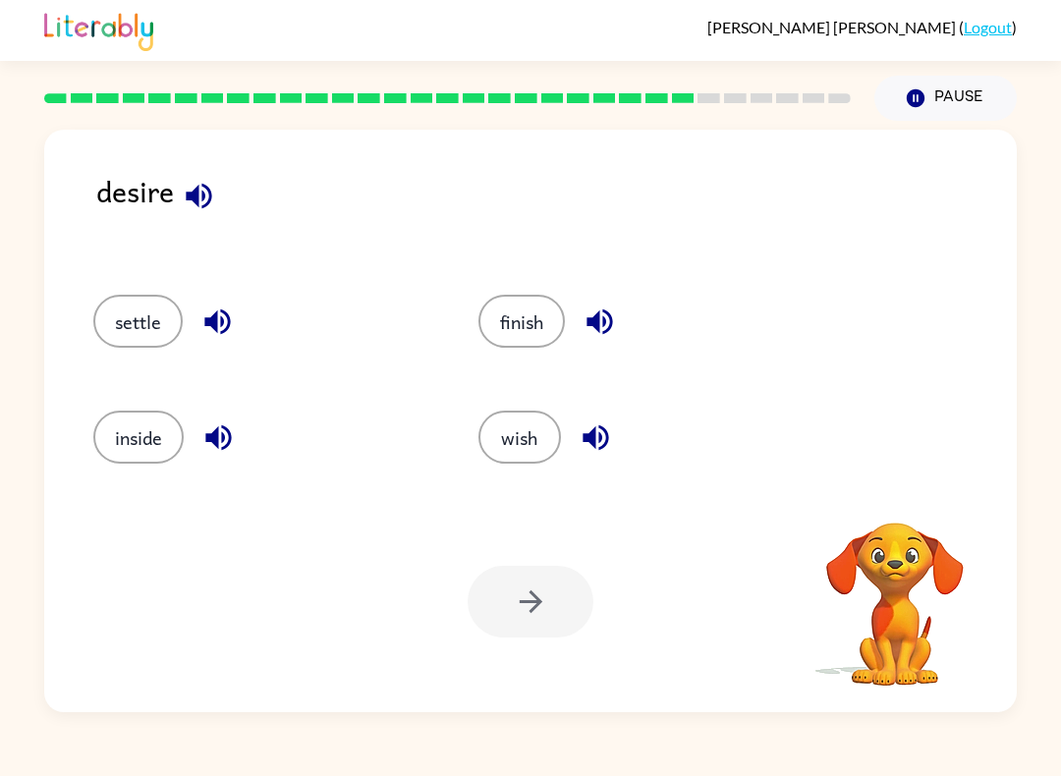
click at [527, 451] on button "wish" at bounding box center [520, 437] width 83 height 53
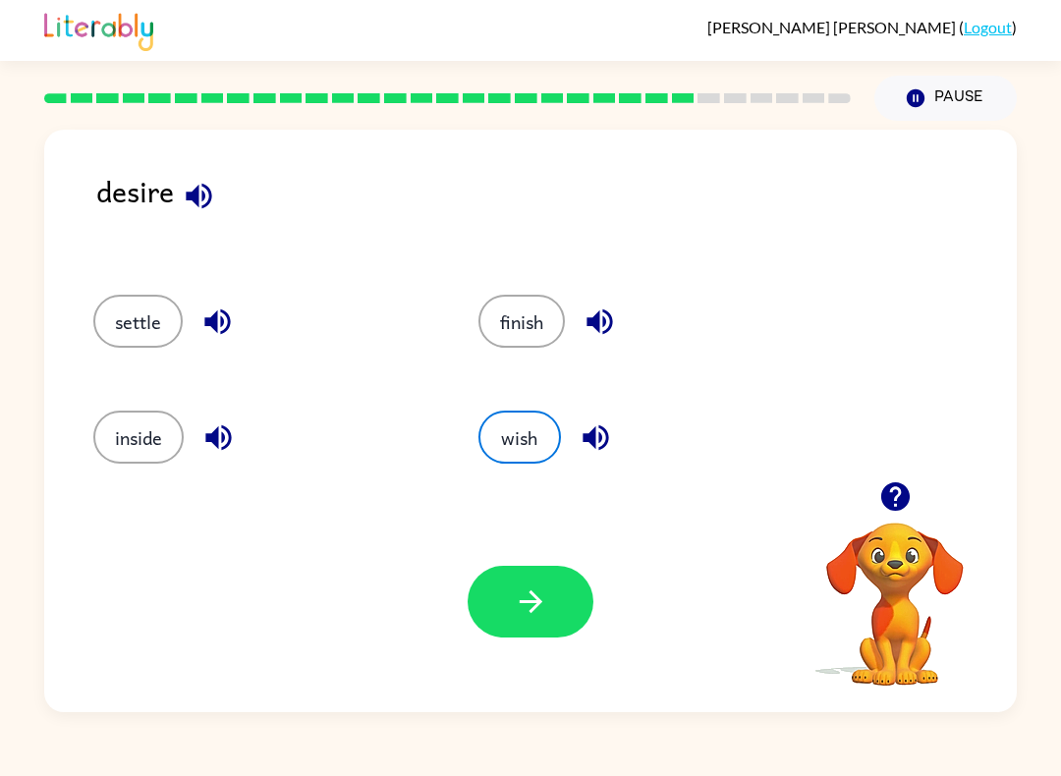
click at [514, 595] on icon "button" at bounding box center [531, 602] width 34 height 34
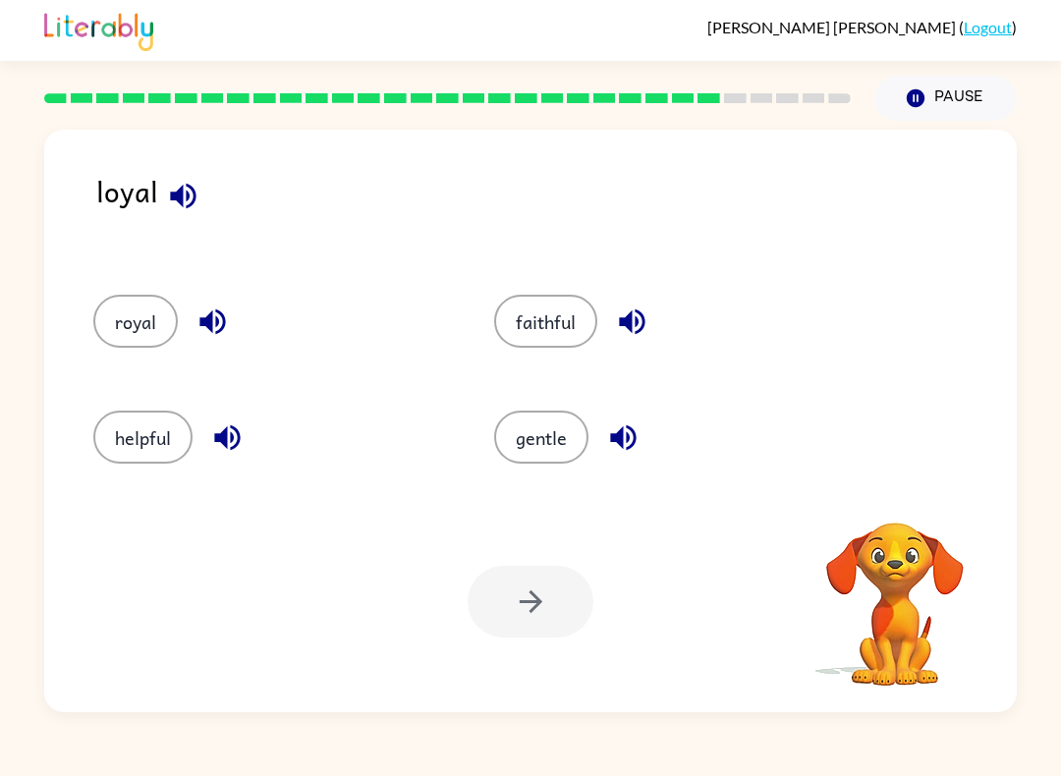
click at [556, 325] on button "faithful" at bounding box center [545, 321] width 103 height 53
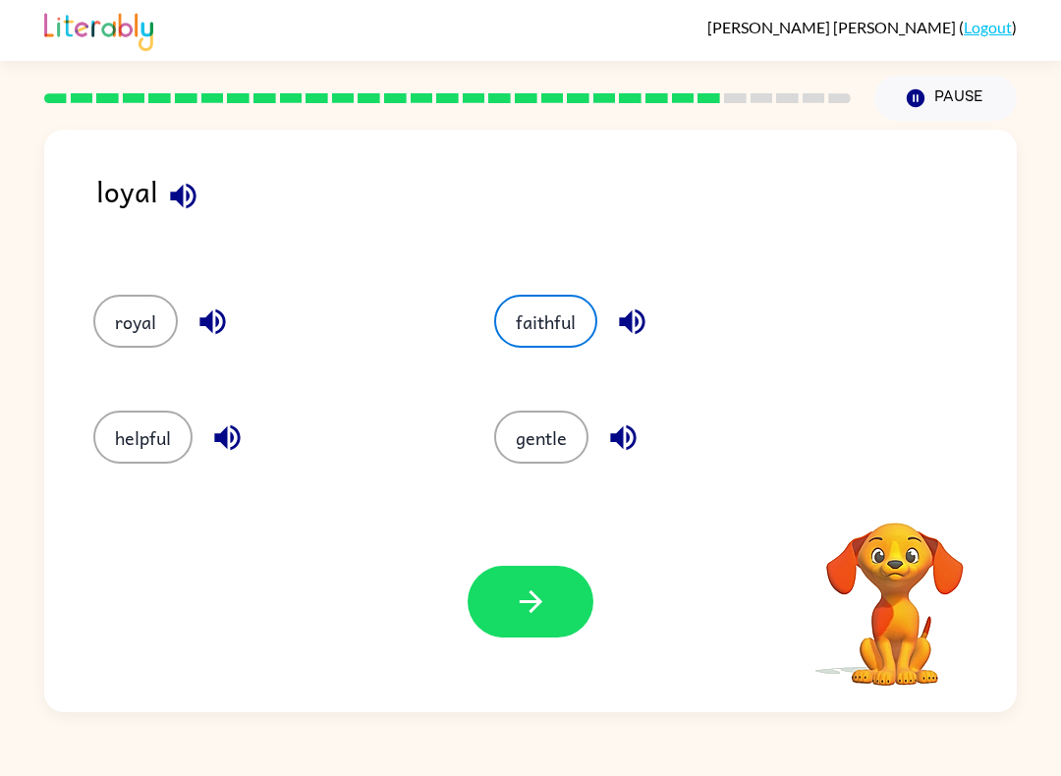
click at [571, 606] on button "button" at bounding box center [531, 602] width 126 height 72
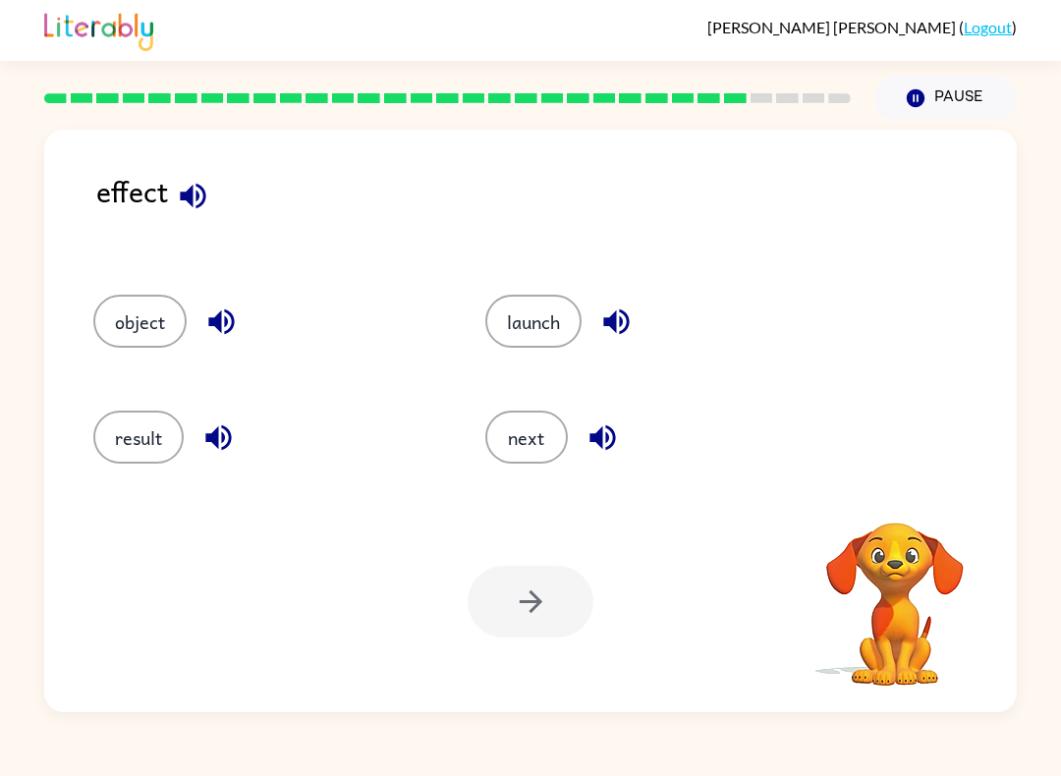
click at [130, 398] on div "result" at bounding box center [252, 431] width 392 height 116
click at [152, 425] on button "result" at bounding box center [138, 437] width 90 height 53
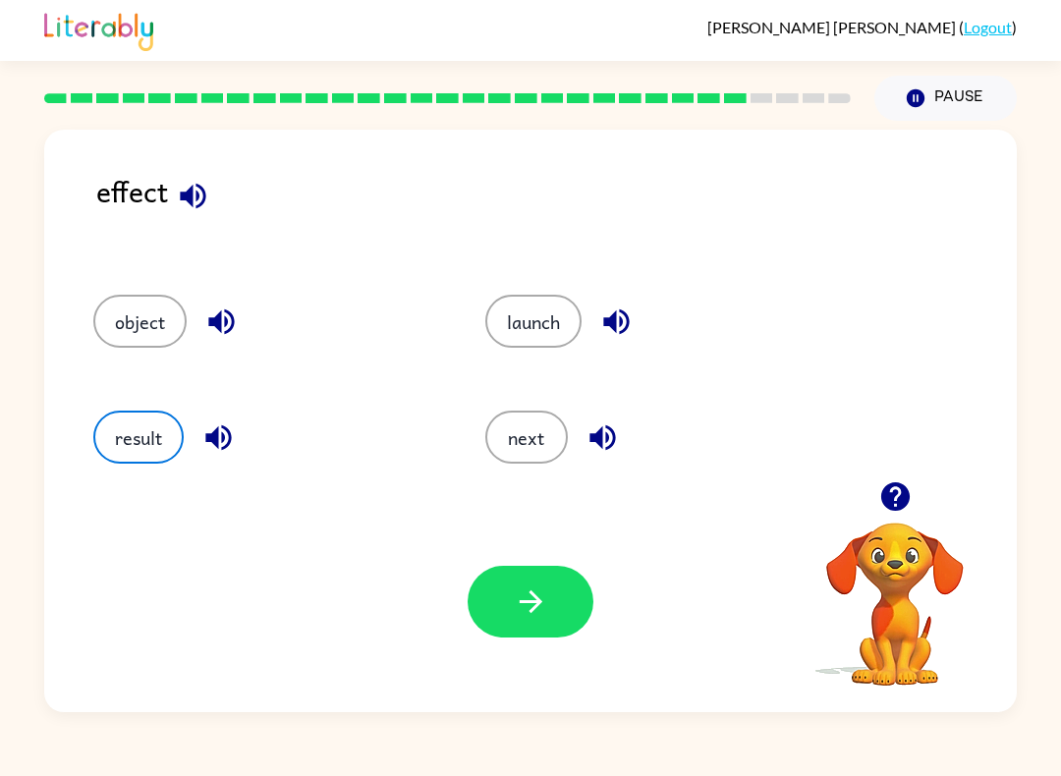
click at [551, 610] on button "button" at bounding box center [531, 602] width 126 height 72
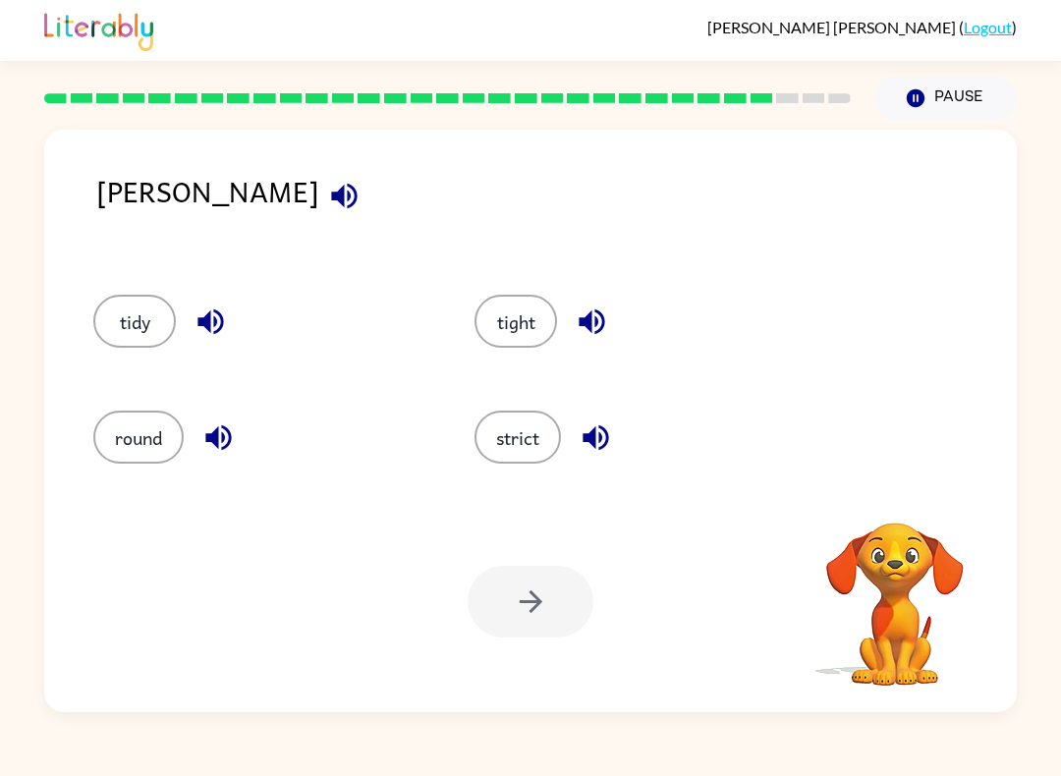
click at [501, 429] on button "strict" at bounding box center [518, 437] width 86 height 53
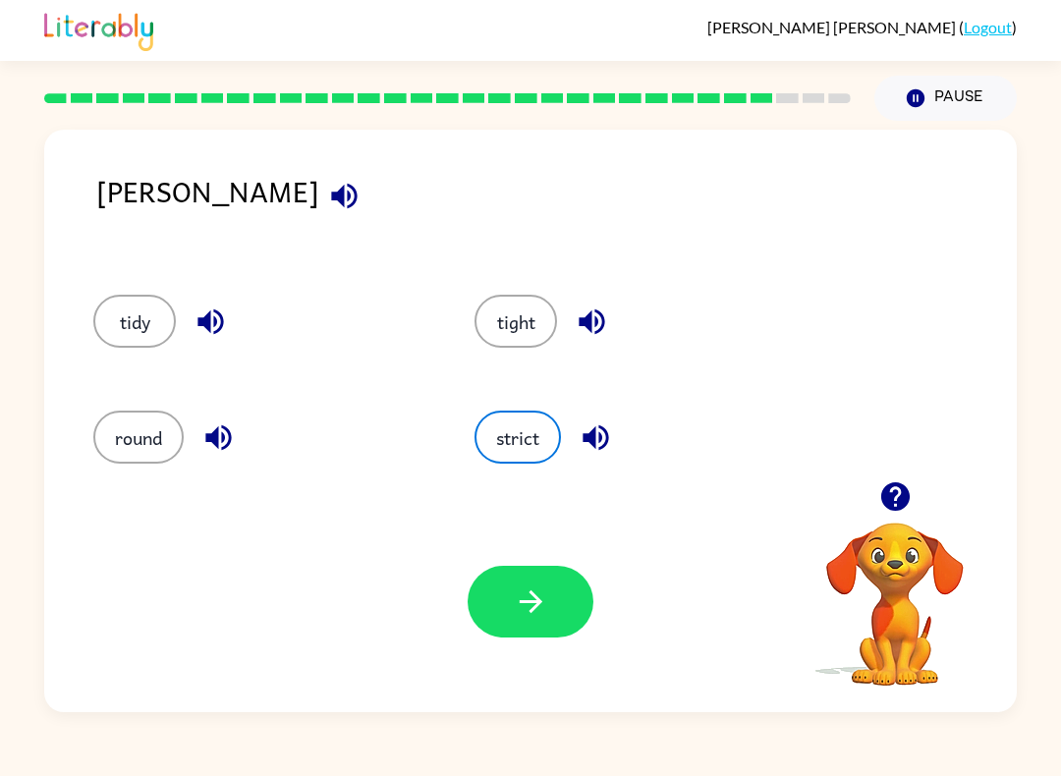
click at [522, 339] on button "tight" at bounding box center [516, 321] width 83 height 53
click at [536, 595] on icon "button" at bounding box center [531, 602] width 34 height 34
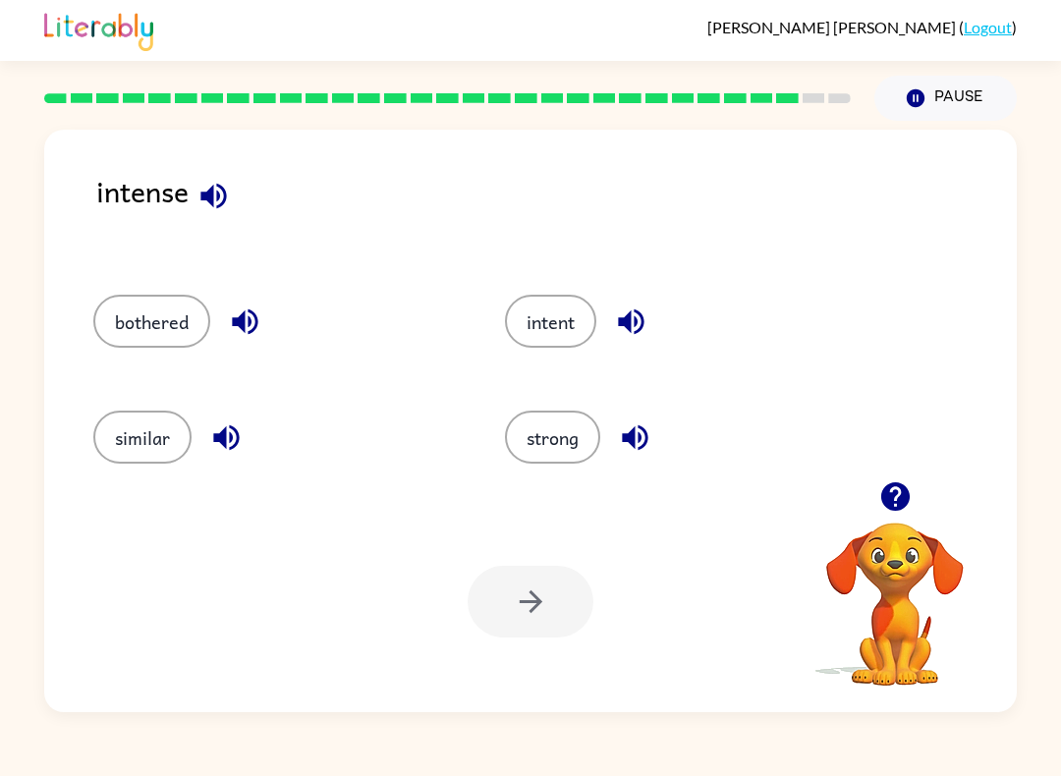
click at [567, 323] on button "intent" at bounding box center [550, 321] width 91 height 53
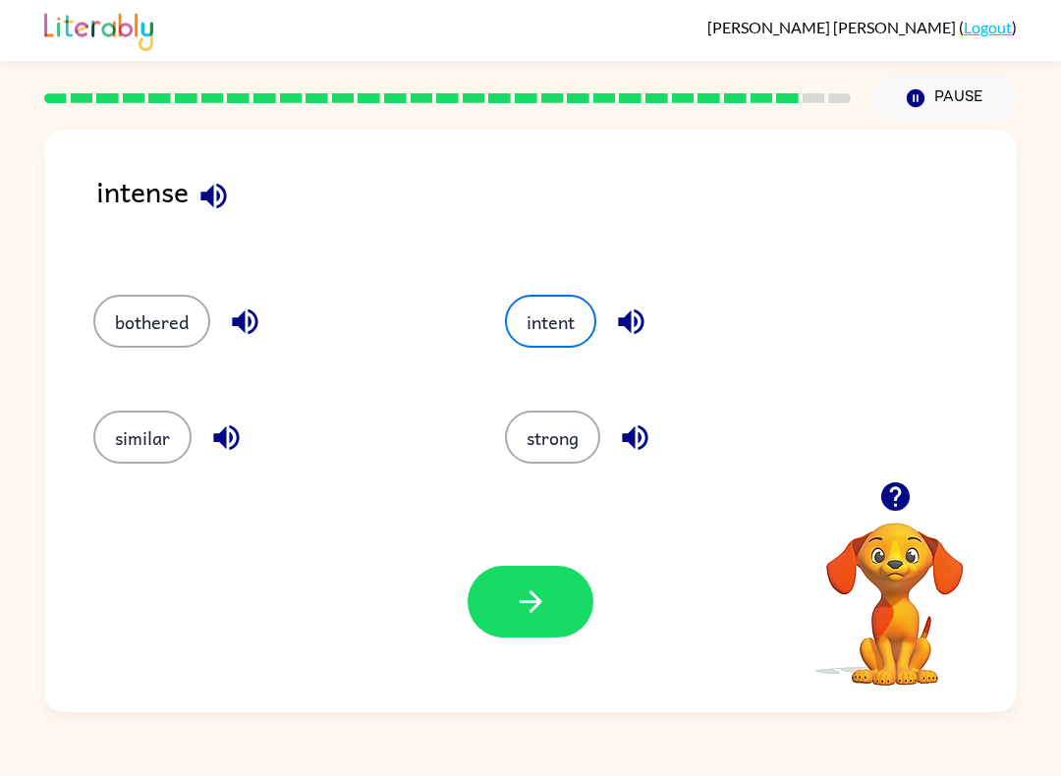
click at [558, 595] on button "button" at bounding box center [531, 602] width 126 height 72
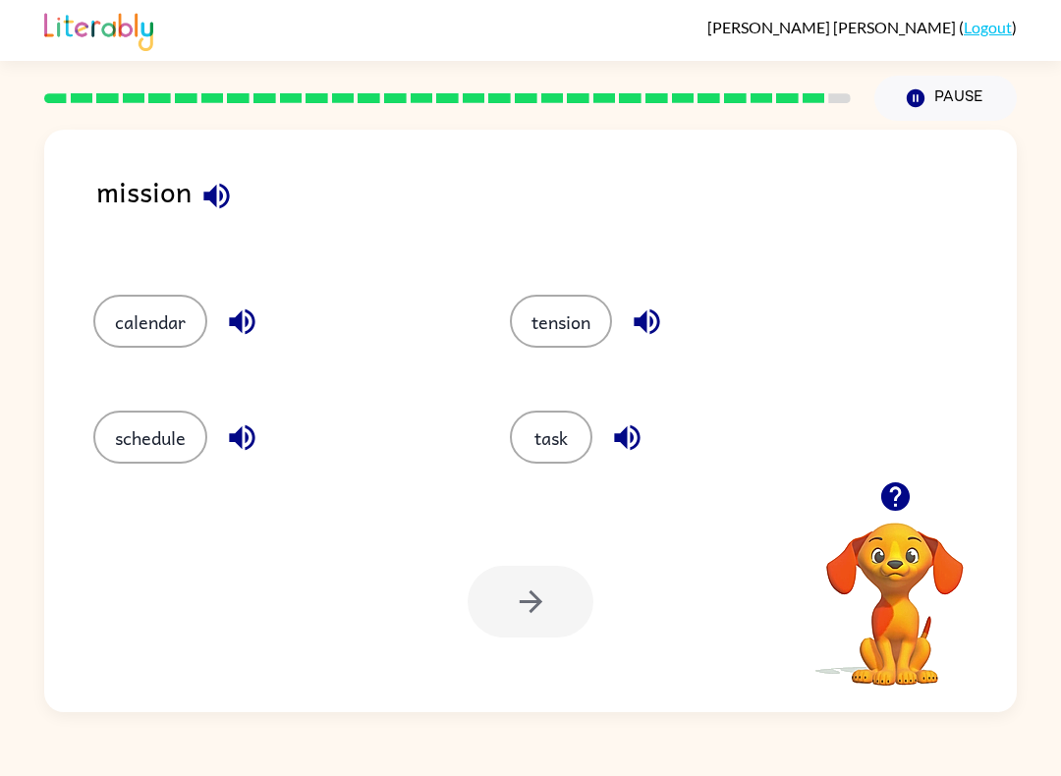
click at [549, 448] on button "task" at bounding box center [551, 437] width 83 height 53
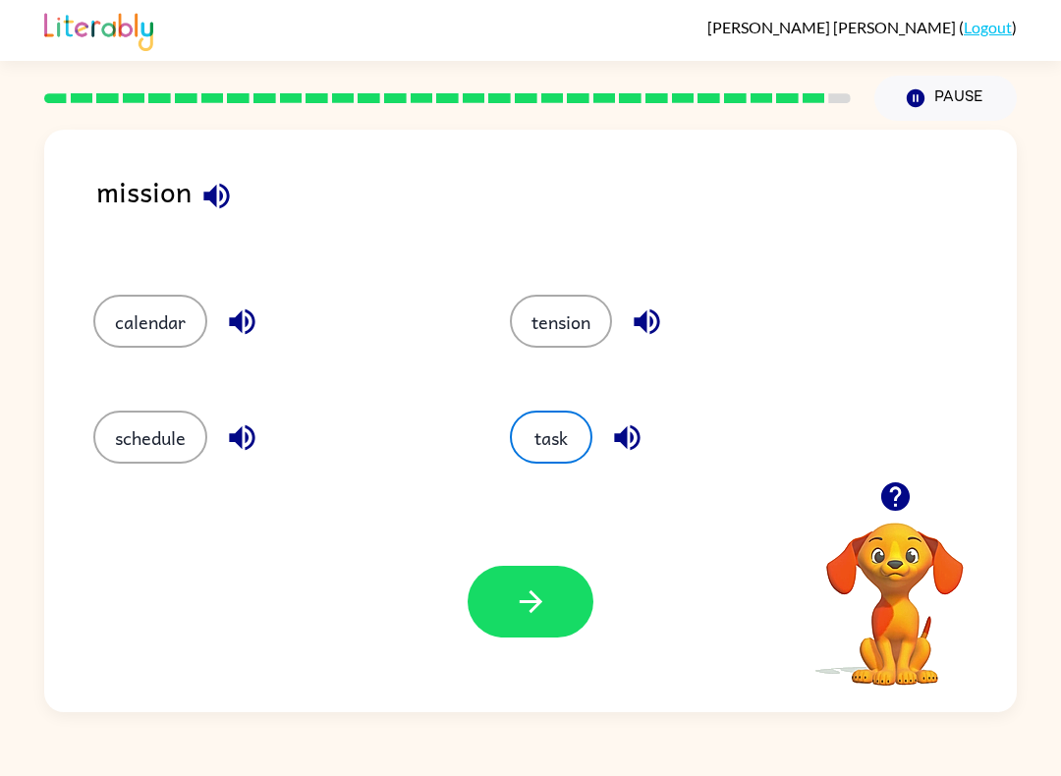
click at [526, 604] on icon "button" at bounding box center [531, 602] width 34 height 34
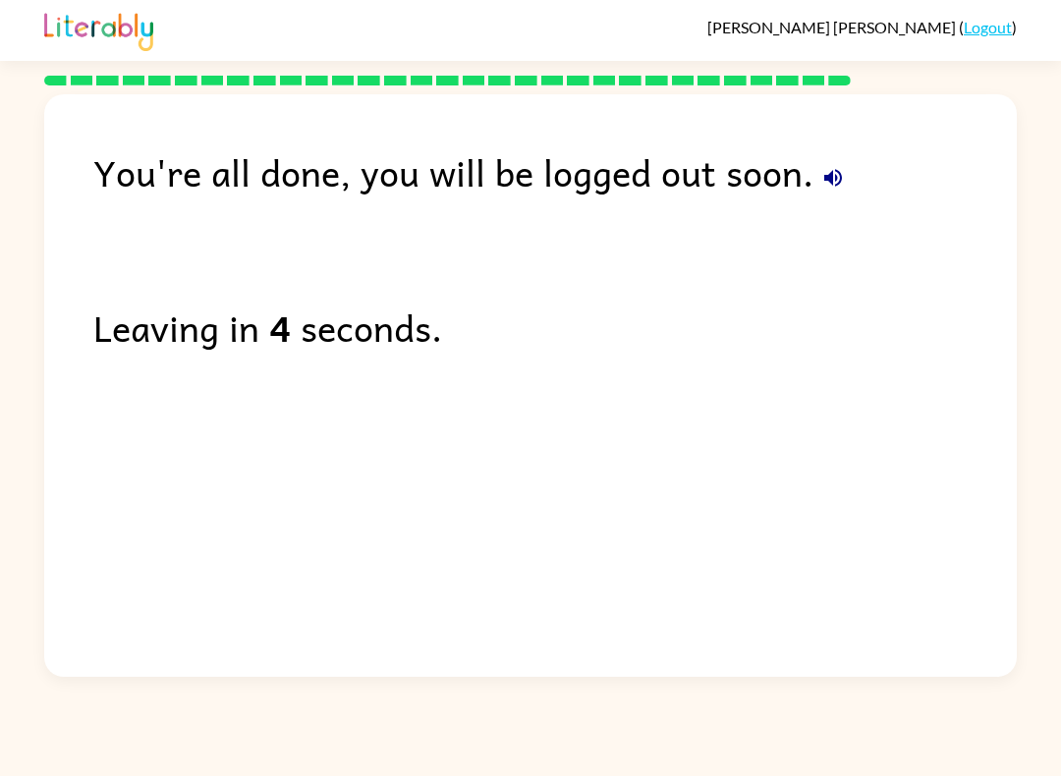
click at [786, 532] on div "You're all done, you will be logged out soon. Leaving in 4 seconds." at bounding box center [530, 380] width 973 height 573
click at [785, 532] on div "You're all done, you will be logged out soon. Leaving in 4 seconds." at bounding box center [530, 380] width 973 height 573
click at [810, 505] on div "You're all done, you will be logged out soon. Leaving in 4 seconds." at bounding box center [530, 380] width 973 height 573
click at [809, 505] on div "You're all done, you will be logged out soon. Leaving in 4 seconds." at bounding box center [530, 380] width 973 height 573
click at [813, 486] on div "You're all done, you will be logged out soon. Leaving in 3 seconds." at bounding box center [530, 380] width 973 height 573
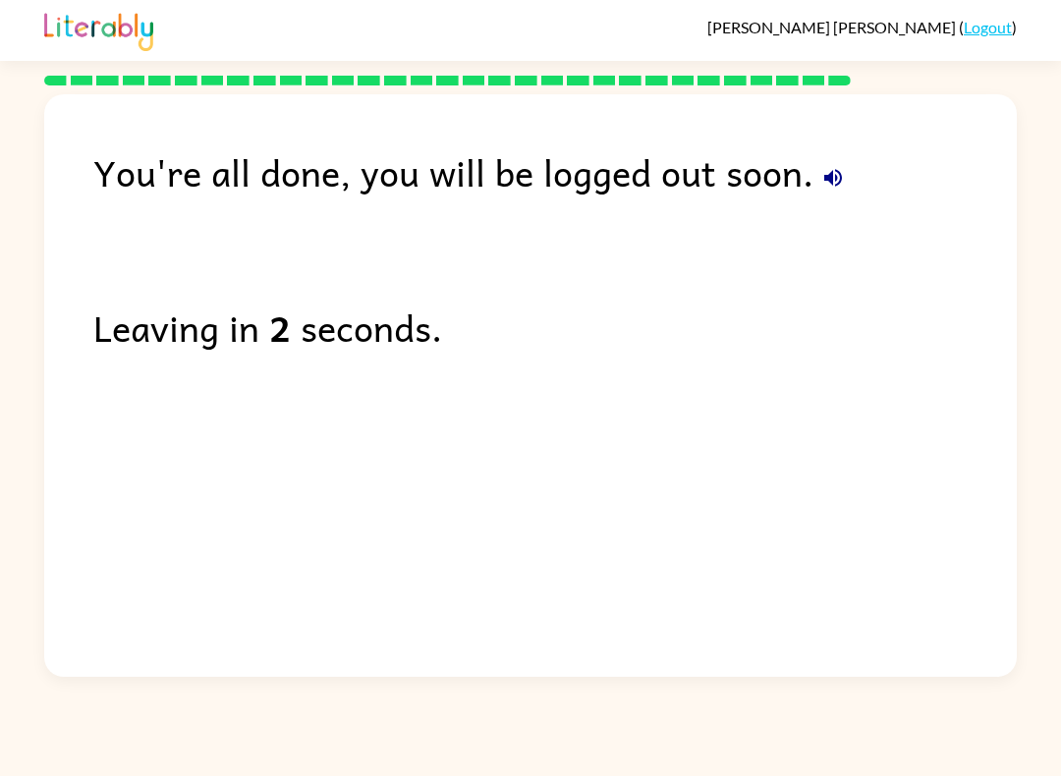
click at [813, 485] on div "You're all done, you will be logged out soon. Leaving in 2 seconds." at bounding box center [530, 380] width 973 height 573
click at [821, 477] on div "You're all done, you will be logged out soon. Leaving in 1 second." at bounding box center [530, 380] width 973 height 573
click at [820, 477] on div "You're all done, you will be logged out soon. Leaving in 1 second." at bounding box center [530, 380] width 973 height 573
click at [818, 496] on div "You're all done, you will be logged out soon. Leaving in 1 second." at bounding box center [530, 380] width 973 height 573
click at [845, 470] on div "You're all done, you will be logged out soon. Leaving in 0 second." at bounding box center [530, 380] width 973 height 573
